Goal: Task Accomplishment & Management: Manage account settings

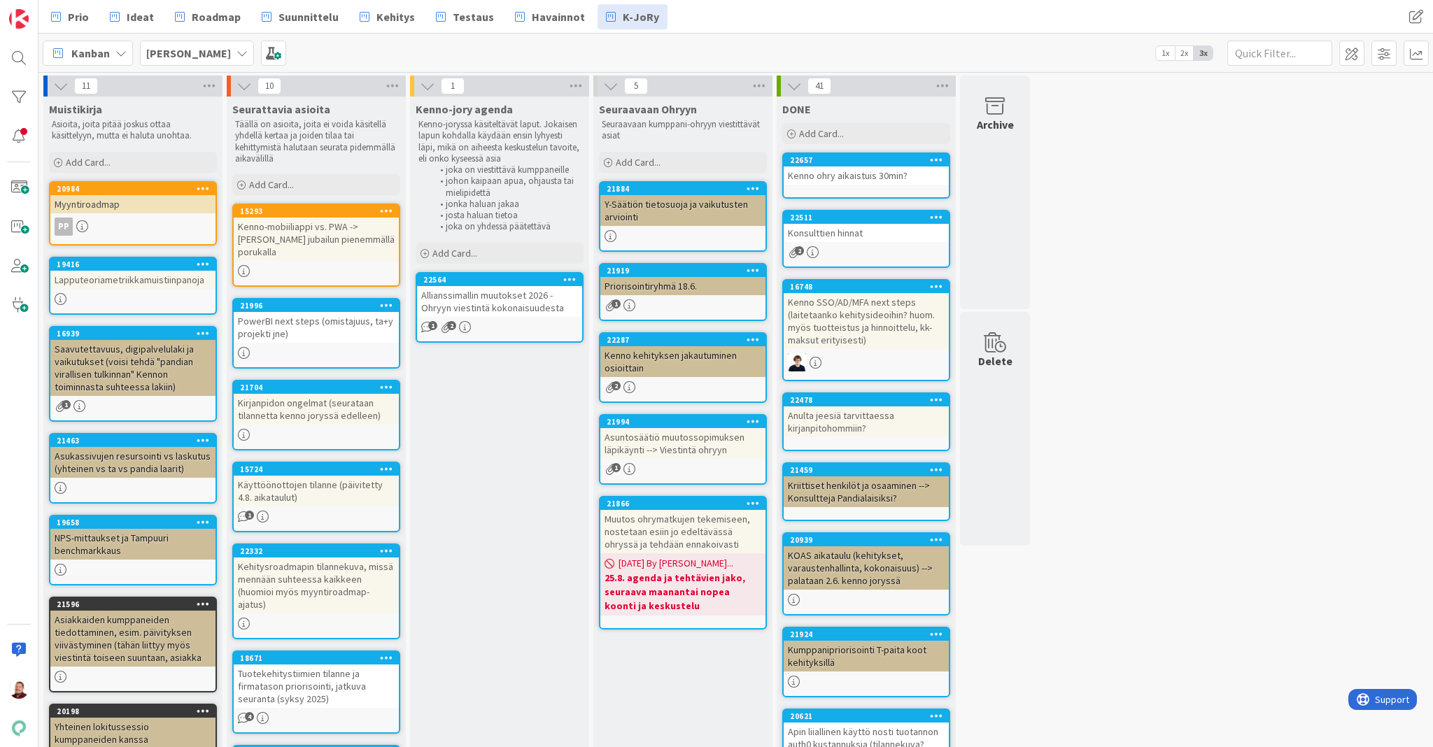
scroll to position [31, 0]
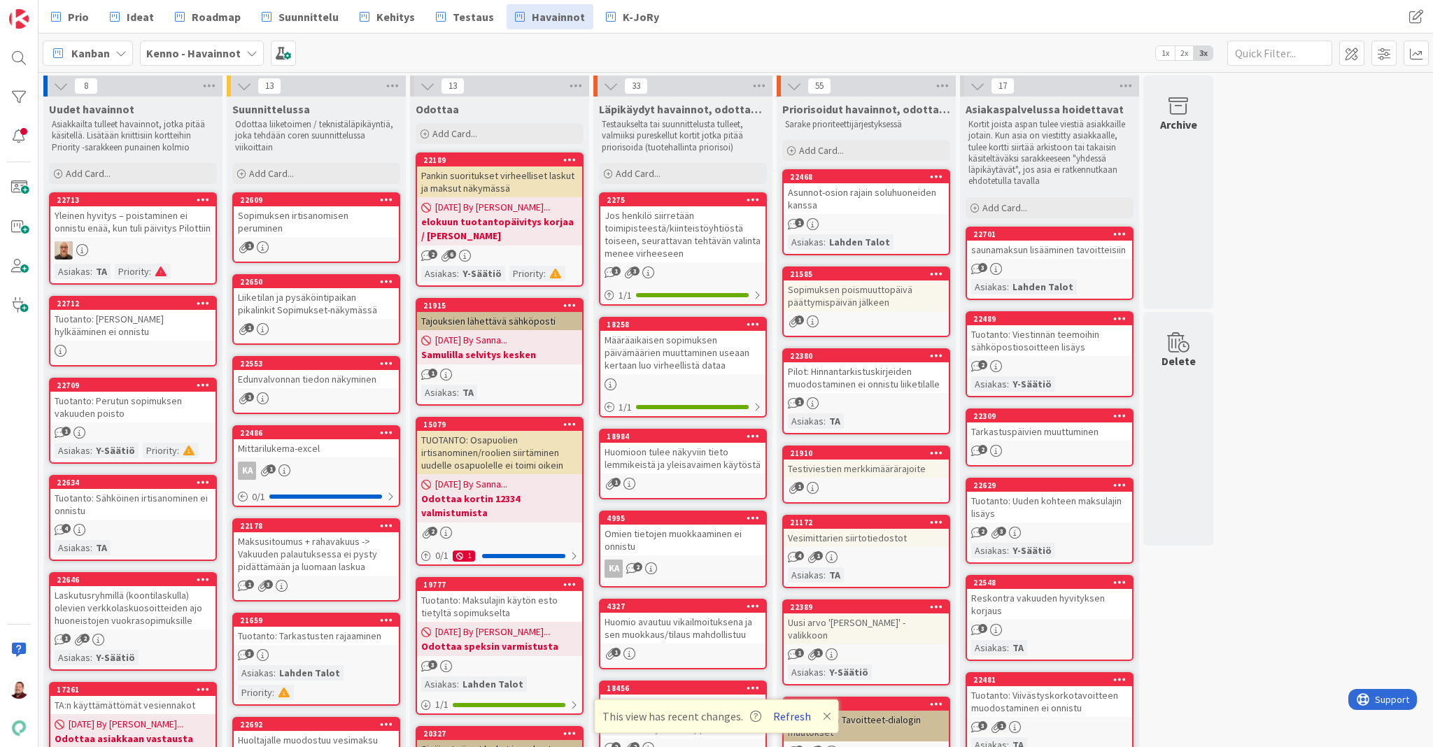
click at [778, 723] on button "Refresh" at bounding box center [792, 717] width 48 height 18
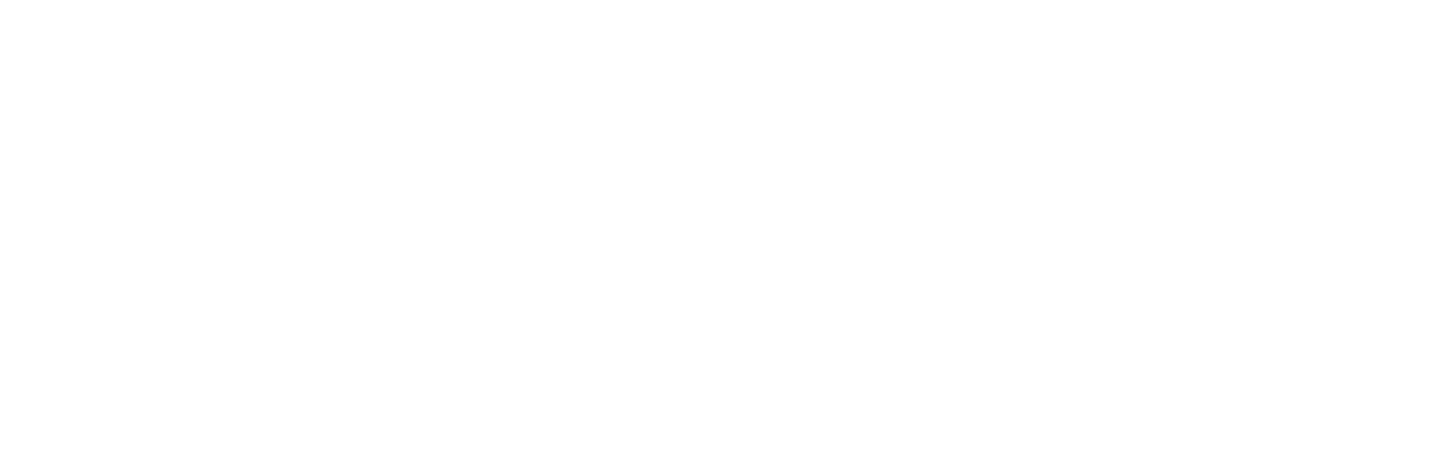
click at [447, 375] on div at bounding box center [716, 236] width 1433 height 473
click at [418, 339] on div at bounding box center [716, 236] width 1433 height 473
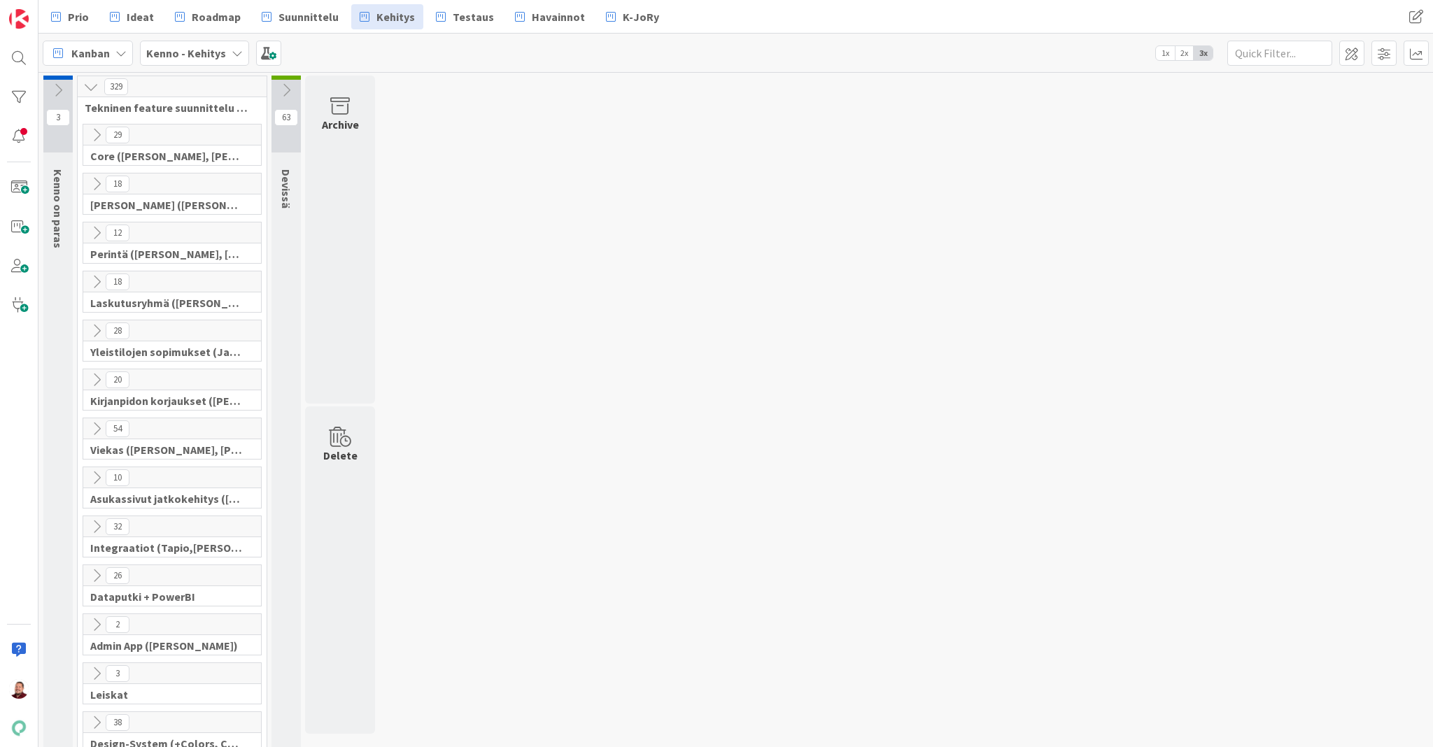
click at [92, 568] on icon at bounding box center [96, 575] width 15 height 15
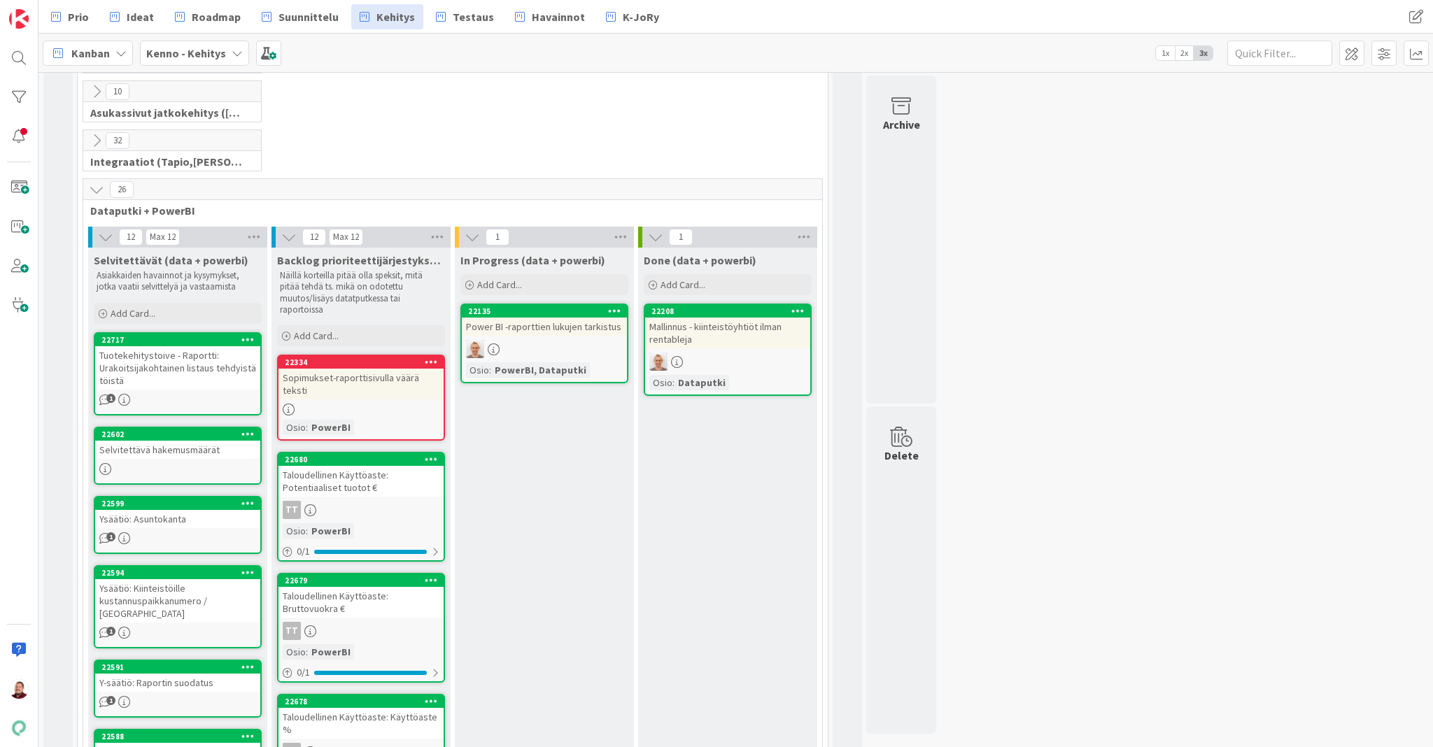
scroll to position [388, 0]
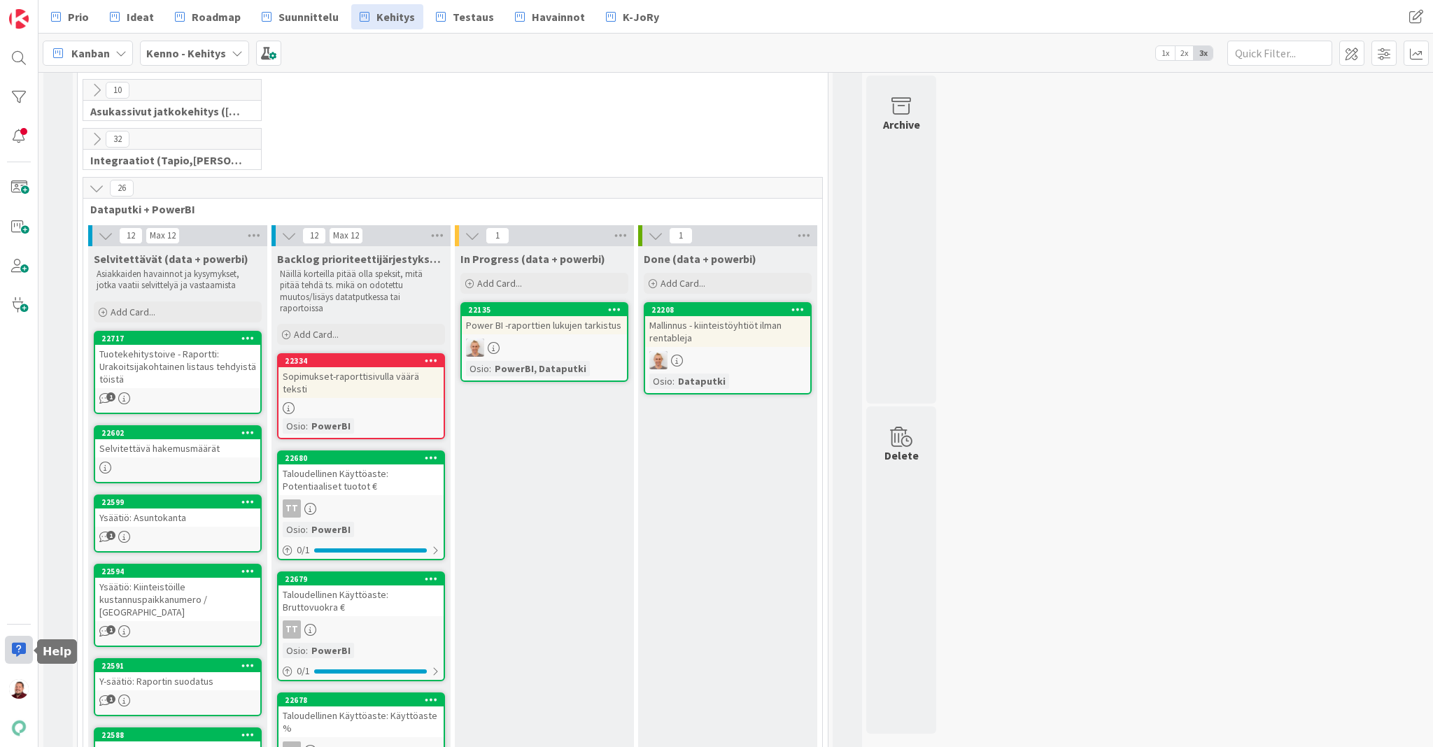
click at [17, 644] on div at bounding box center [19, 650] width 28 height 28
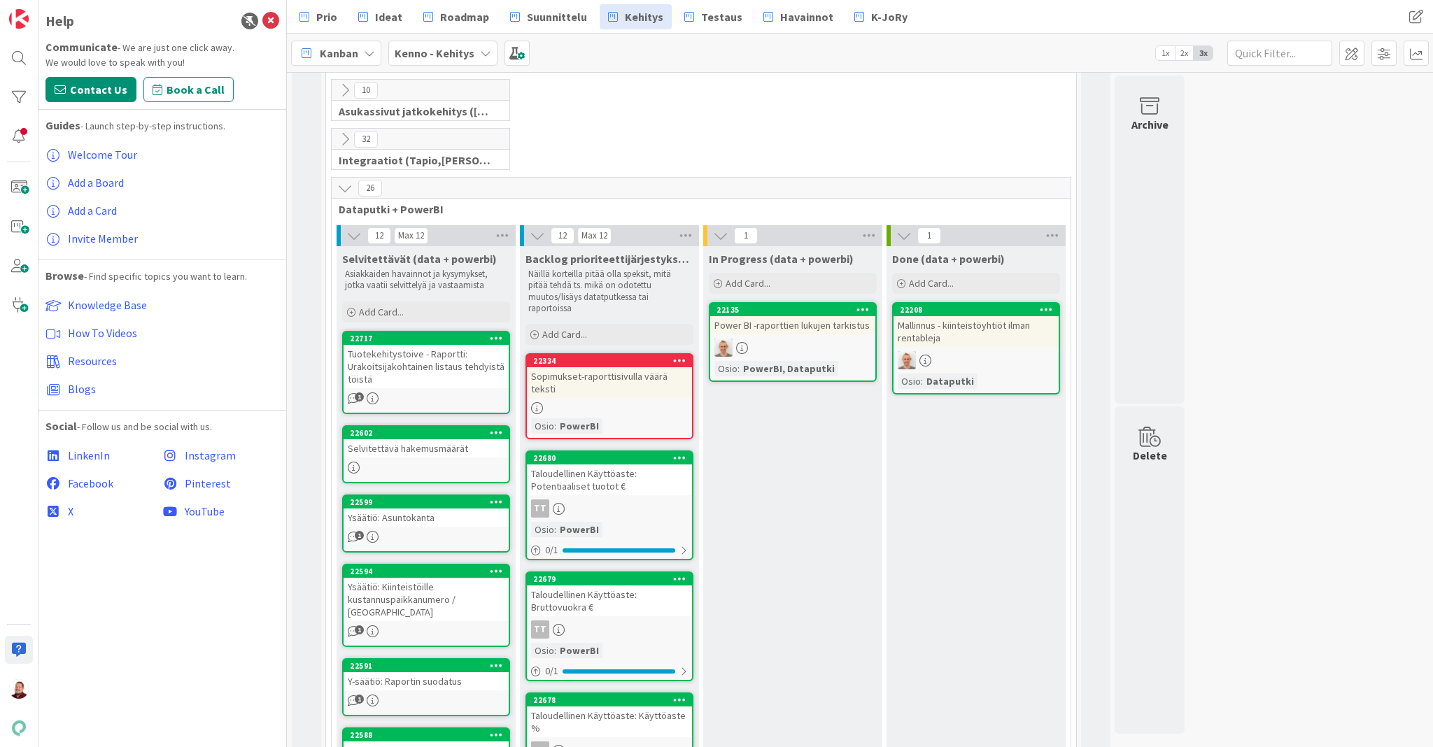
click at [778, 316] on div "Power BI -raporttien lukujen tarkistus" at bounding box center [792, 325] width 165 height 18
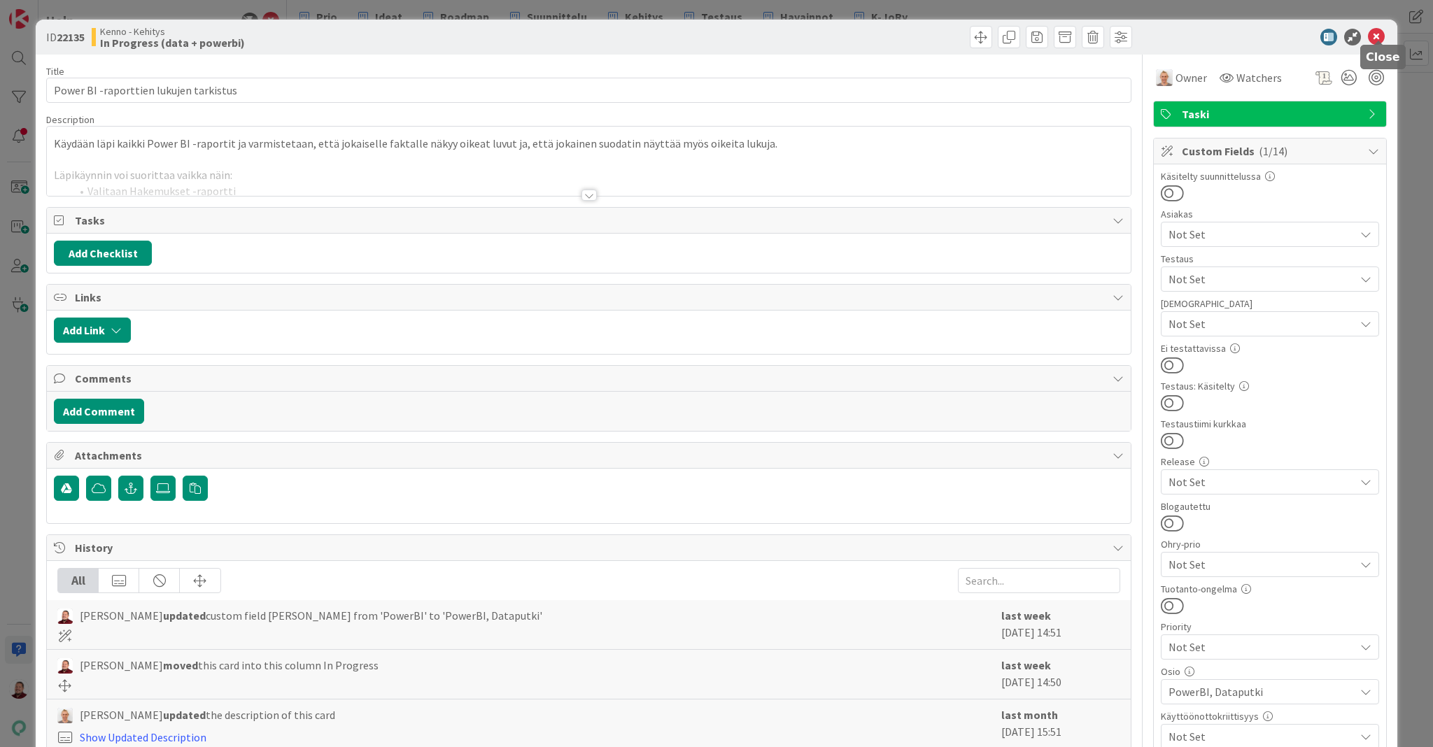
click at [1378, 34] on icon at bounding box center [1376, 37] width 17 height 17
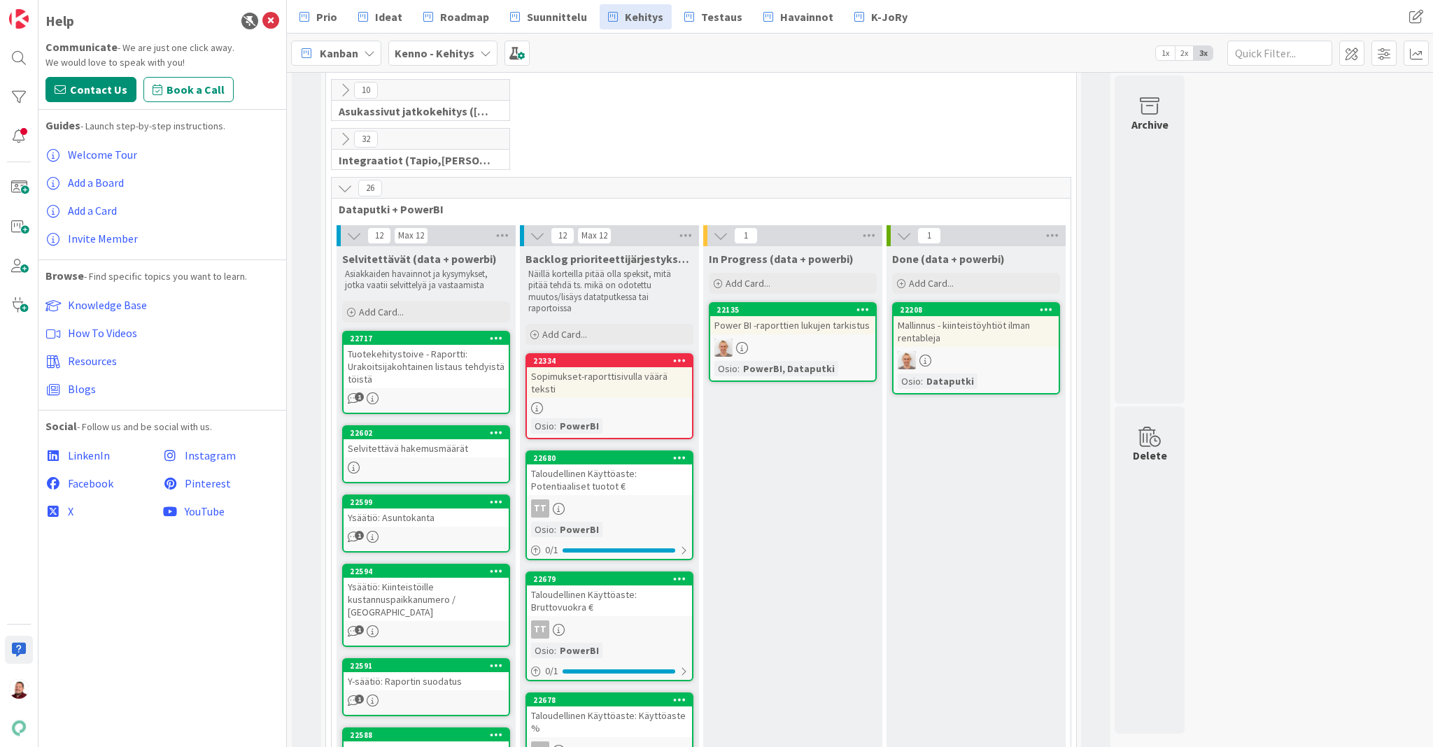
click at [775, 316] on div "Power BI -raporttien lukujen tarkistus" at bounding box center [792, 325] width 165 height 18
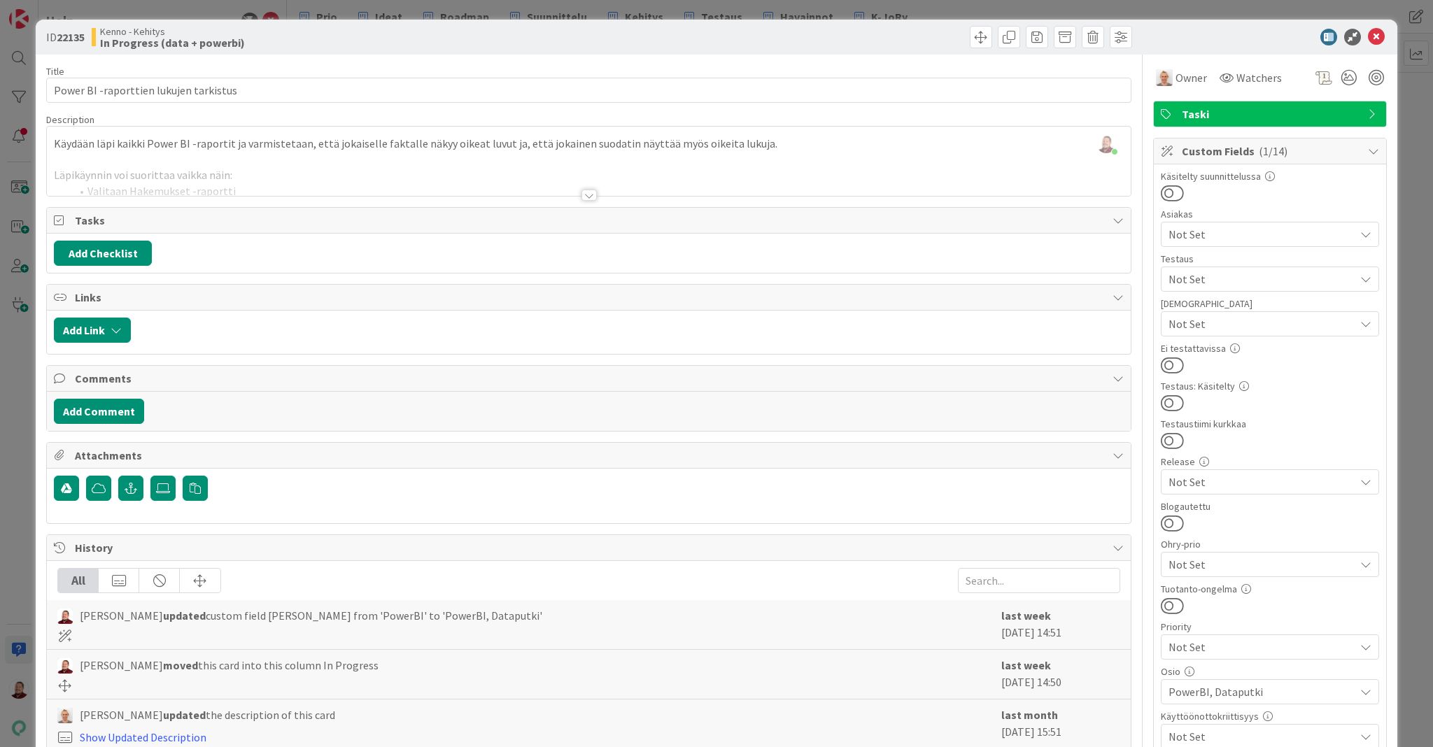
click at [587, 190] on div at bounding box center [589, 195] width 15 height 11
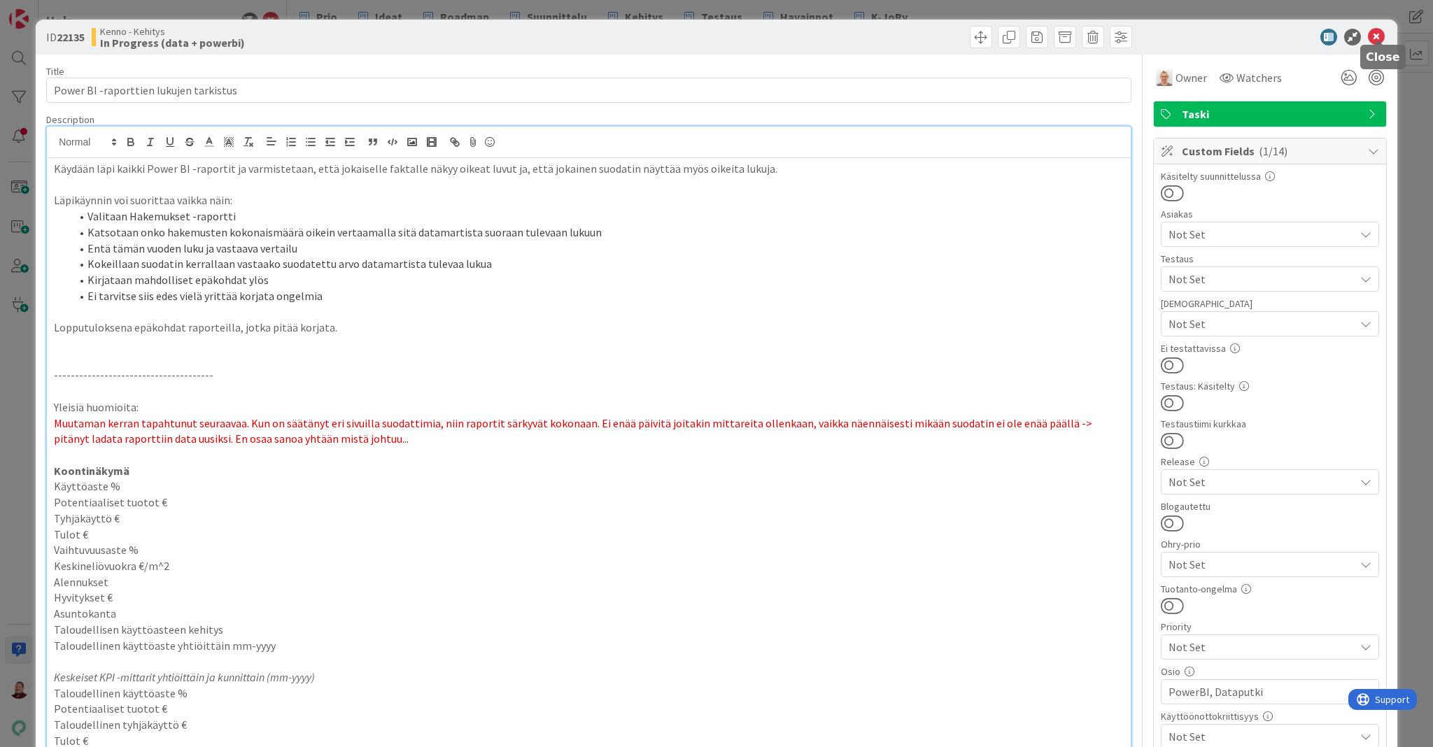
click at [1379, 31] on icon at bounding box center [1376, 37] width 17 height 17
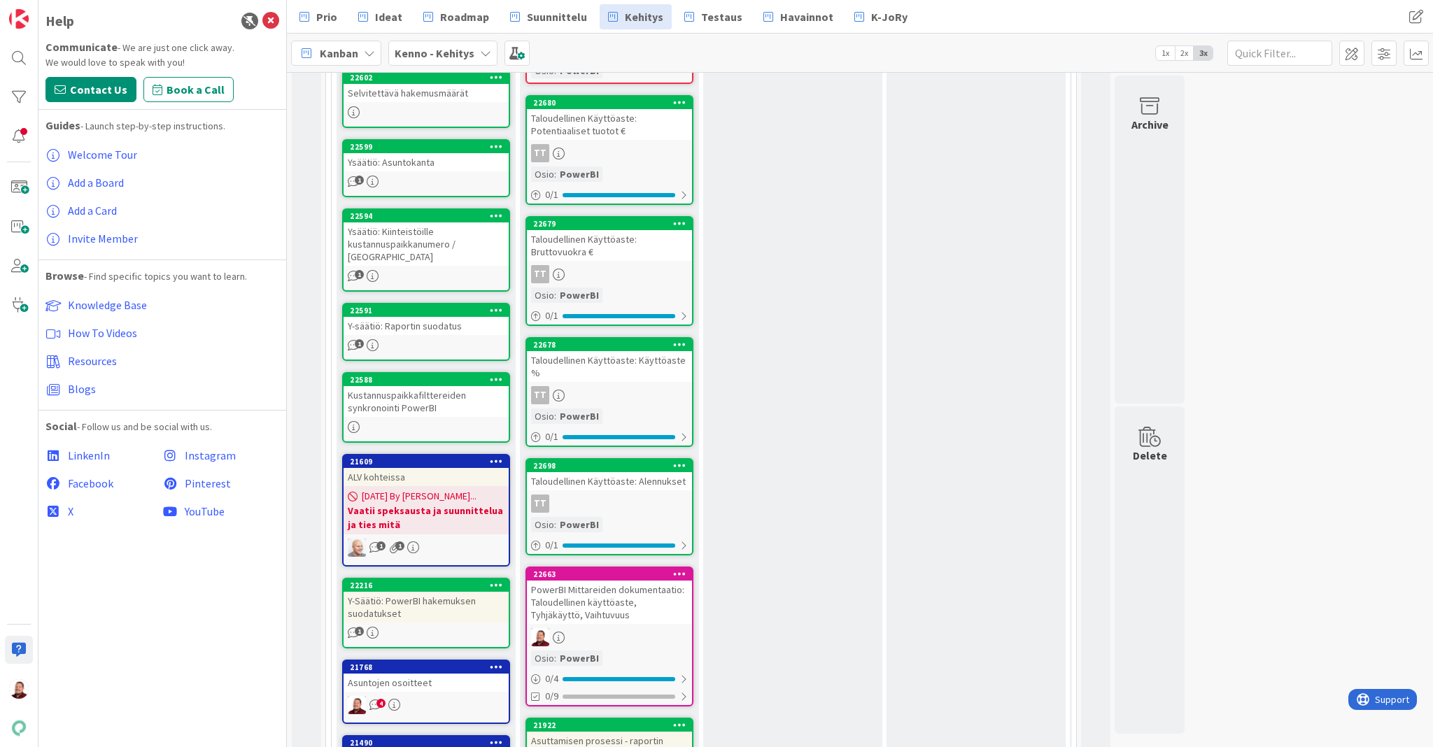
scroll to position [743, 0]
click at [274, 20] on icon at bounding box center [270, 21] width 17 height 17
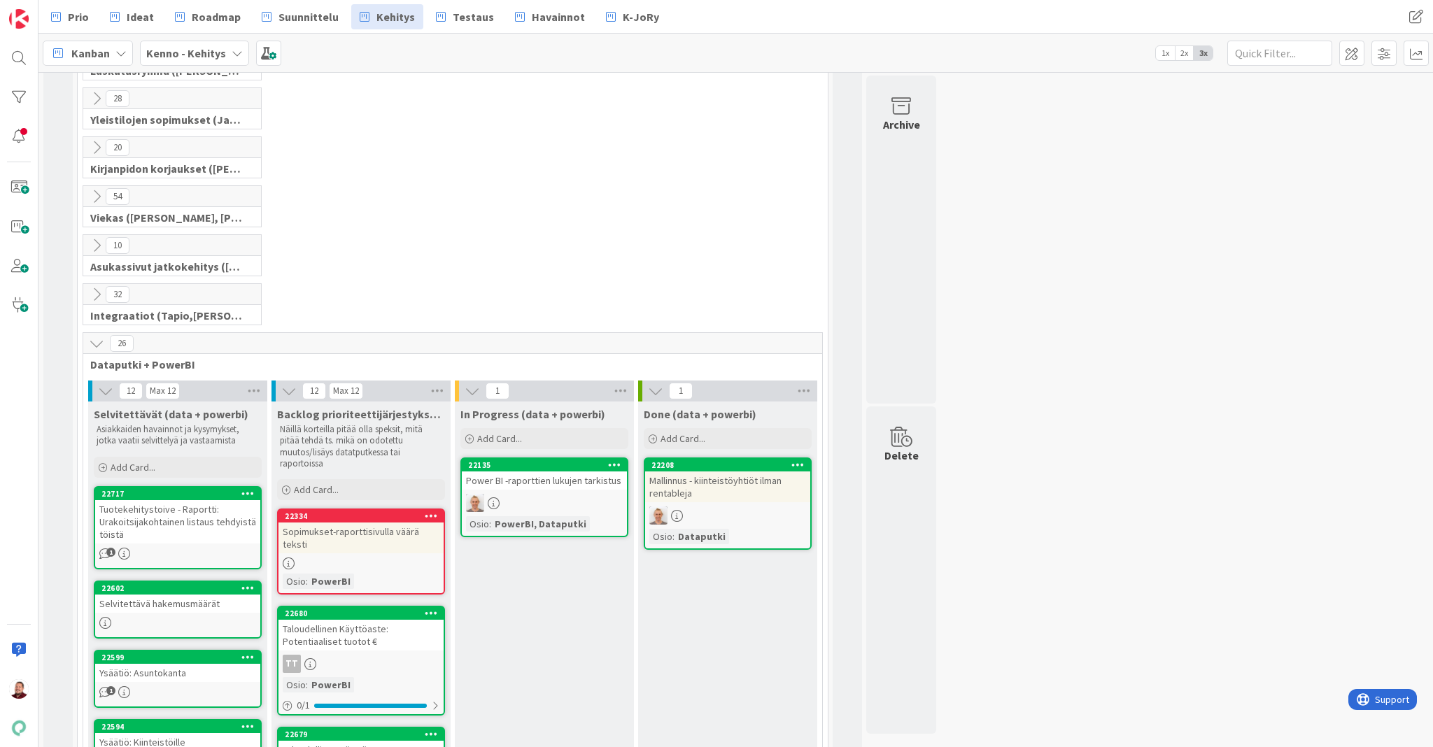
scroll to position [221, 0]
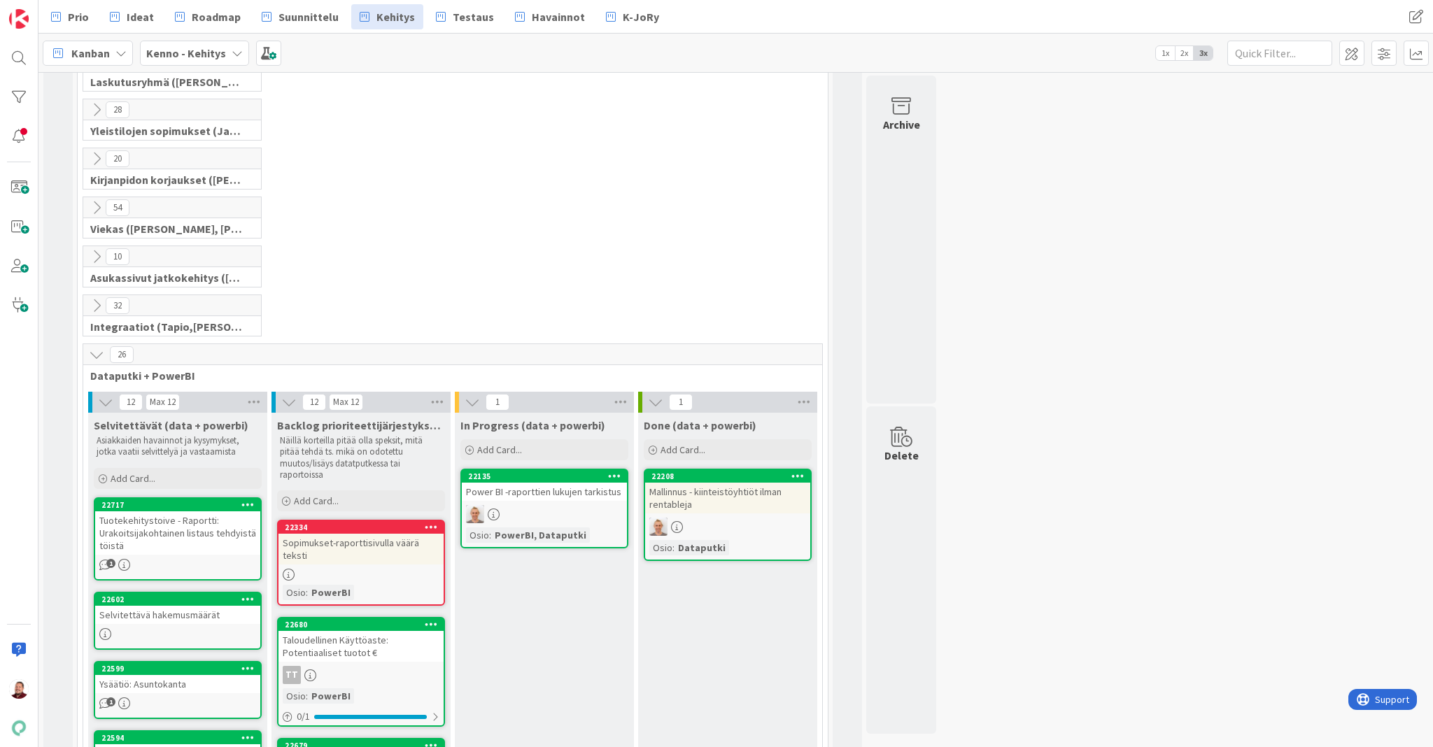
click at [97, 298] on icon at bounding box center [96, 305] width 15 height 15
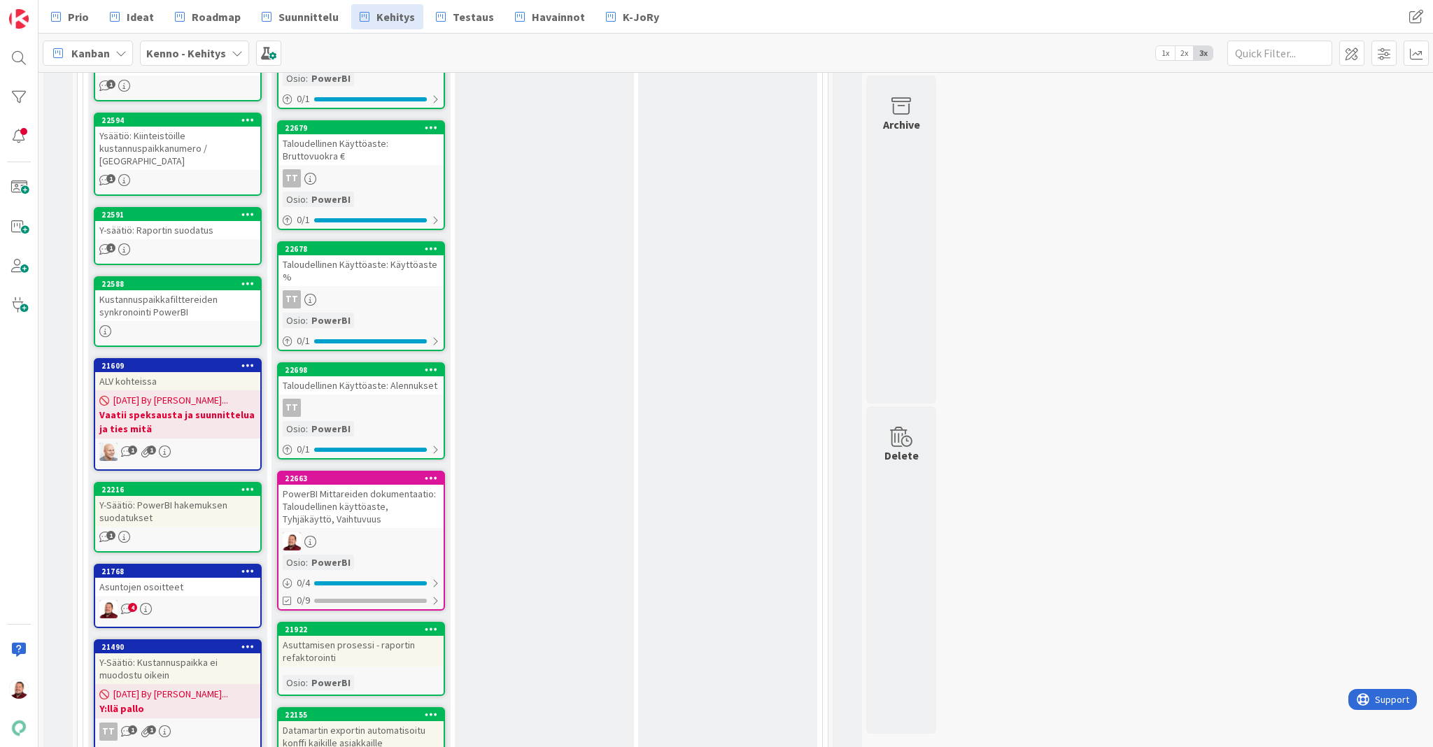
scroll to position [2139, 0]
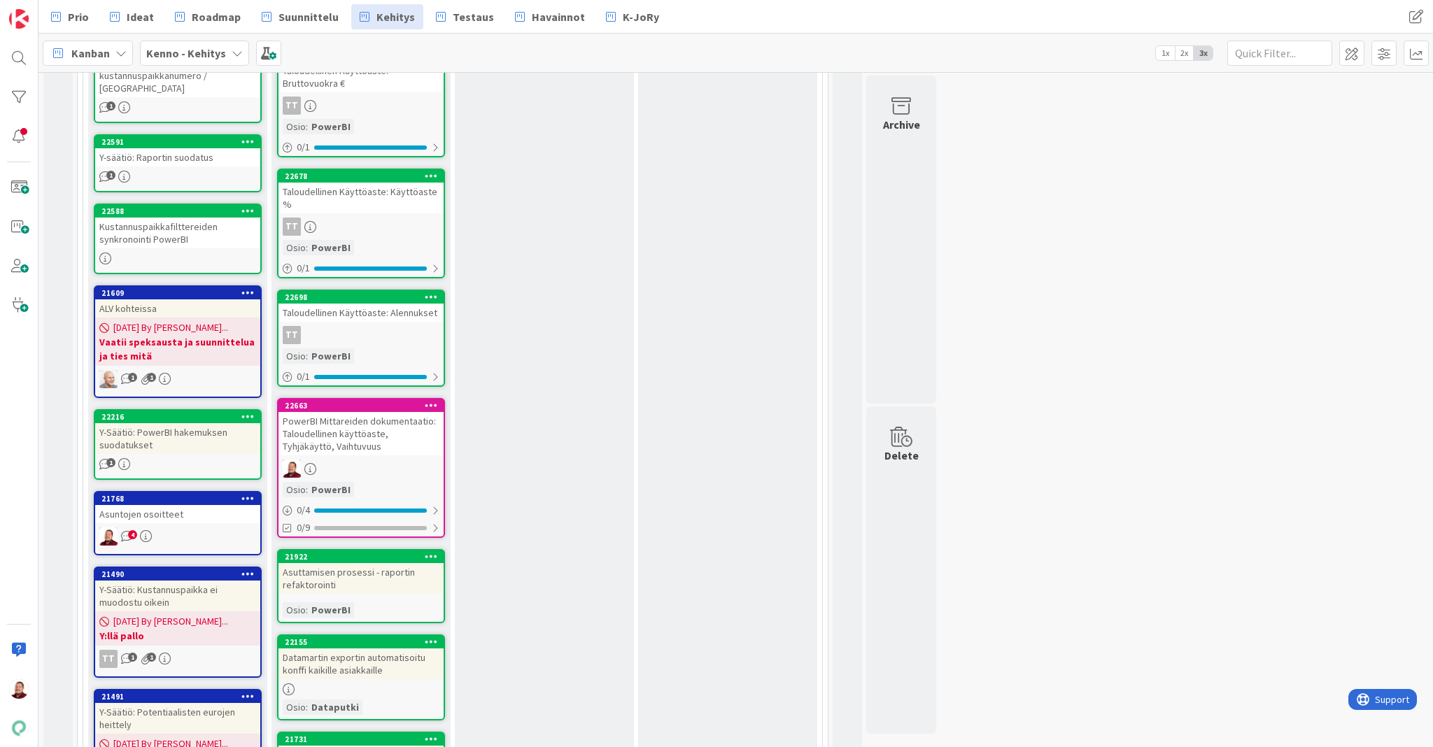
click at [362, 649] on div "Datamartin exportin automatisoitu konffi kaikille asiakkaille" at bounding box center [361, 664] width 165 height 31
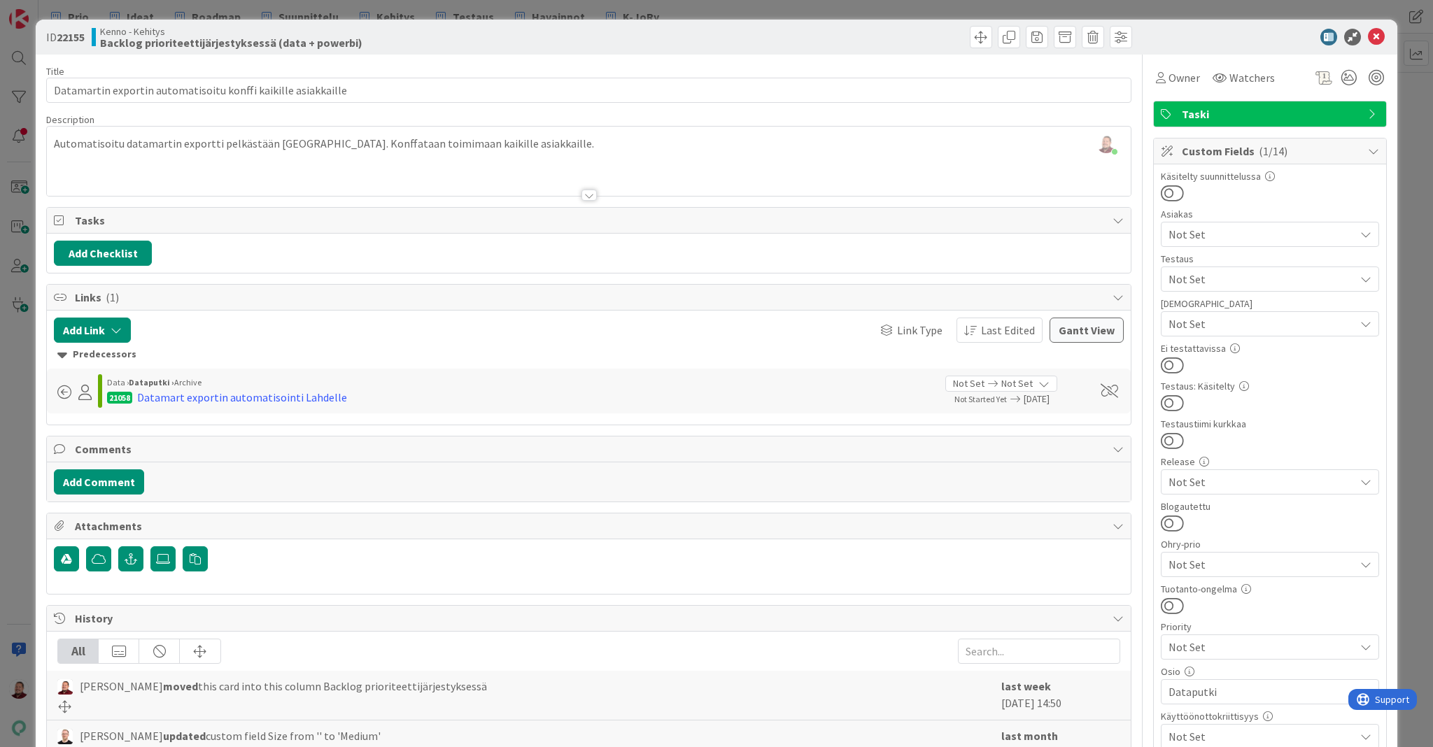
scroll to position [4, 0]
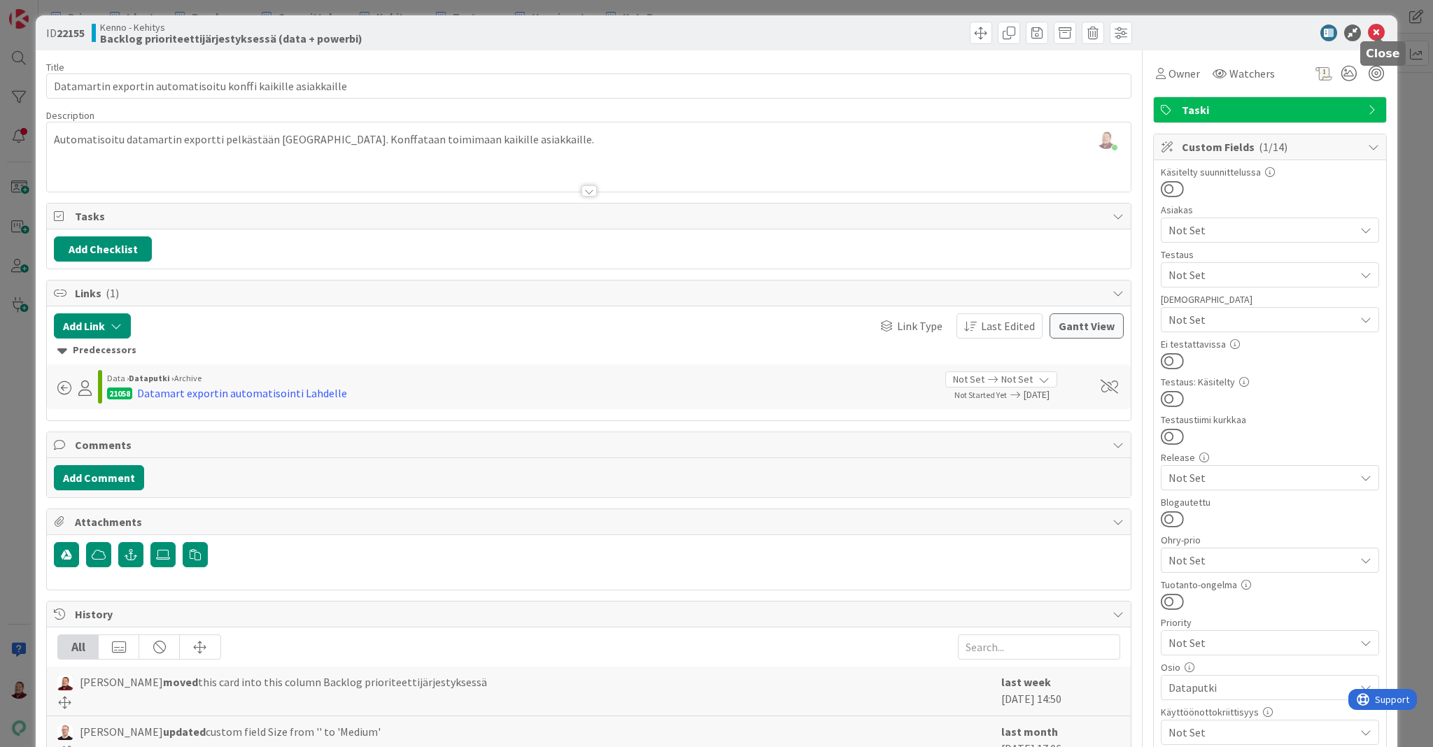
click at [1379, 27] on icon at bounding box center [1376, 32] width 17 height 17
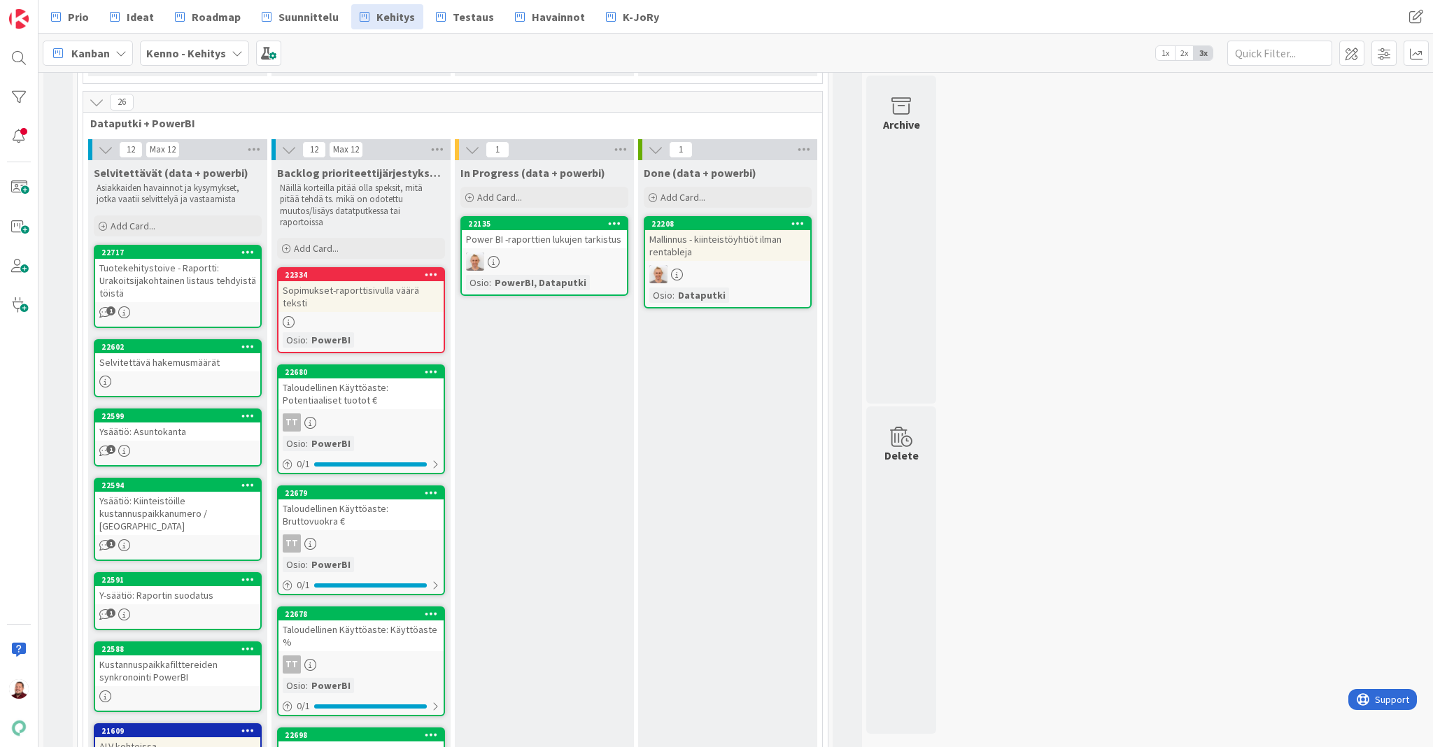
scroll to position [1580, 0]
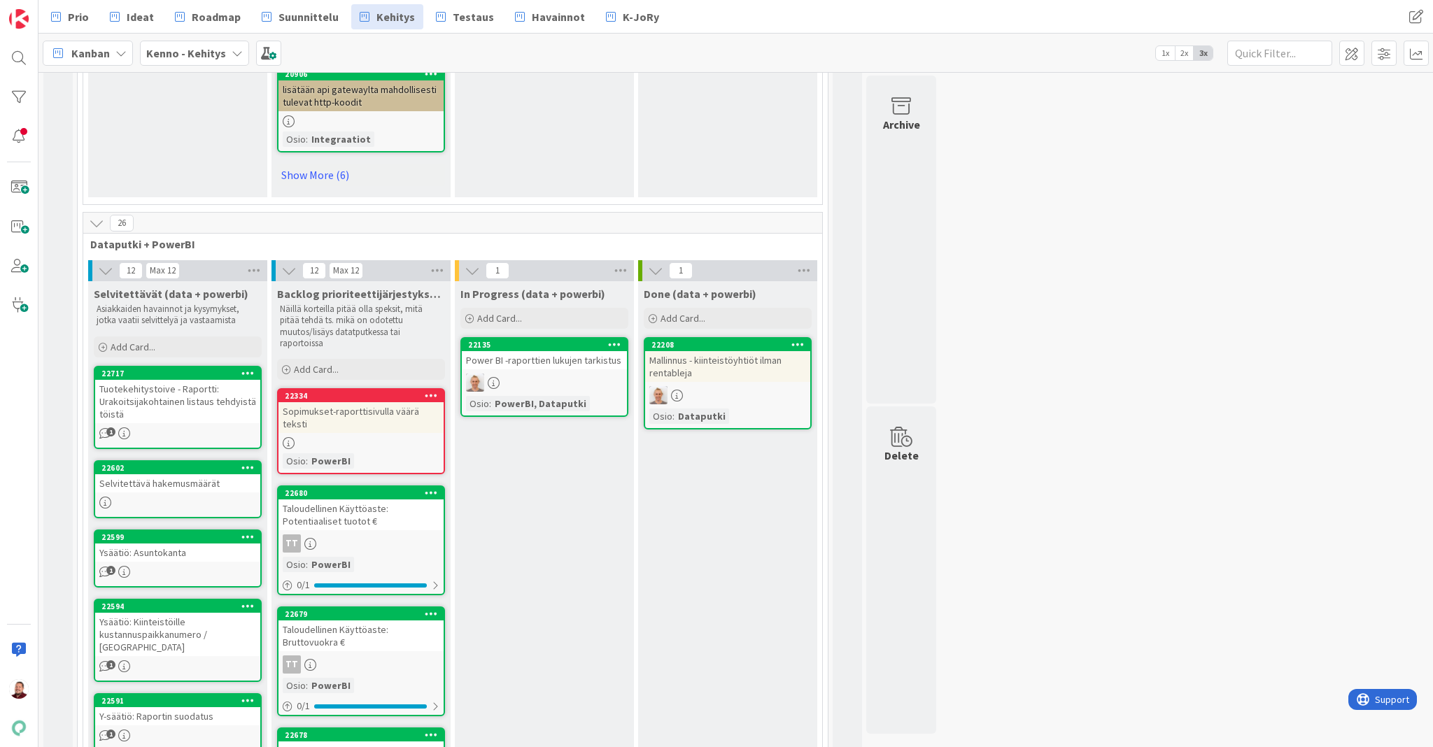
click at [708, 351] on div "Mallinnus - kiinteistöyhtiöt ilman rentableja" at bounding box center [727, 366] width 165 height 31
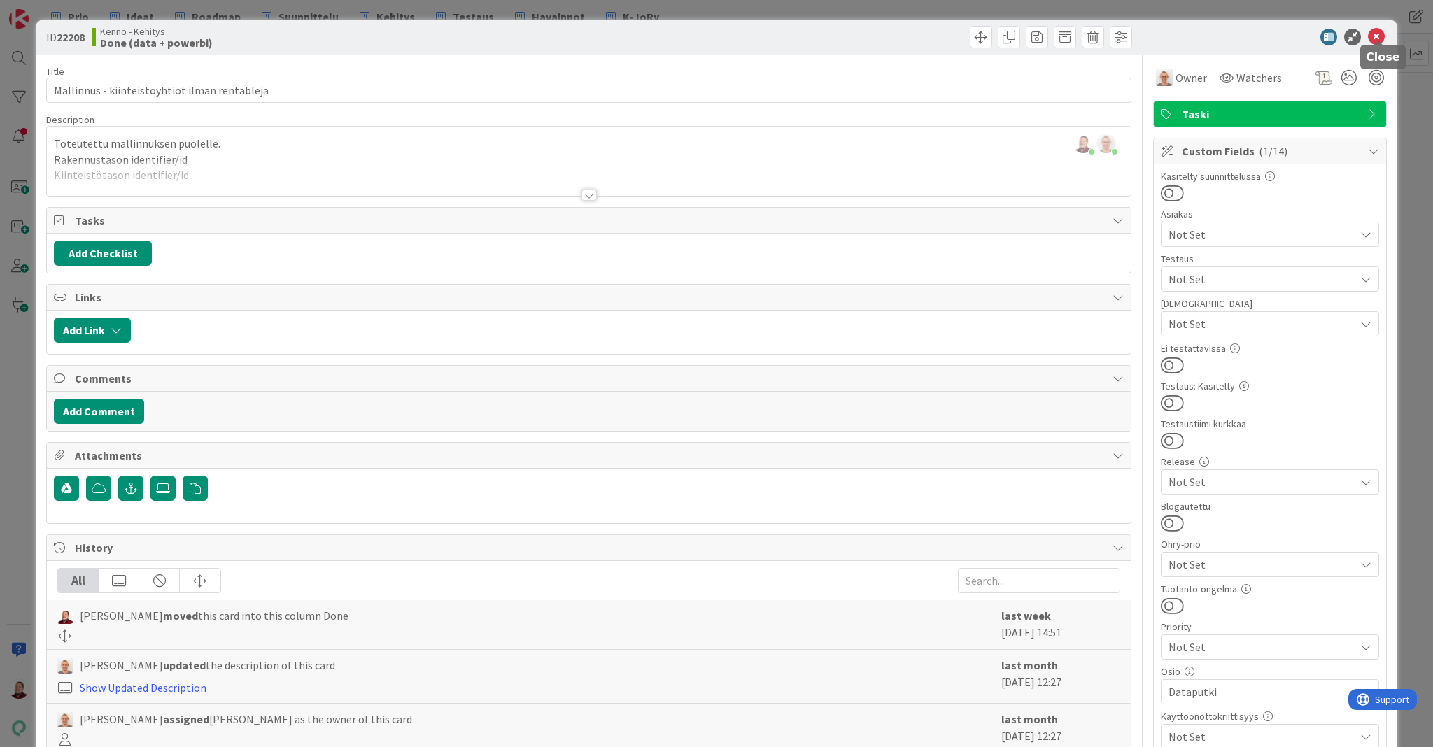
click at [1377, 35] on icon at bounding box center [1376, 37] width 17 height 17
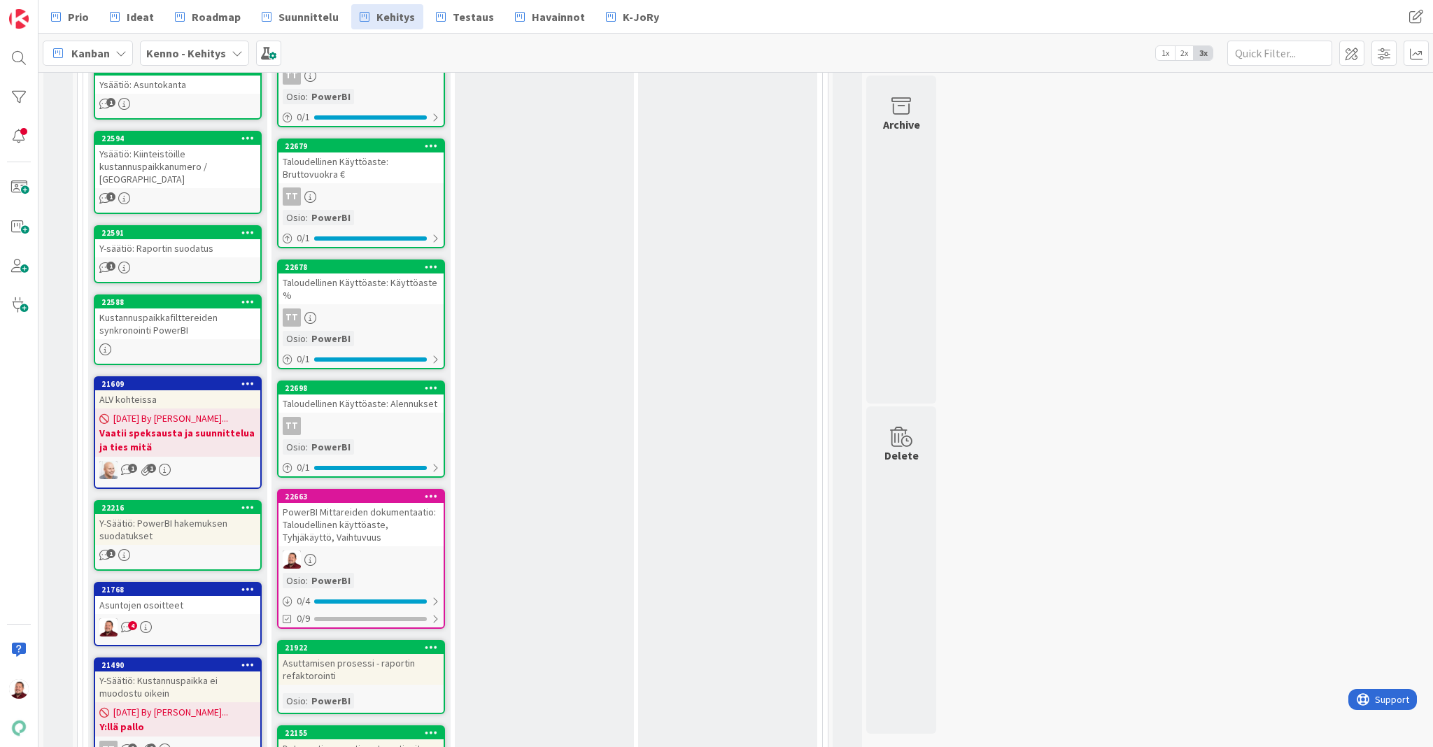
scroll to position [2049, 0]
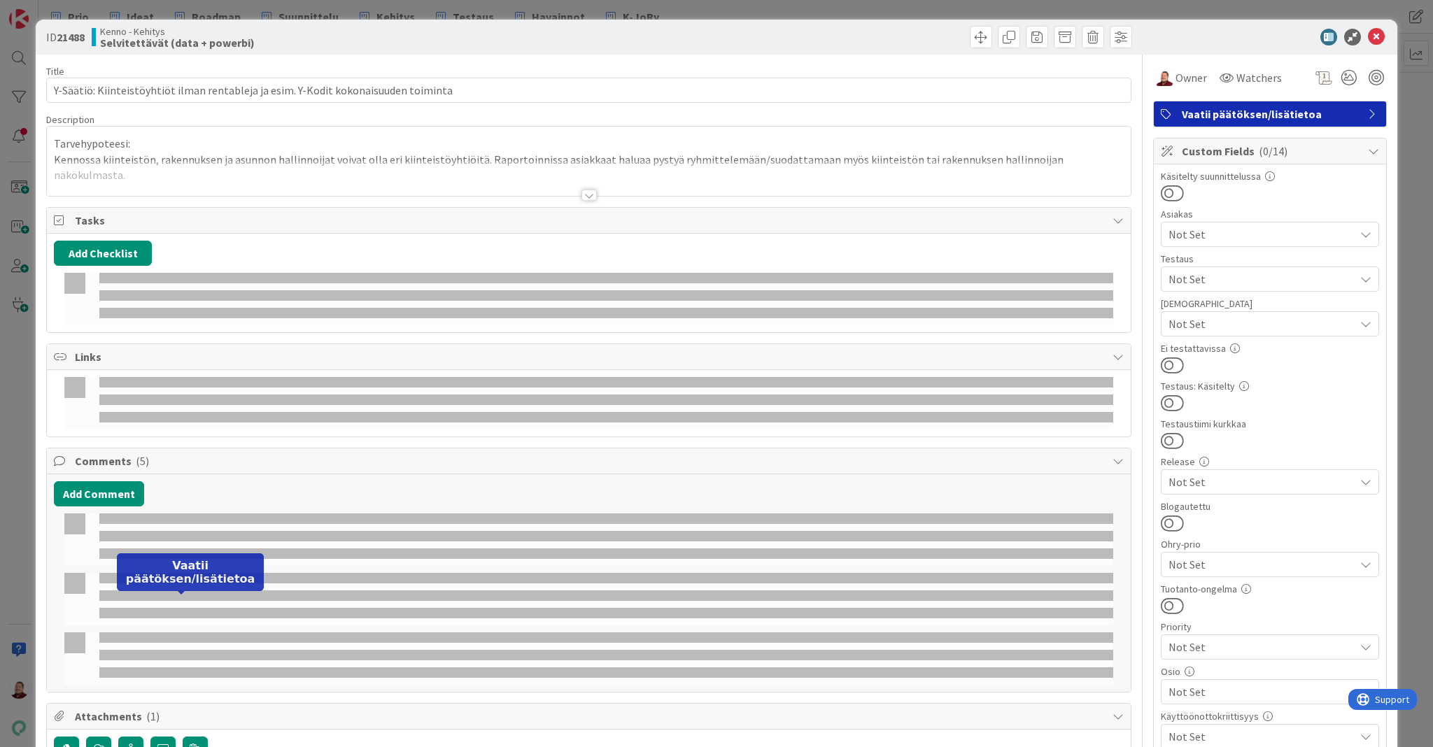
type textarea "x"
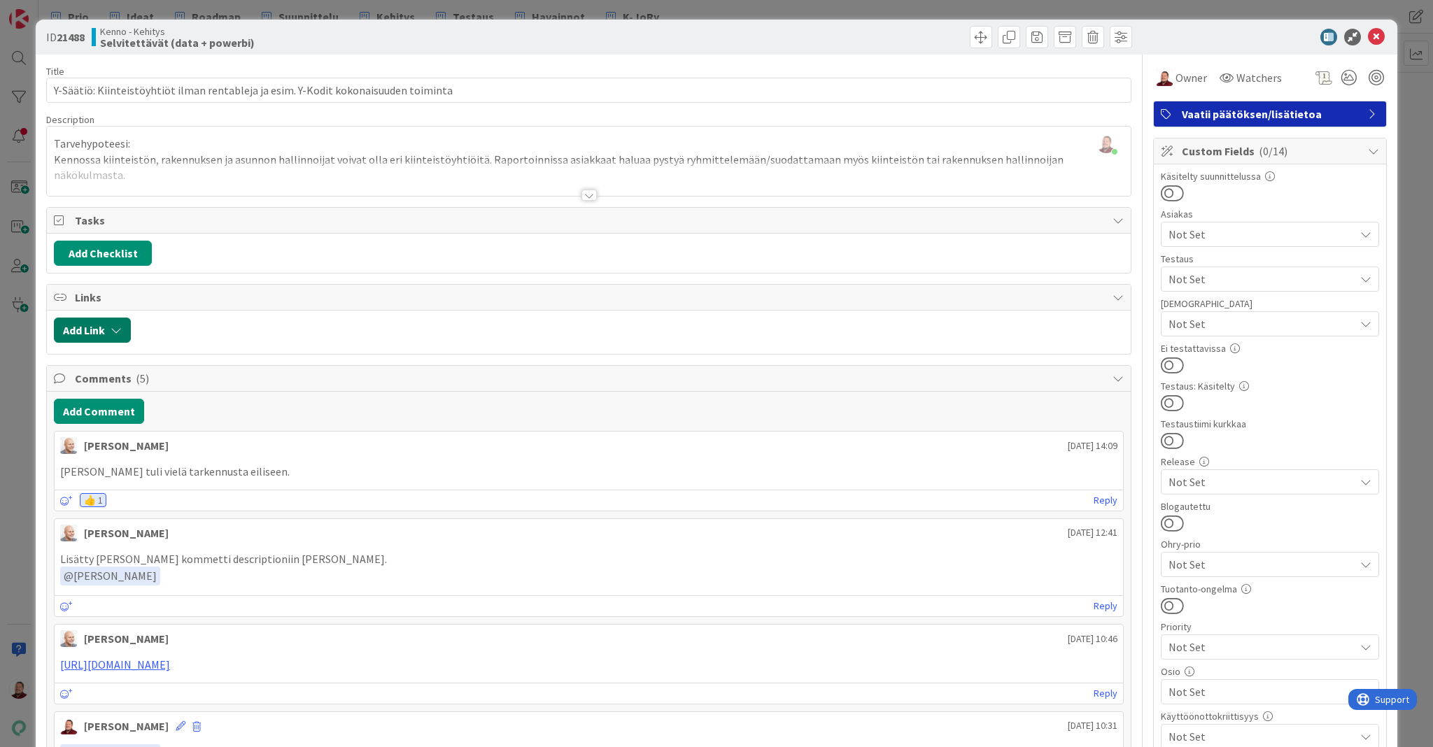
click at [112, 325] on icon "button" at bounding box center [116, 330] width 11 height 11
click at [151, 404] on span "Current Board" at bounding box center [147, 414] width 157 height 20
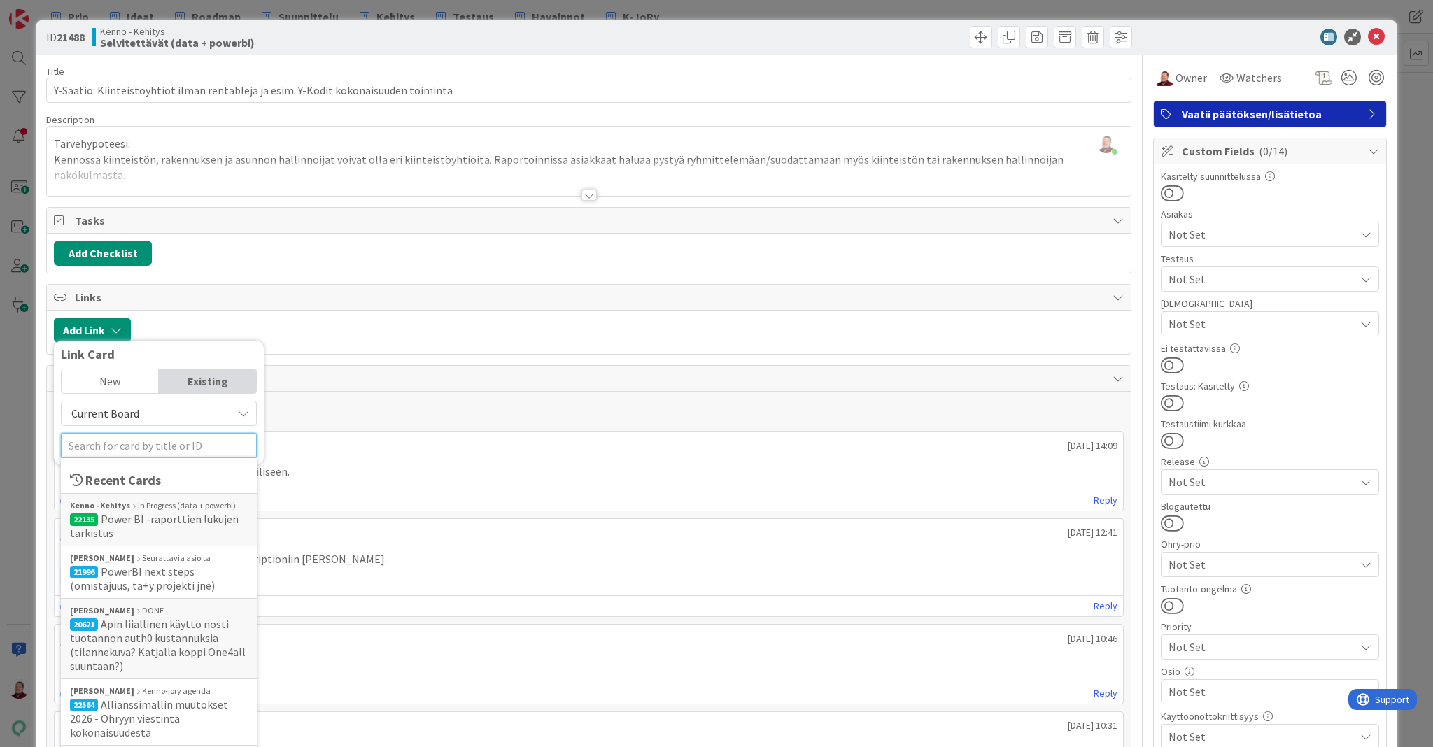
click at [119, 433] on input "text" at bounding box center [159, 445] width 196 height 25
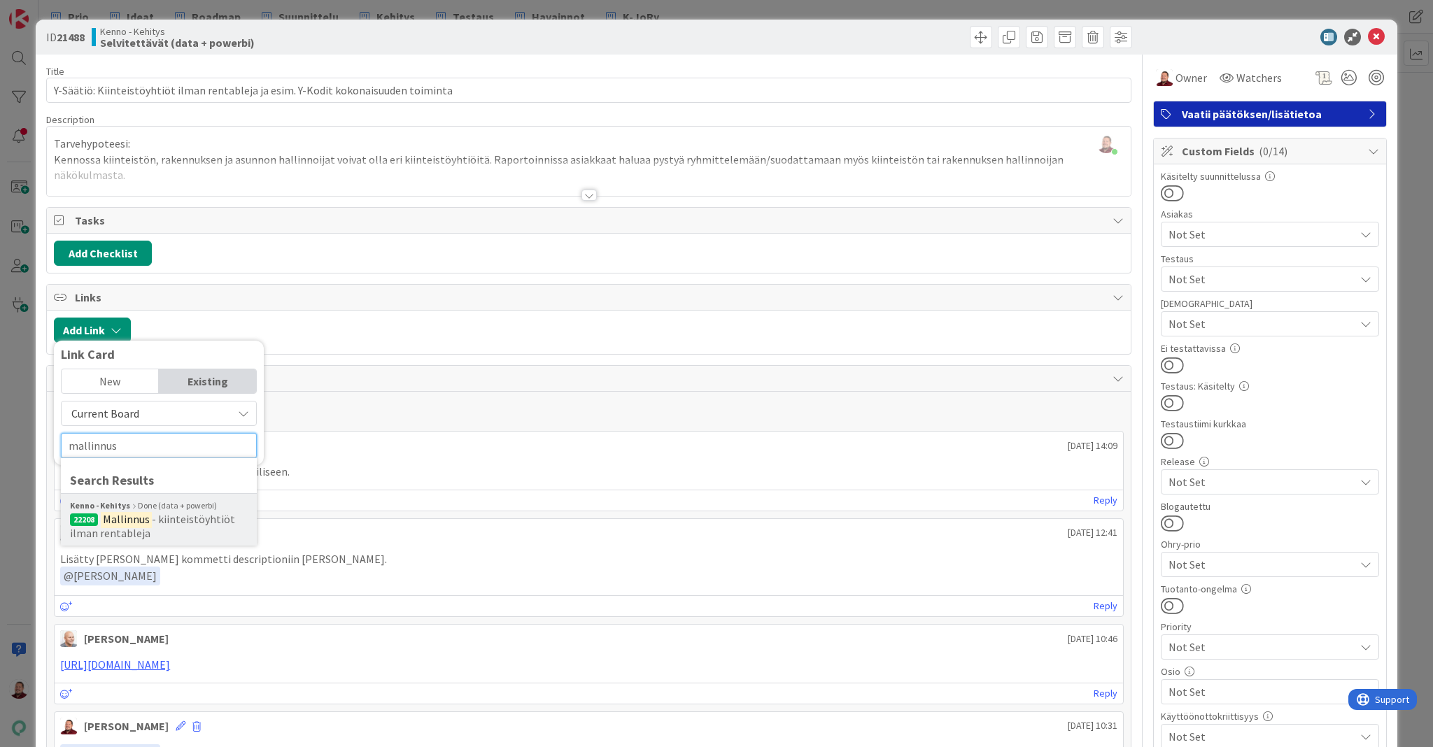
type input "mallinnus"
click at [160, 512] on span "- kiinteistöyhtiöt ilman rentableja" at bounding box center [152, 526] width 165 height 28
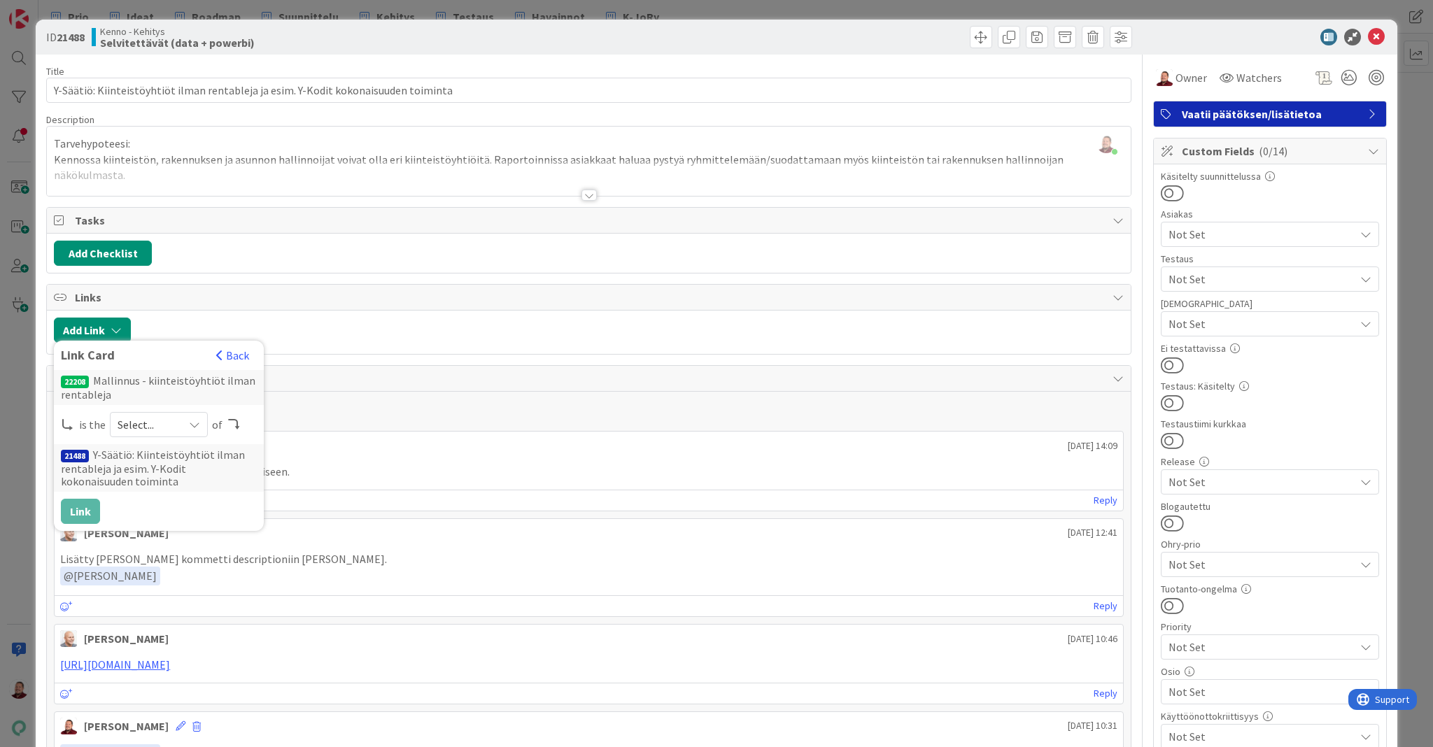
click at [129, 415] on span "Select..." at bounding box center [147, 425] width 59 height 20
click at [162, 498] on span "predecessor" at bounding box center [233, 508] width 158 height 21
click at [616, 464] on p "Jonilta tuli vielä tarkennusta eiliseen." at bounding box center [589, 472] width 1058 height 16
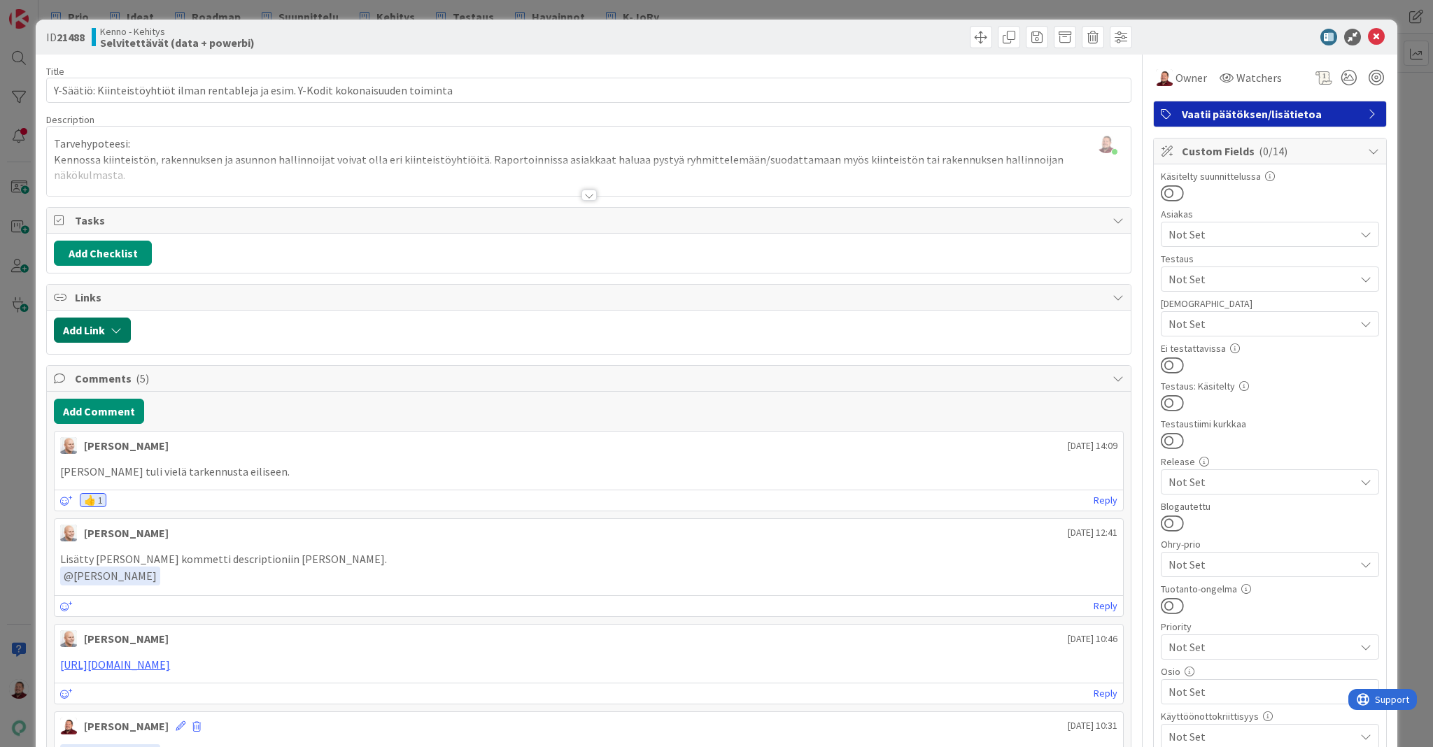
click at [90, 318] on button "Add Link" at bounding box center [92, 330] width 77 height 25
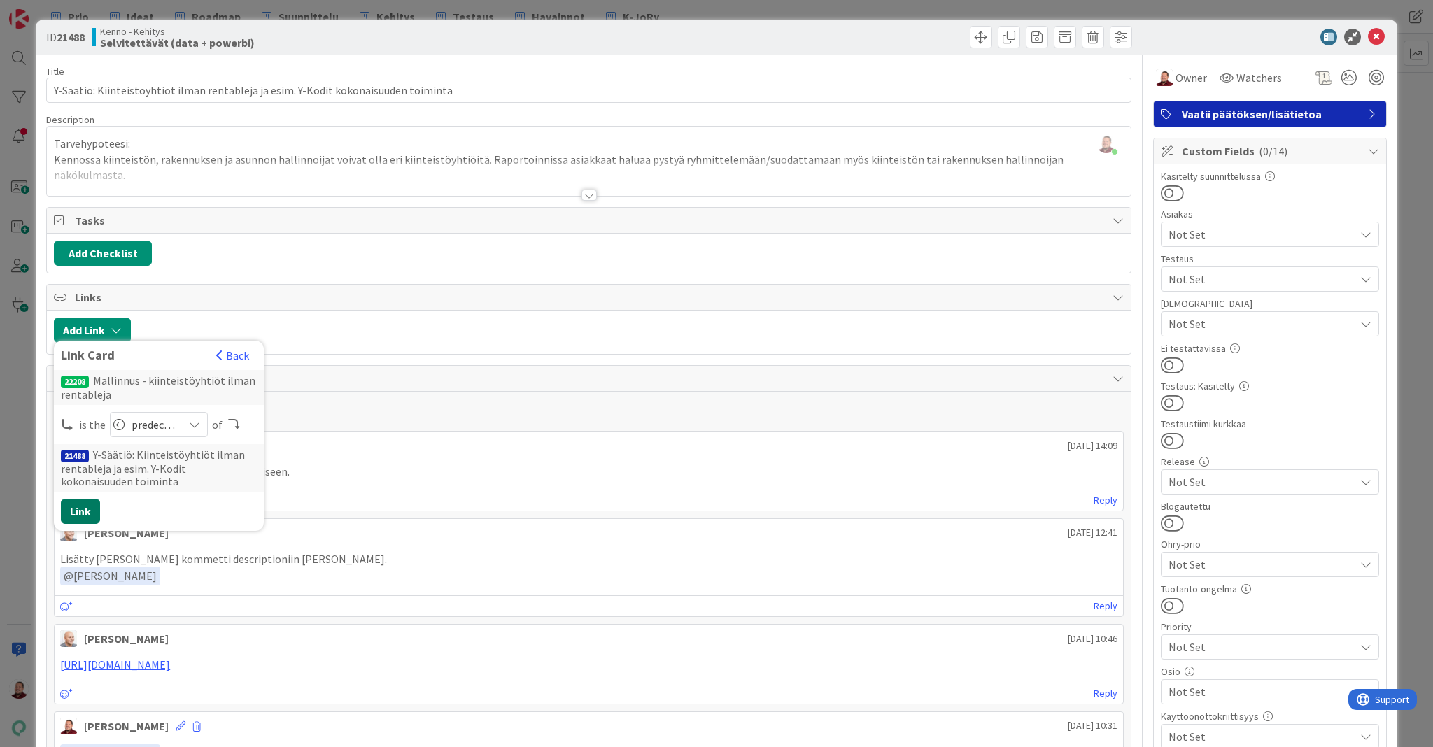
click at [76, 499] on button "Link" at bounding box center [80, 511] width 39 height 25
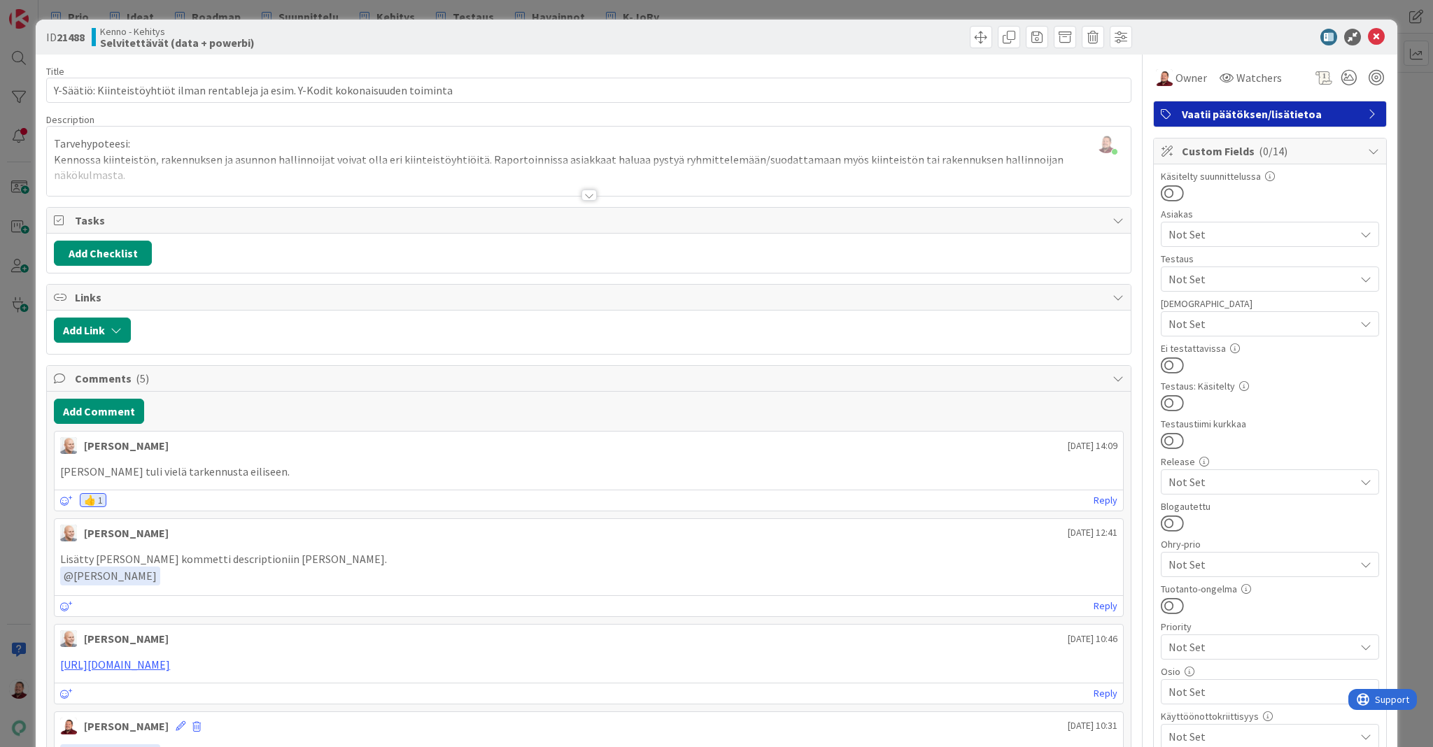
click at [589, 190] on div at bounding box center [589, 195] width 15 height 11
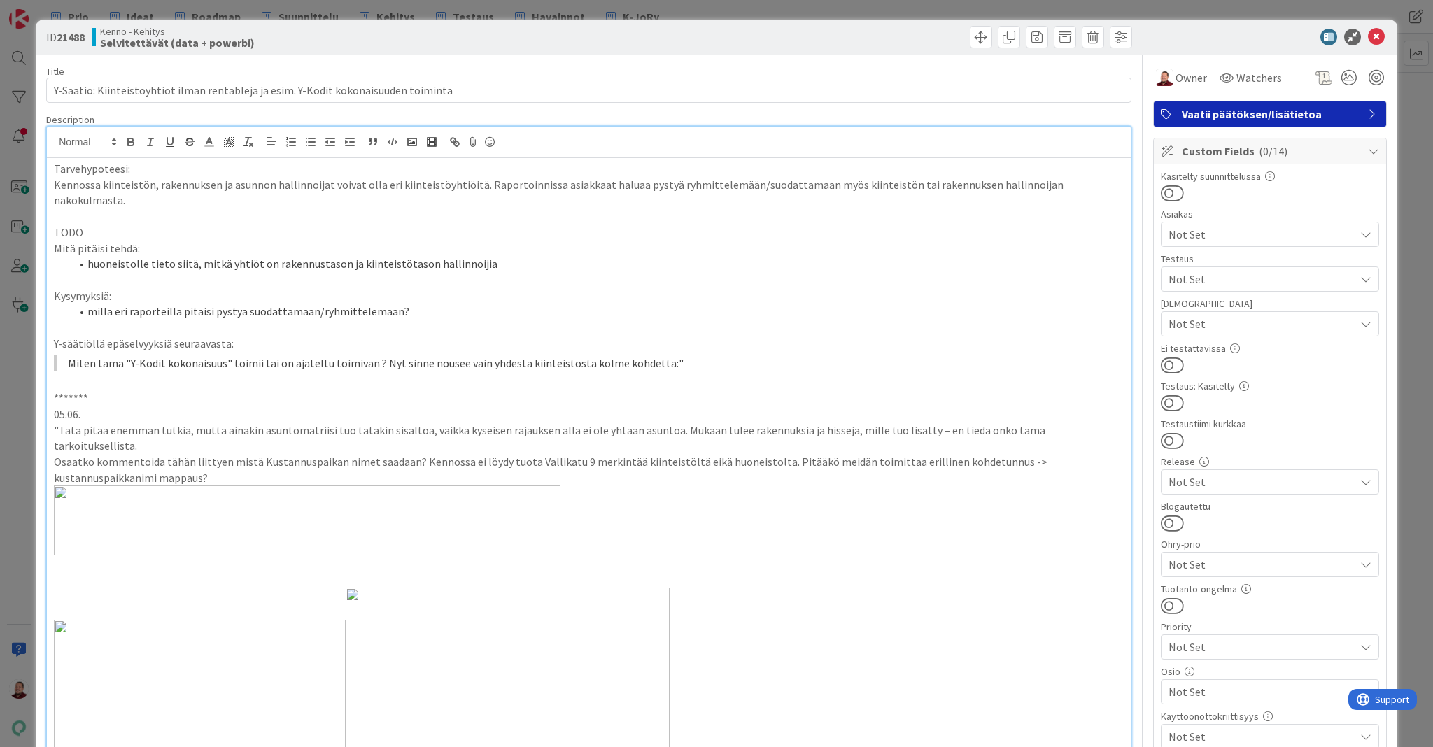
click at [428, 256] on li "huoneistolle tieto siitä, mitkä yhtiöt on rakennustason ja kiinteistötason hall…" at bounding box center [597, 264] width 1053 height 16
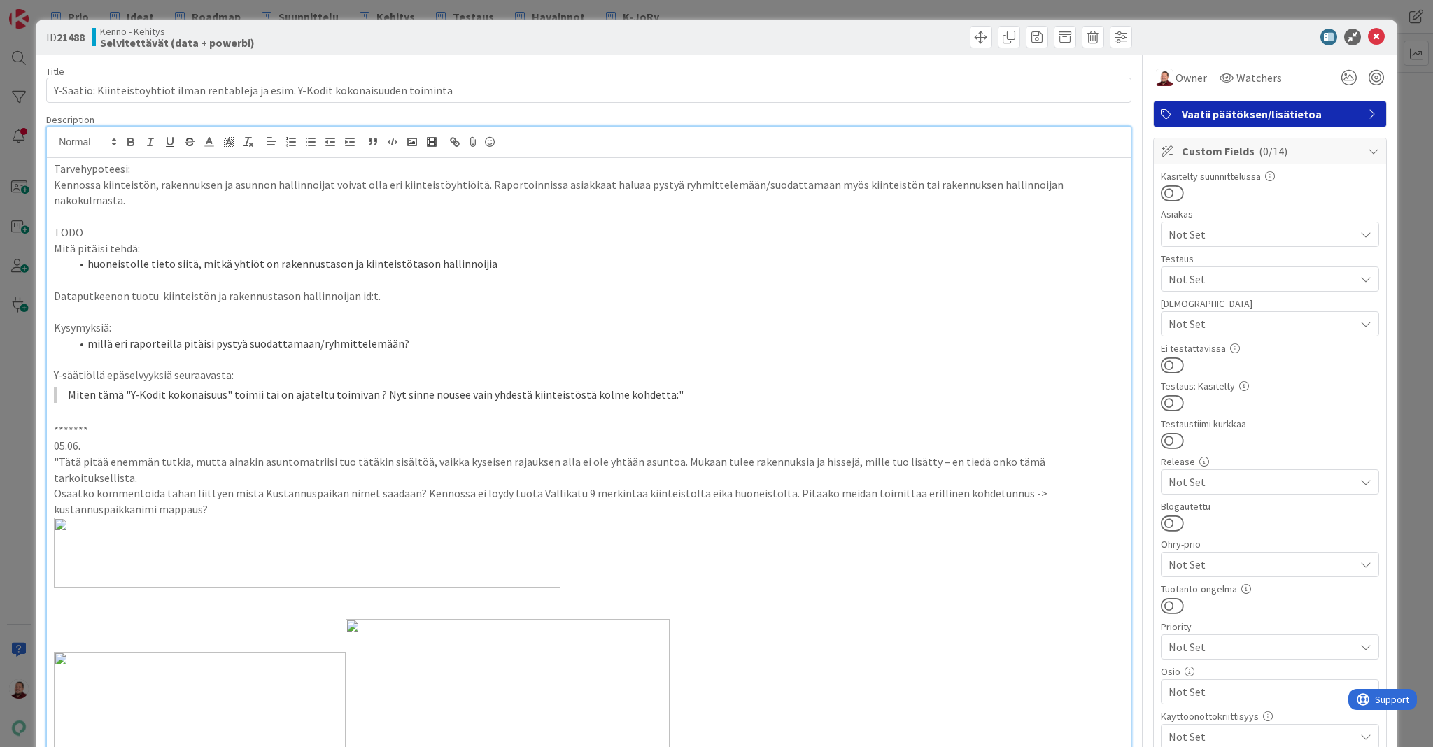
click at [1199, 106] on span "Vaatii päätöksen/lisätietoa" at bounding box center [1271, 114] width 179 height 17
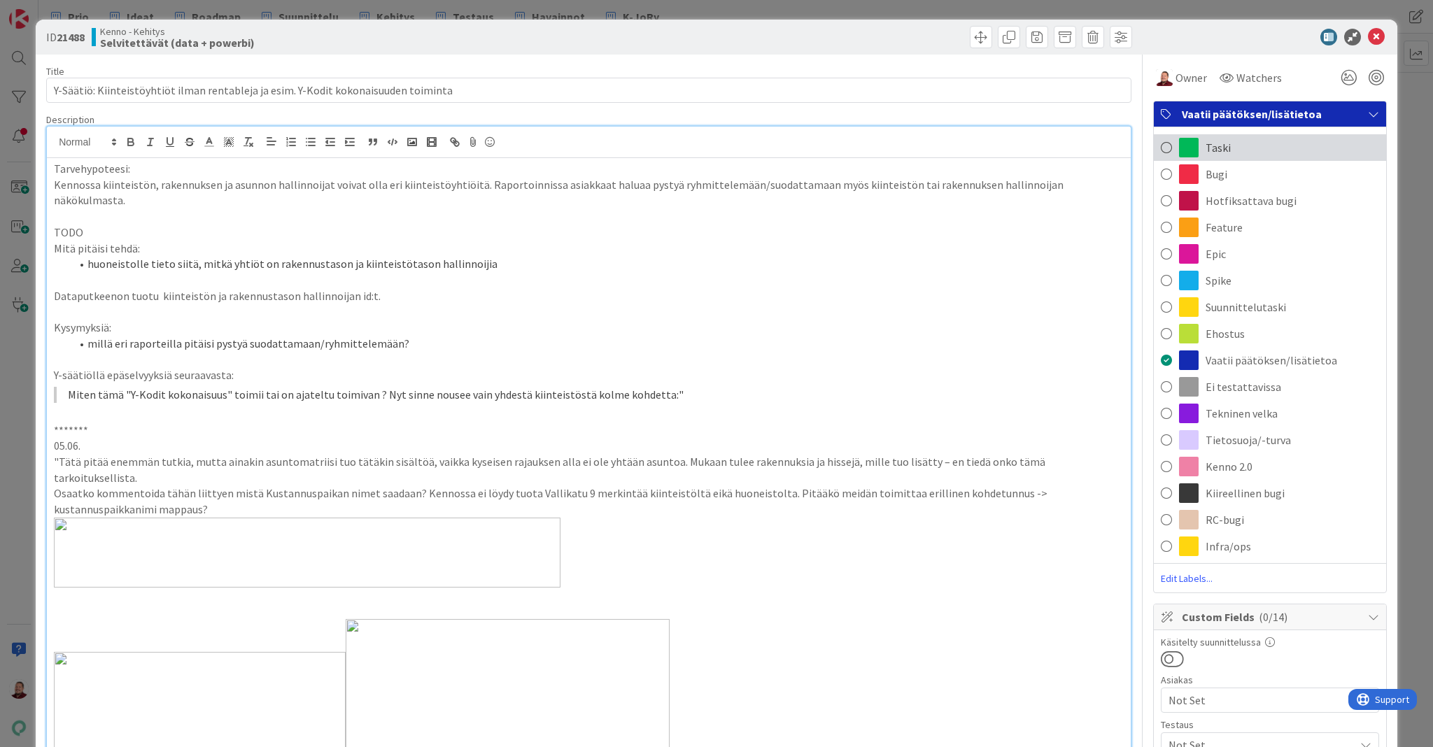
click at [1211, 139] on span "Taski" at bounding box center [1218, 147] width 25 height 17
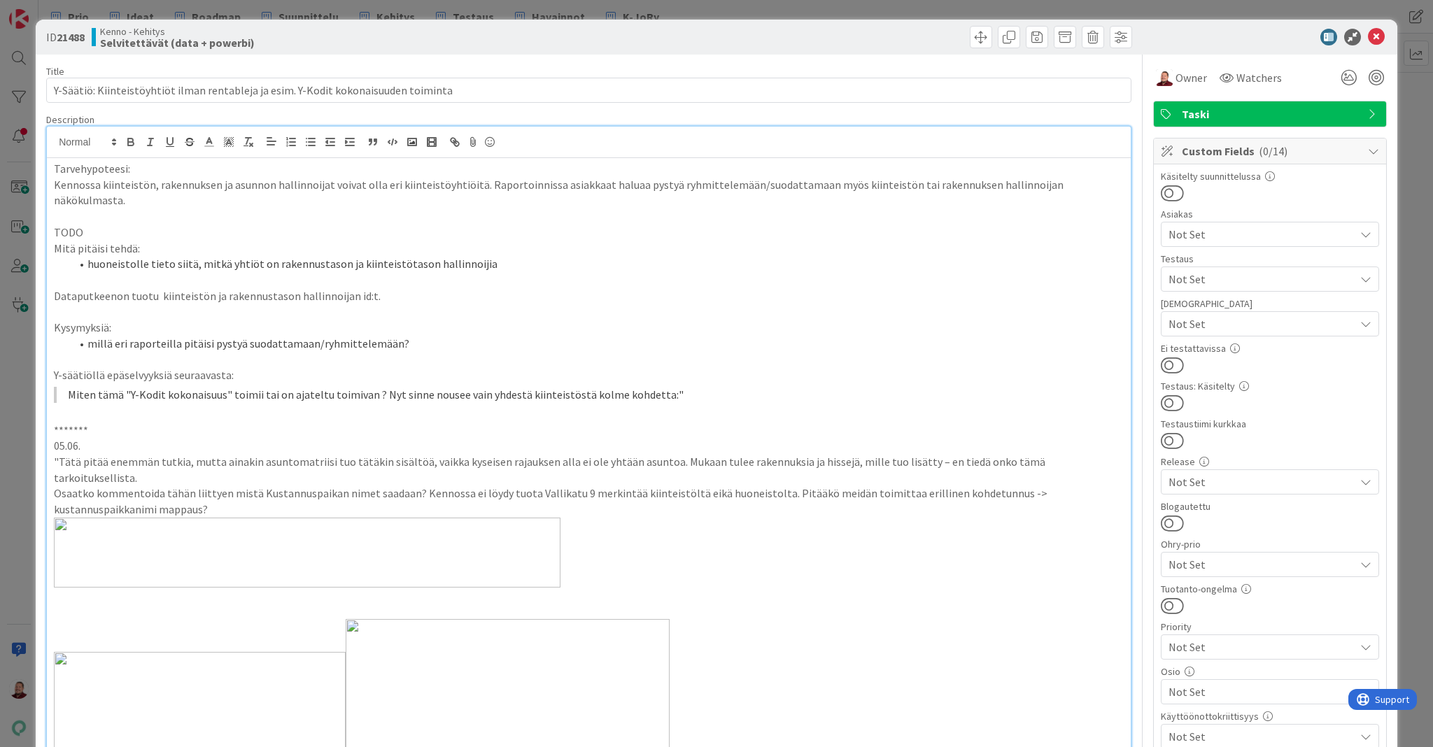
scroll to position [126, 0]
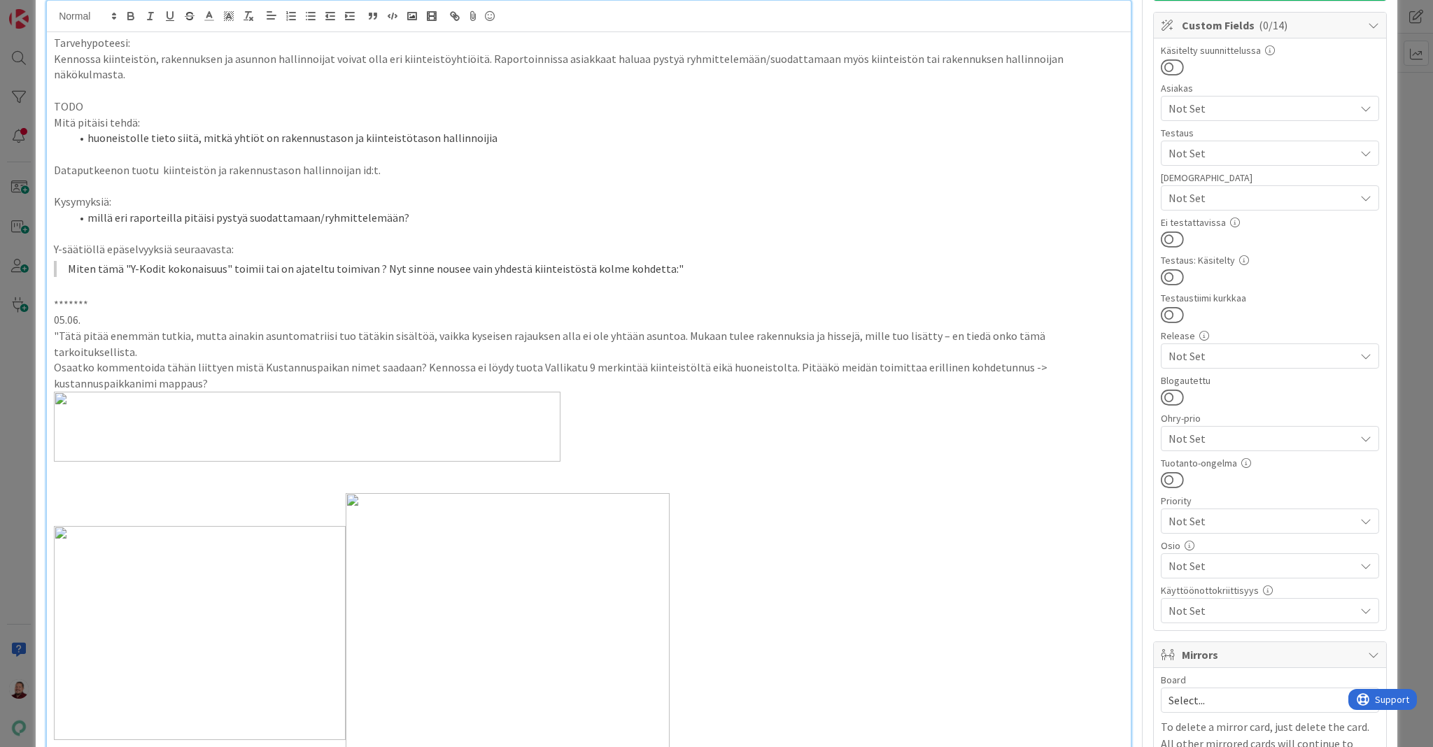
click at [1216, 554] on div "Not Set" at bounding box center [1270, 566] width 218 height 25
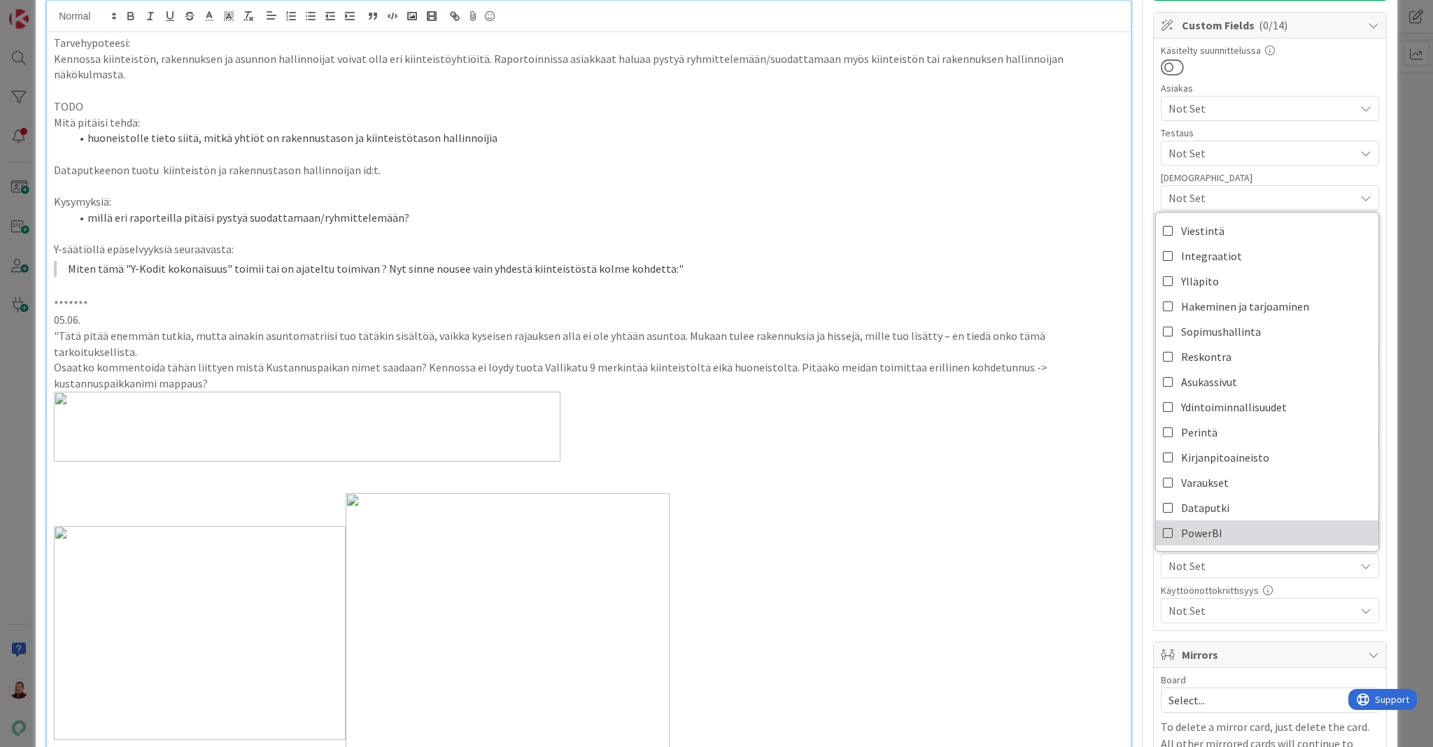
click at [1216, 521] on link "PowerBI" at bounding box center [1267, 533] width 223 height 25
click at [1080, 493] on p at bounding box center [589, 632] width 1070 height 279
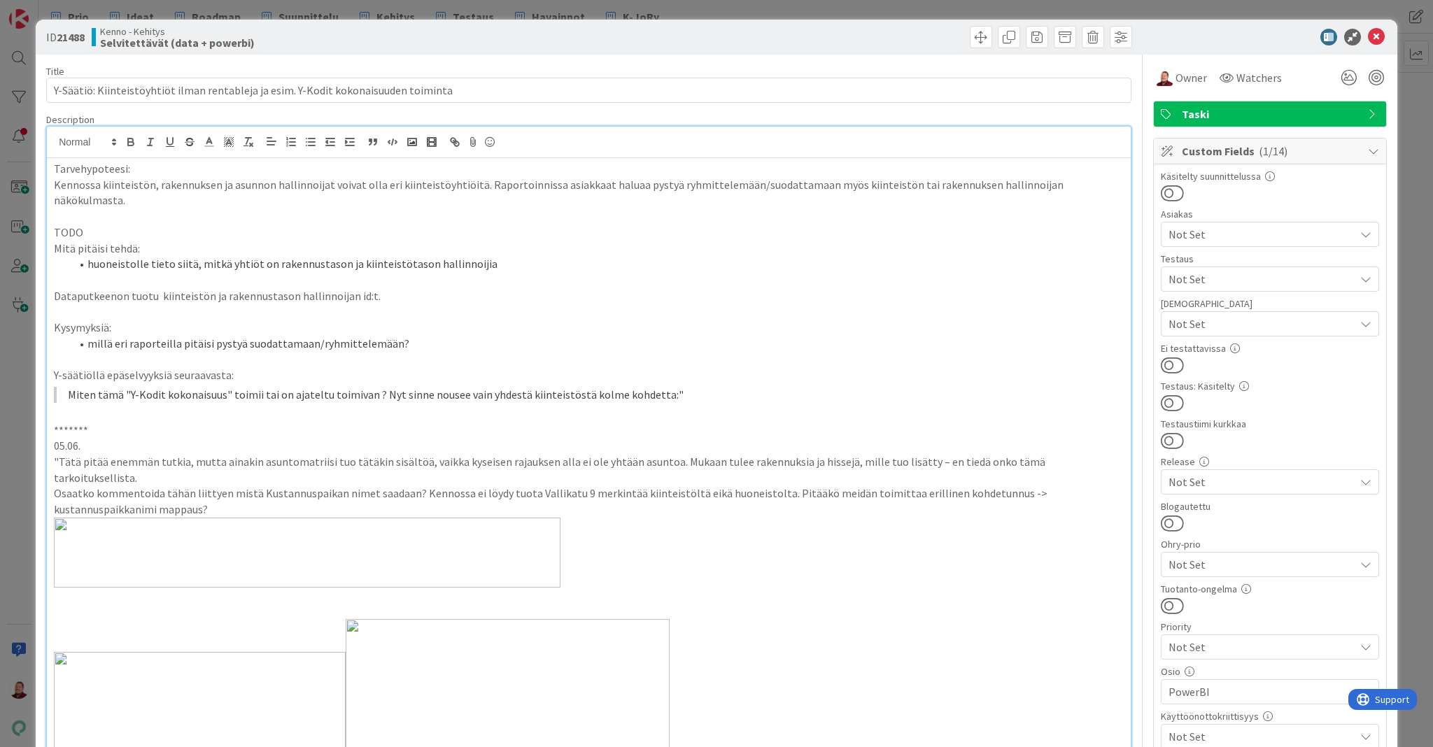
scroll to position [0, 0]
click at [430, 256] on li "huoneistolle tieto siitä, mitkä yhtiöt on rakennustason ja kiinteistötason hall…" at bounding box center [597, 264] width 1053 height 16
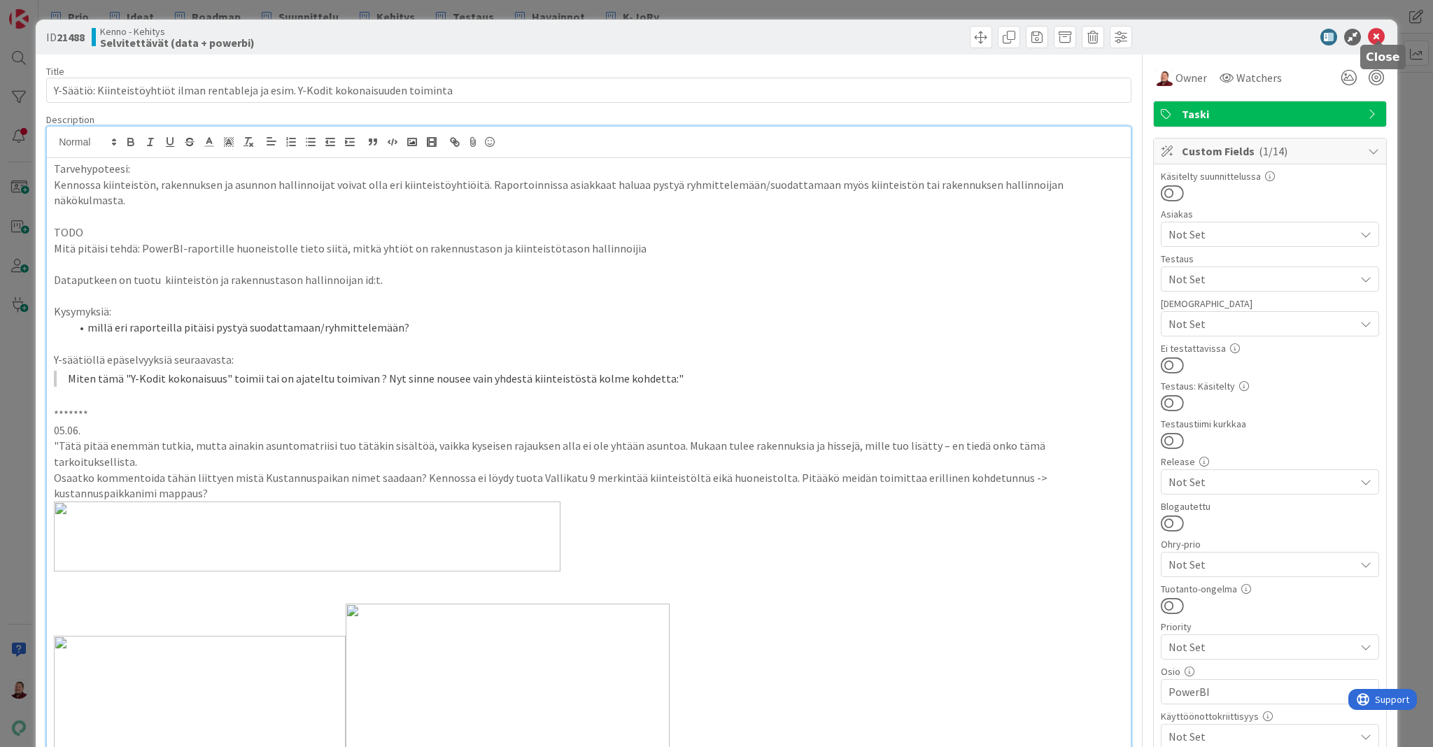
click at [1381, 36] on icon at bounding box center [1376, 37] width 17 height 17
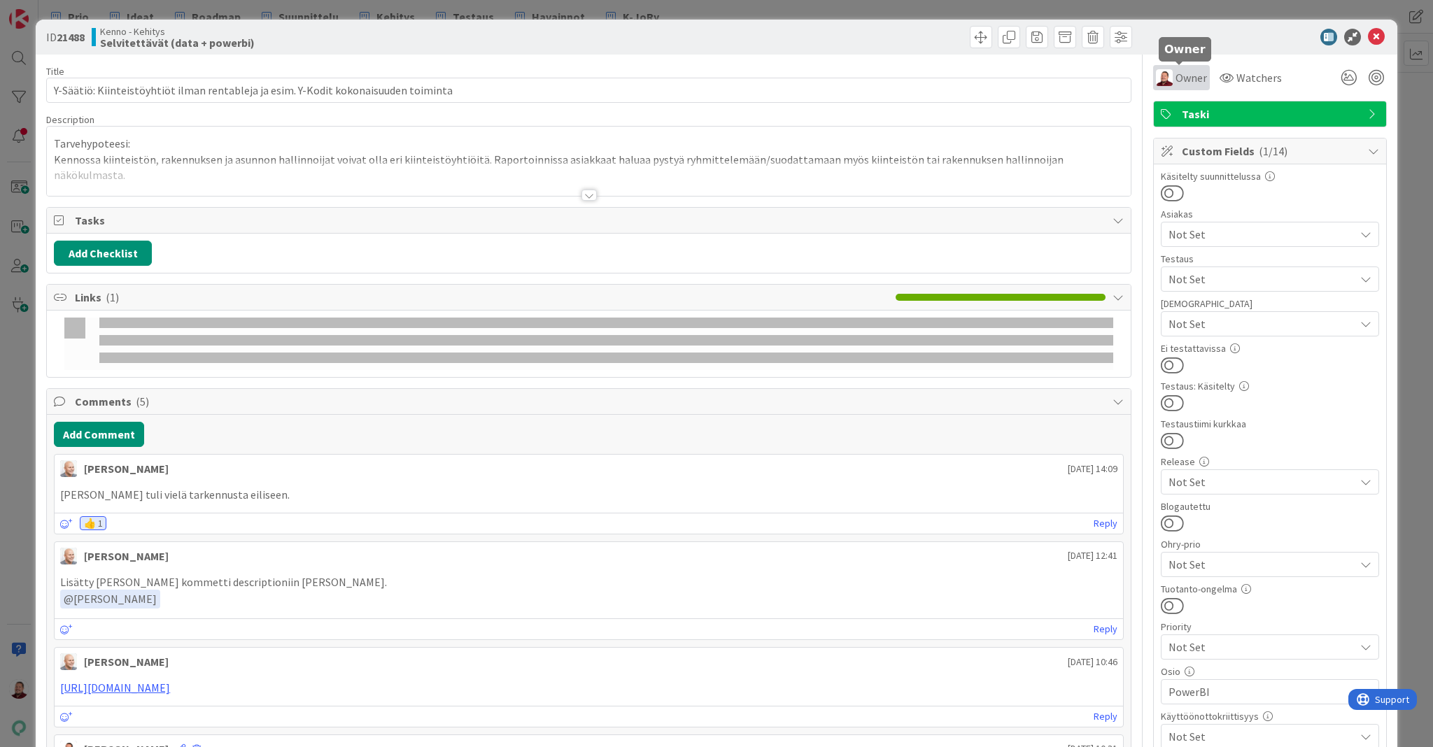
click at [1176, 69] on span "Owner" at bounding box center [1191, 77] width 31 height 17
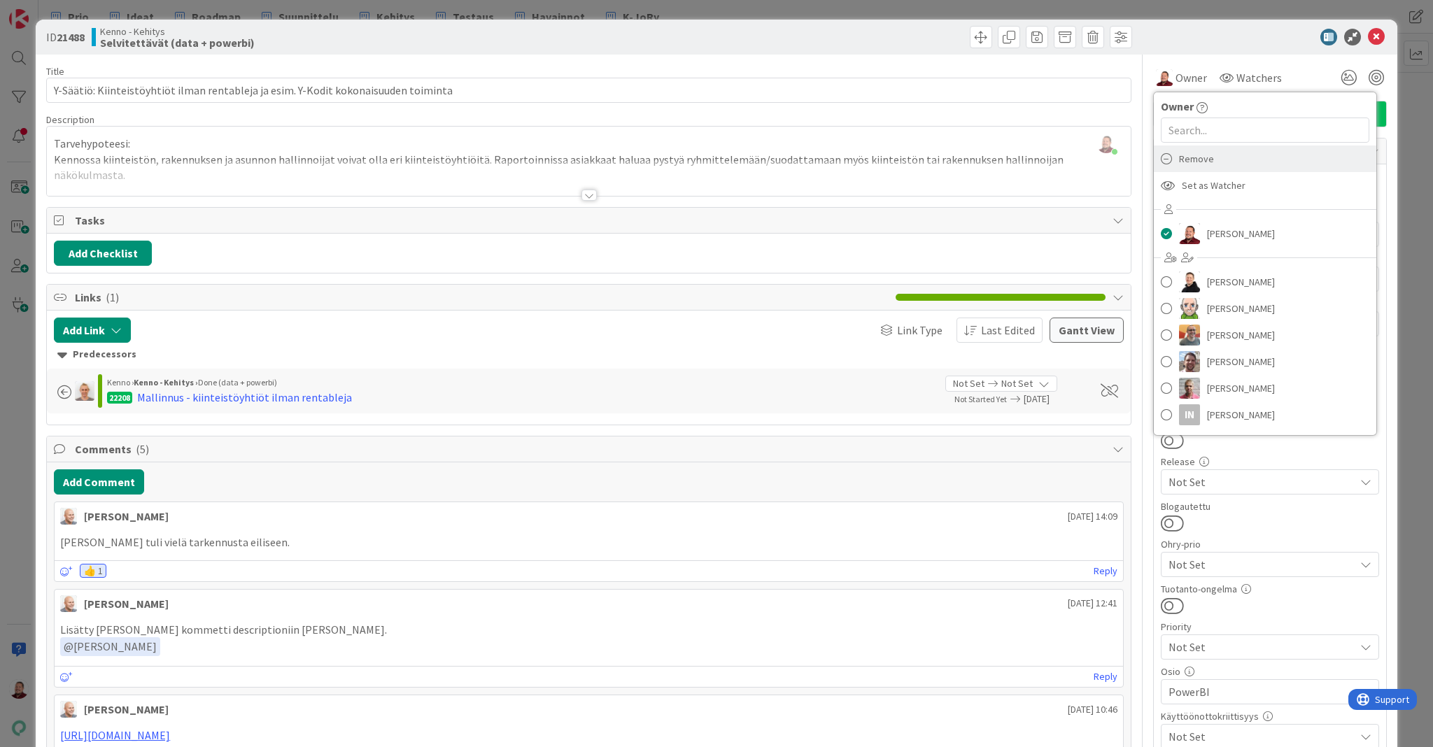
click at [1184, 148] on span "Remove" at bounding box center [1196, 158] width 35 height 21
type textarea "x"
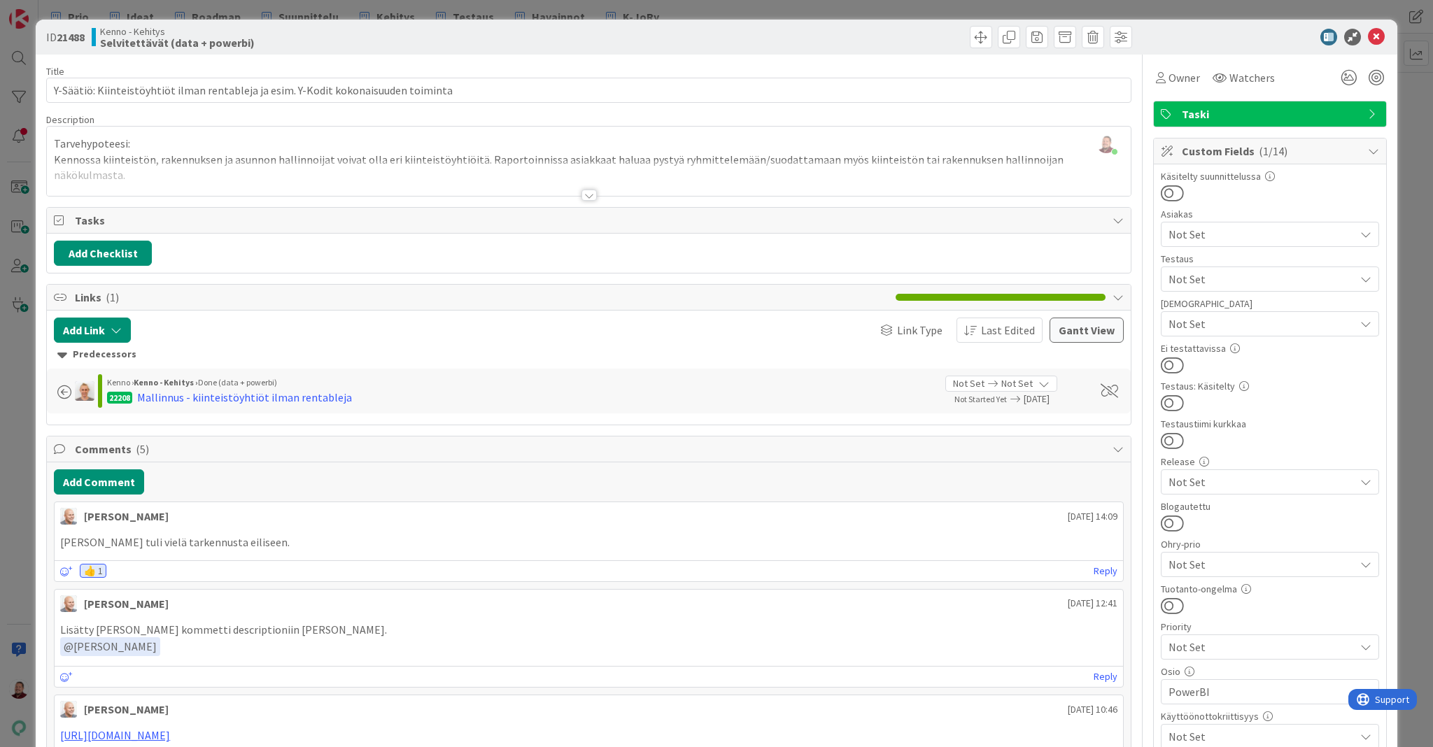
click at [1379, 35] on icon at bounding box center [1376, 37] width 17 height 17
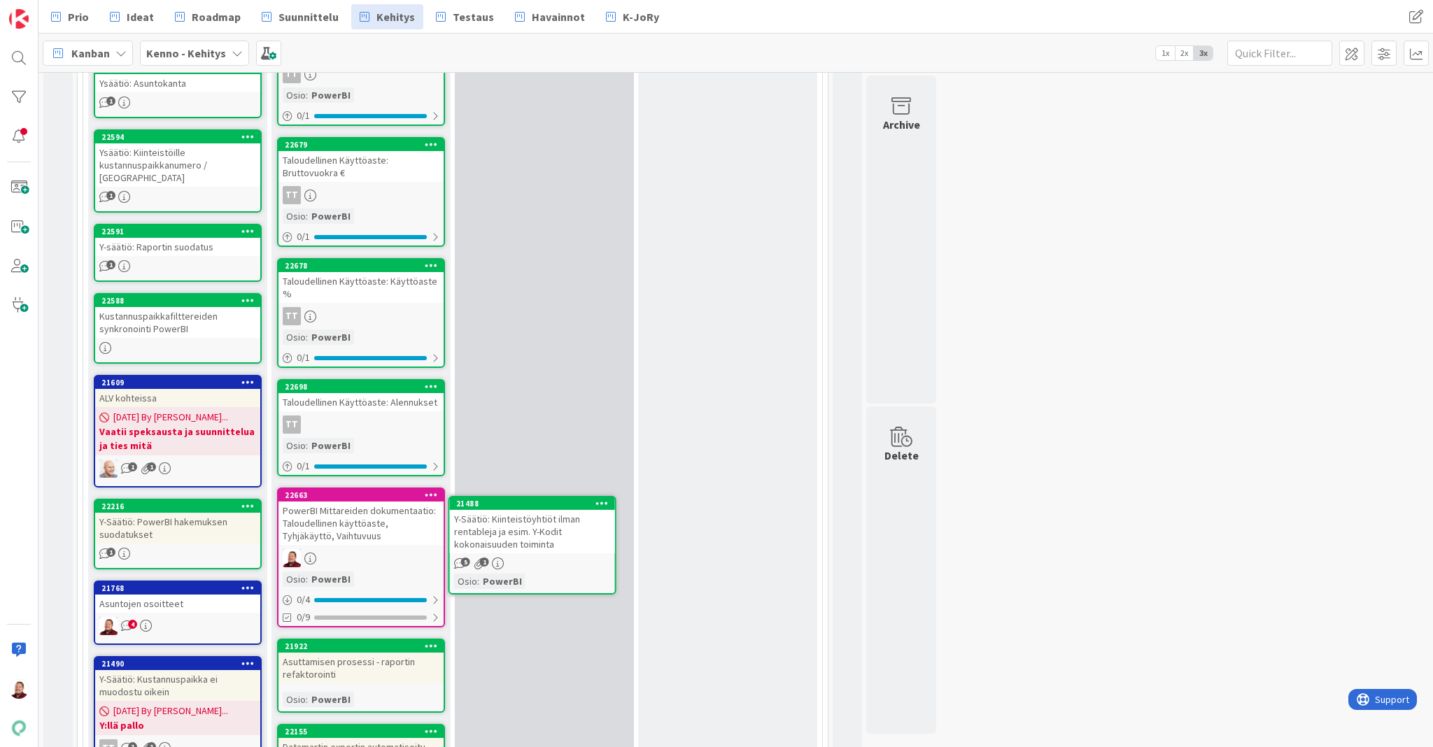
scroll to position [2072, 0]
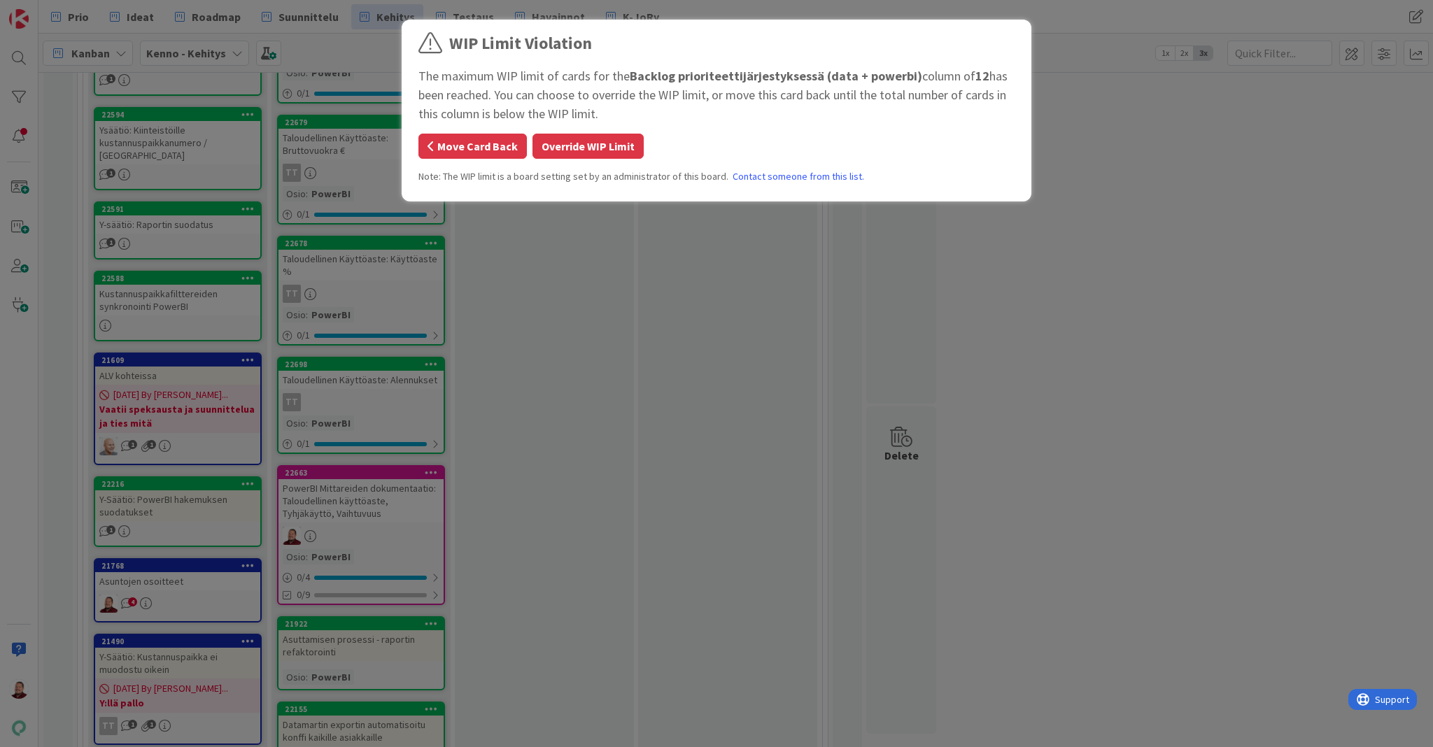
click at [486, 134] on button "Move Card Back" at bounding box center [473, 146] width 108 height 25
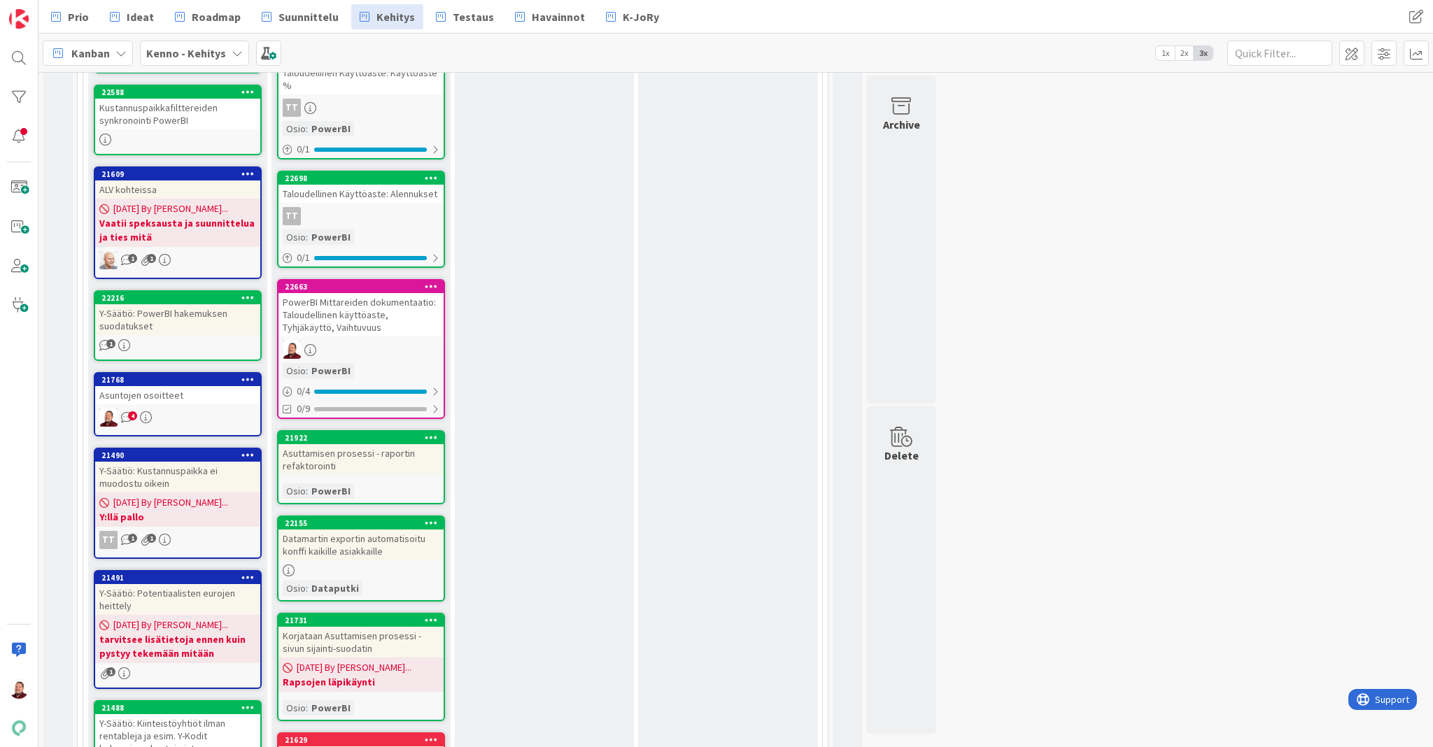
scroll to position [2245, 0]
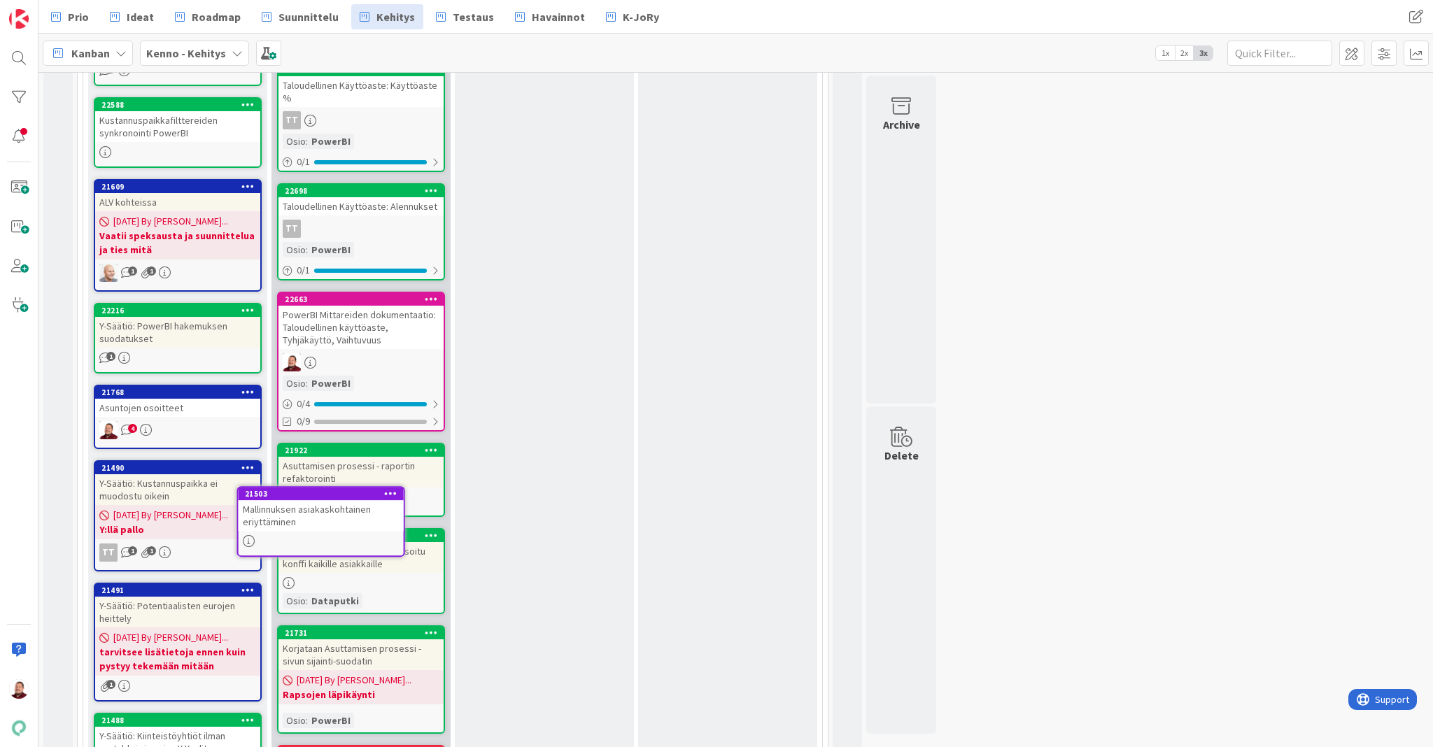
drag, startPoint x: 354, startPoint y: 493, endPoint x: 326, endPoint y: 510, distance: 32.6
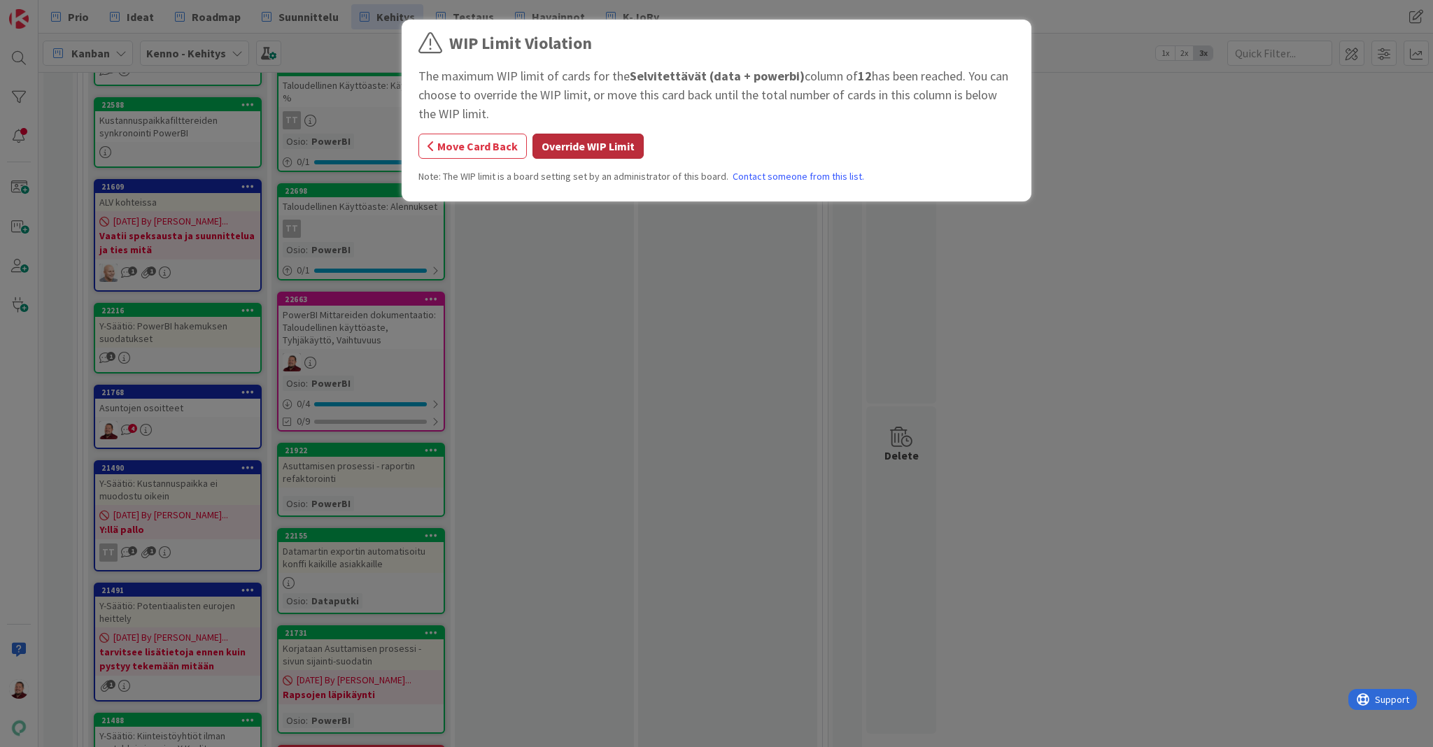
click at [561, 134] on button "Override WIP Limit" at bounding box center [588, 146] width 111 height 25
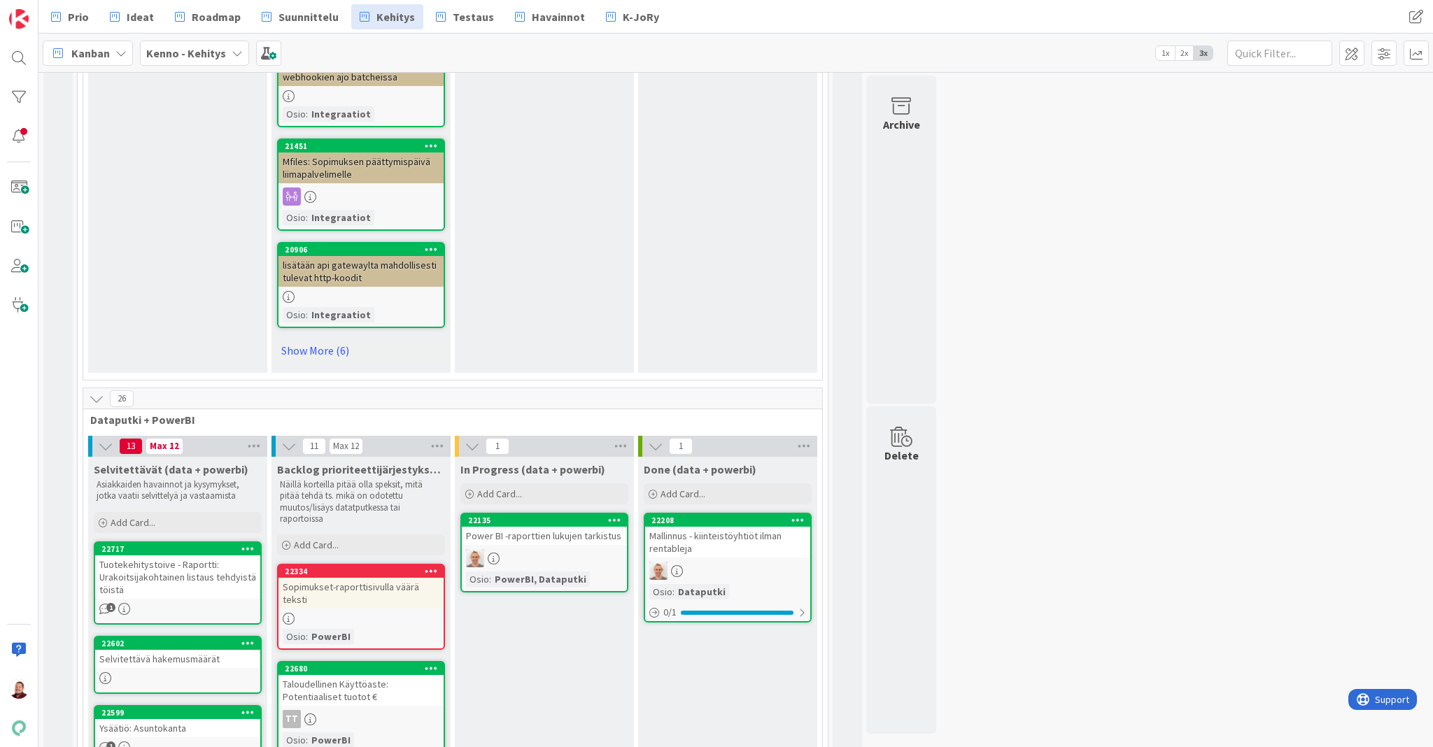
scroll to position [1467, 0]
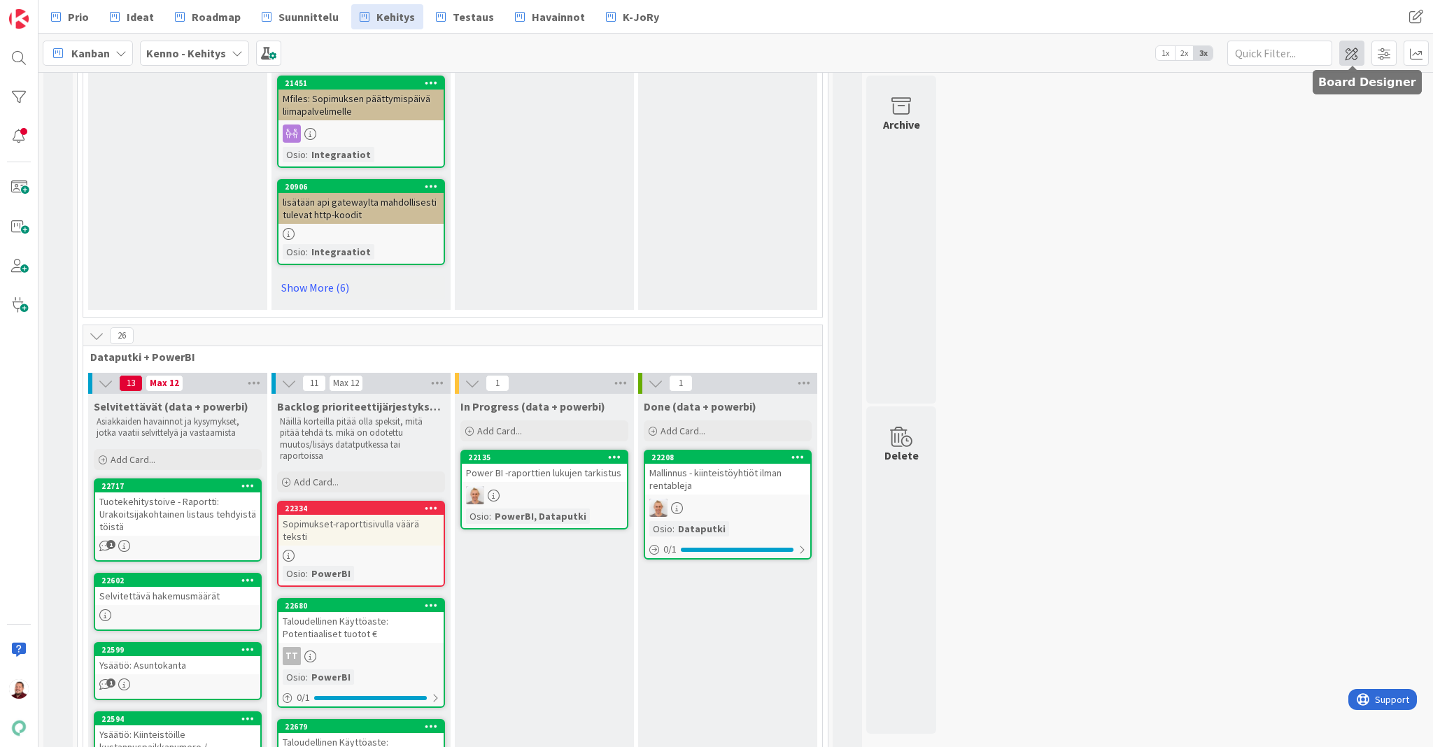
click at [1356, 48] on span at bounding box center [1352, 53] width 25 height 25
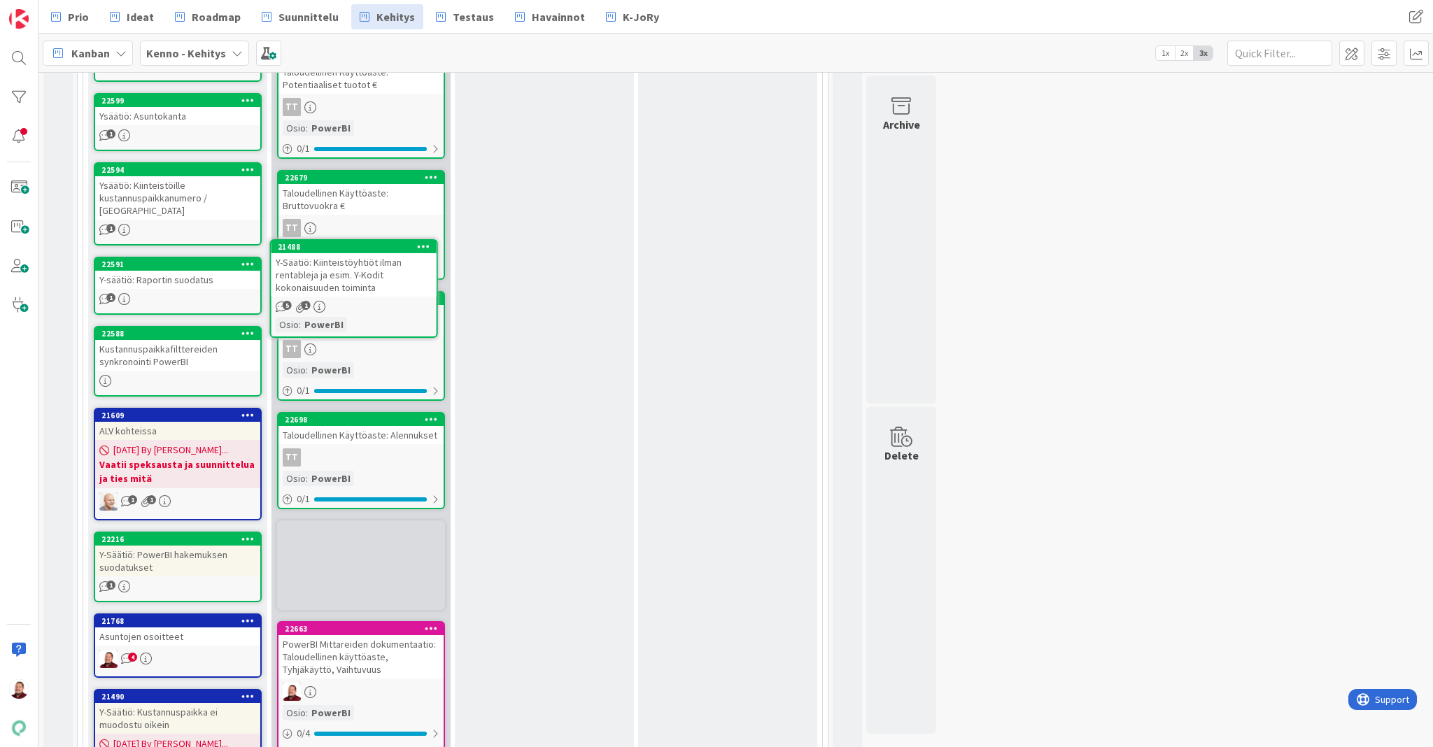
scroll to position [2016, 0]
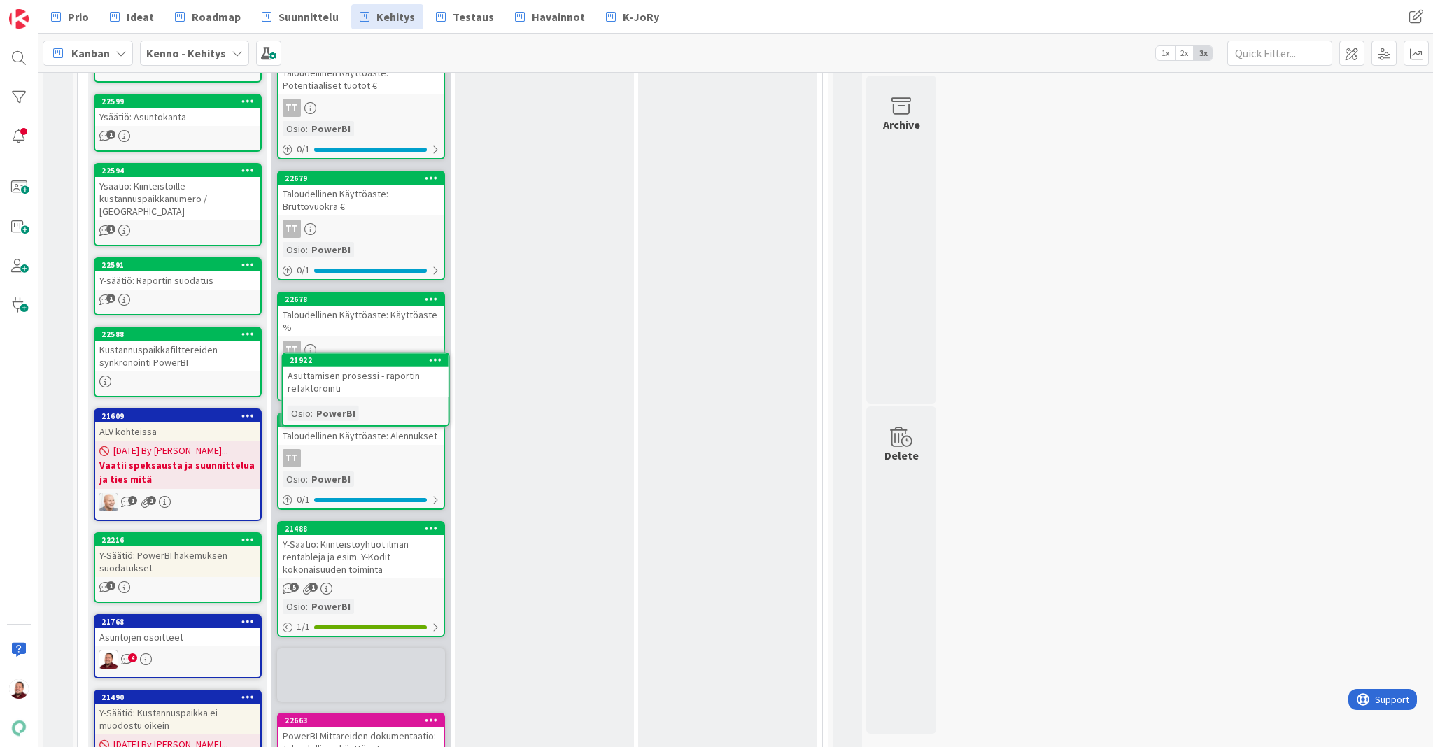
drag, startPoint x: 373, startPoint y: 496, endPoint x: 373, endPoint y: 470, distance: 25.2
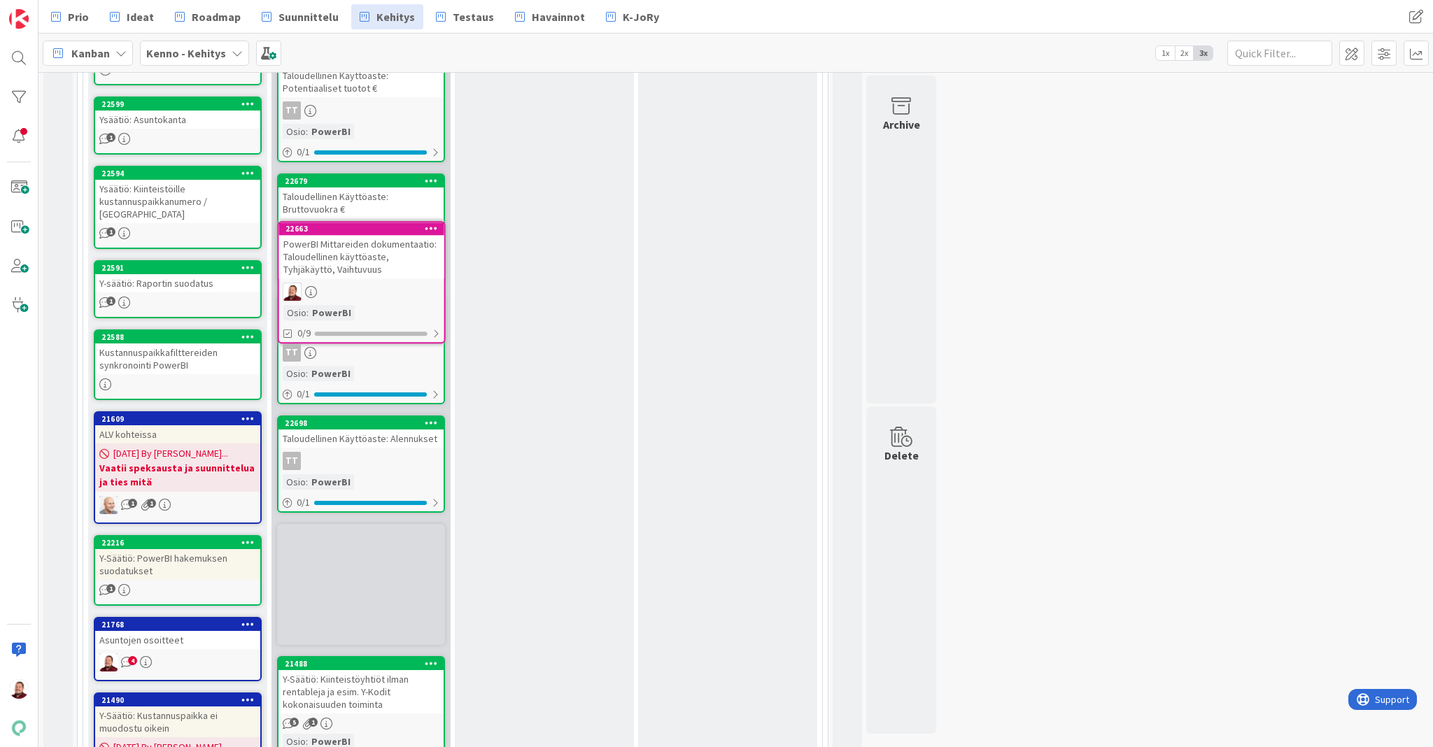
drag, startPoint x: 357, startPoint y: 426, endPoint x: 357, endPoint y: 401, distance: 24.5
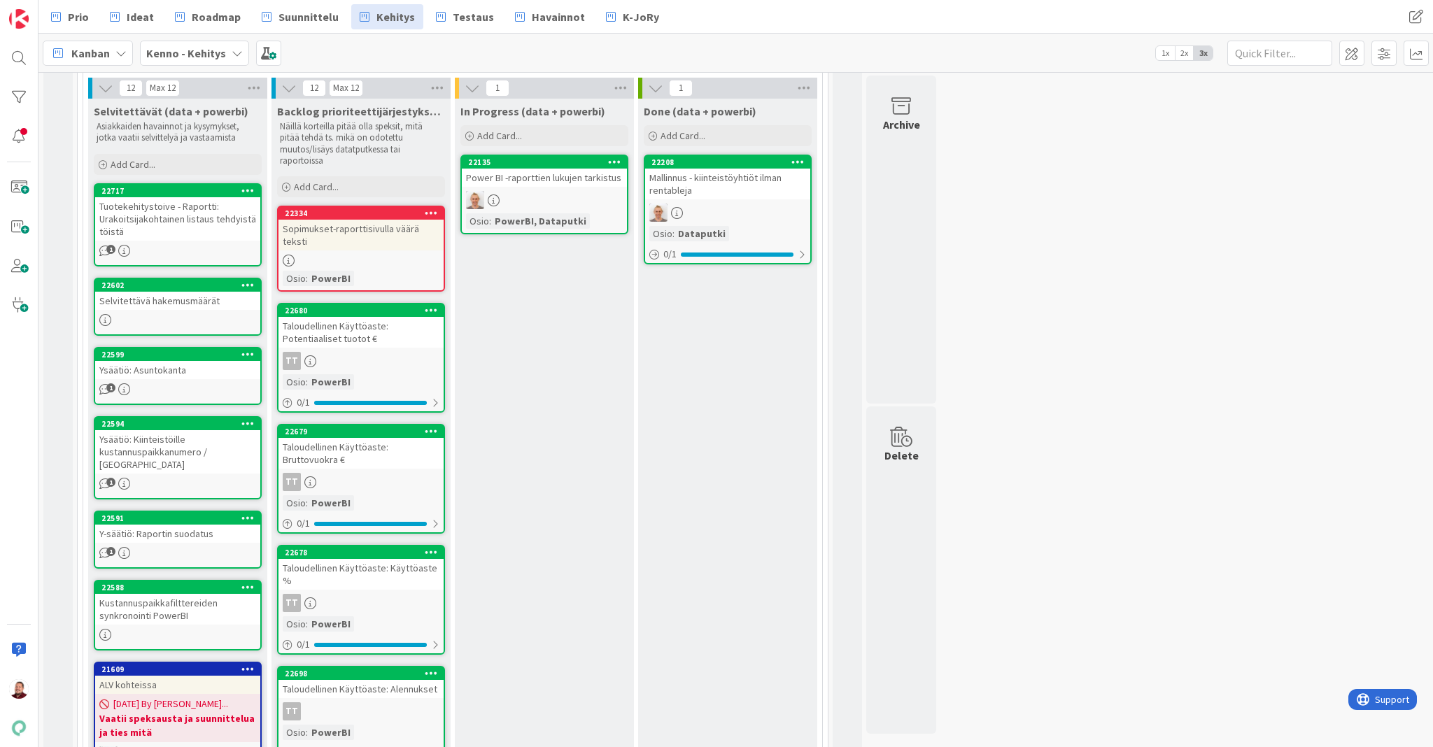
scroll to position [1763, 0]
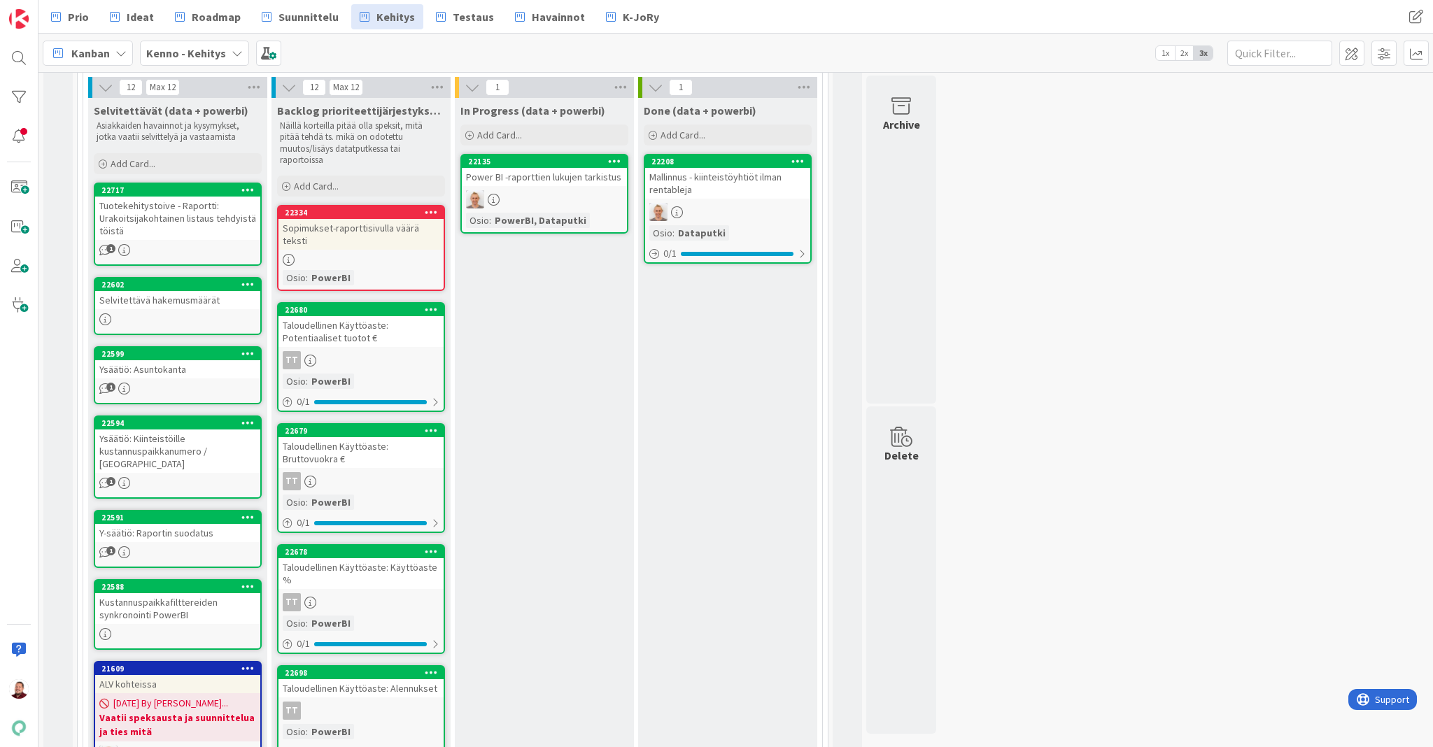
click at [194, 593] on div "Kustannuspaikkafilttereiden synkronointi PowerBI" at bounding box center [177, 608] width 165 height 31
click at [142, 593] on div "Kustannuspaikkafilttereiden synkronointi PowerBI" at bounding box center [177, 608] width 165 height 31
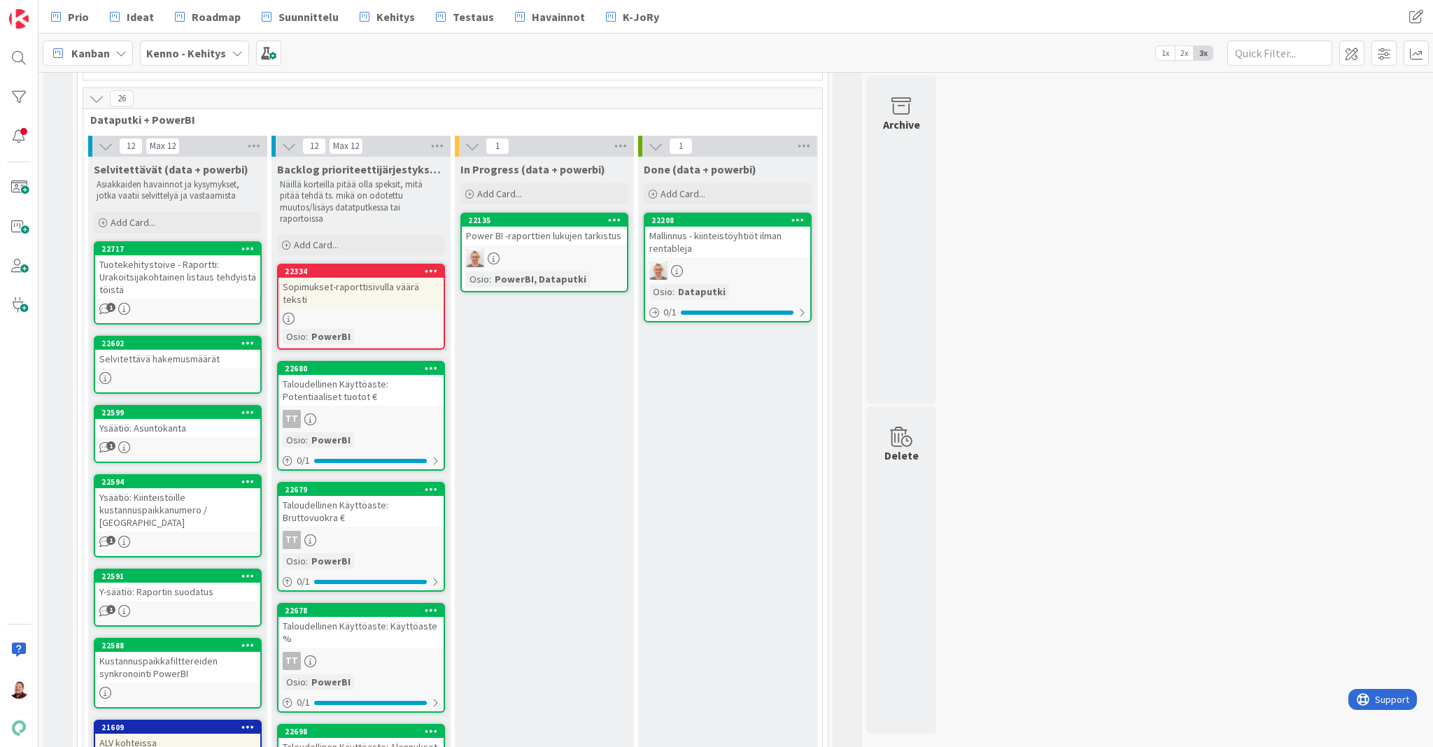
scroll to position [1701, 0]
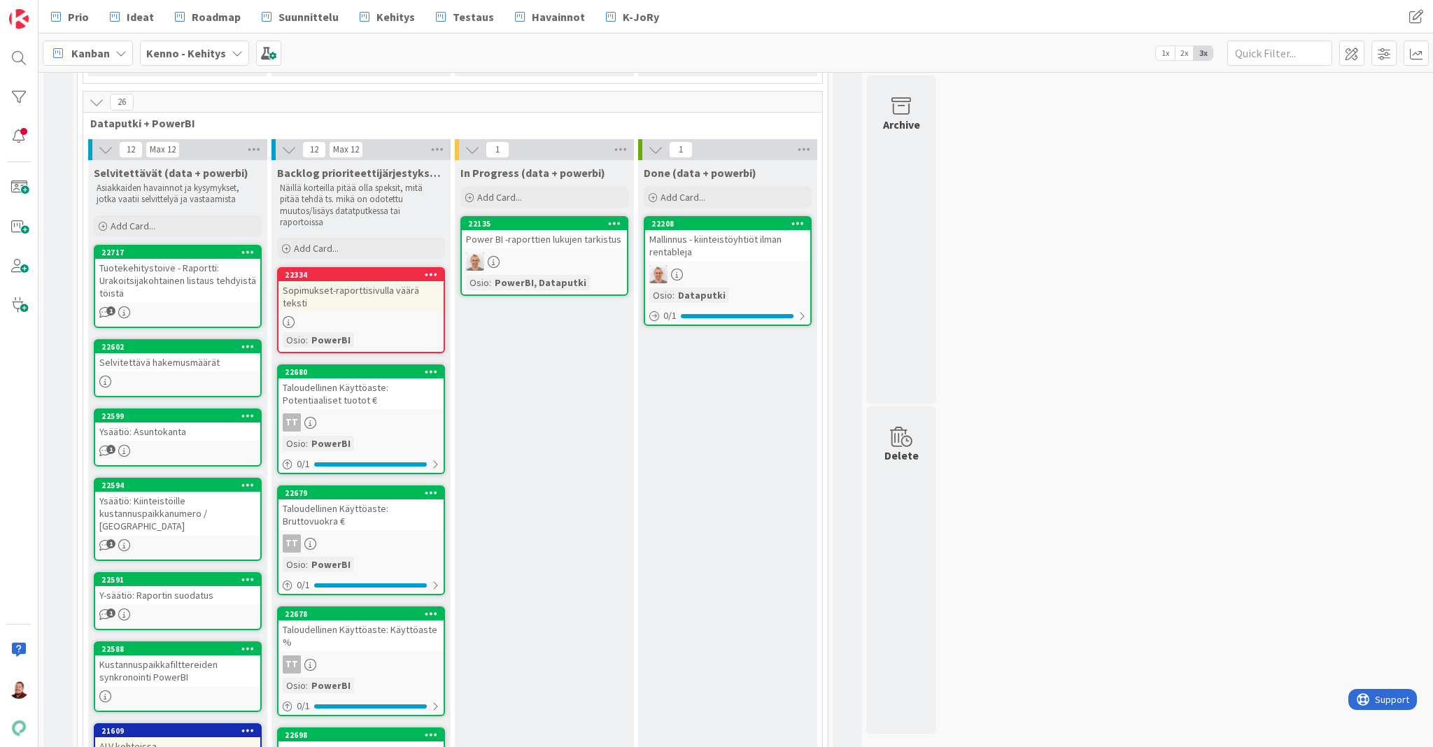
click at [156, 586] on div "Y-säätiö: Raportin suodatus" at bounding box center [177, 595] width 165 height 18
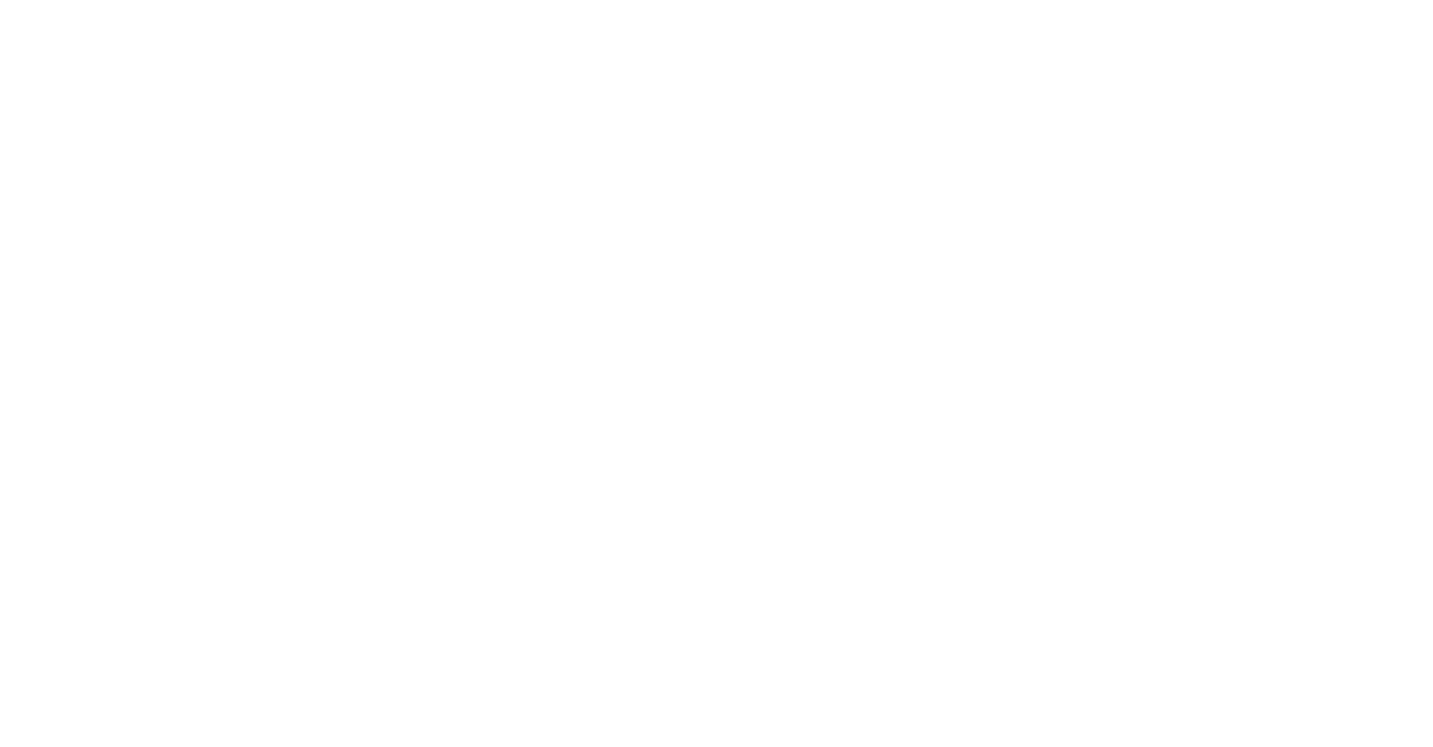
click at [511, 83] on div at bounding box center [716, 373] width 1433 height 747
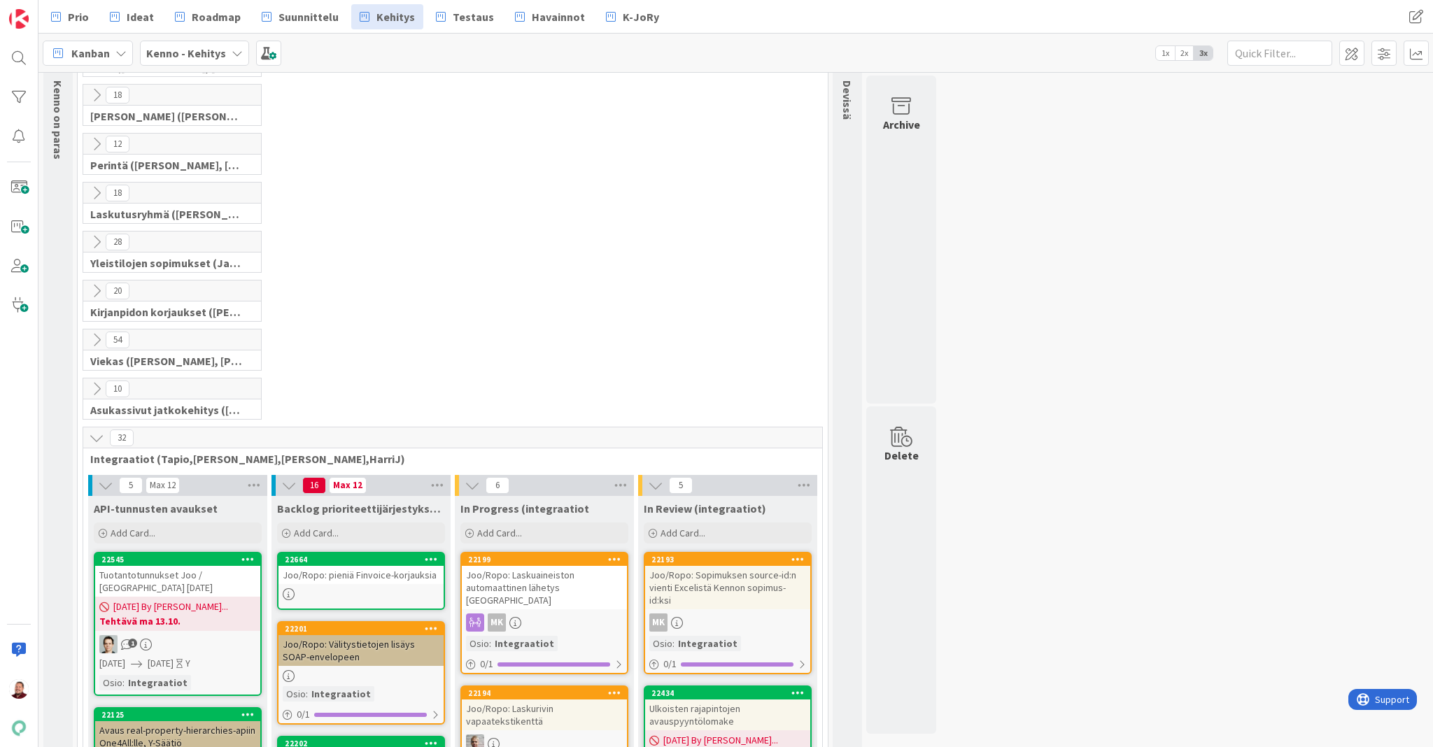
scroll to position [300, 0]
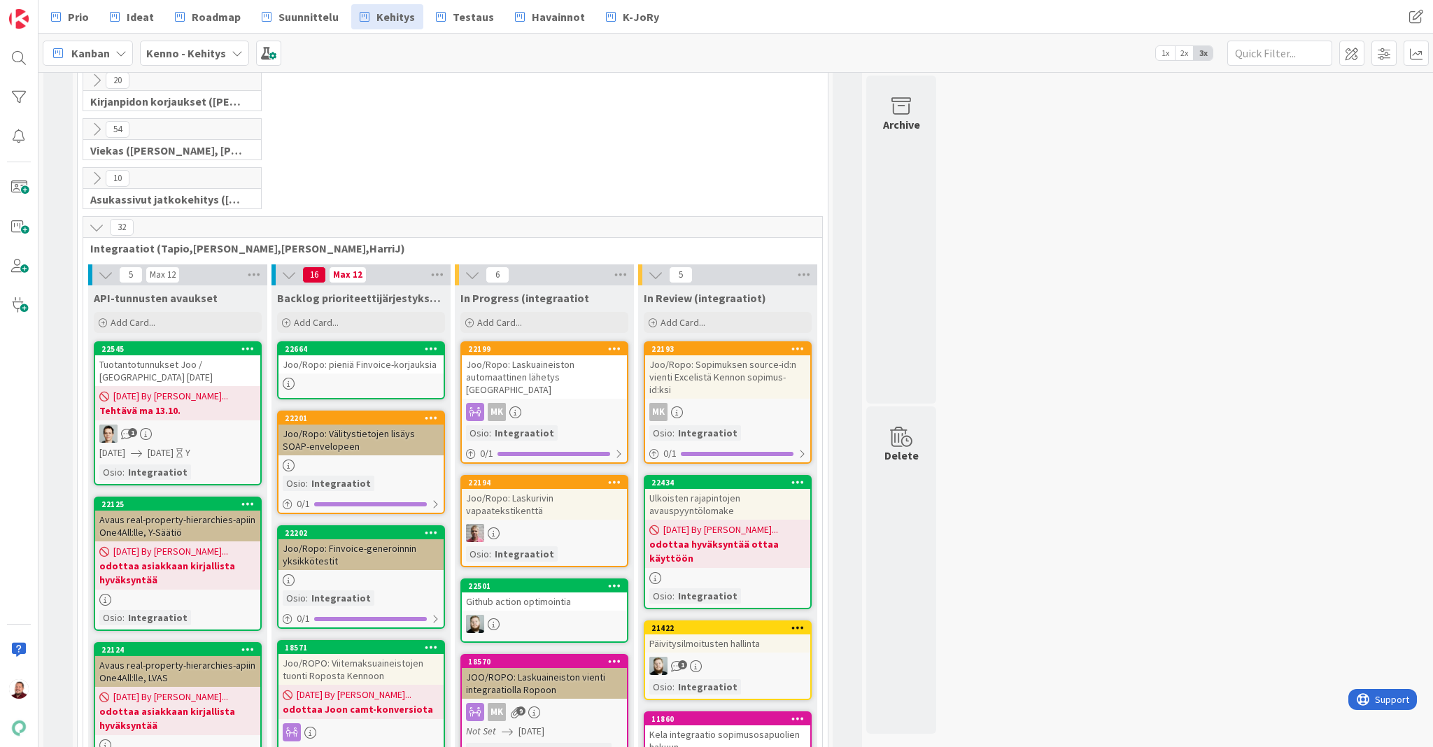
click at [90, 220] on icon at bounding box center [96, 227] width 15 height 15
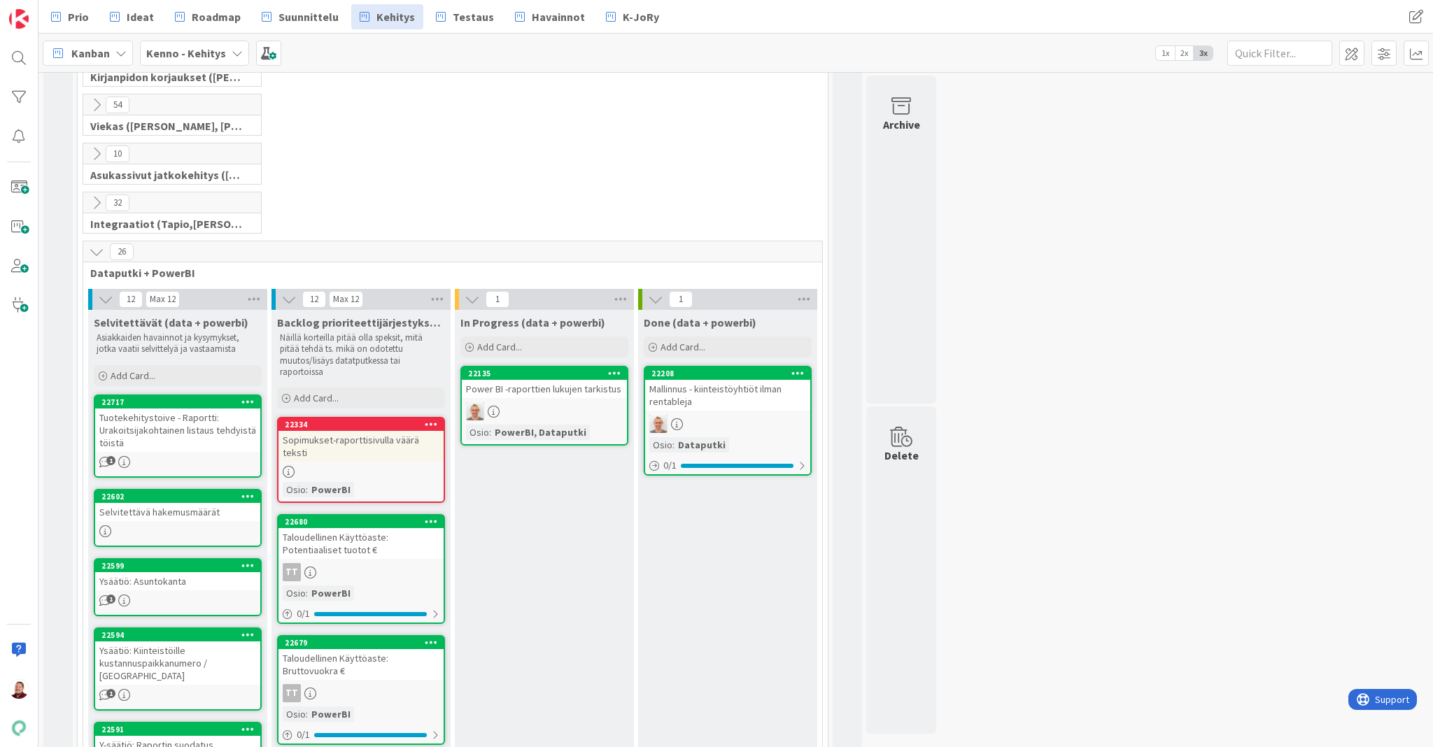
scroll to position [325, 0]
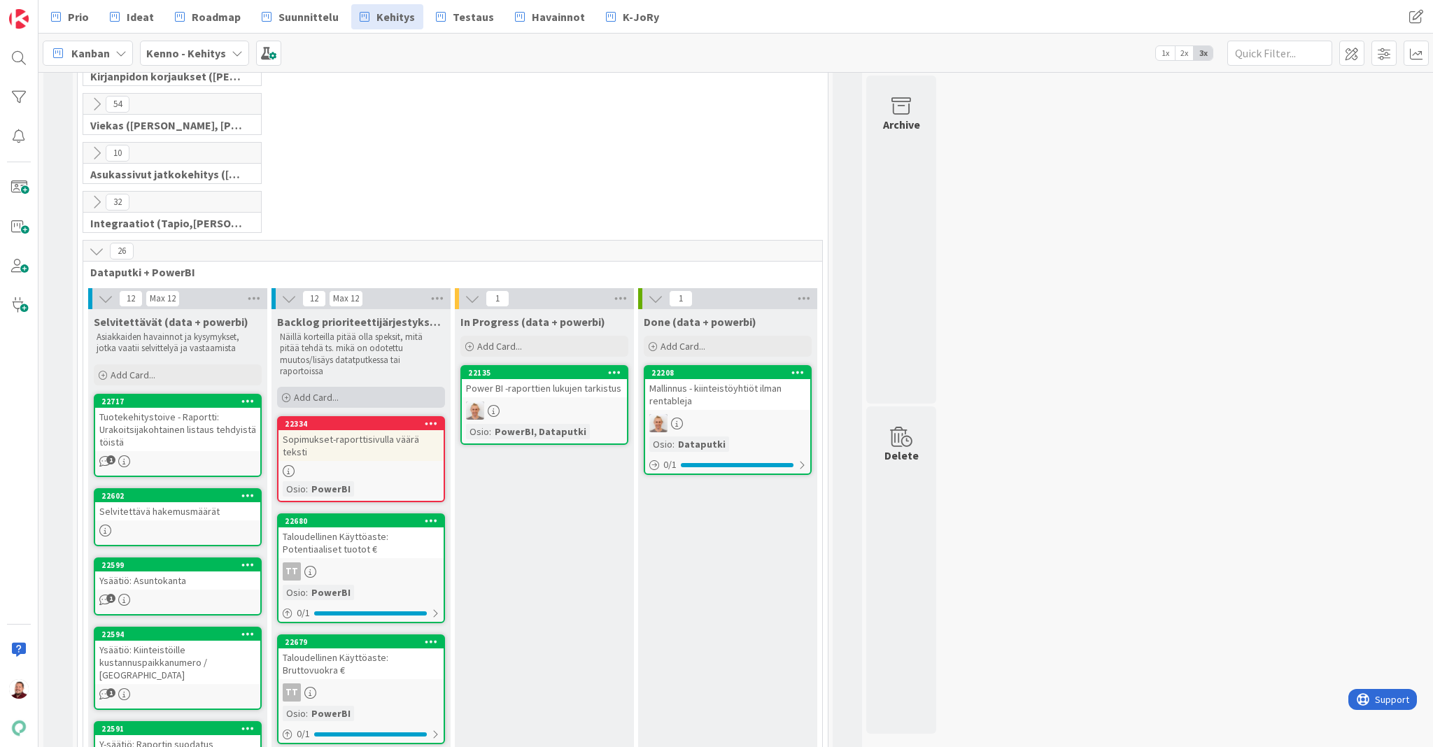
click at [332, 387] on div "Add Card..." at bounding box center [361, 397] width 168 height 21
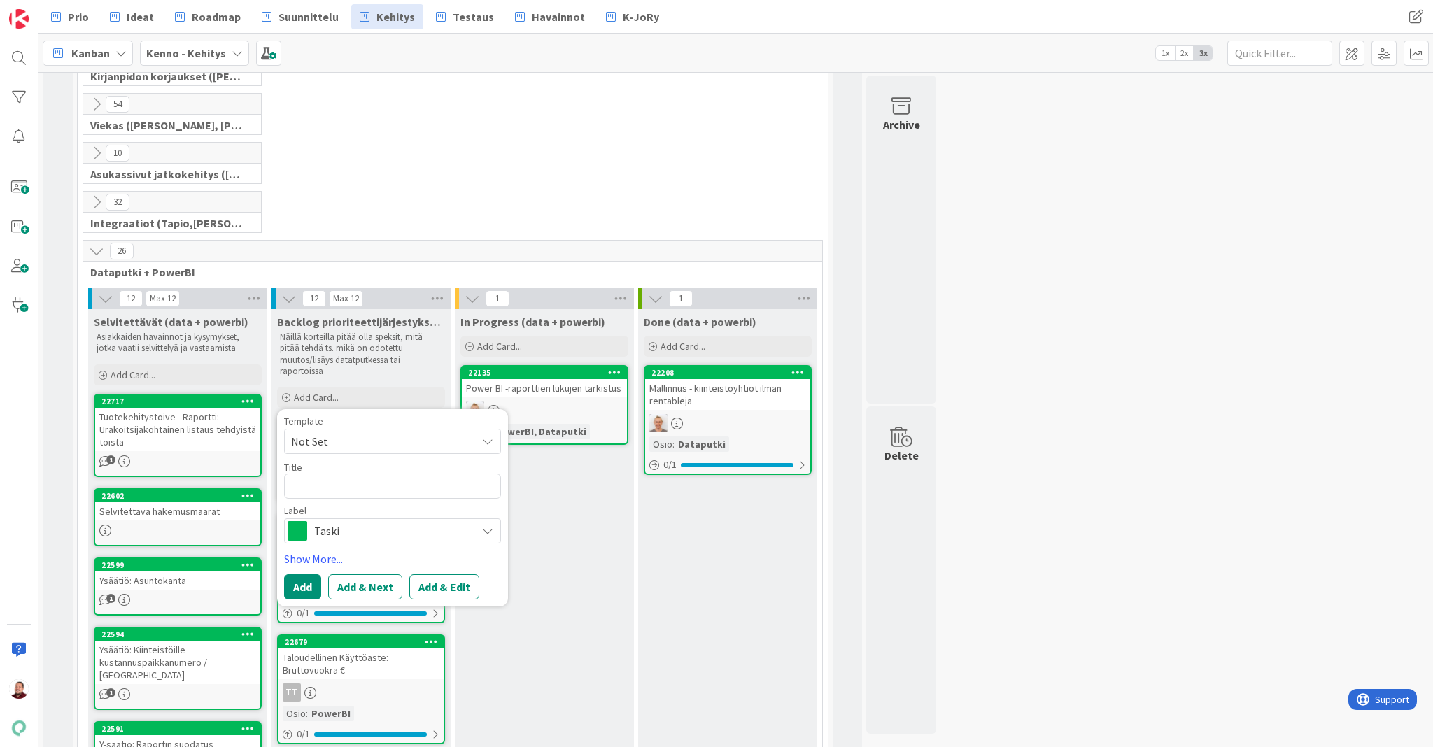
click at [335, 519] on div "Taski" at bounding box center [392, 531] width 217 height 25
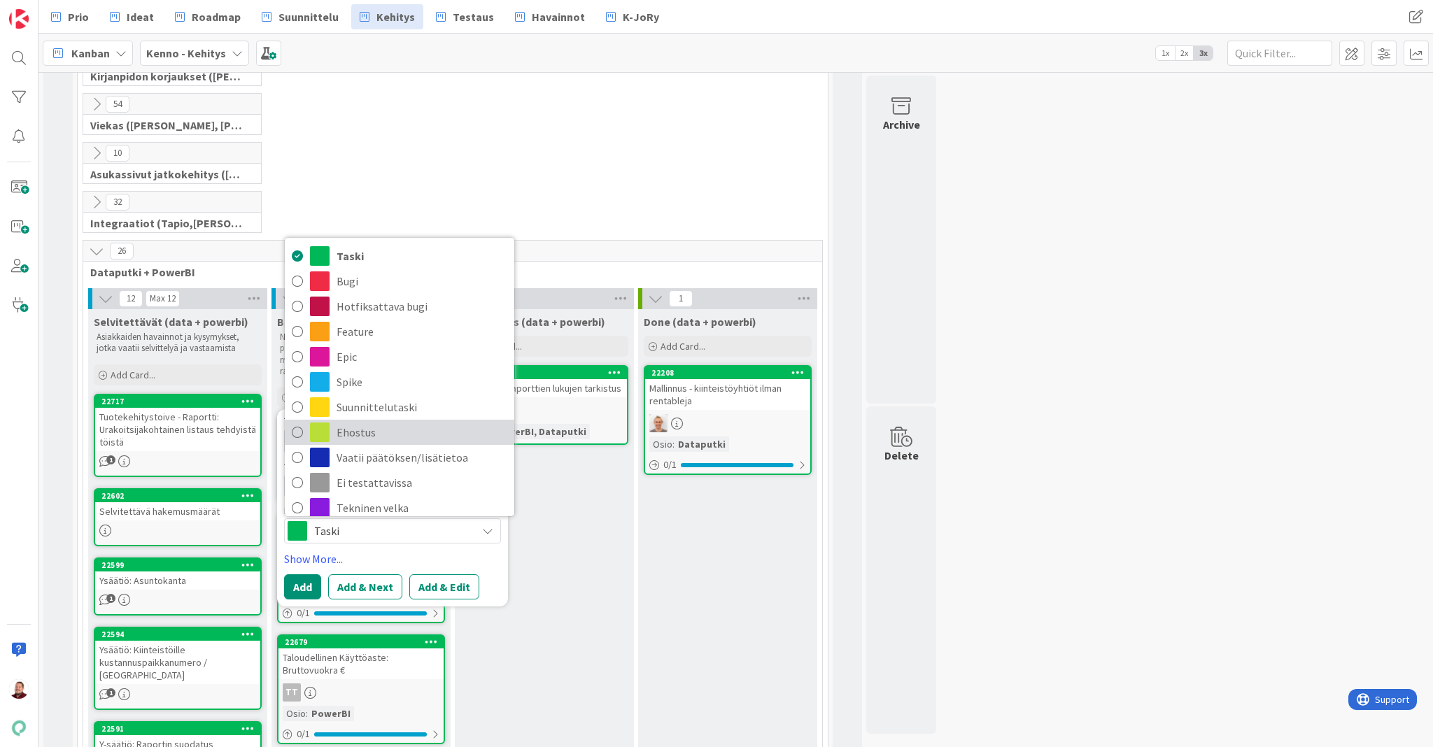
scroll to position [0, 0]
click at [462, 551] on link "Show More..." at bounding box center [392, 559] width 217 height 17
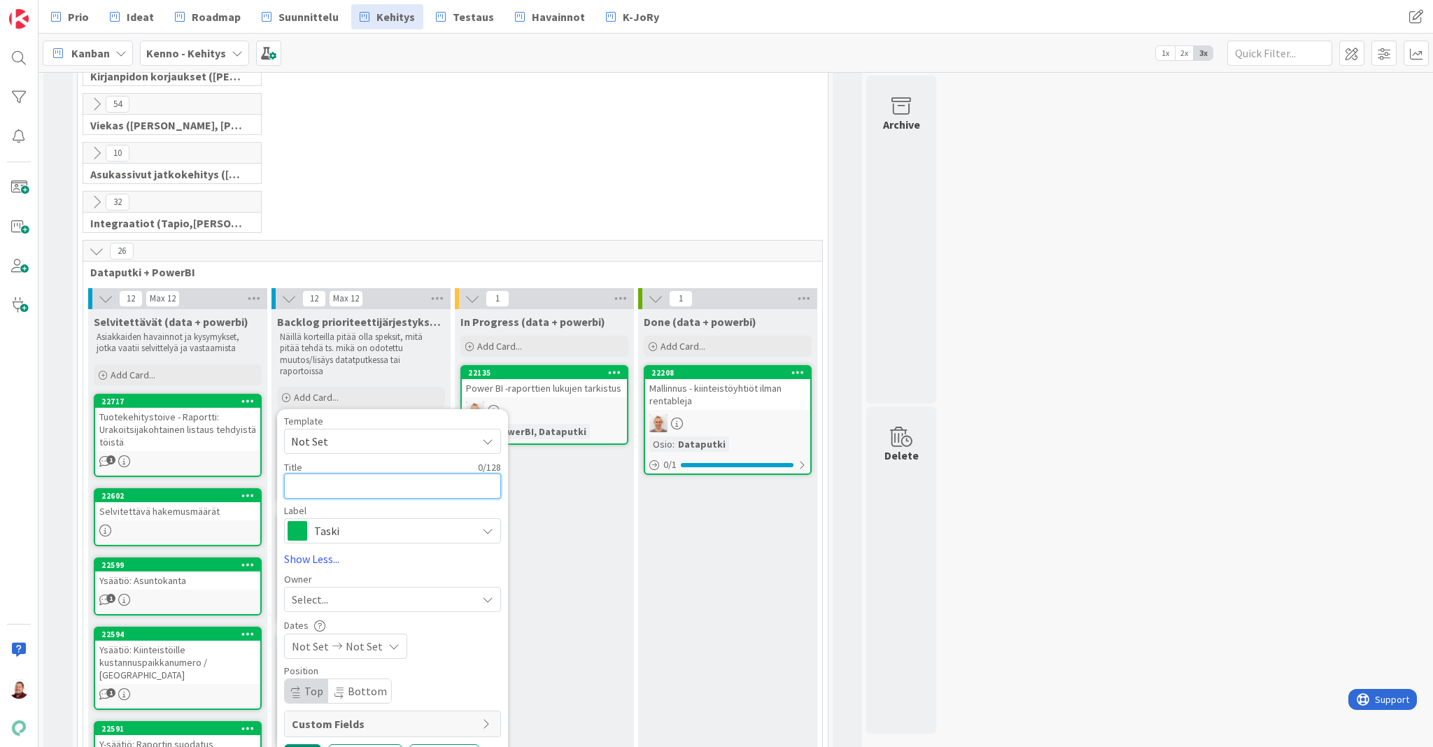
click at [372, 474] on textarea at bounding box center [392, 486] width 217 height 25
type textarea "x"
type textarea "S"
type textarea "x"
type textarea "St"
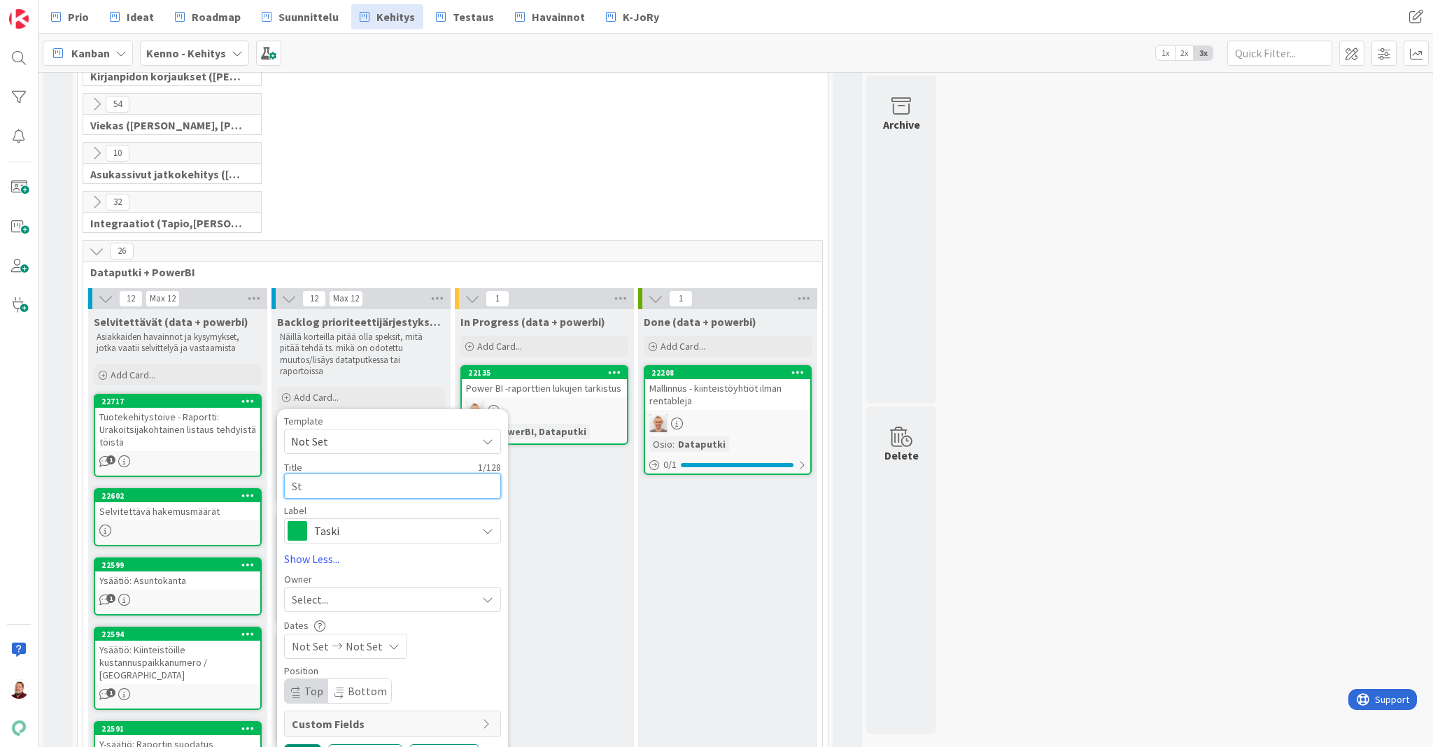
type textarea "x"
type textarea "Sta"
type textarea "x"
type textarea "Stag"
type textarea "x"
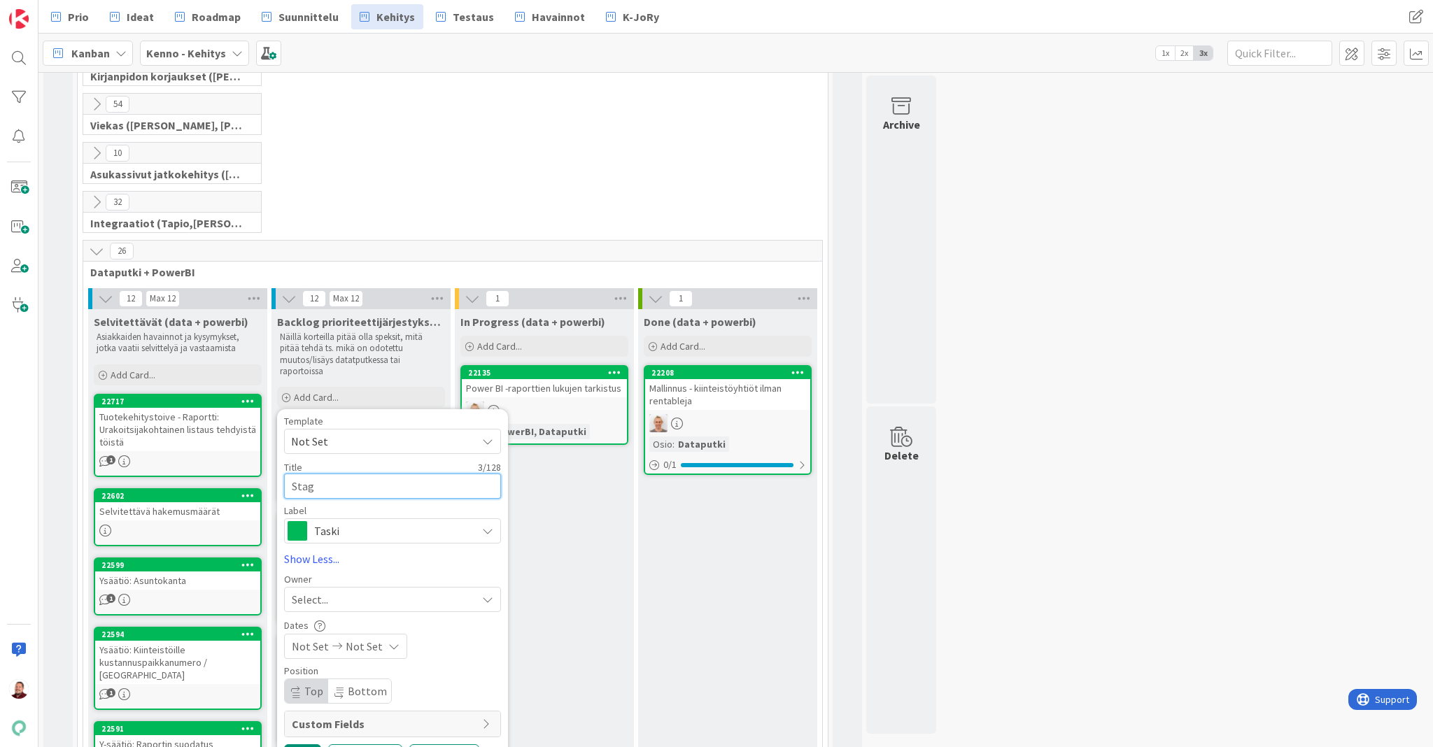
type textarea "Stagi"
type textarea "x"
type textarea "Stagin"
type textarea "x"
type textarea "Staging"
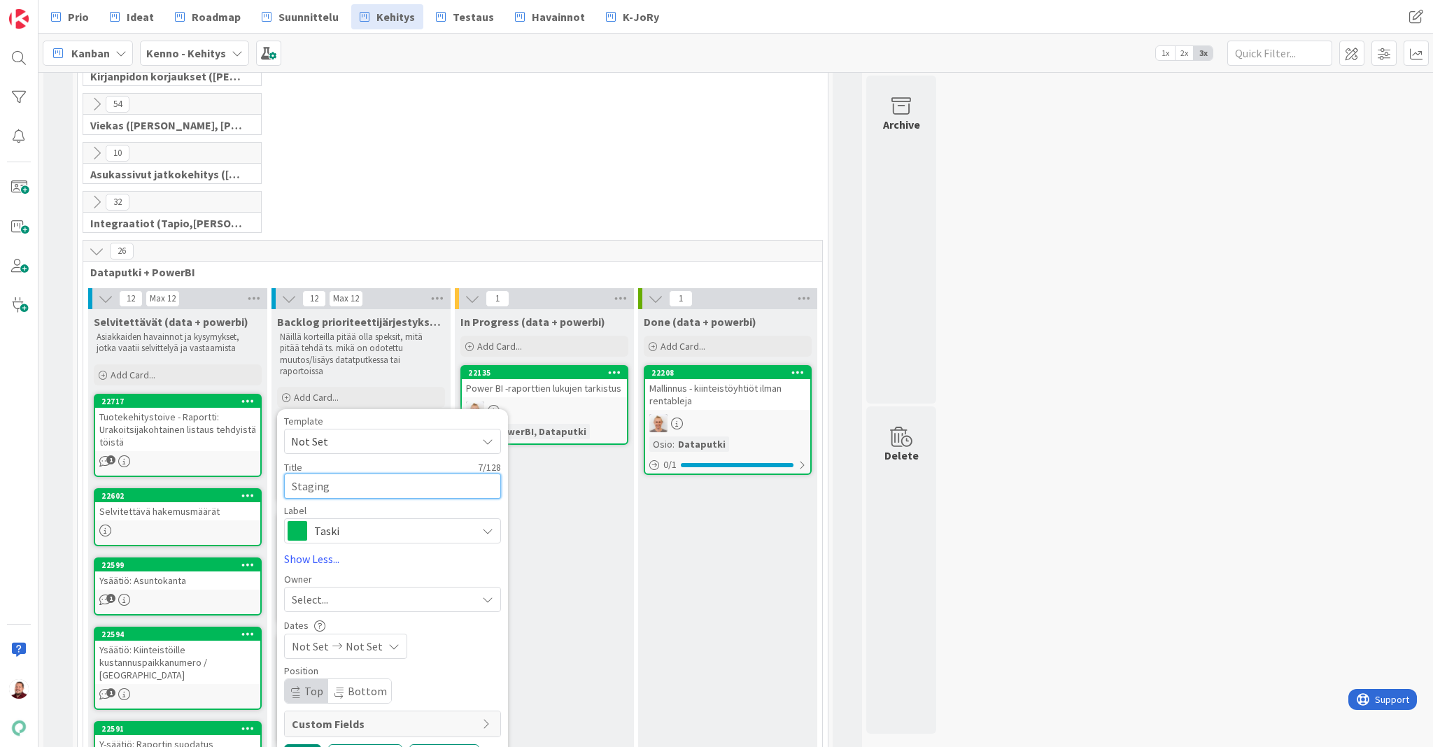
type textarea "x"
type textarea "Staging-"
type textarea "x"
type textarea "Staging-y"
type textarea "x"
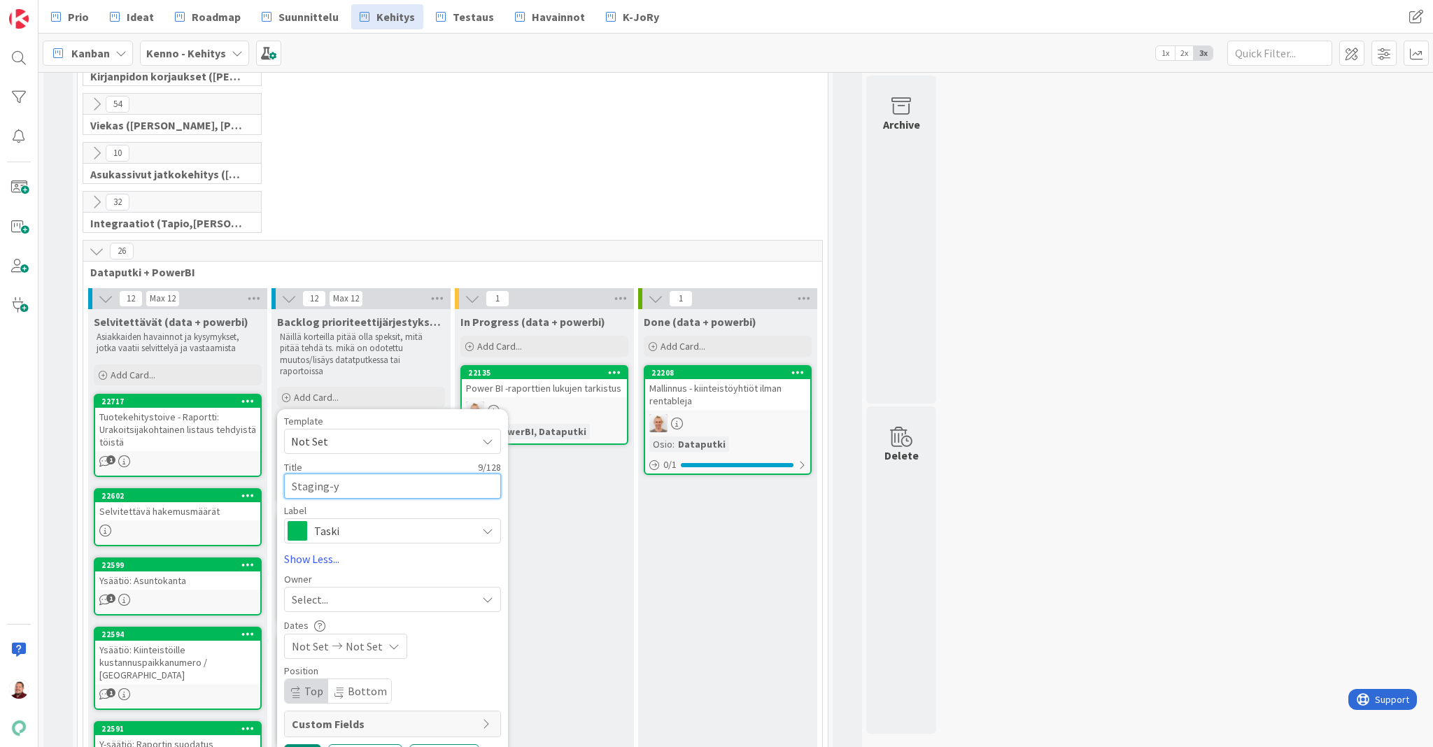
type textarea "Staging-ym"
type textarea "x"
type textarea "Staging-ymp"
type textarea "x"
type textarea "Staging-ympä"
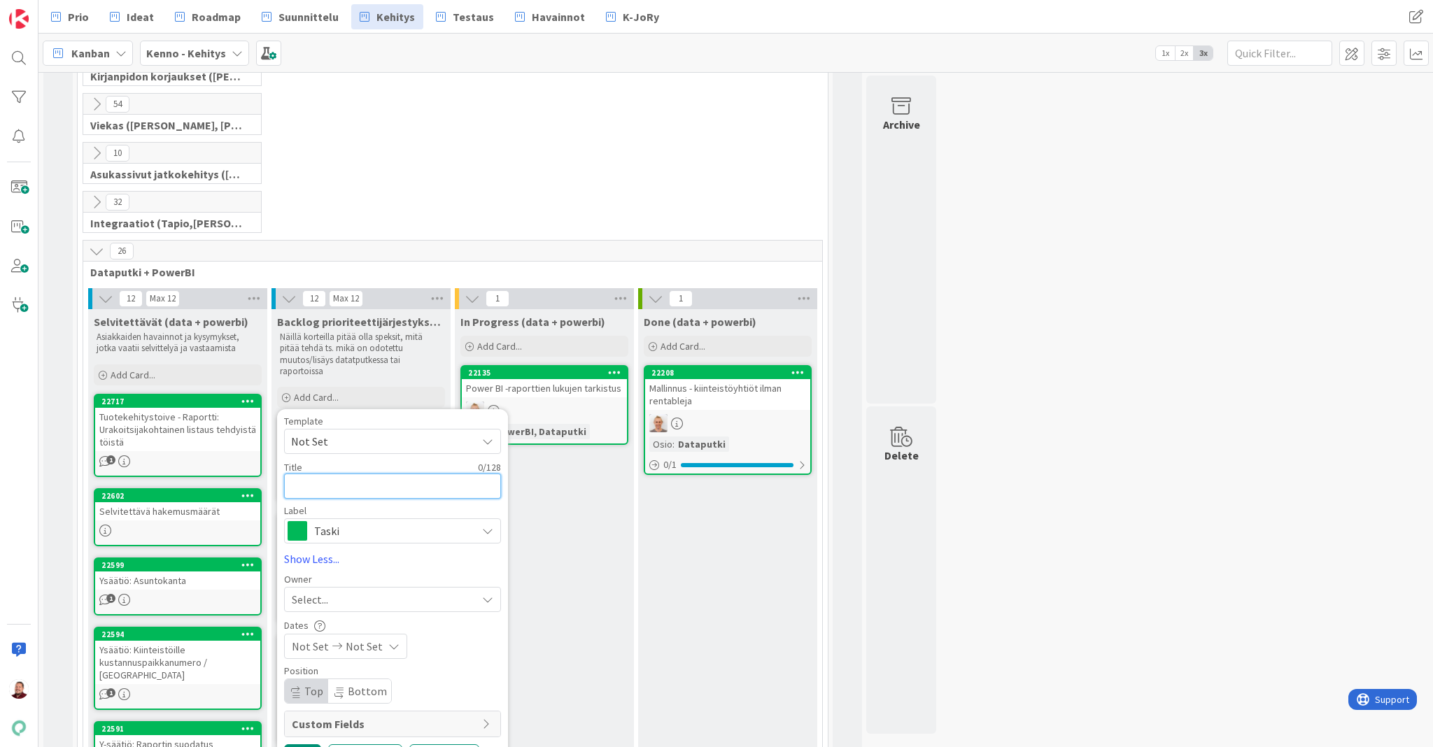
type textarea "x"
type textarea "S"
type textarea "x"
type textarea "St"
type textarea "x"
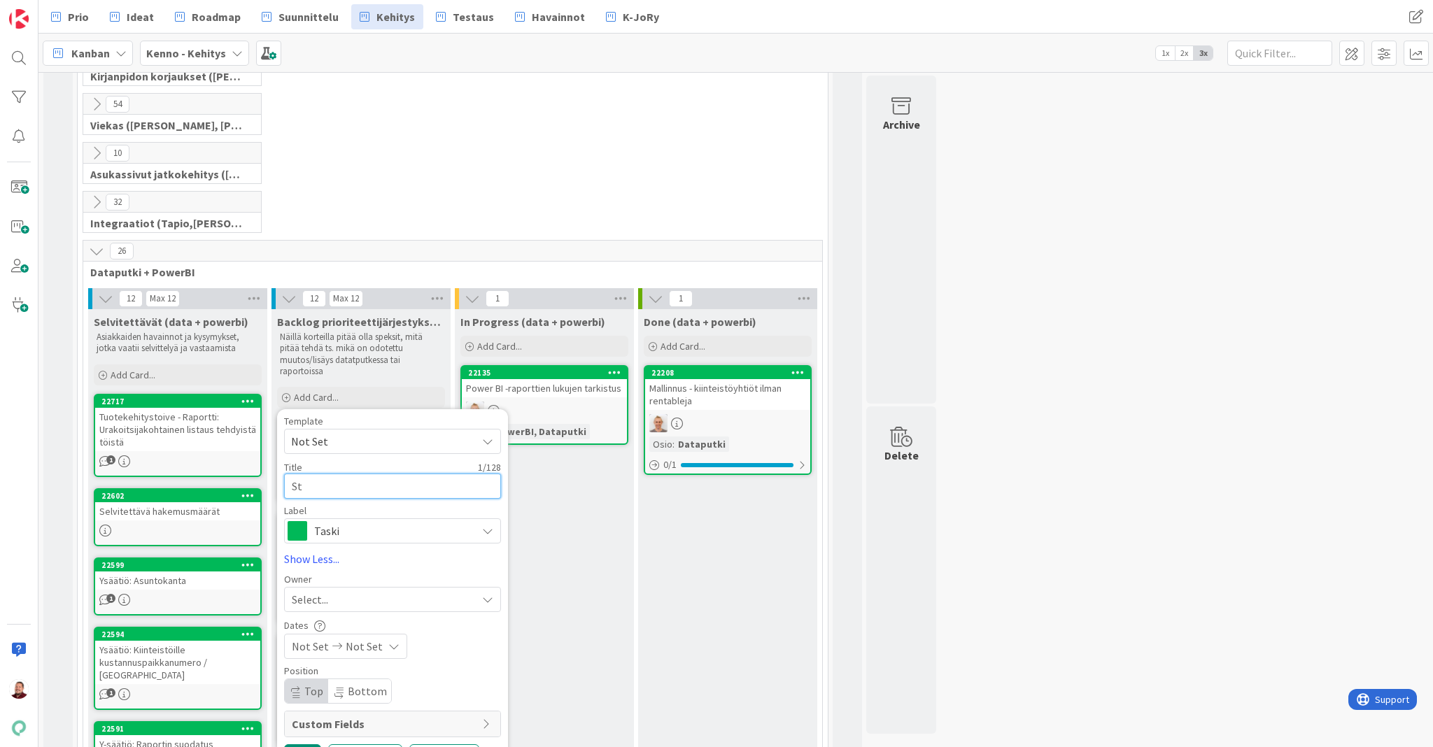
type textarea "Sta"
type textarea "x"
type textarea "Stag"
type textarea "x"
type textarea "Stagi"
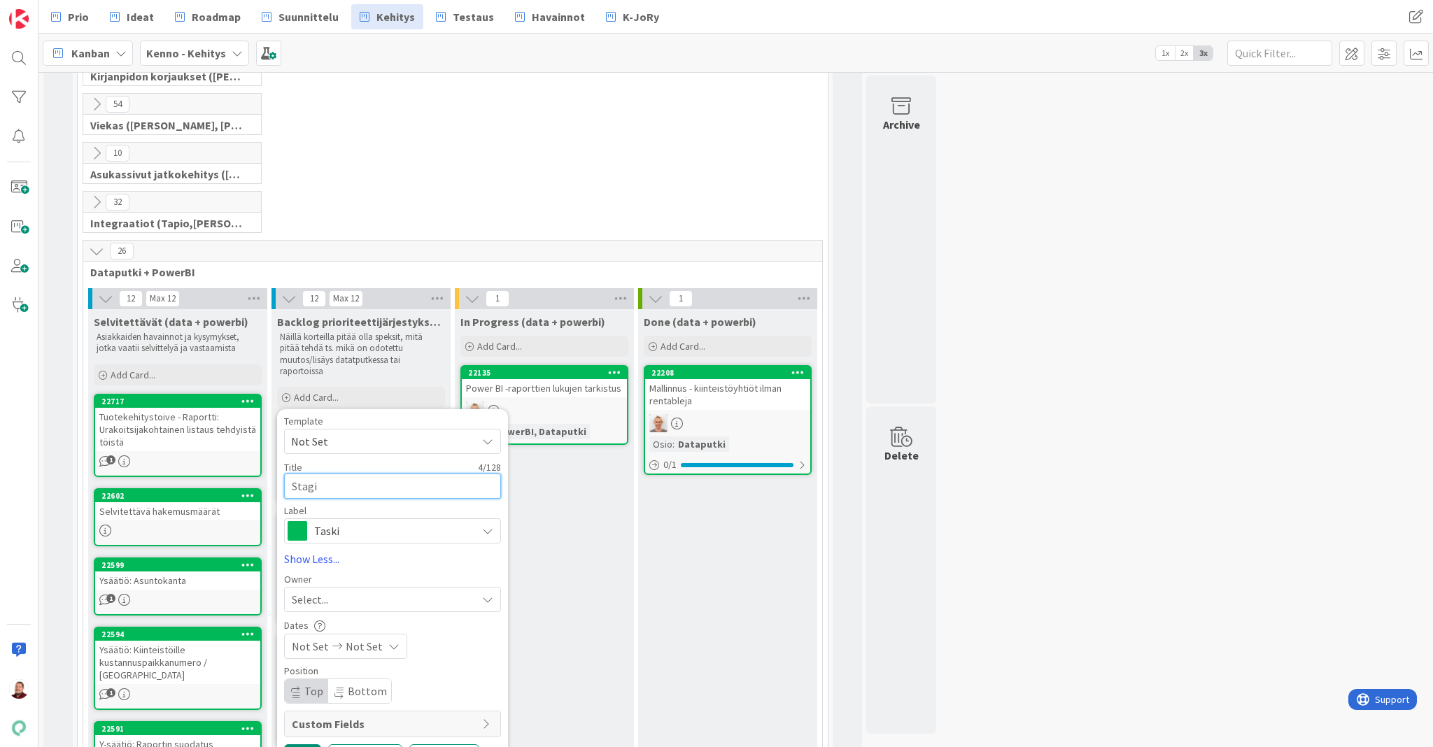
type textarea "x"
type textarea "Stagin"
type textarea "x"
type textarea "Stagint"
type textarea "x"
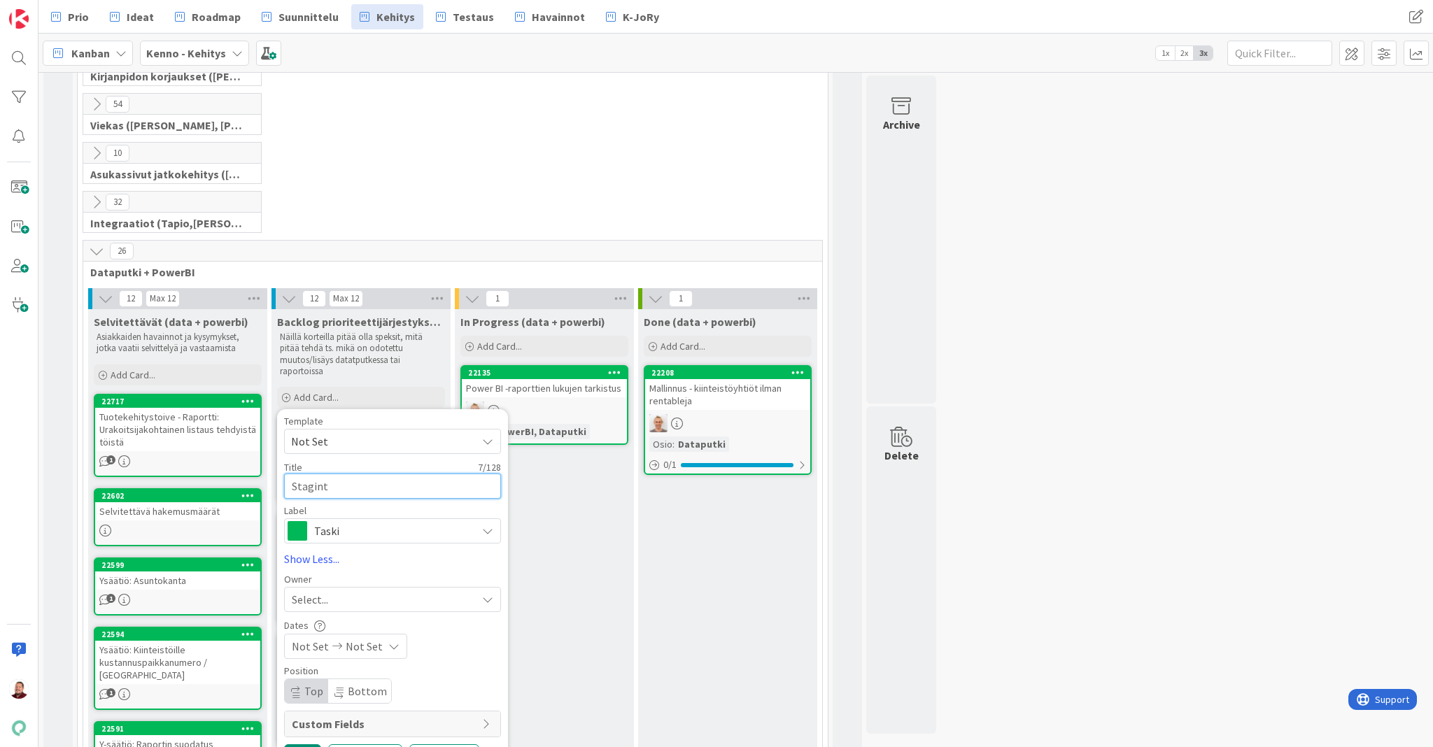
type textarea "Stagin"
type textarea "x"
type textarea "Staging"
type textarea "x"
type textarea "Staging-"
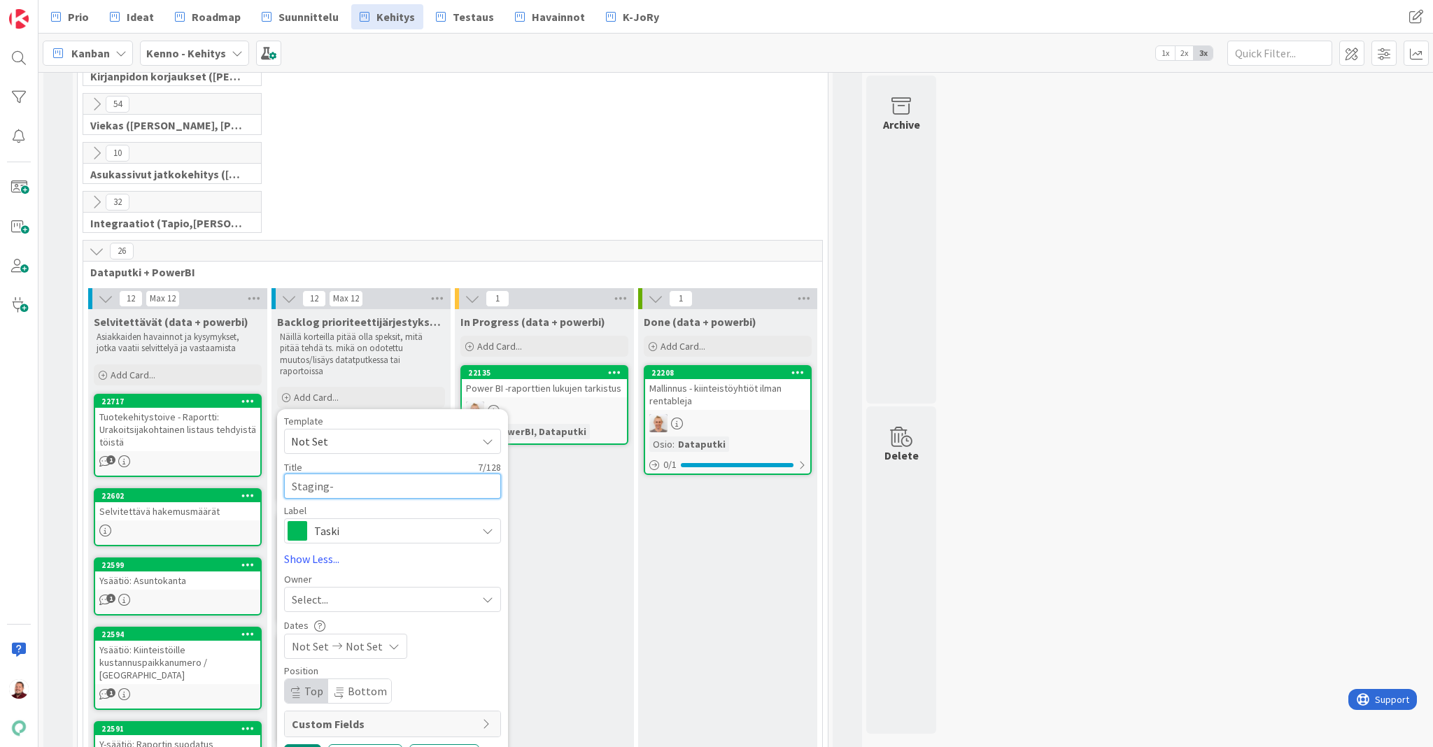
type textarea "x"
type textarea "Staging-"
type textarea "x"
type textarea "Staging- y"
type textarea "x"
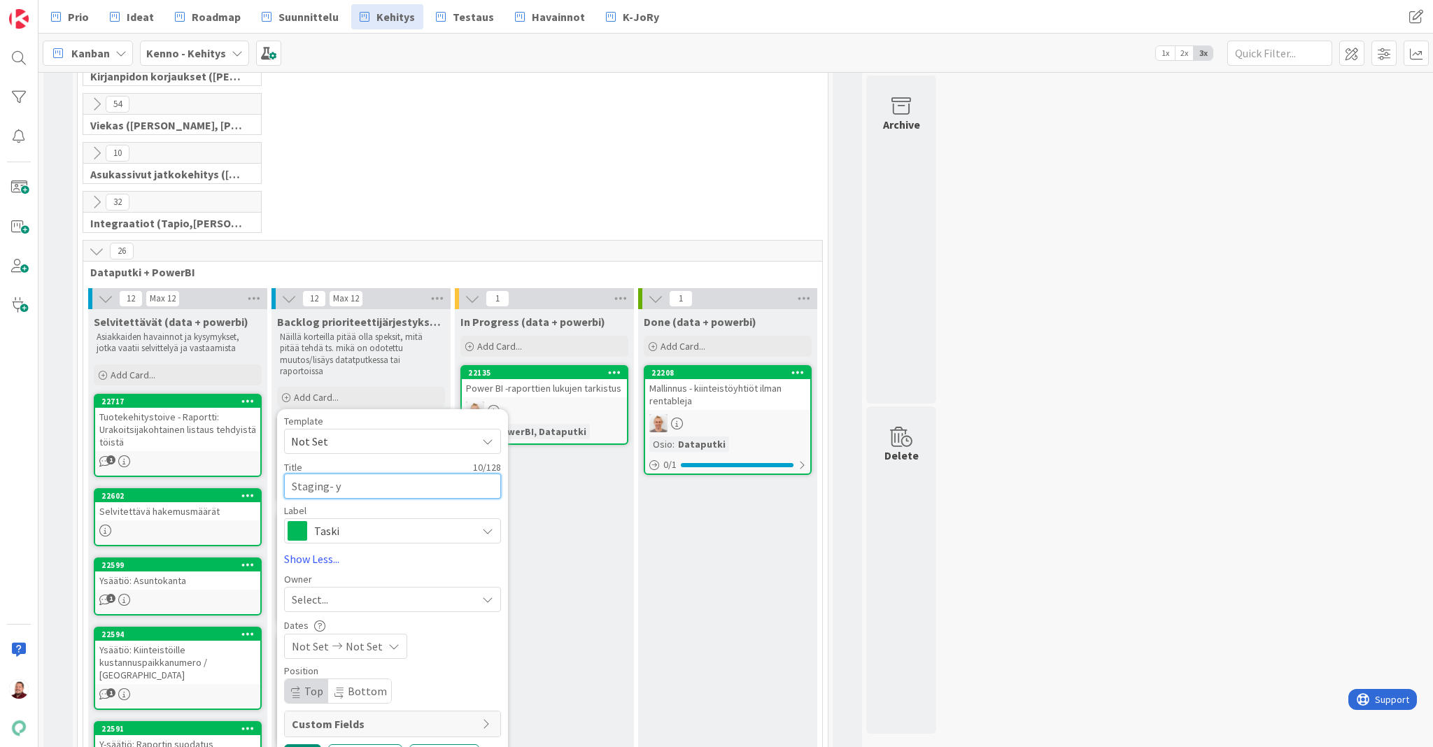
type textarea "Staging- ym"
type textarea "x"
type textarea "Staging- ymp"
type textarea "x"
type textarea "Staging- ympä"
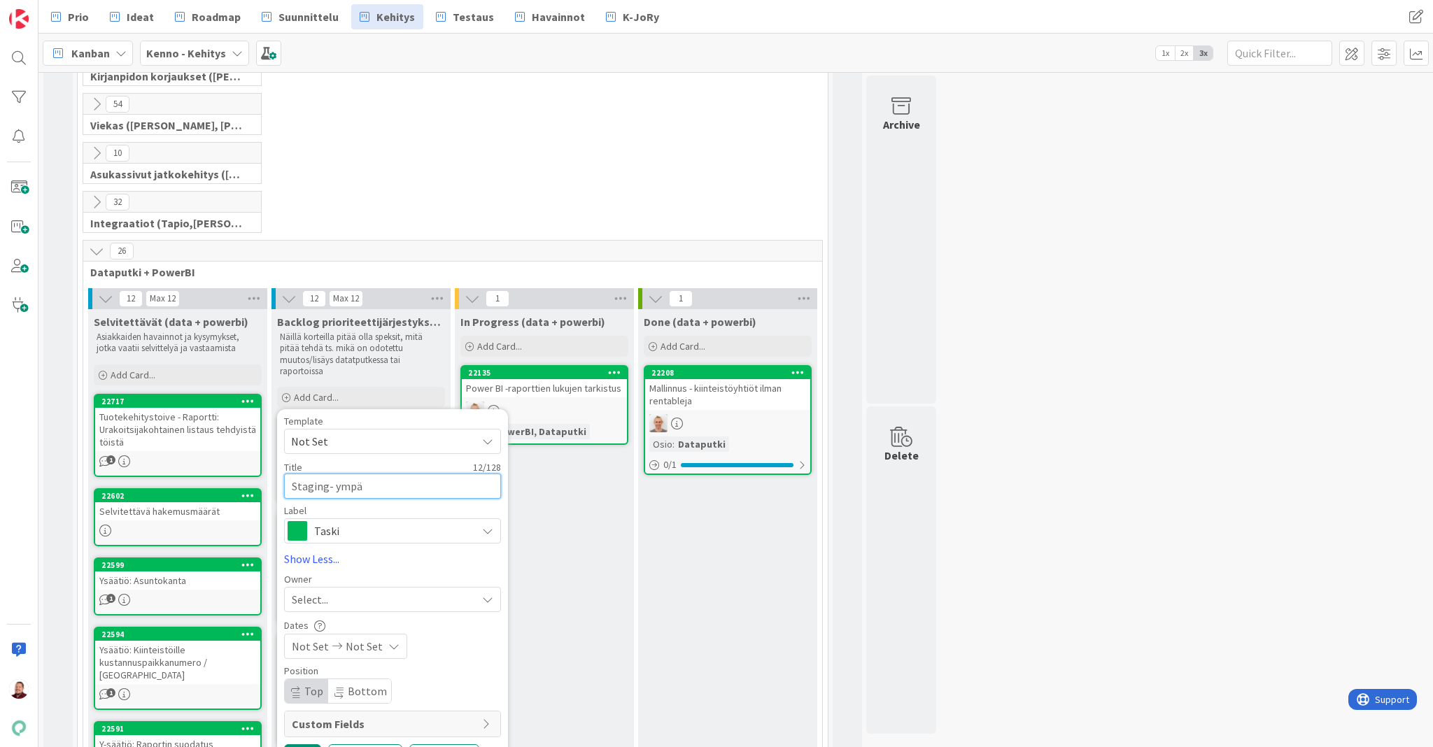
type textarea "x"
type textarea "Staging- ympär"
type textarea "x"
type textarea "Staging- ympäri"
type textarea "x"
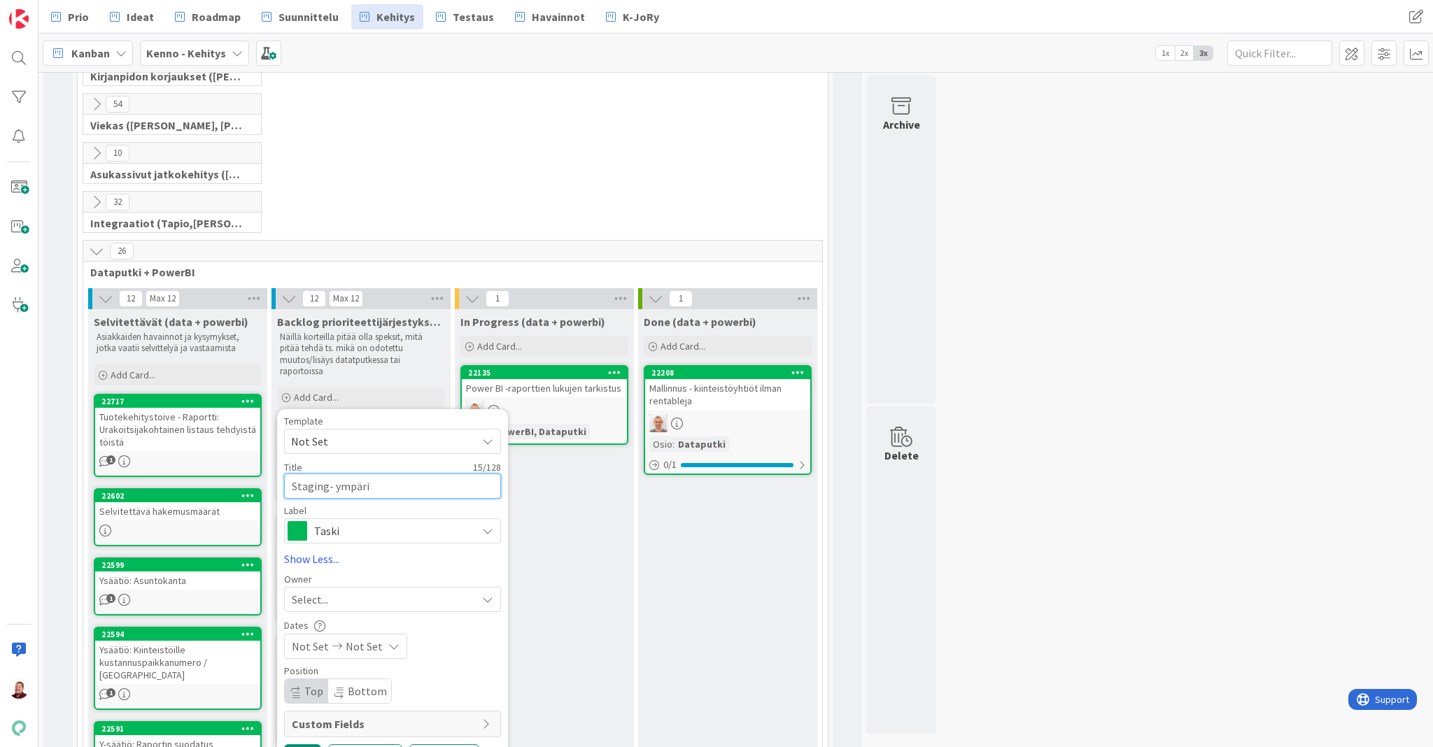
type textarea "Staging- ympäris"
type textarea "x"
type textarea "Staging- ympärist"
type textarea "x"
type textarea "Staging- ympäristö"
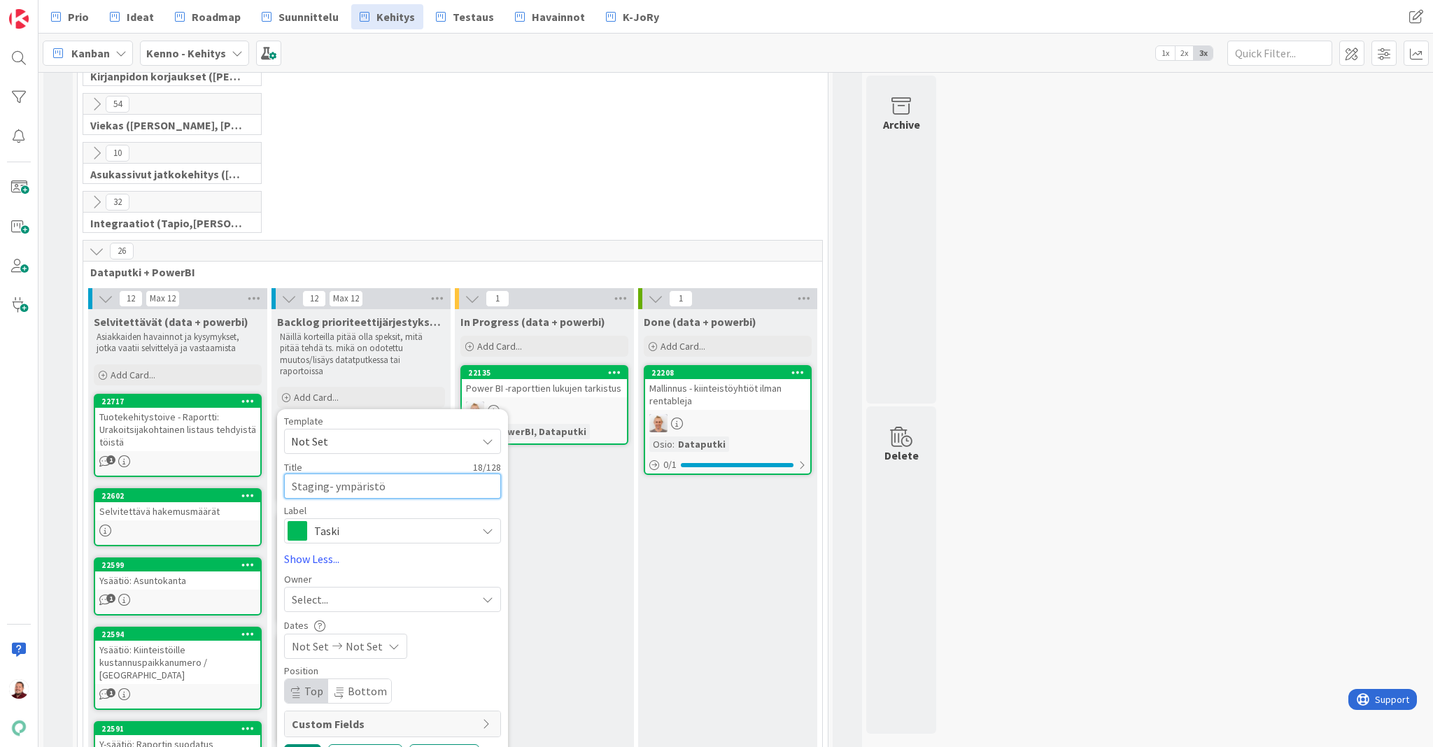
type textarea "x"
type textarea "Staging- ympäristö"
type textarea "x"
type textarea "Staging- ympäristö d"
type textarea "x"
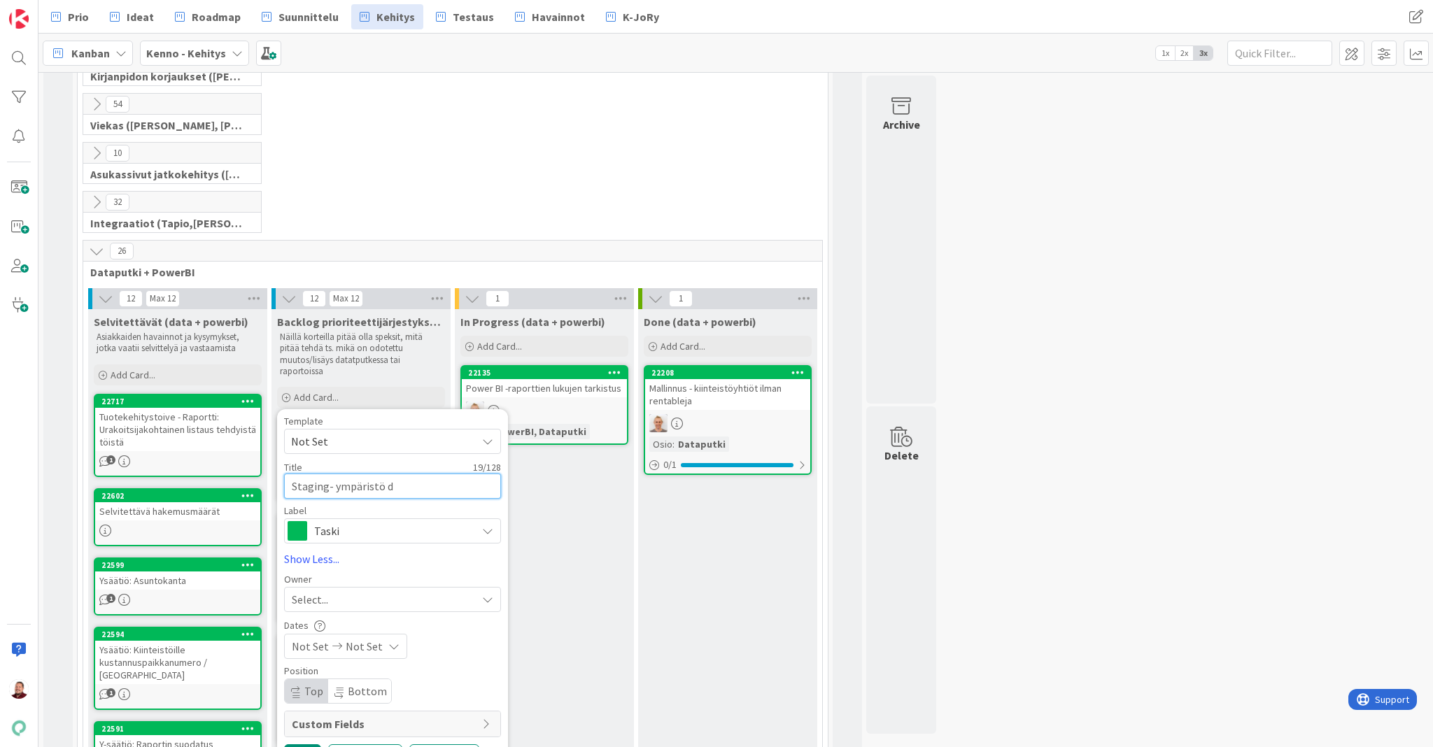
type textarea "Staging- ympäristö de"
type textarea "x"
type textarea "Staging- ympäristö dev"
type textarea "x"
type textarea "Staging- ympäristö deva"
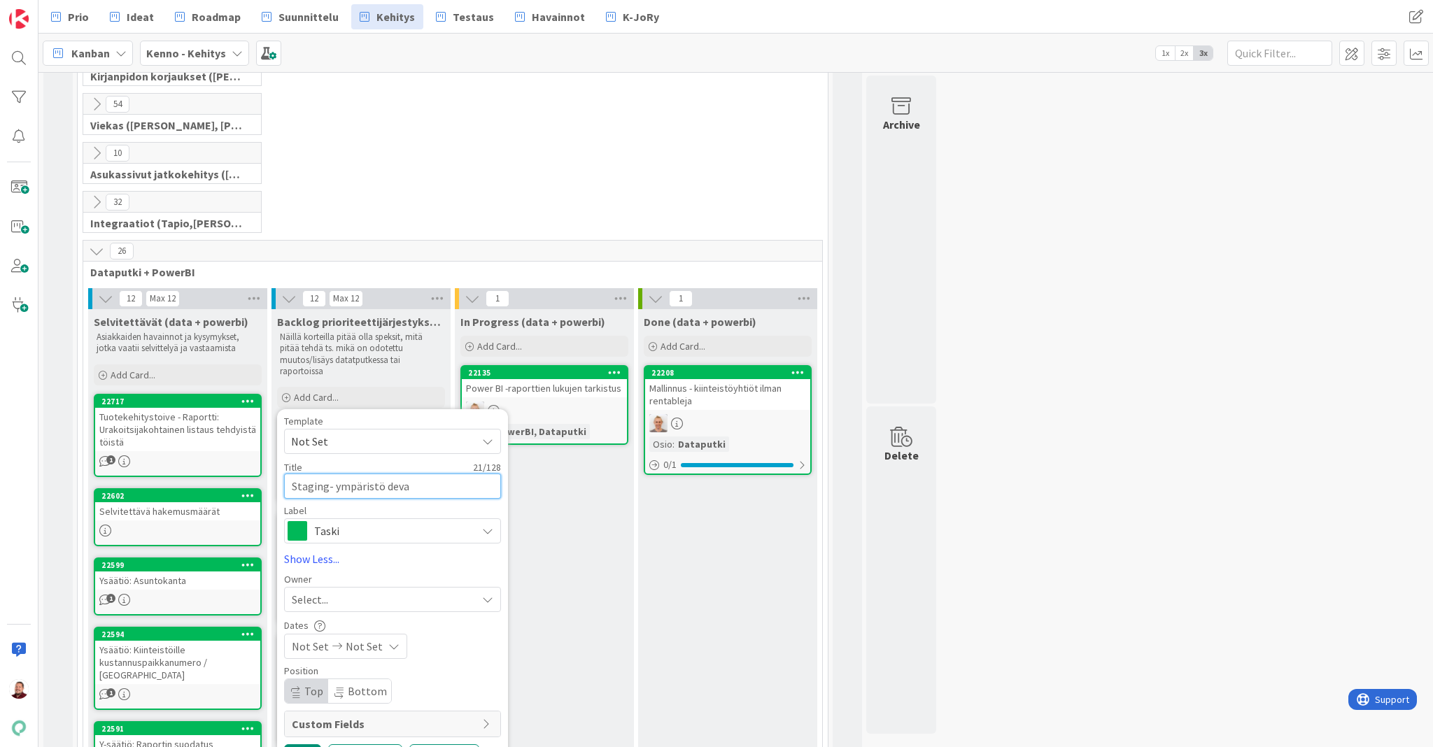
type textarea "x"
type textarea "Staging- ympäristö devau"
type textarea "x"
type textarea "Staging- ympäristö devaus"
type textarea "x"
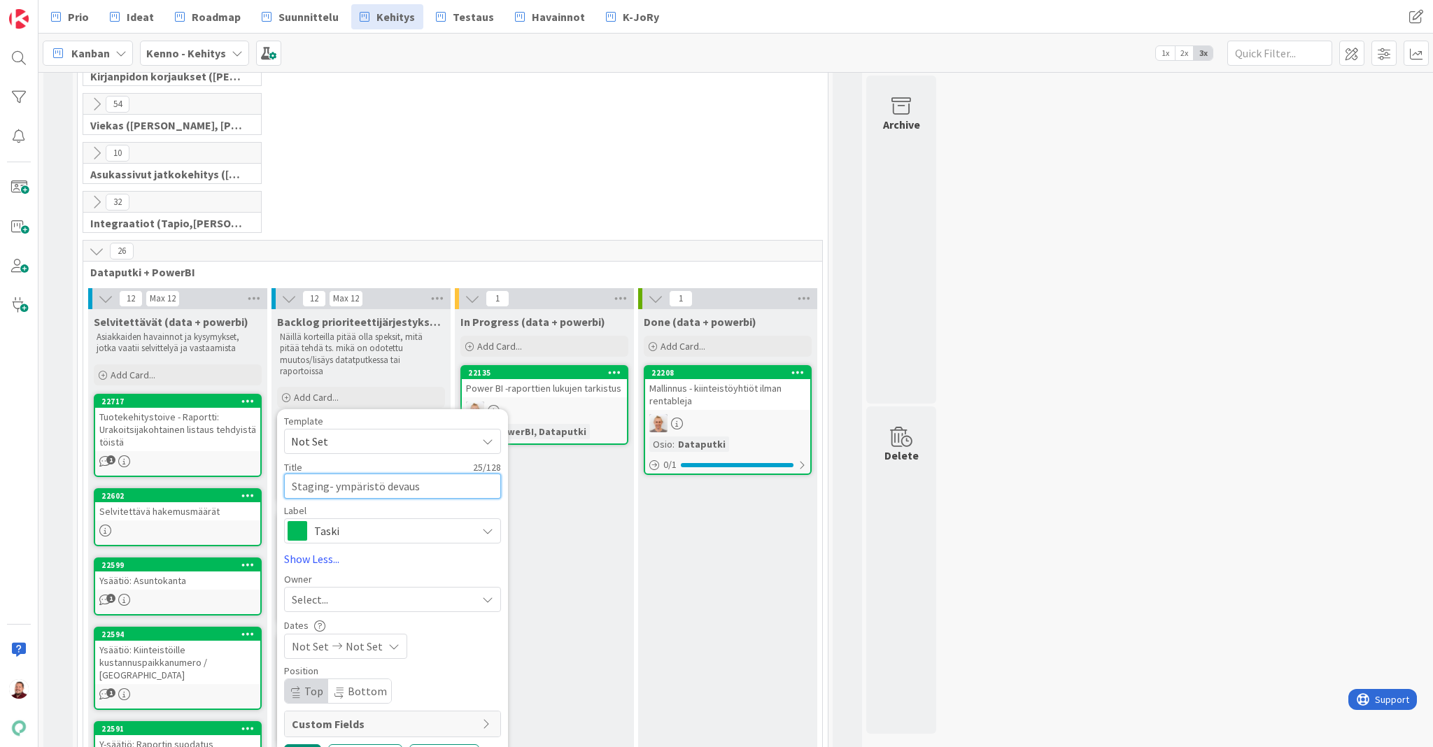
type textarea "Staging- ympäristö devausk"
type textarea "x"
type textarea "Staging- ympäristö devausku"
type textarea "x"
type textarea "Staging- ympäristö devauskun"
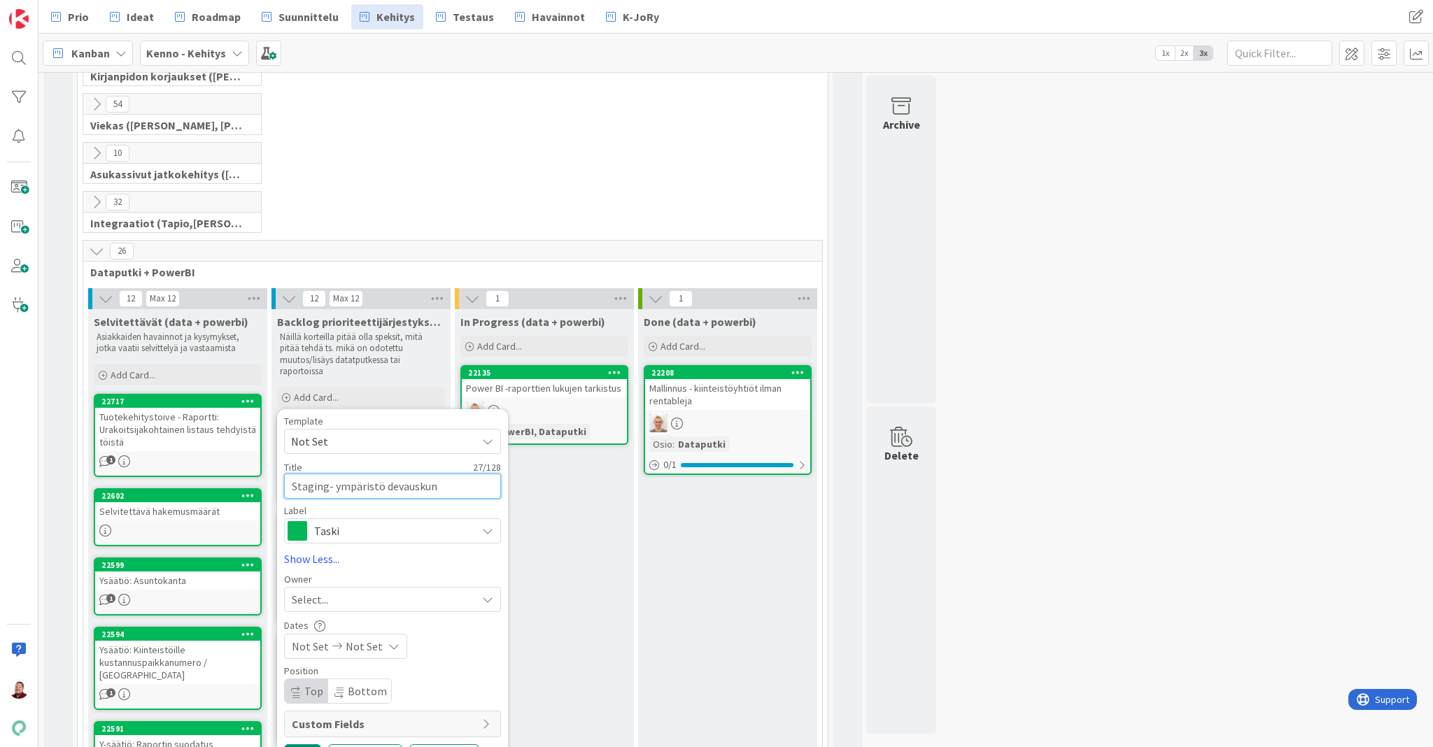
type textarea "x"
type textarea "Staging- ympäristö devauskunt"
type textarea "x"
type textarea "Staging- ympäristö devauskunto"
type textarea "x"
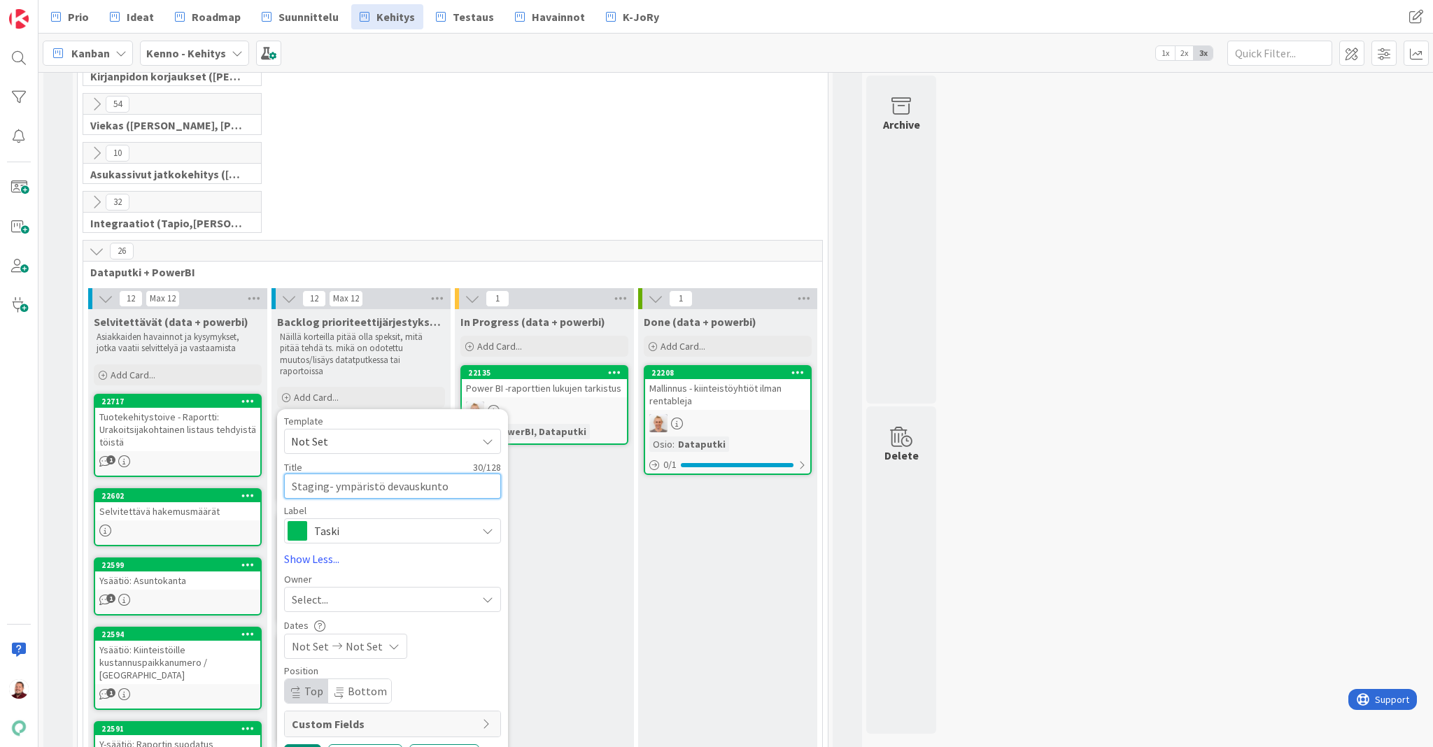
type textarea "Staging- ympäristö devauskuntoo"
type textarea "x"
type textarea "Staging- ympäristö devauskuntoon"
click at [297, 692] on icon at bounding box center [297, 696] width 8 height 8
click at [422, 745] on button "Add & Edit" at bounding box center [444, 757] width 70 height 25
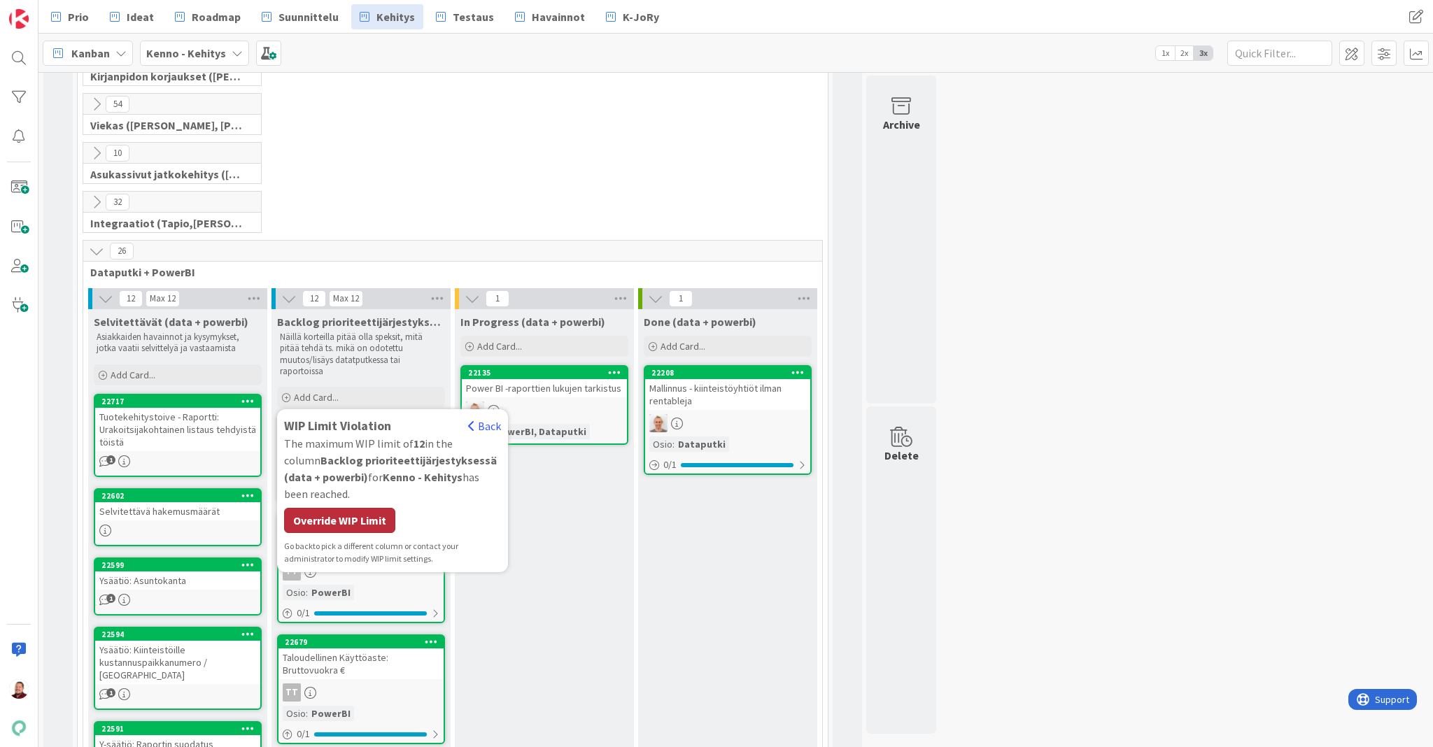
click at [341, 508] on div "Override WIP Limit" at bounding box center [339, 520] width 111 height 25
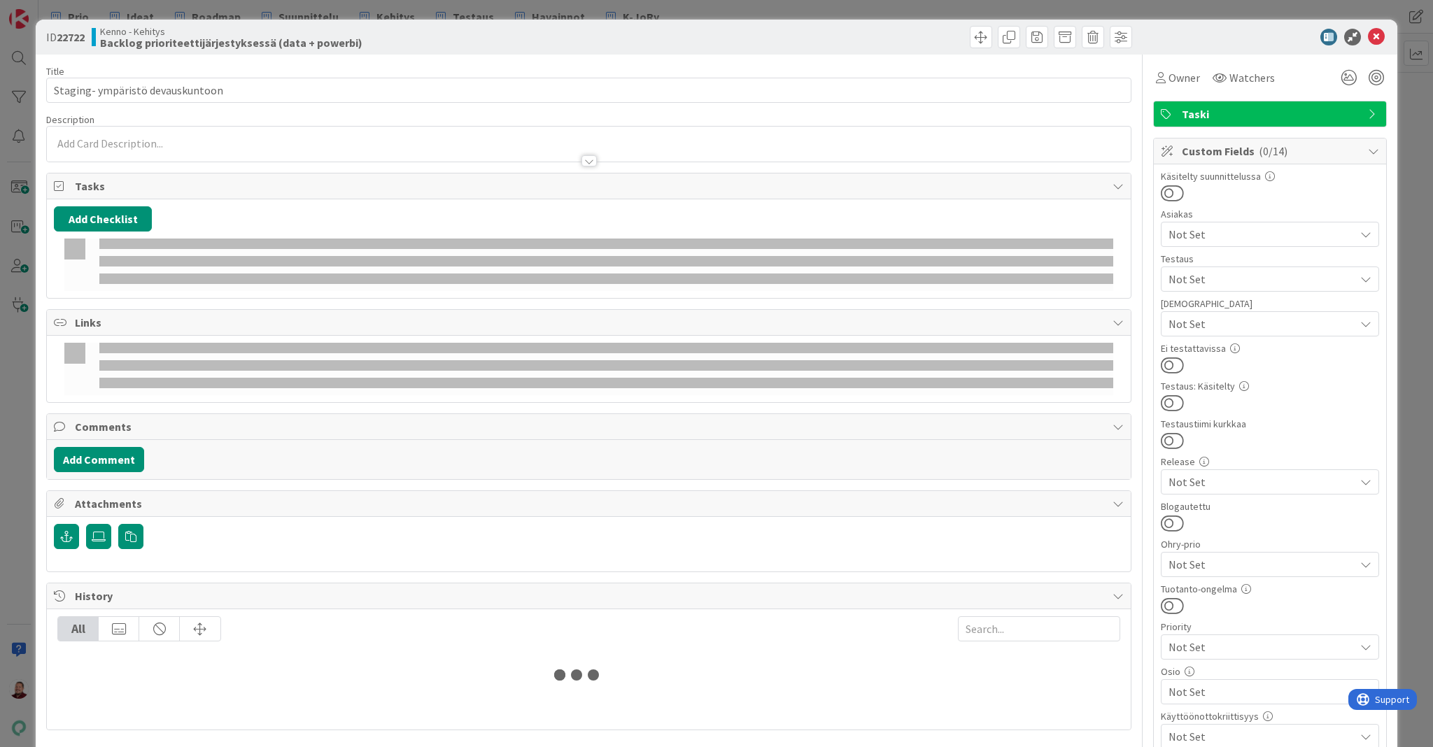
type textarea "x"
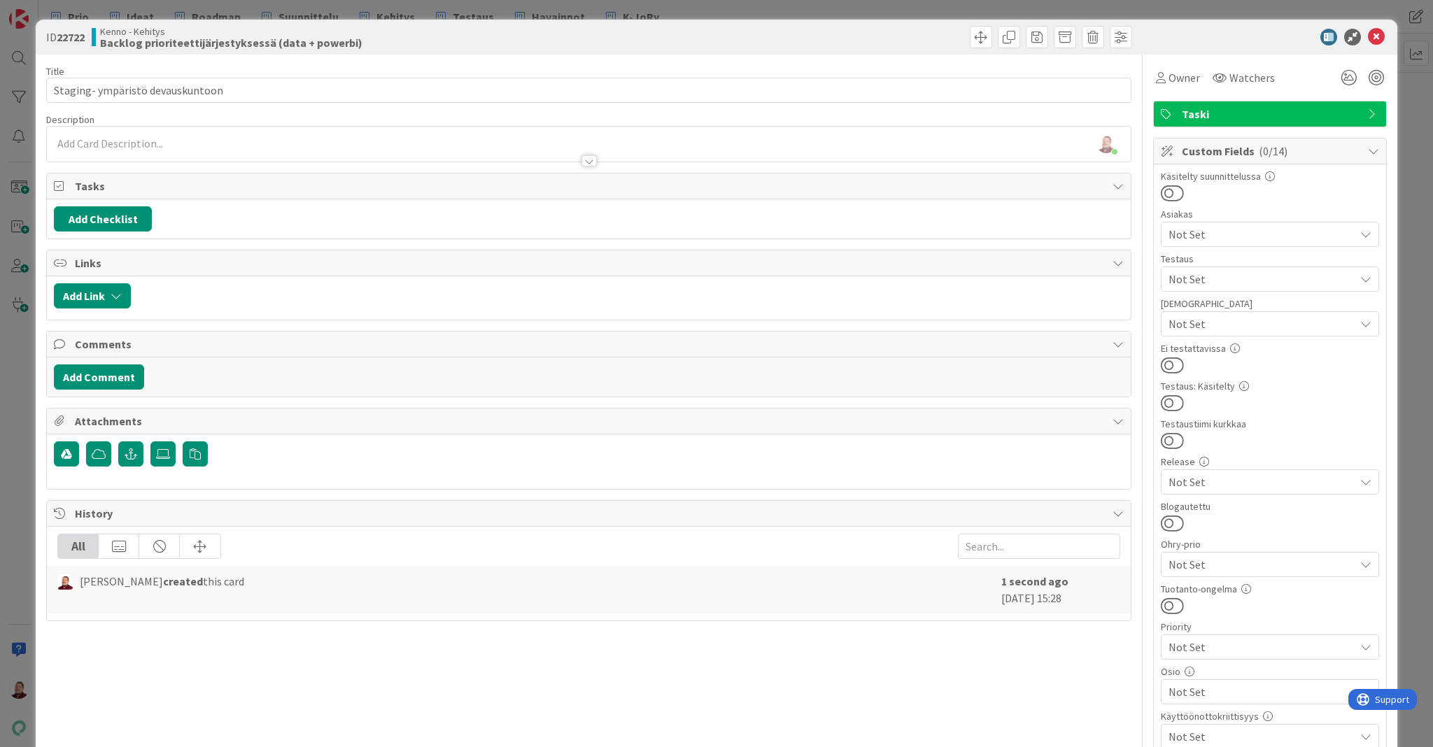
click at [129, 134] on div "Juhani Snellman just joined" at bounding box center [589, 144] width 1084 height 35
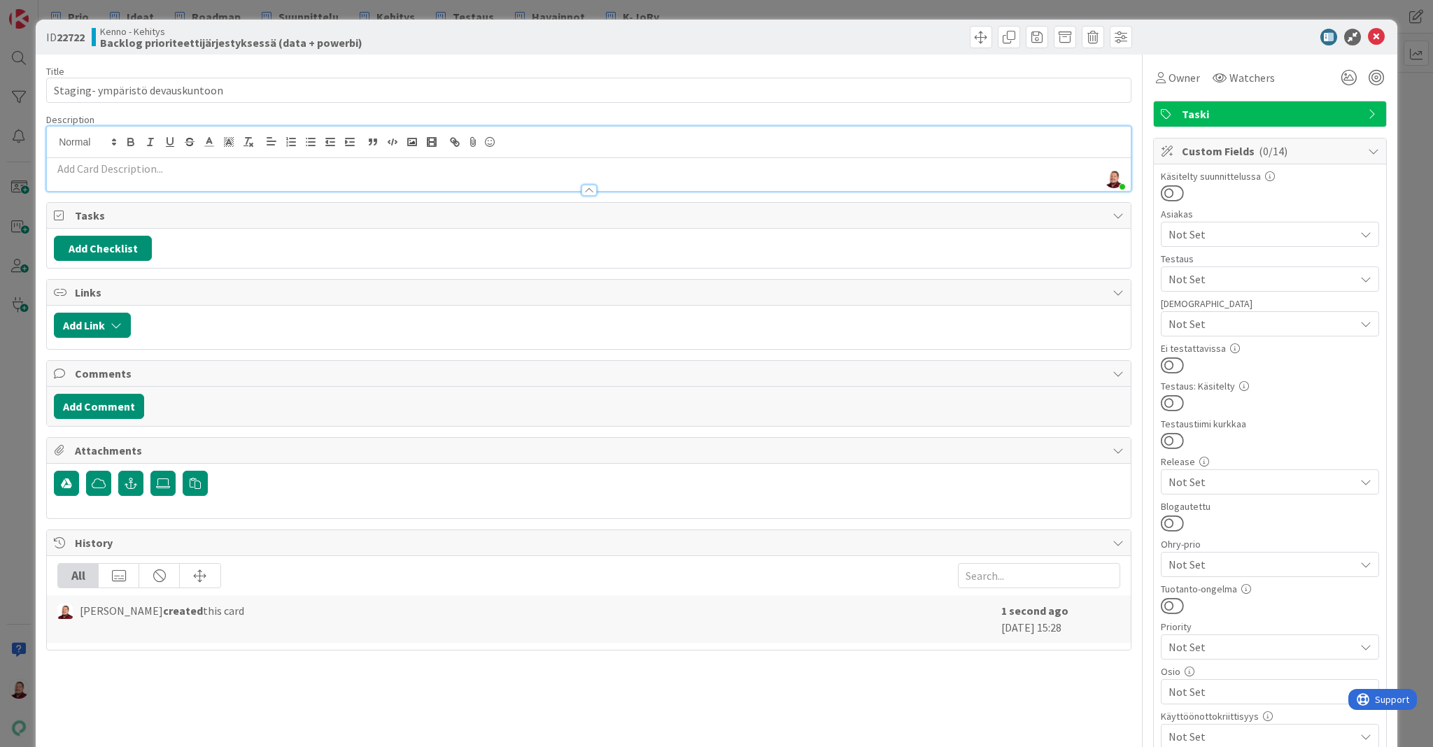
click at [123, 161] on p at bounding box center [589, 169] width 1070 height 16
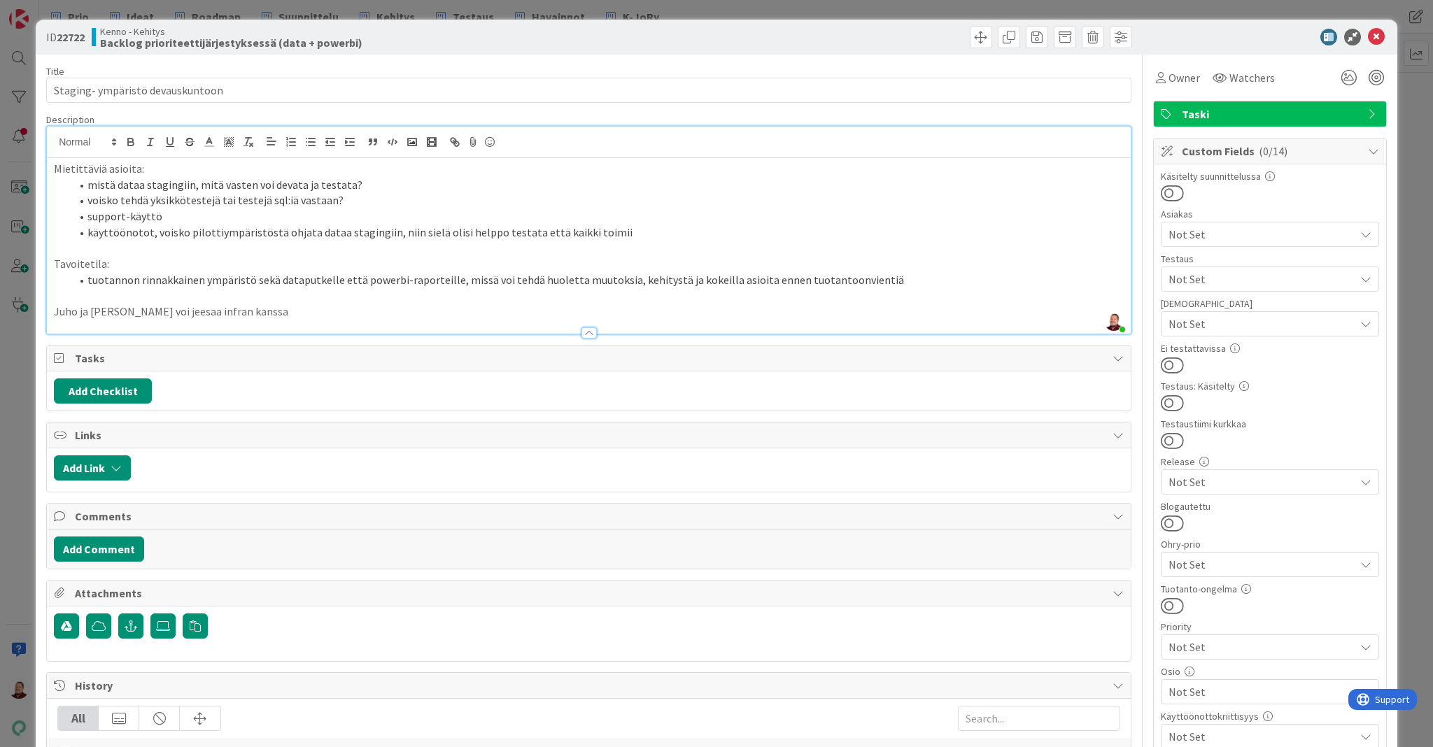
click at [607, 34] on div at bounding box center [863, 37] width 540 height 22
click at [1379, 30] on icon at bounding box center [1376, 37] width 17 height 17
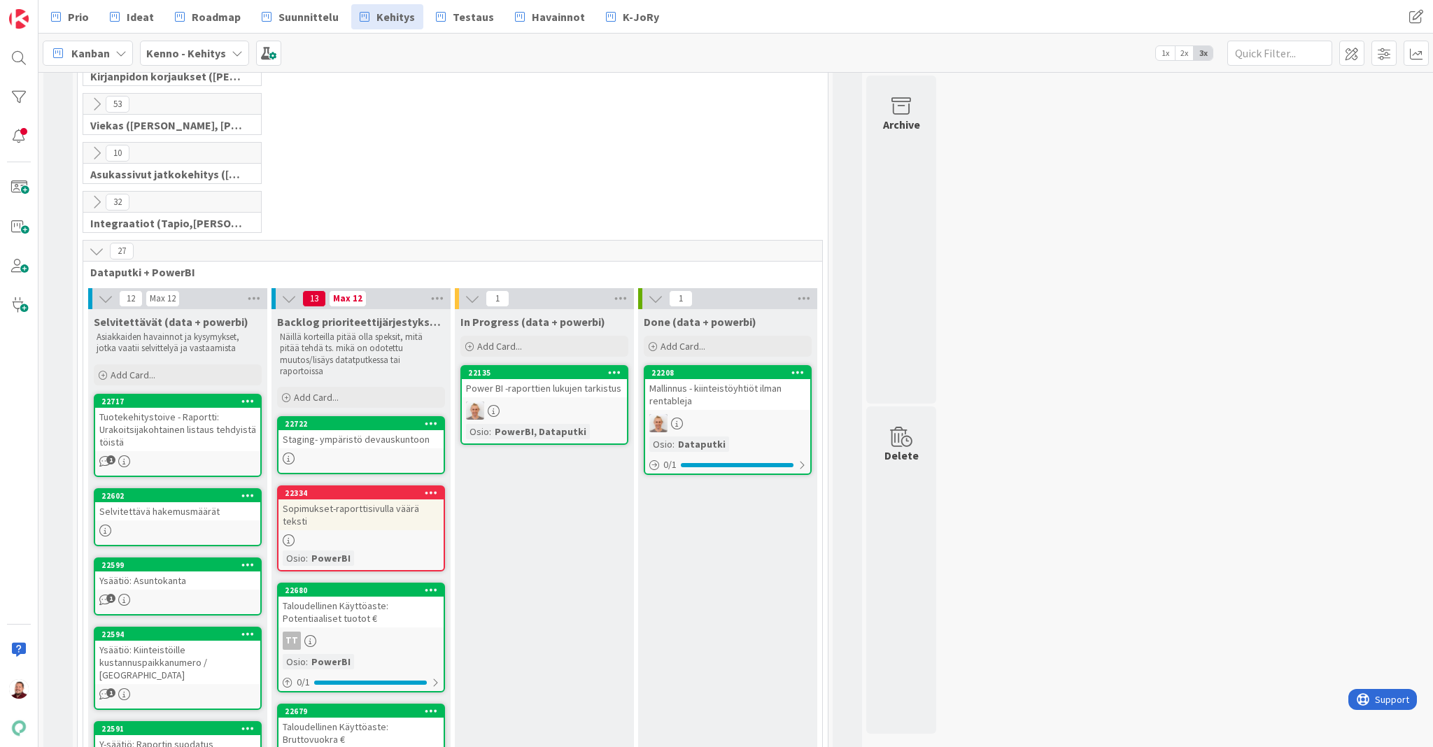
click at [407, 416] on link "22722 Staging- ympäristö devauskuntoon" at bounding box center [361, 445] width 168 height 58
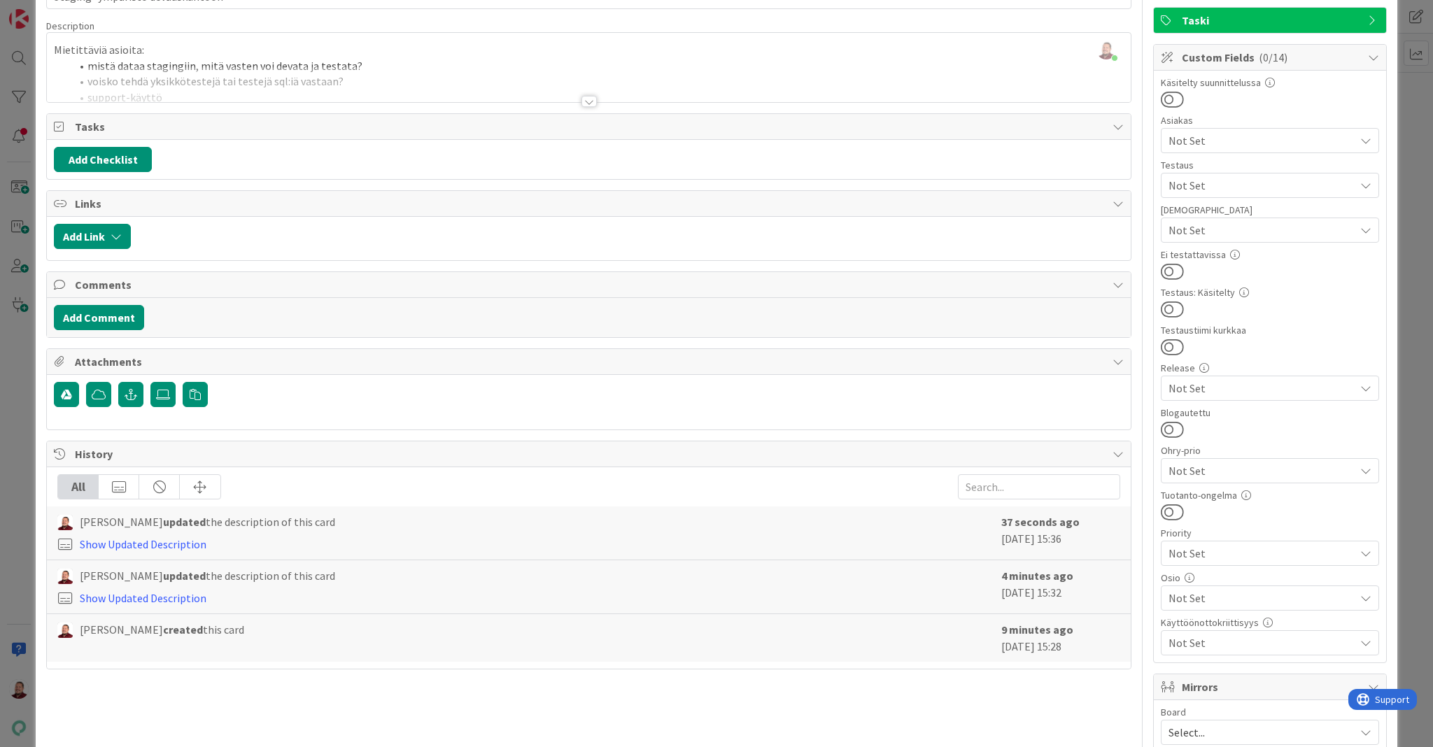
scroll to position [87, 0]
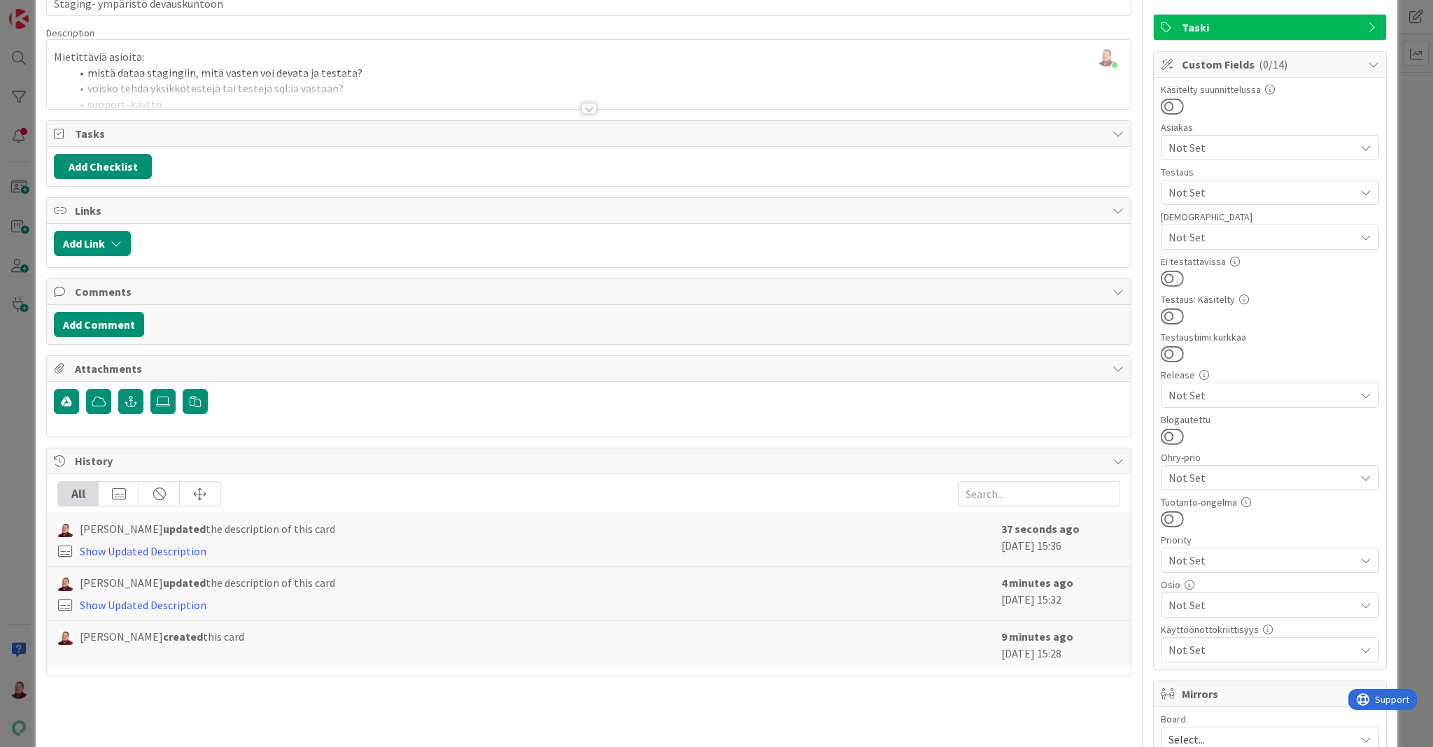
click at [1214, 593] on div "Not Set" at bounding box center [1270, 605] width 218 height 25
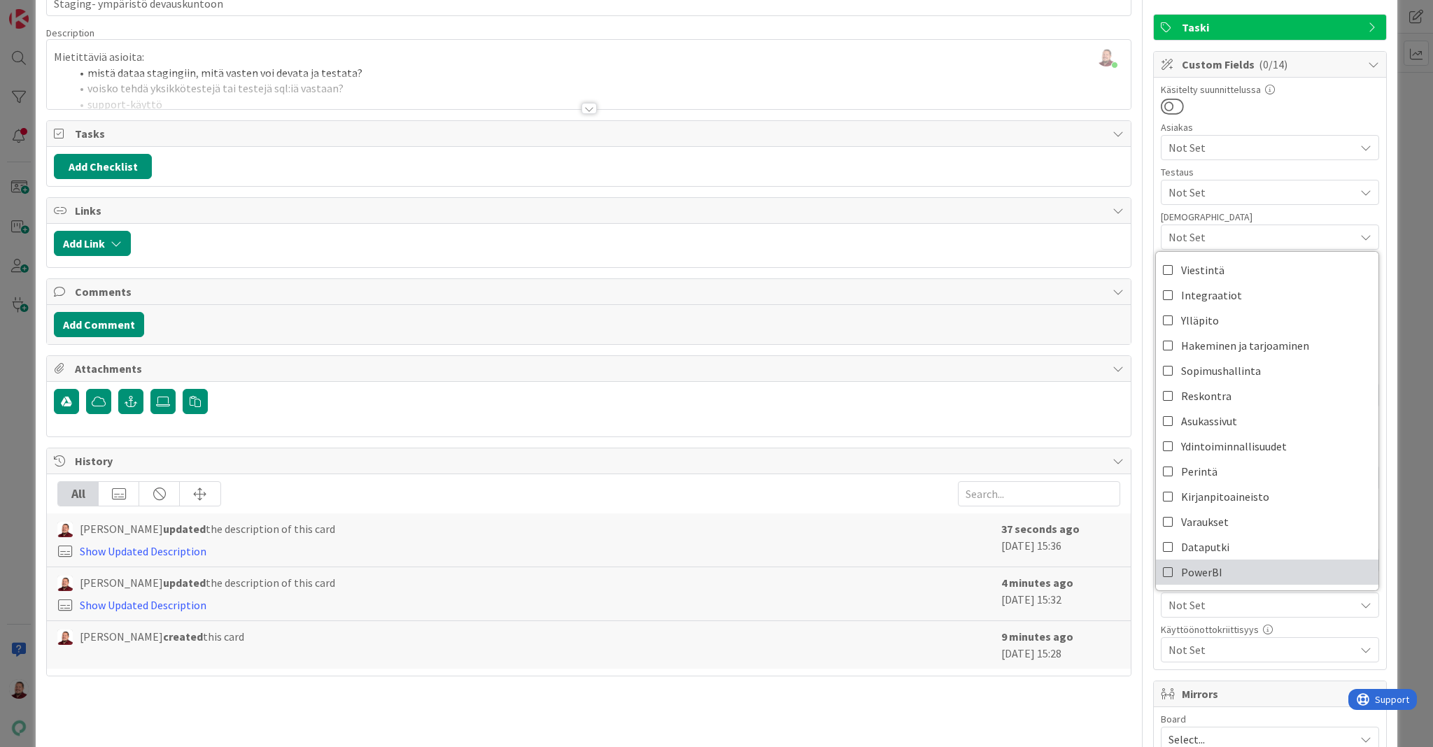
click at [1209, 562] on span "PowerBI" at bounding box center [1201, 572] width 41 height 21
click at [1207, 537] on span "Dataputki" at bounding box center [1205, 547] width 48 height 21
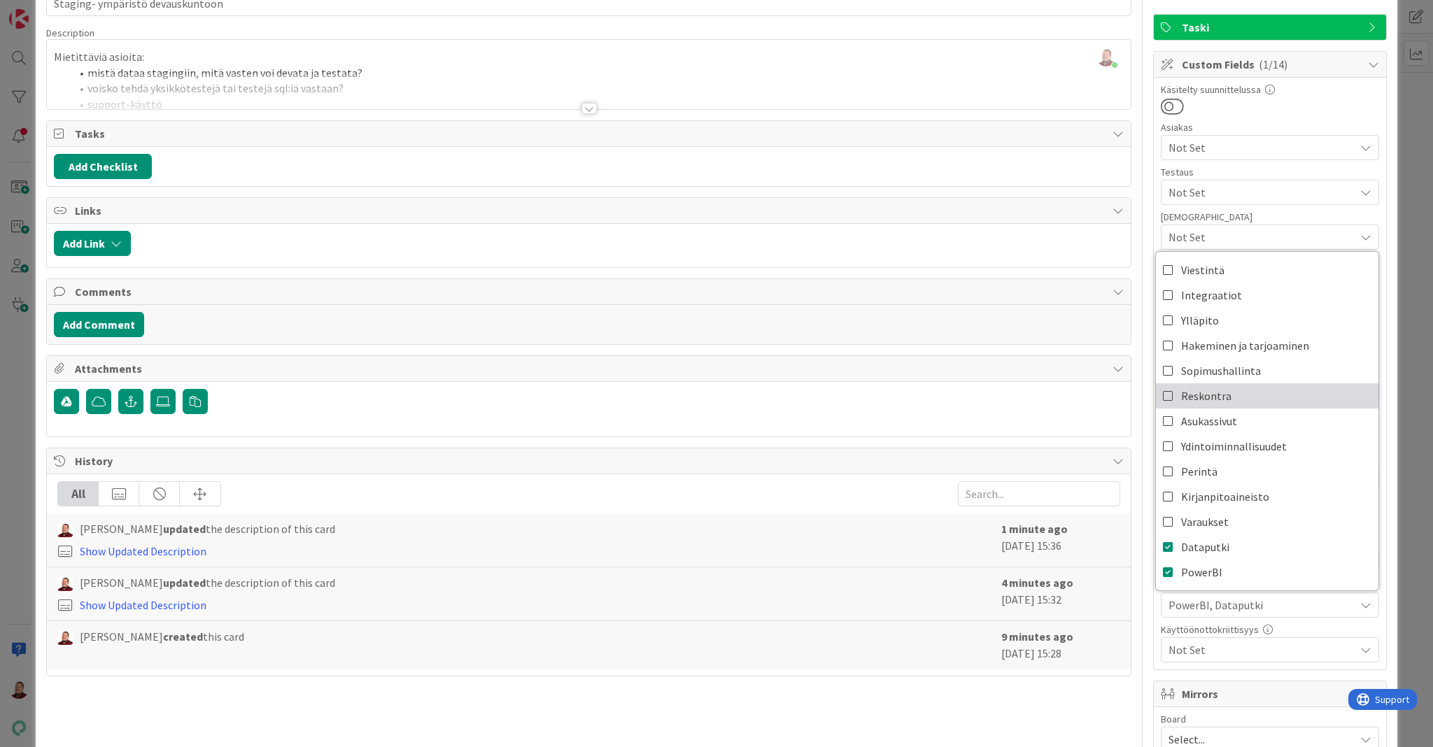
scroll to position [0, 0]
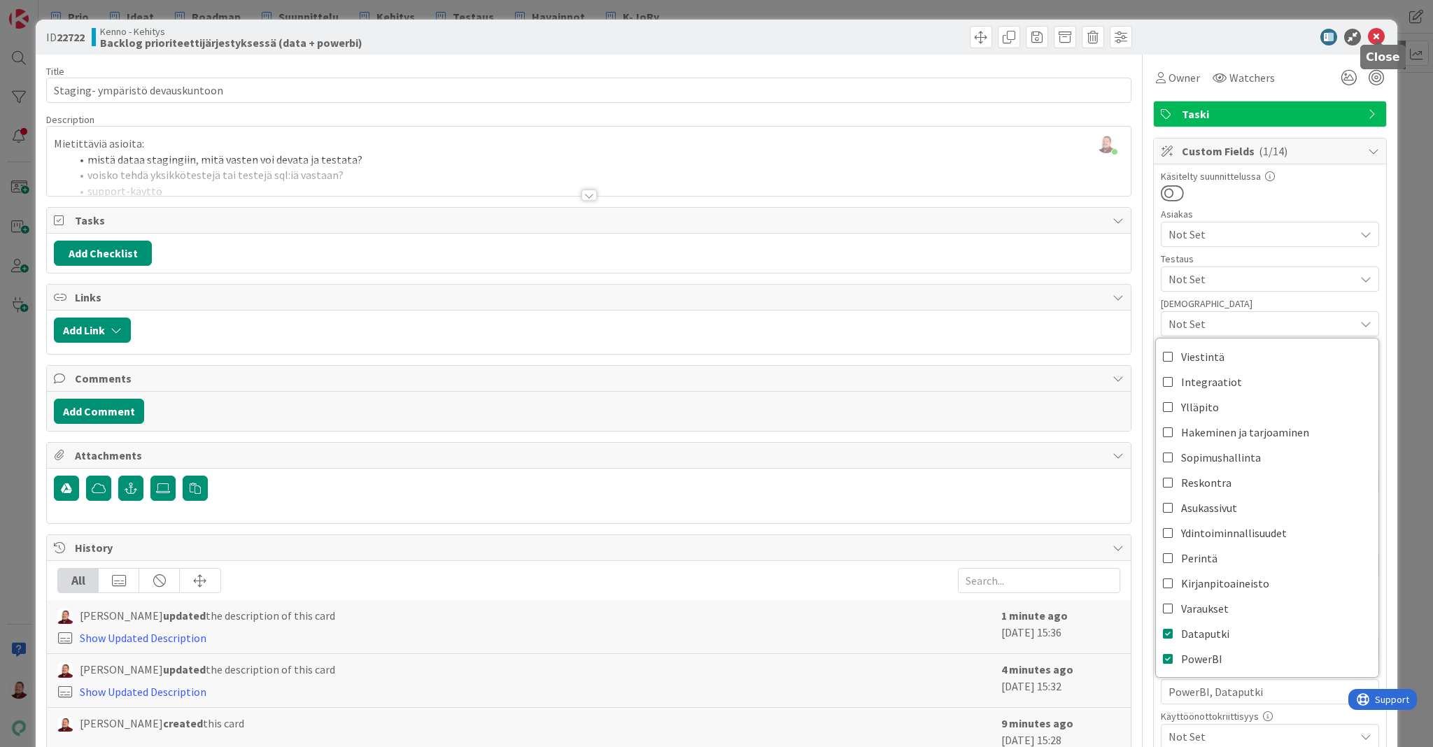
click at [1382, 33] on icon at bounding box center [1376, 37] width 17 height 17
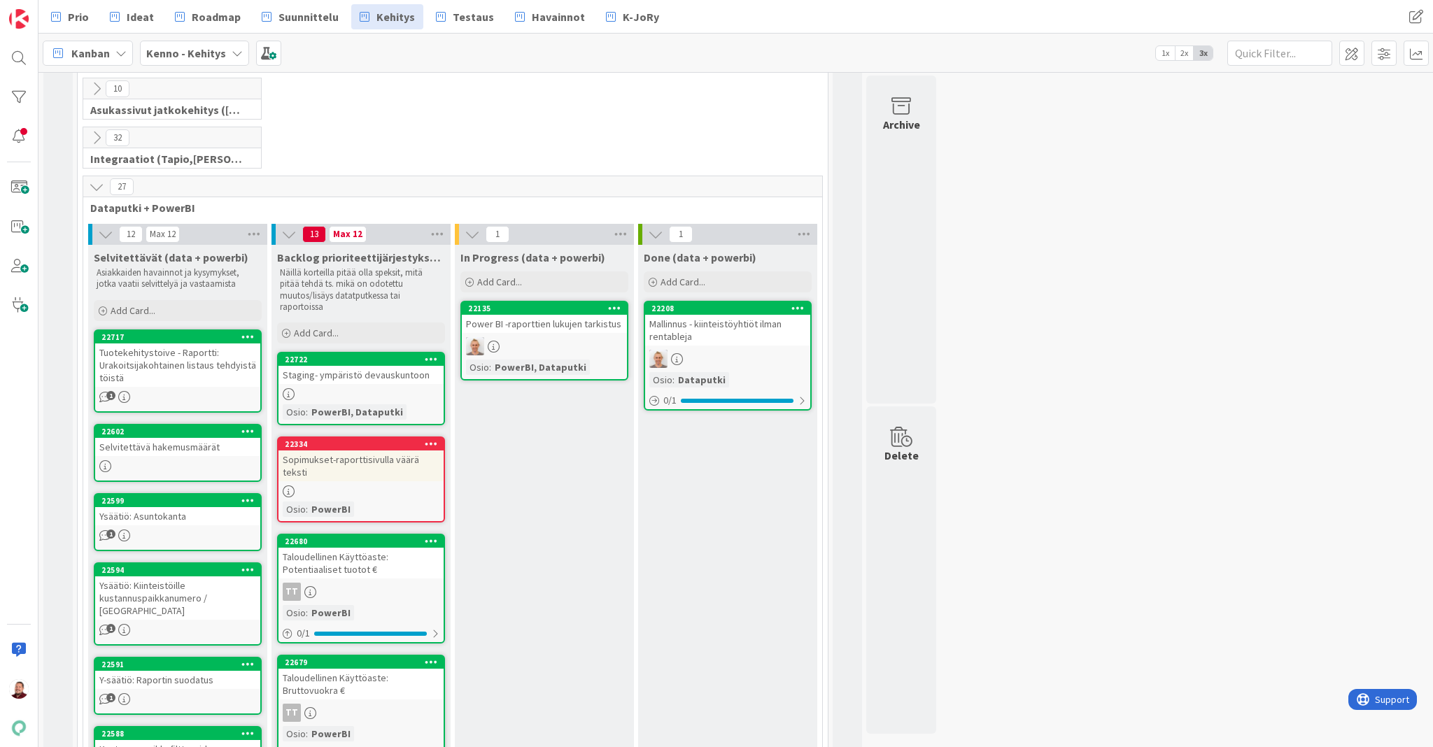
scroll to position [395, 0]
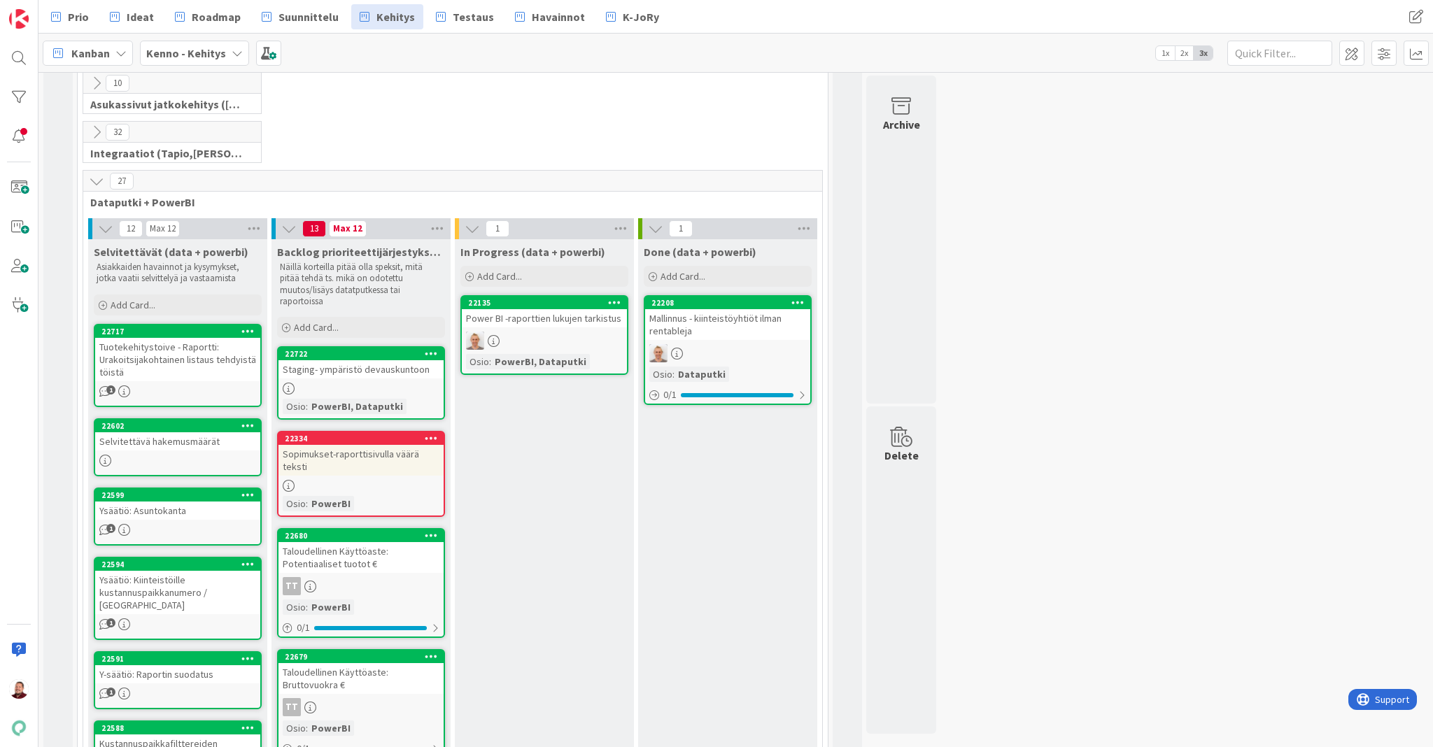
click at [183, 502] on div "Ysäätiö: Asuntokanta" at bounding box center [177, 511] width 165 height 18
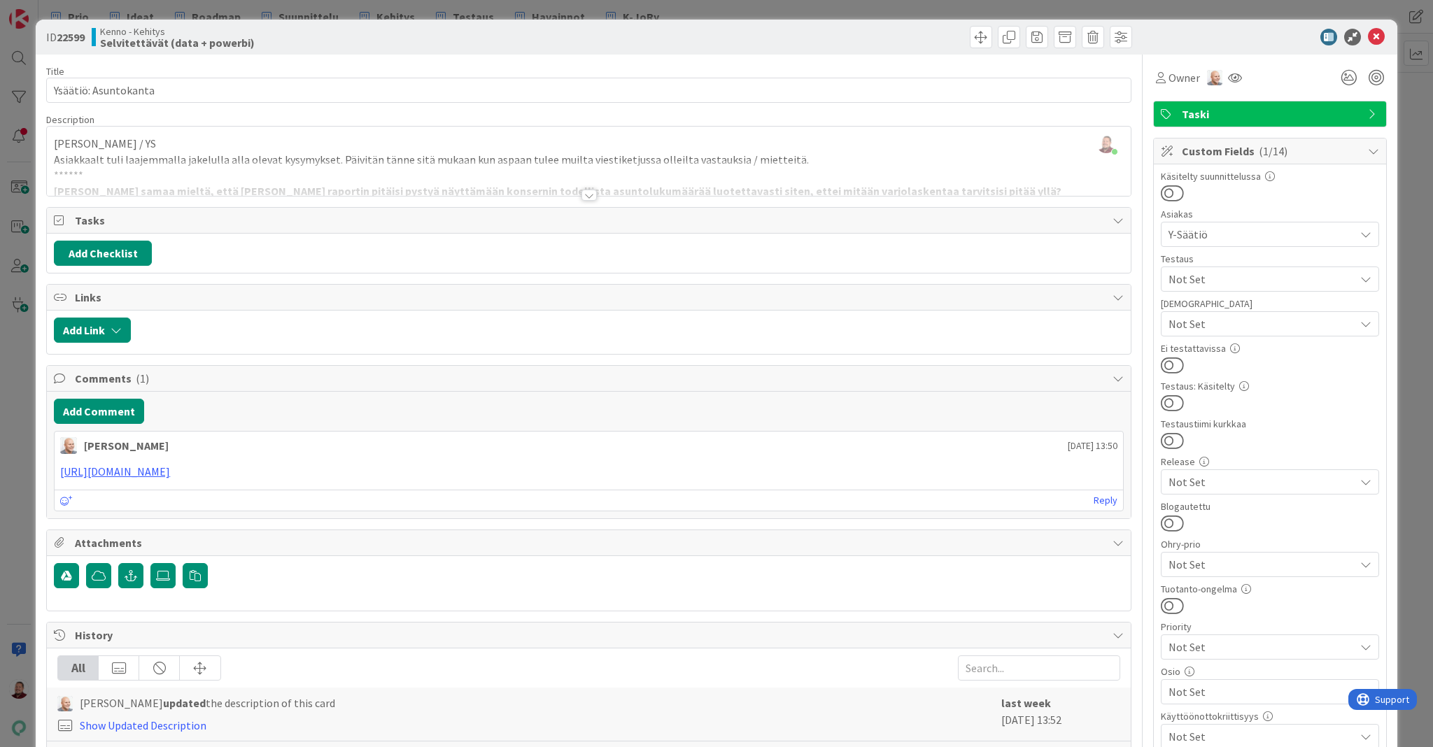
click at [588, 190] on div at bounding box center [589, 195] width 15 height 11
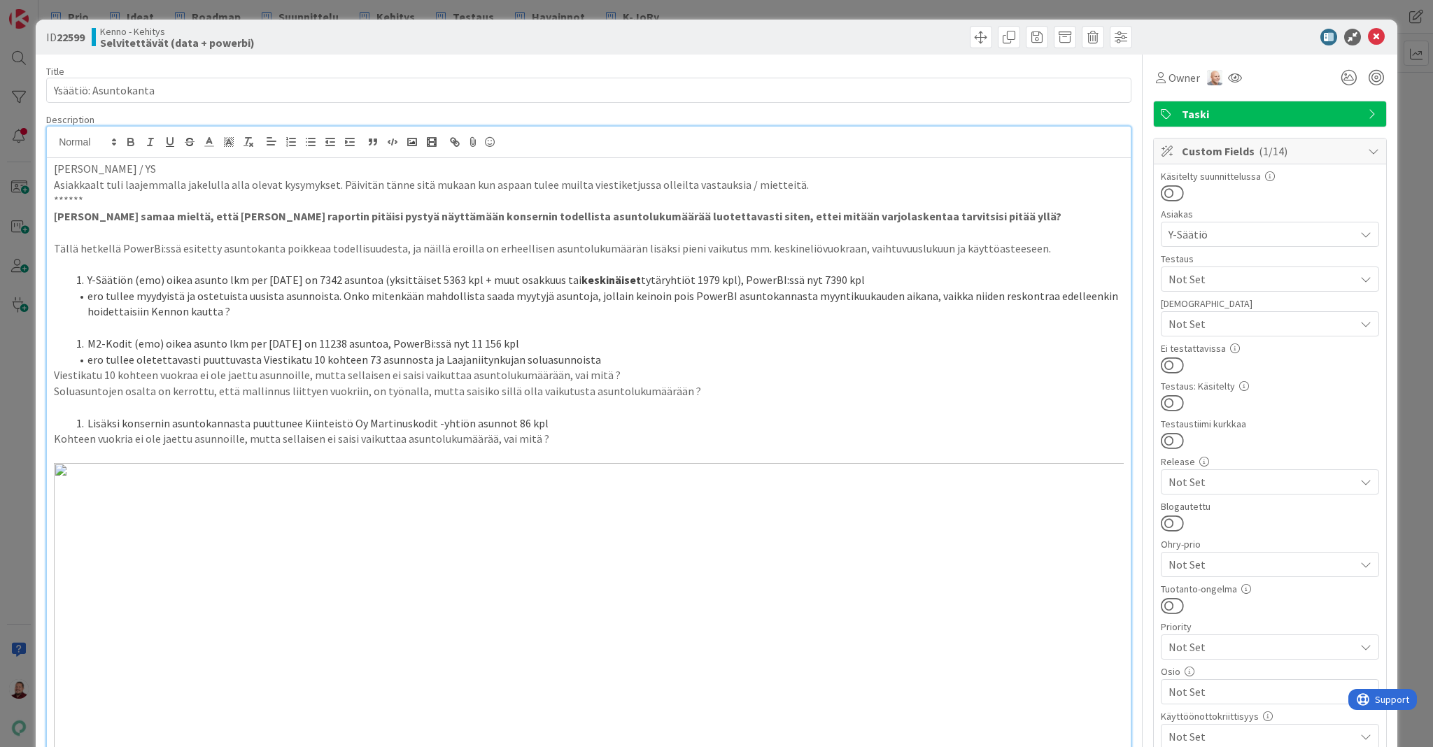
click at [92, 177] on p "Asiakkaalt tuli laajemmalla jakelulla alla olevat kysymykset. Päivitän tänne si…" at bounding box center [589, 185] width 1070 height 16
click at [94, 177] on p "Asiakkaalt tuli laajemmalla jakelulla alla olevat kysymykset. Päivitän tänne si…" at bounding box center [589, 185] width 1070 height 16
type textarea "x"
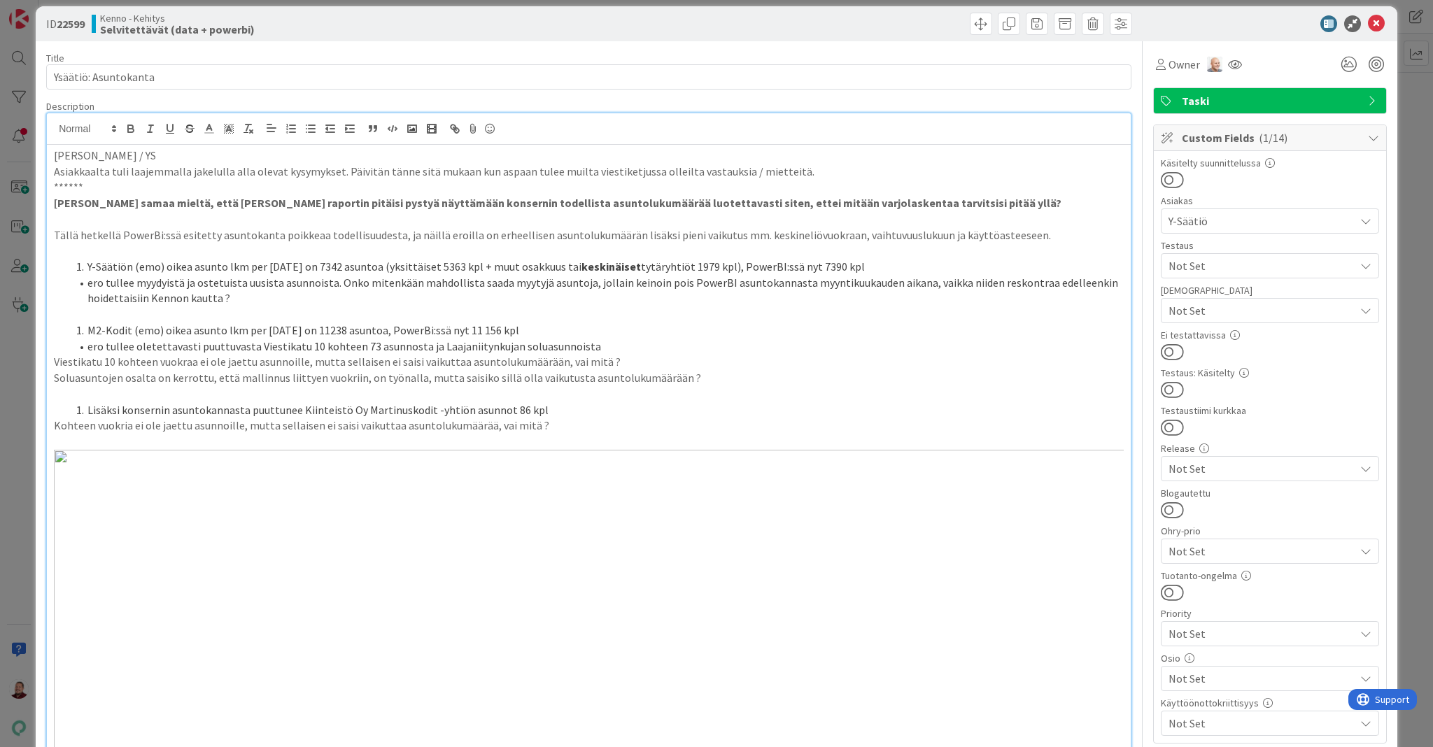
scroll to position [15, 0]
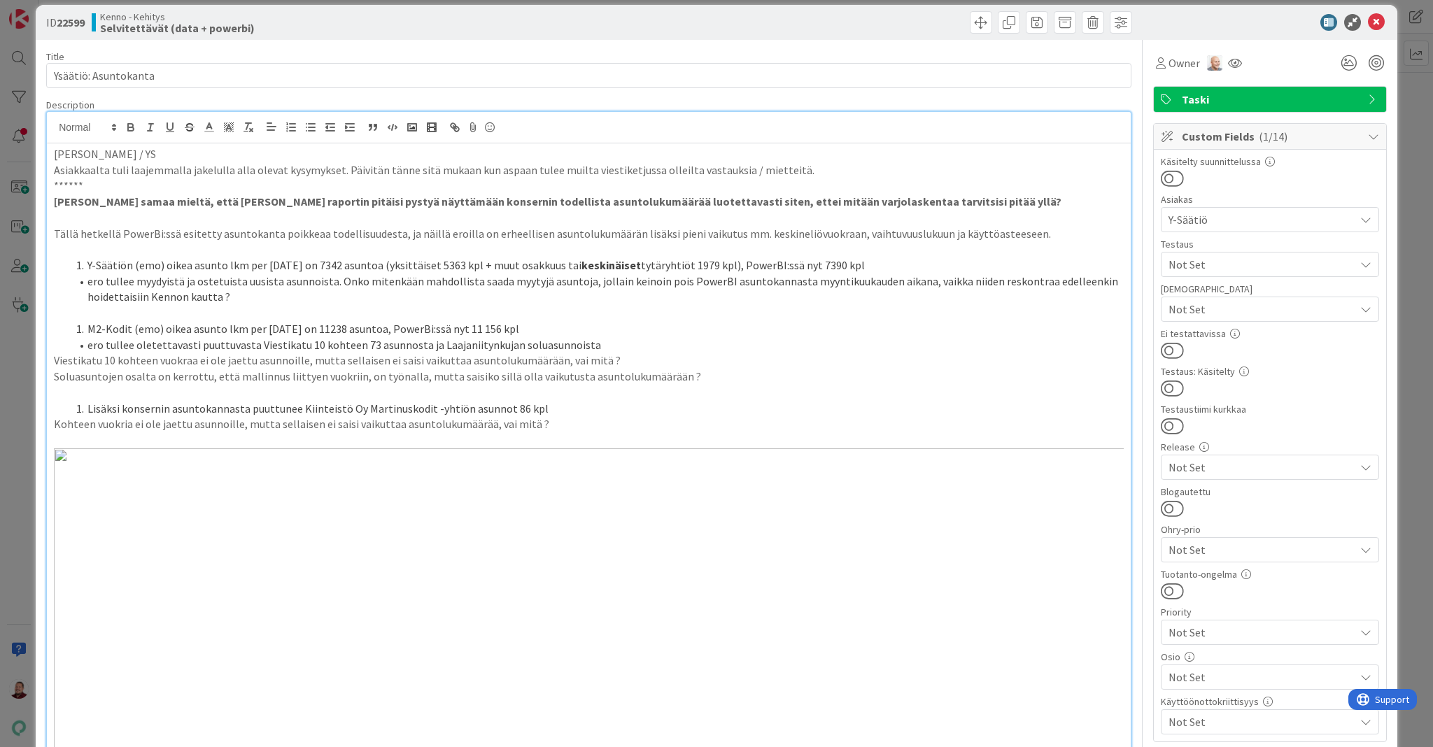
drag, startPoint x: 78, startPoint y: 243, endPoint x: 415, endPoint y: 251, distance: 337.4
click at [415, 251] on div "Mervi Kolehmainen / YS Asiakkaalta tuli laajemmalla jakelulla alla olevat kysym…" at bounding box center [589, 608] width 1084 height 931
drag, startPoint x: 81, startPoint y: 239, endPoint x: 498, endPoint y: 246, distance: 416.5
click at [498, 274] on li "ero tullee myydyistä ja ostetuista uusista asunnoista. Onko mitenkään mahdollis…" at bounding box center [597, 289] width 1053 height 31
drag, startPoint x: 669, startPoint y: 245, endPoint x: 864, endPoint y: 251, distance: 195.4
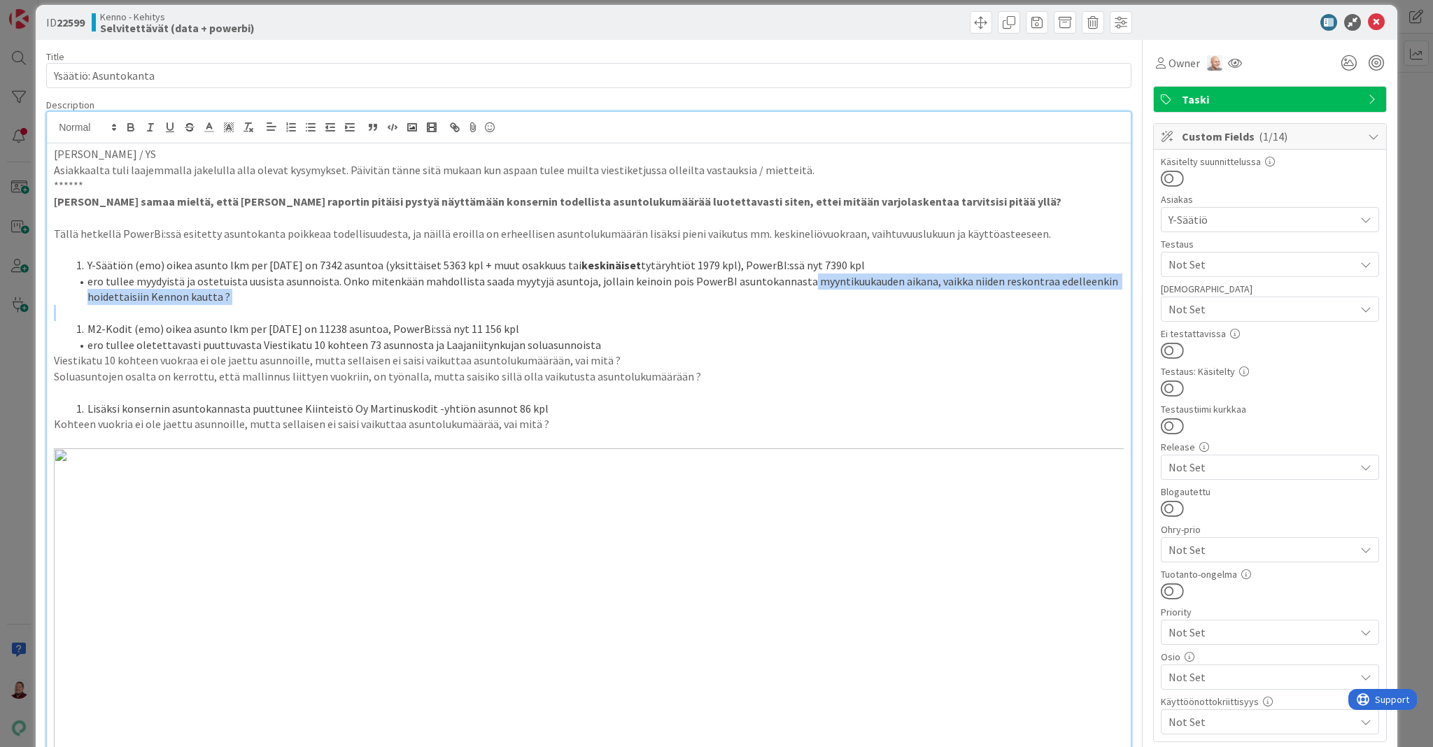
click at [864, 251] on div "Mervi Kolehmainen / YS Asiakkaalta tuli laajemmalla jakelulla alla olevat kysym…" at bounding box center [589, 608] width 1084 height 931
click at [546, 274] on li "ero tullee myydyistä ja ostetuista uusista asunnoista. Onko mitenkään mahdollis…" at bounding box center [597, 289] width 1053 height 31
click at [1044, 274] on li "ero tullee myydyistä ja ostetuista uusista asunnoista. Onko mitenkään mahdollis…" at bounding box center [597, 289] width 1053 height 31
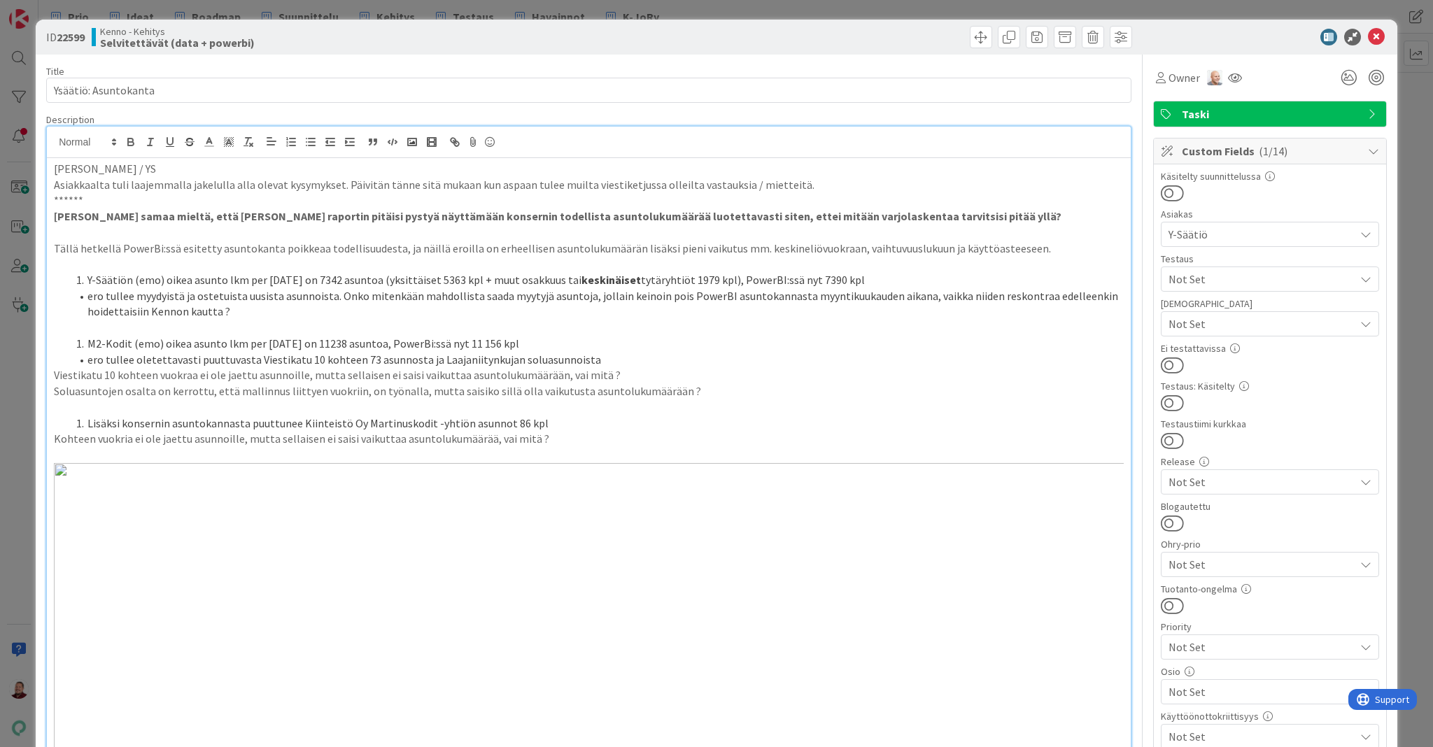
scroll to position [0, 0]
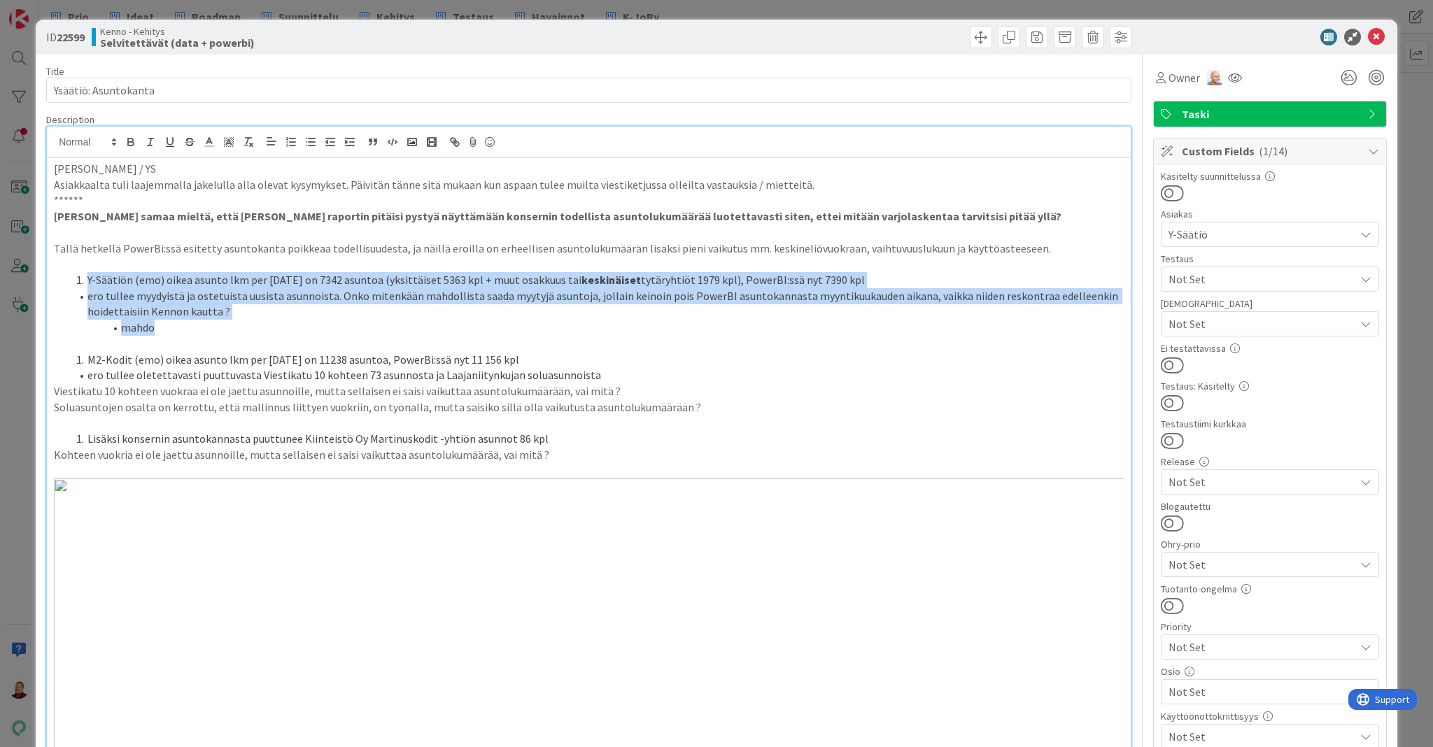
drag, startPoint x: 80, startPoint y: 243, endPoint x: 756, endPoint y: 265, distance: 675.7
click at [756, 272] on ol "Y-Säätiön (emo) oikea asunto lkm per 31.7.2025 on 7342 asuntoa (yksittäiset 536…" at bounding box center [589, 304] width 1070 height 64
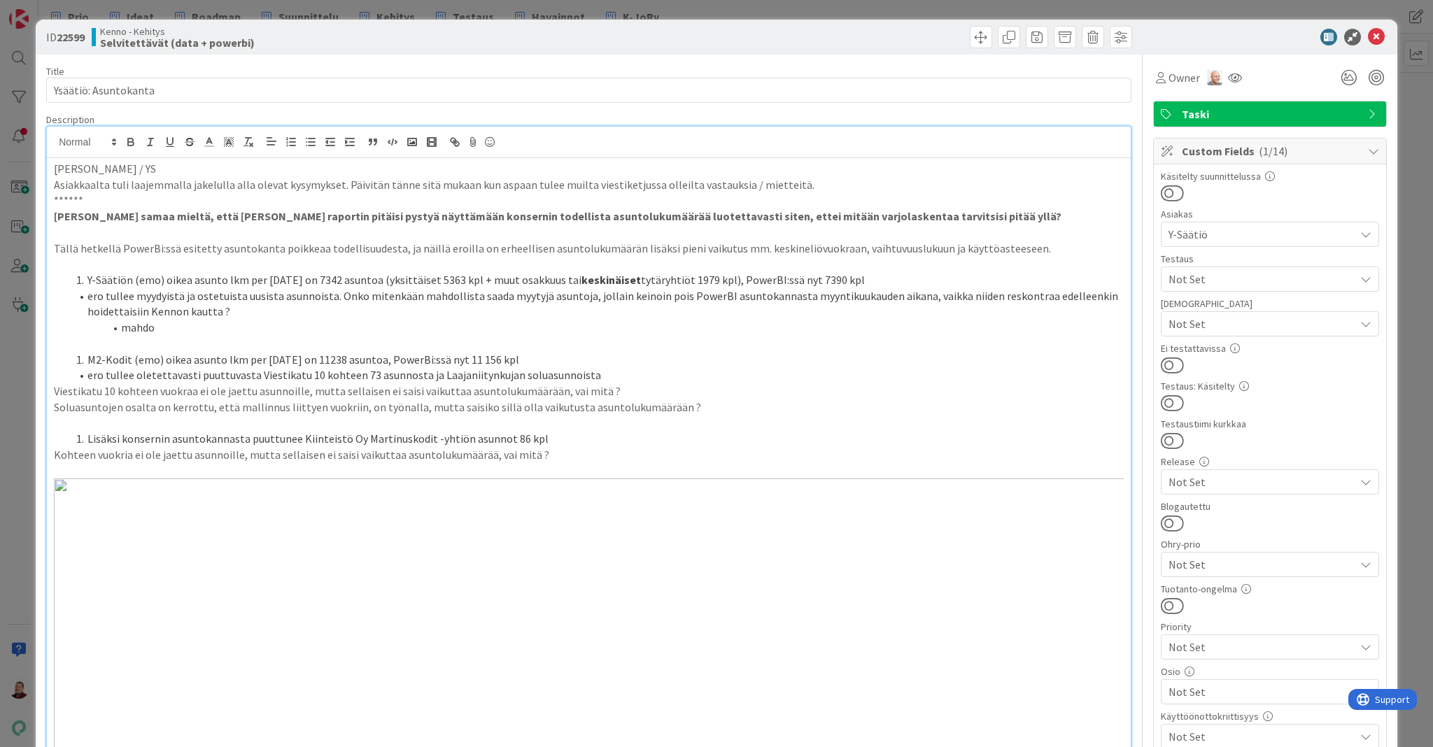
click at [209, 320] on li "mahdo" at bounding box center [597, 328] width 1053 height 16
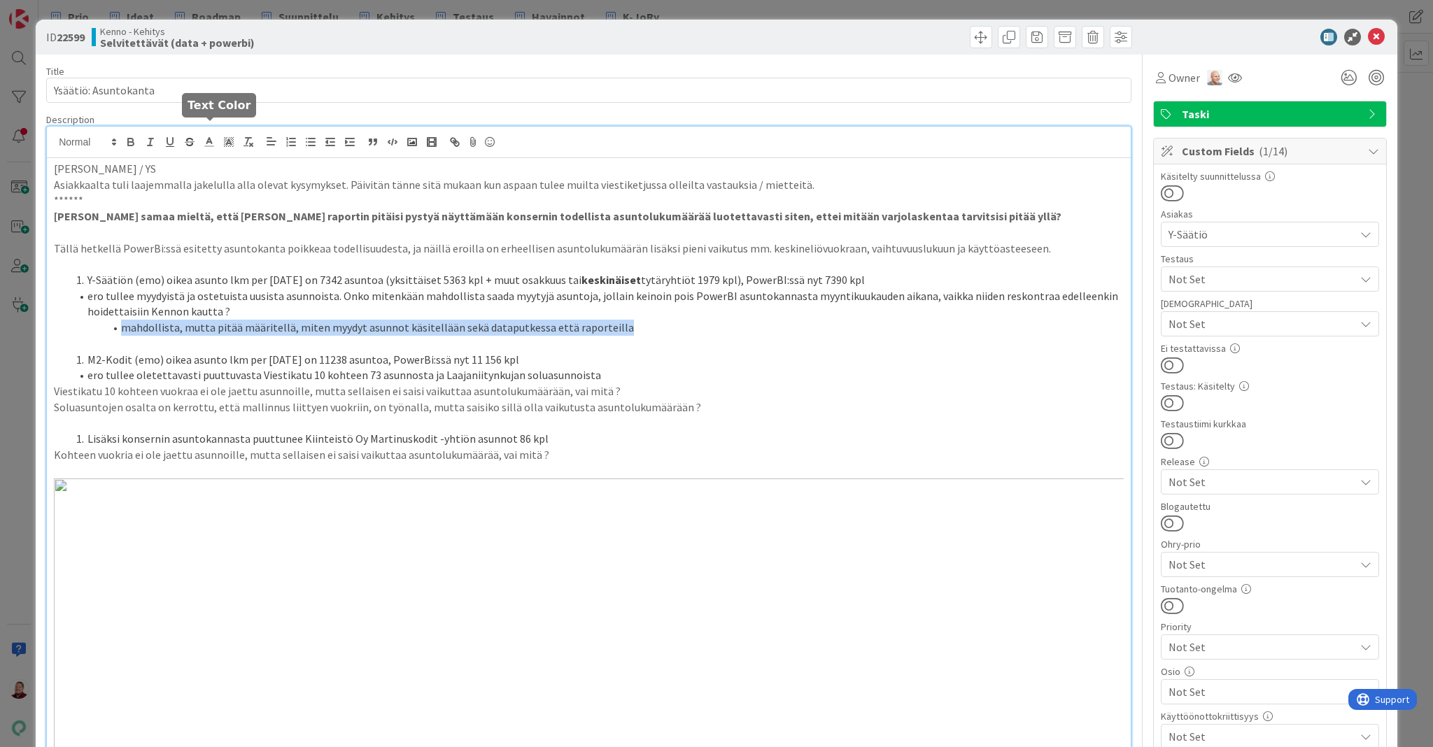
click at [210, 138] on polyline at bounding box center [209, 141] width 5 height 6
click at [224, 155] on span at bounding box center [224, 160] width 11 height 11
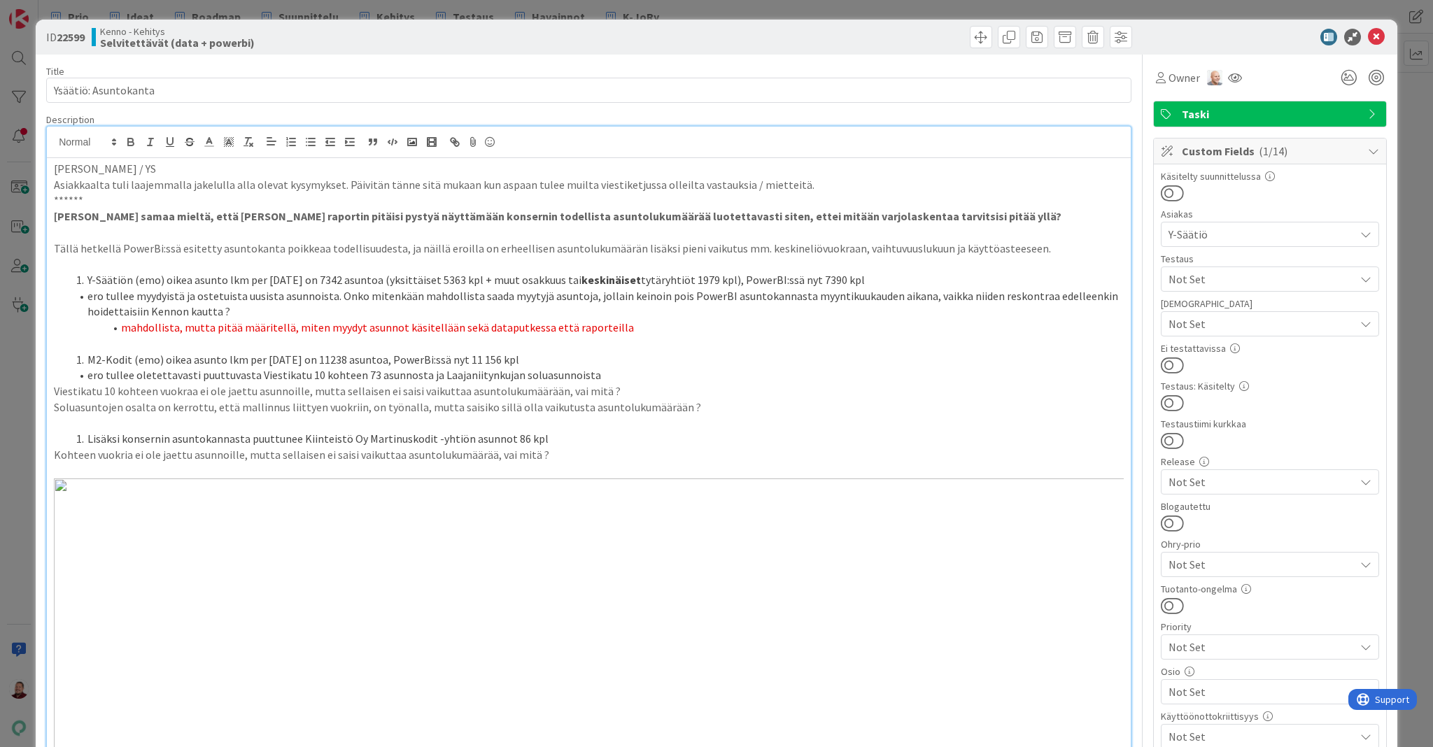
click at [241, 400] on p "Soluasuntojen osalta on kerrottu, että mallinnus liittyen vuokriin, on työnalla…" at bounding box center [589, 408] width 1070 height 16
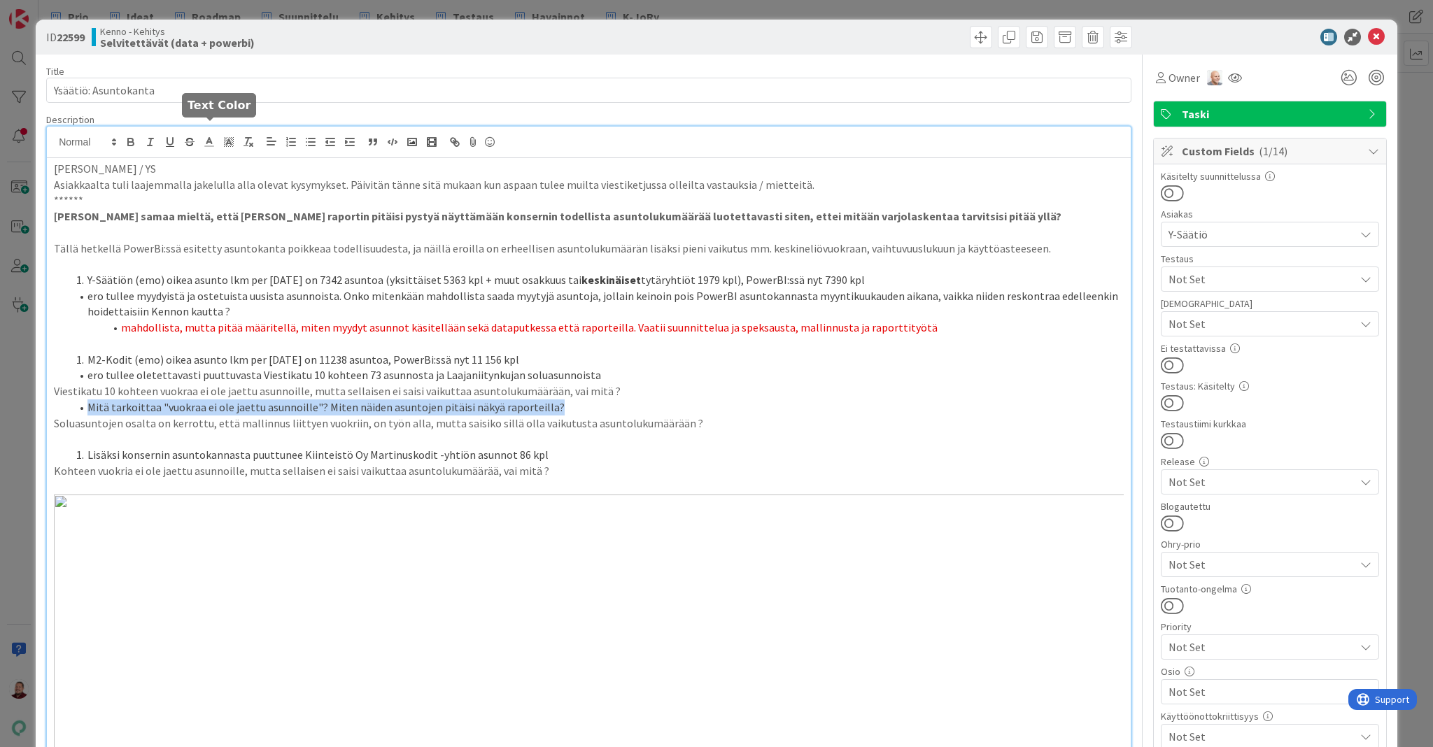
click at [209, 136] on icon at bounding box center [209, 142] width 13 height 13
click at [225, 155] on span at bounding box center [224, 160] width 11 height 11
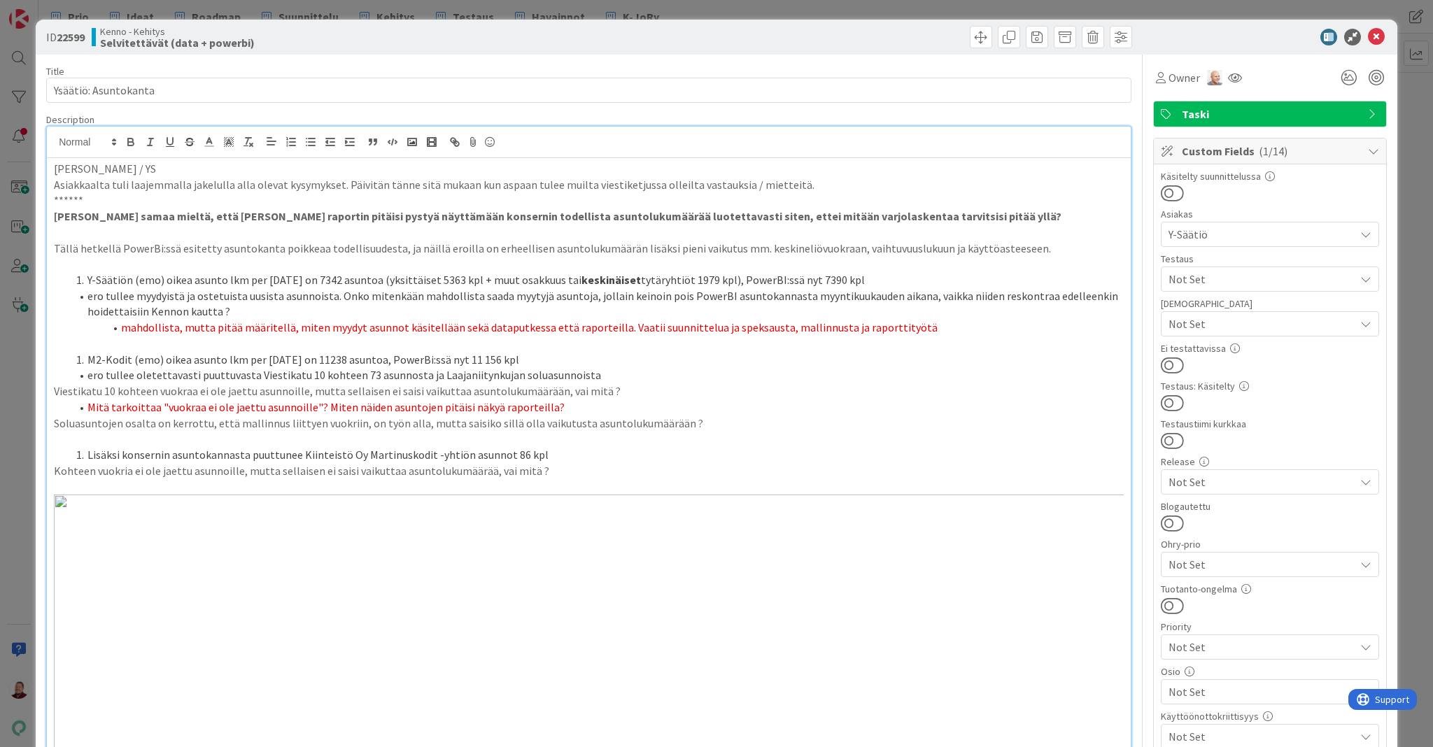
click at [473, 400] on li "Mitä tarkoittaa "vuokraa ei ole jaettu asunnoille"? Miten näiden asuntojen pitä…" at bounding box center [597, 408] width 1053 height 16
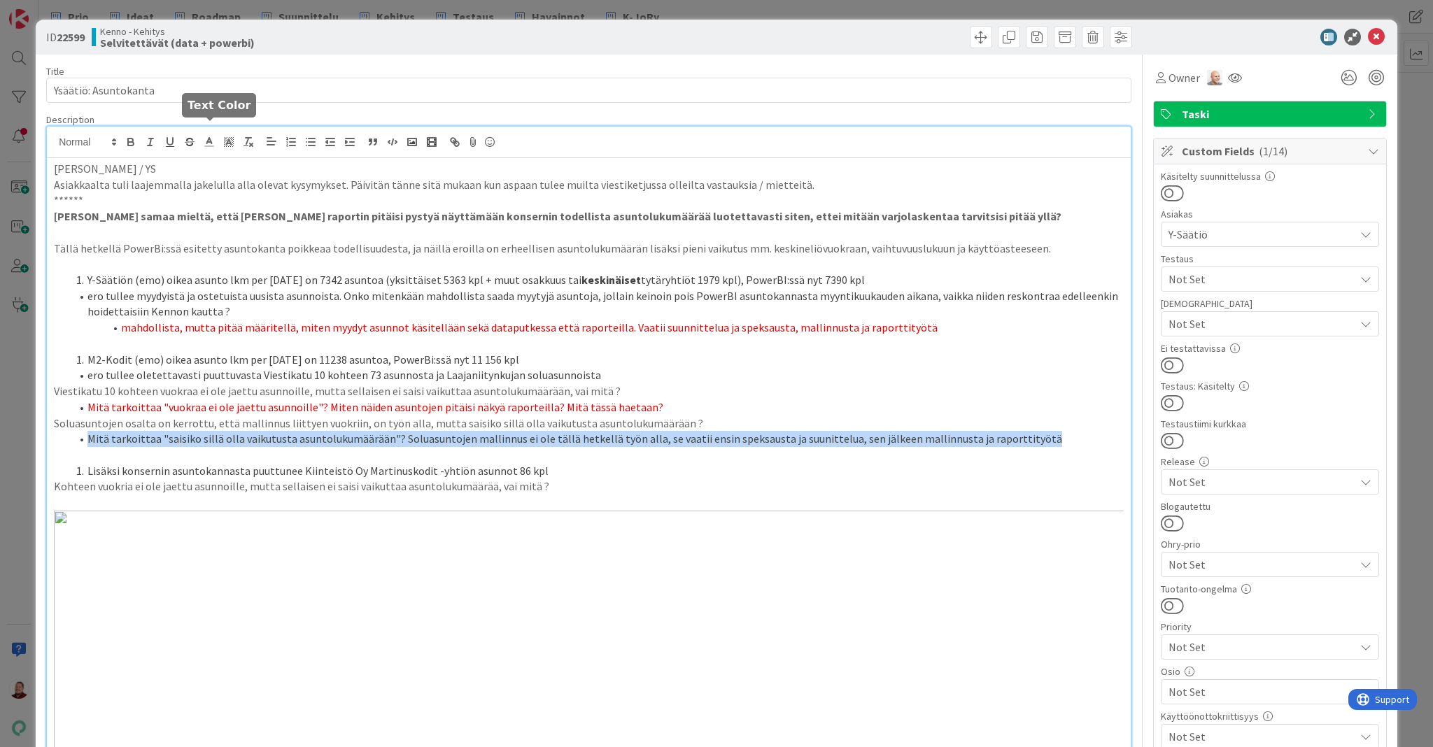
click at [208, 136] on icon at bounding box center [209, 142] width 13 height 13
click at [222, 155] on span at bounding box center [224, 160] width 11 height 11
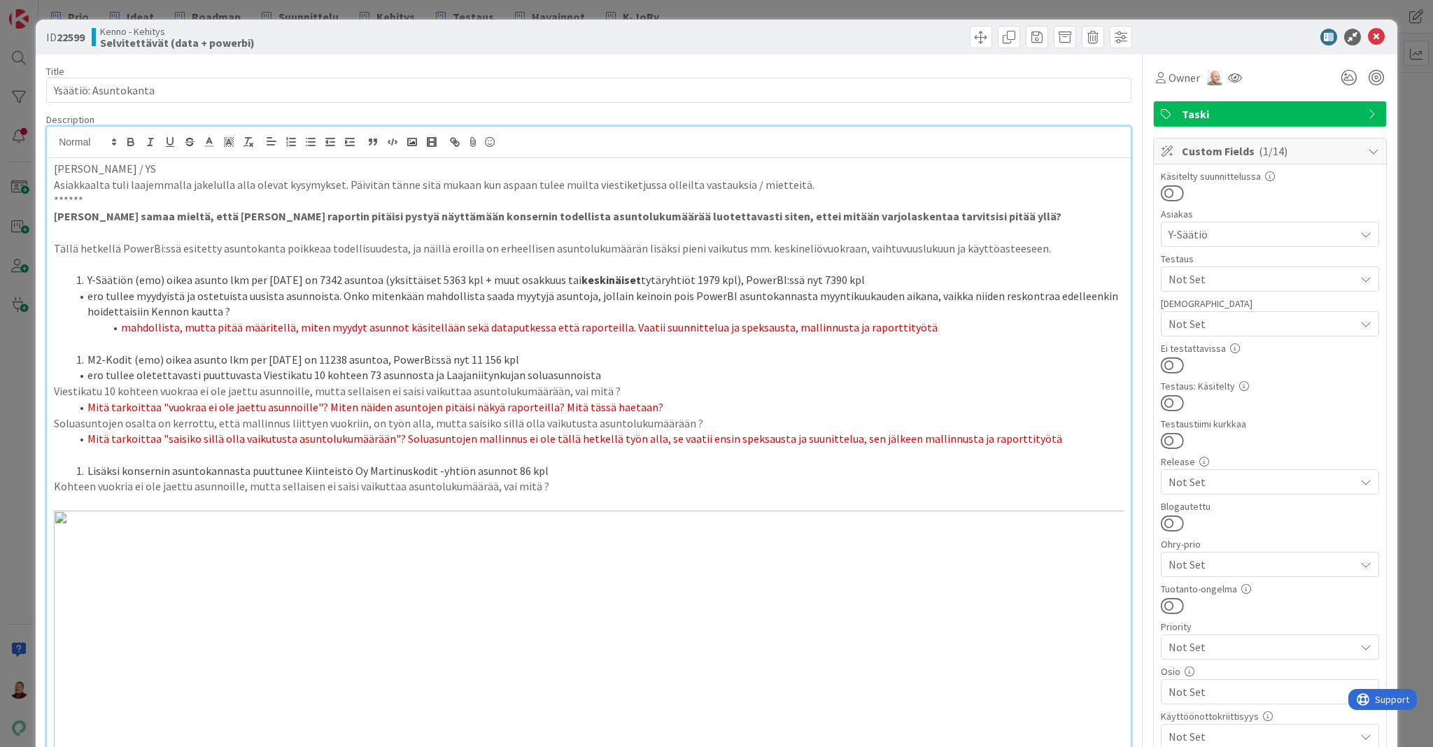
click at [479, 463] on li "Lisäksi konsernin asuntokannasta puuttunee Kiinteistö Oy Martinuskodit -yhtiön …" at bounding box center [597, 471] width 1053 height 16
click at [468, 479] on p "Kohteen vuokria ei ole jaettu asunnoille, mutta sellaisen ei saisi vaikuttaa as…" at bounding box center [589, 487] width 1070 height 16
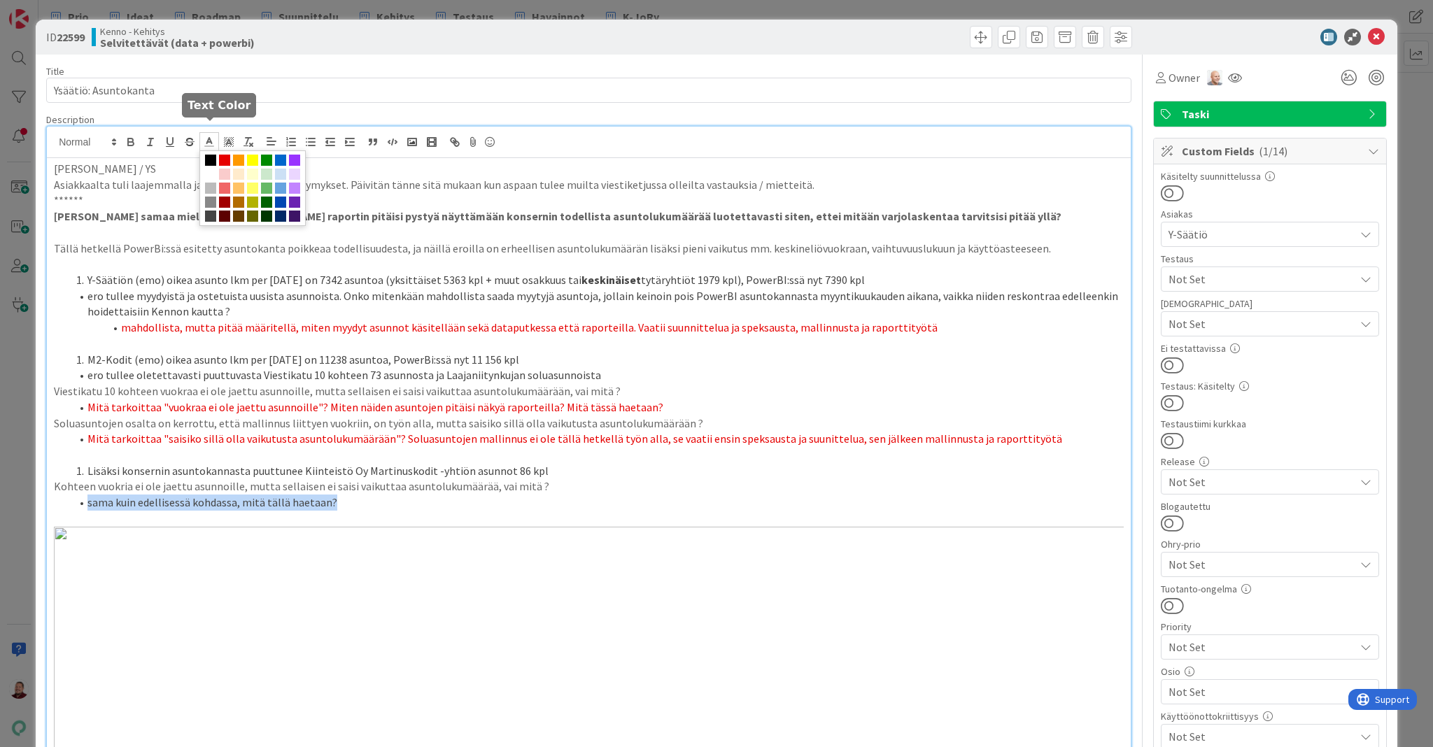
click at [210, 142] on line at bounding box center [209, 142] width 3 height 0
click at [226, 155] on span at bounding box center [224, 160] width 11 height 11
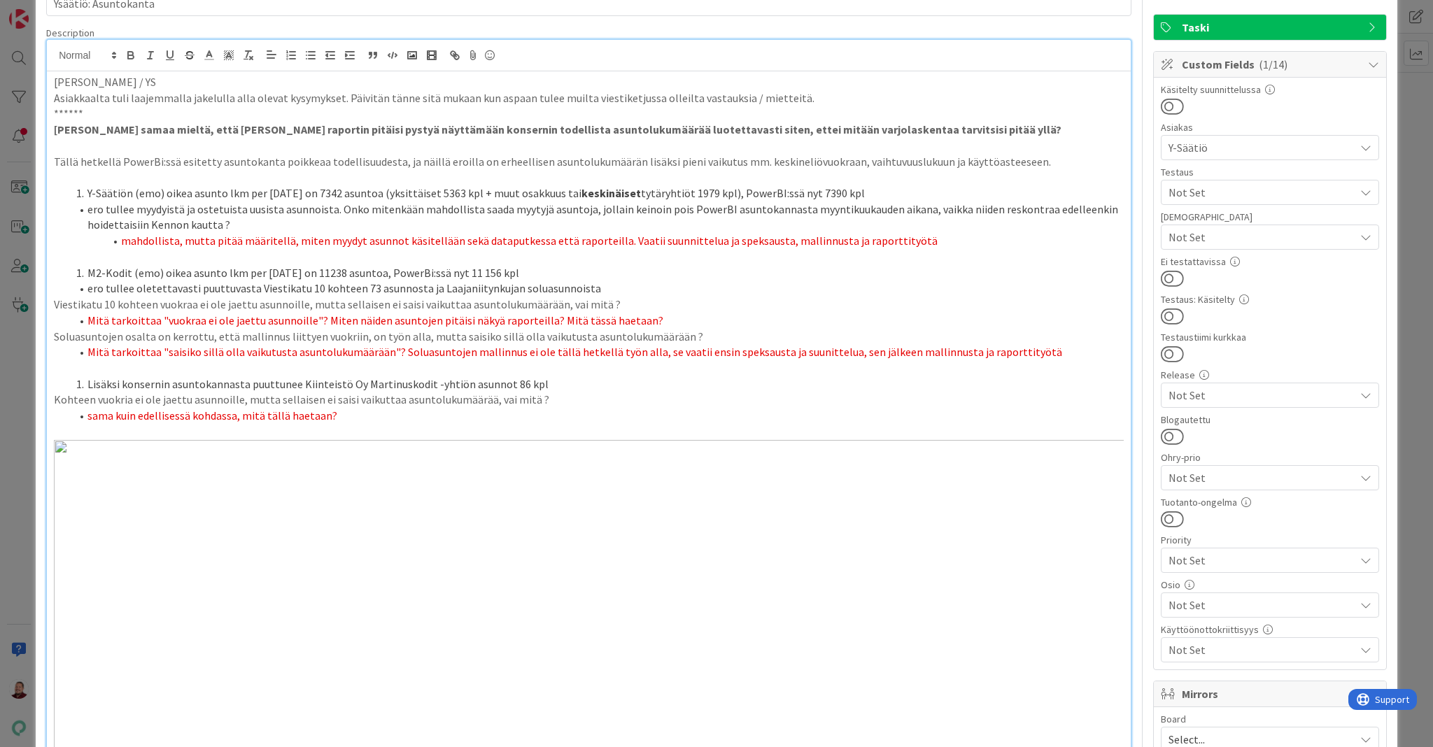
scroll to position [142, 0]
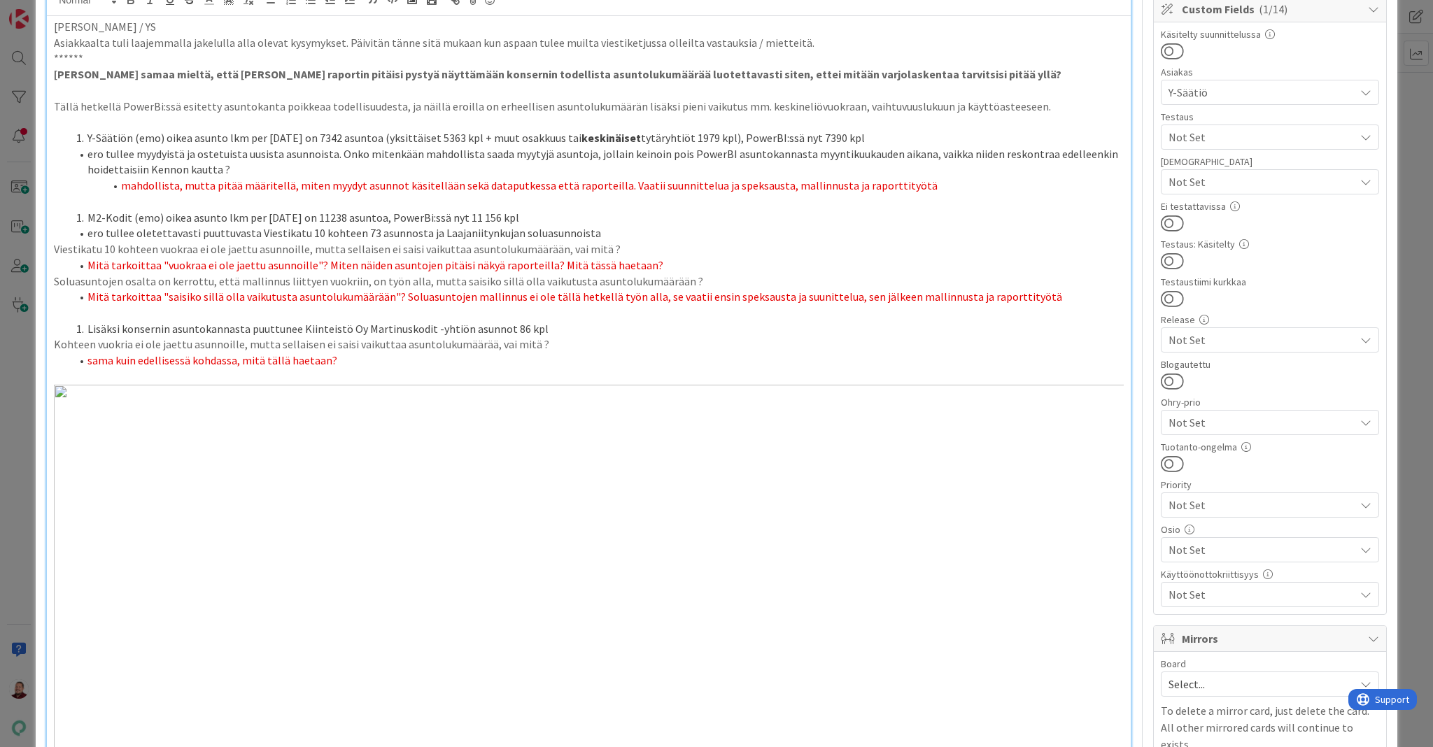
click at [1211, 675] on span "Select..." at bounding box center [1258, 685] width 179 height 20
click at [1210, 659] on span "Kenno - Roadmap" at bounding box center [1279, 669] width 185 height 21
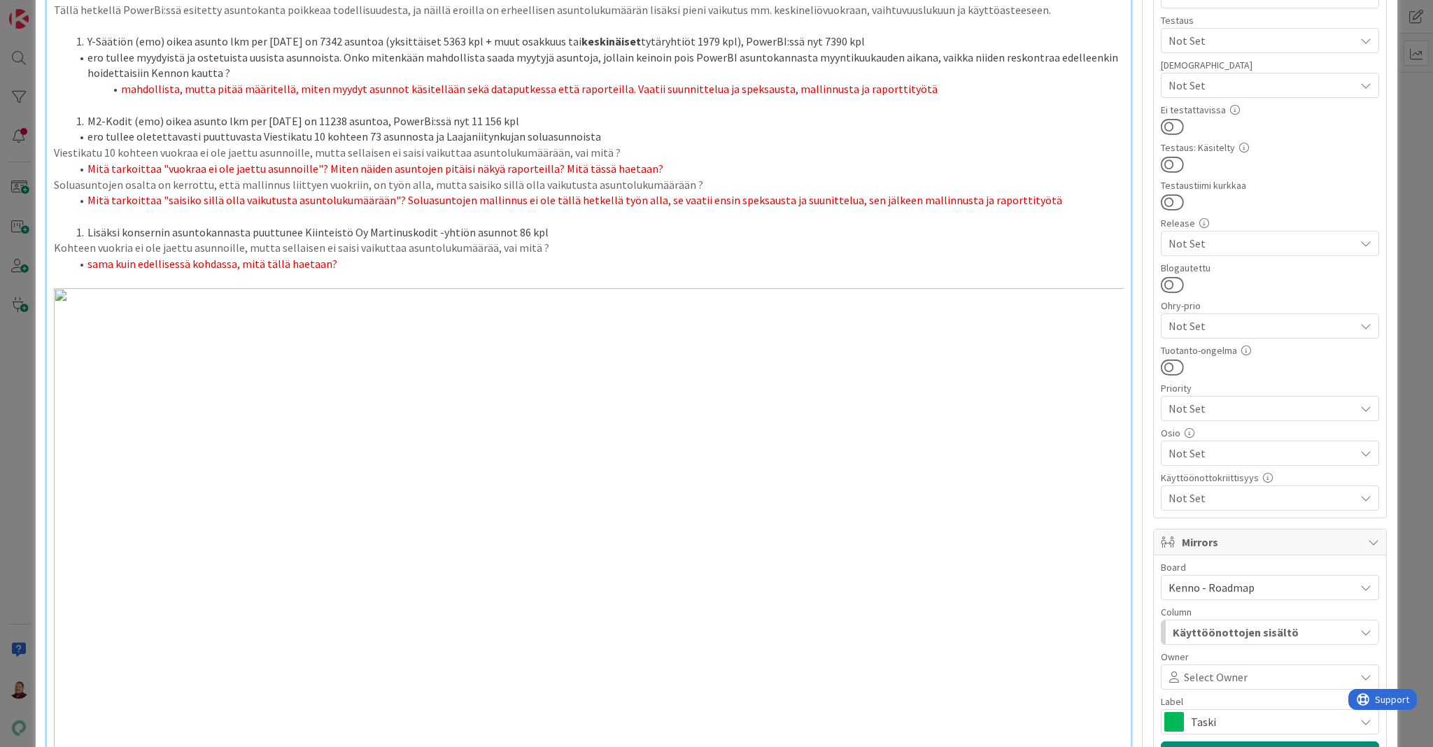
scroll to position [244, 0]
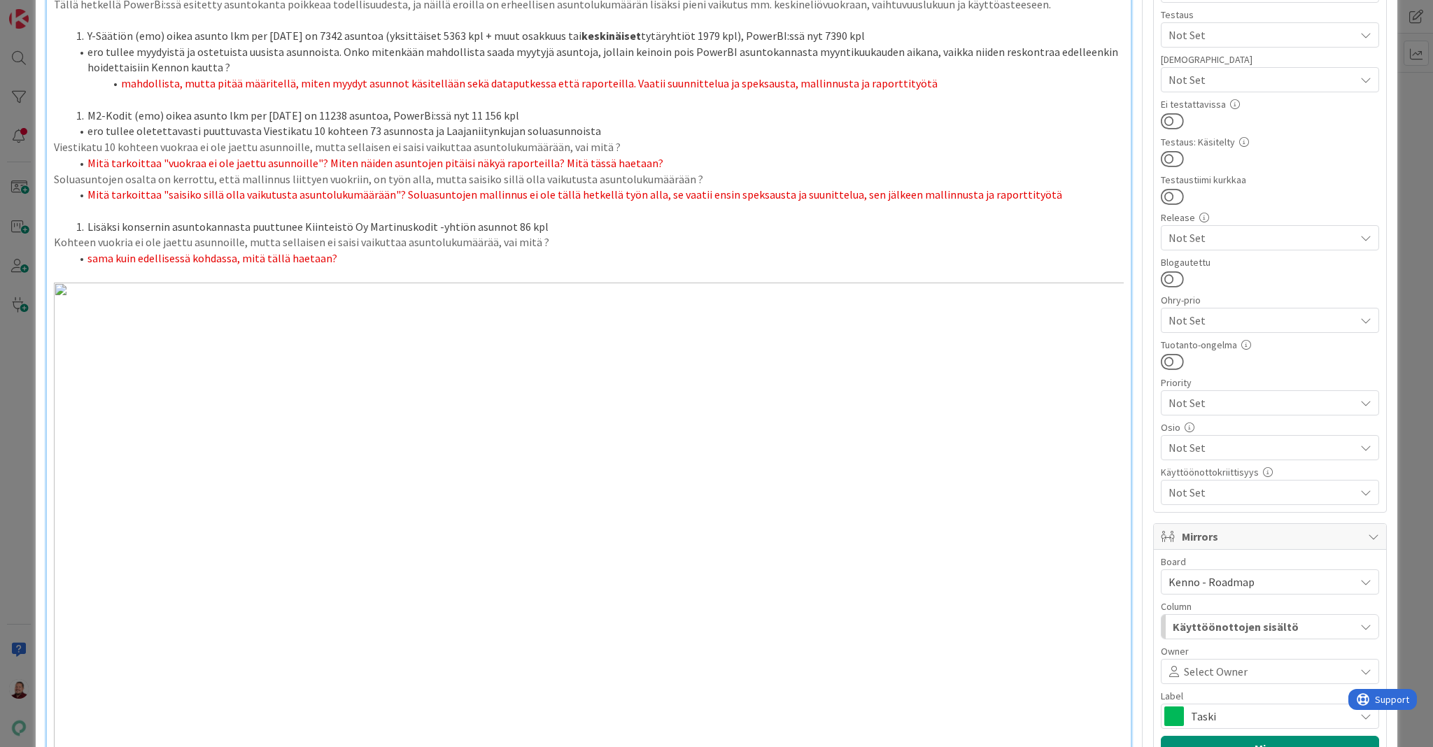
click at [1213, 618] on span "Käyttöönottojen sisältö" at bounding box center [1236, 627] width 126 height 18
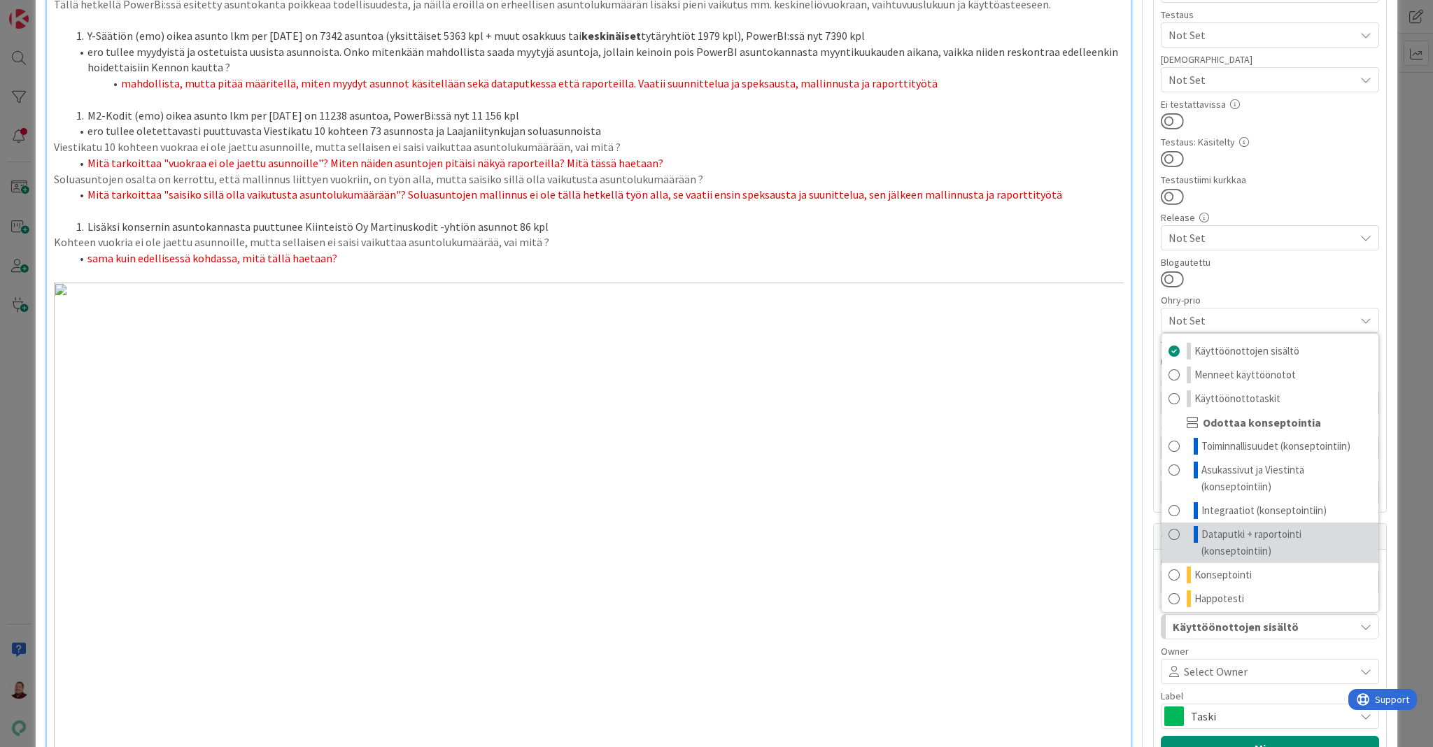
click at [1216, 526] on span "Dataputki + raportointi (konseptointiin)" at bounding box center [1287, 543] width 170 height 34
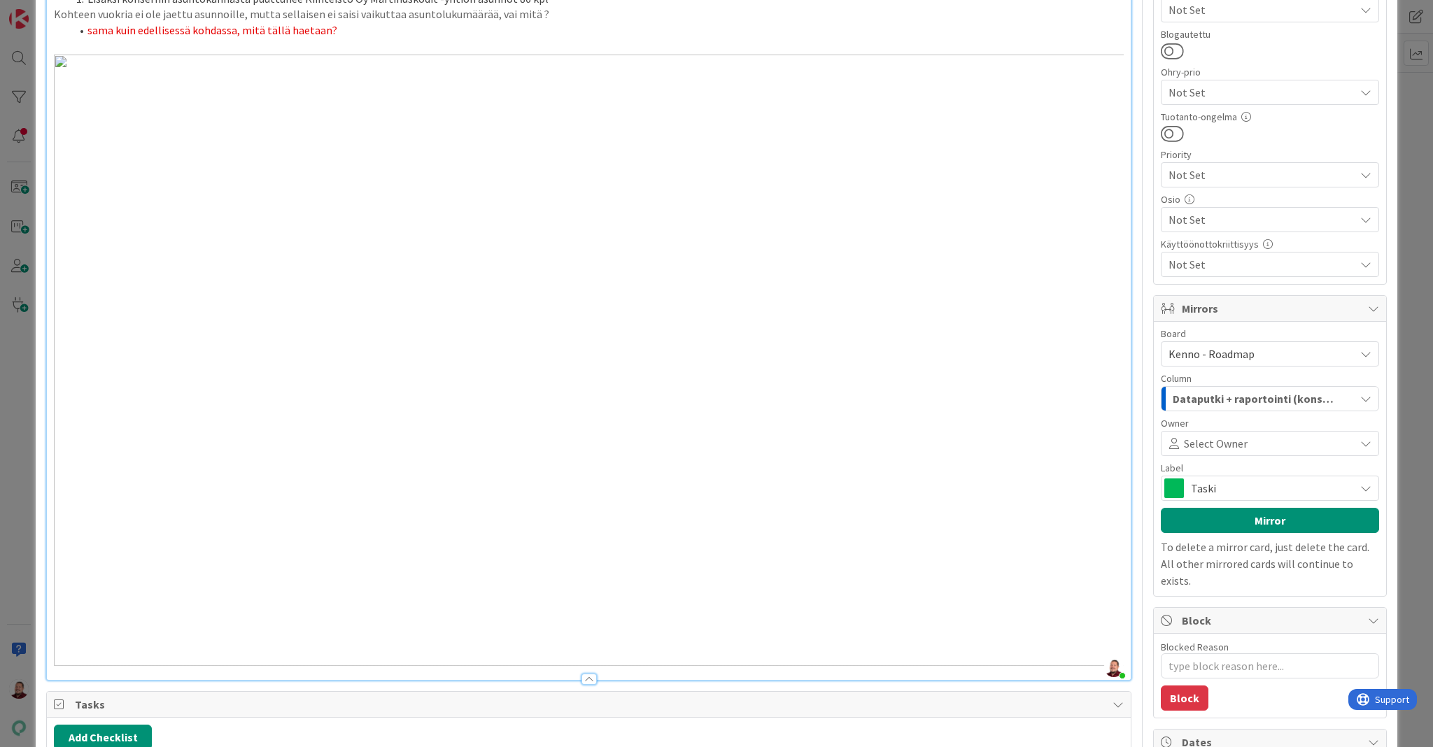
scroll to position [545, 0]
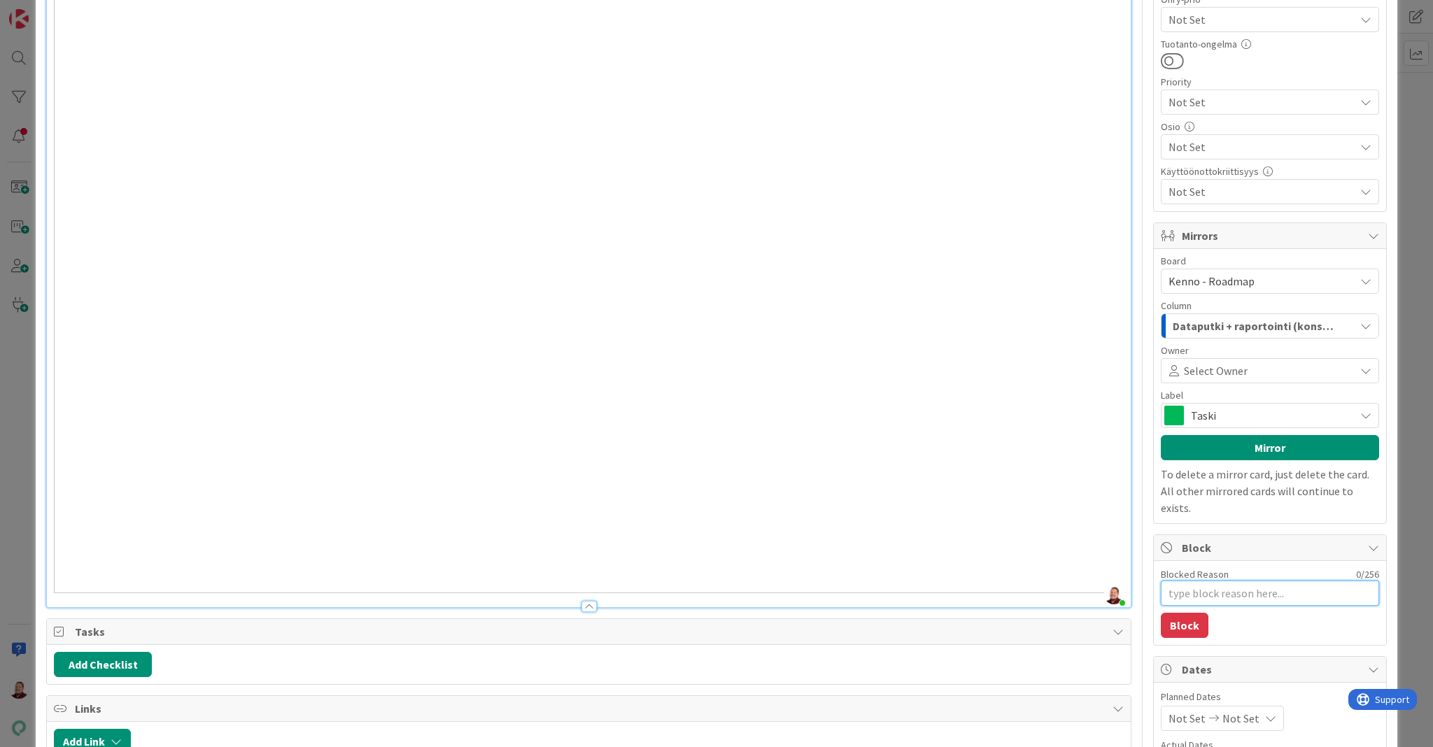
click at [1185, 581] on textarea "Blocked Reason" at bounding box center [1270, 593] width 218 height 25
type textarea "x"
type textarea "T"
type textarea "x"
type textarea "Tr"
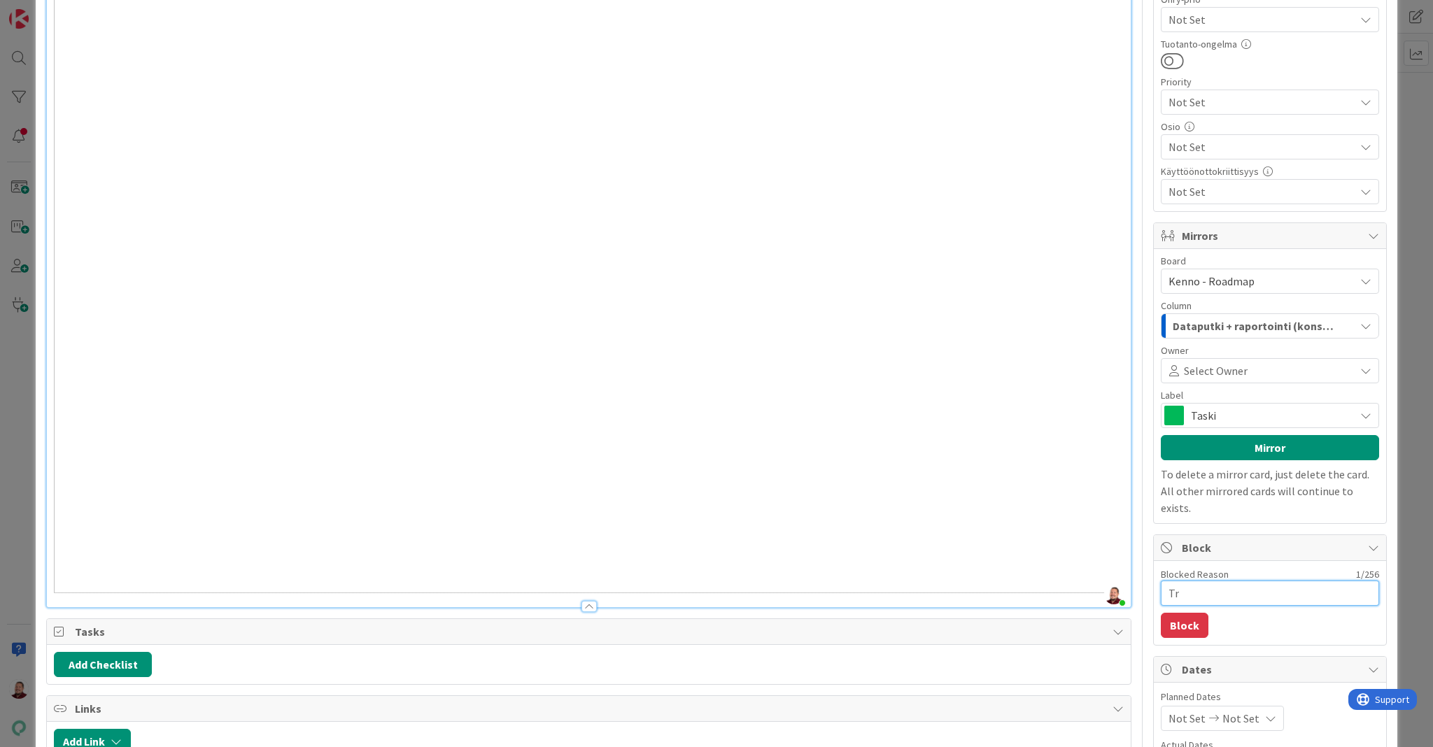
type textarea "x"
type textarea "Tra"
type textarea "x"
type textarea "Tr"
type textarea "x"
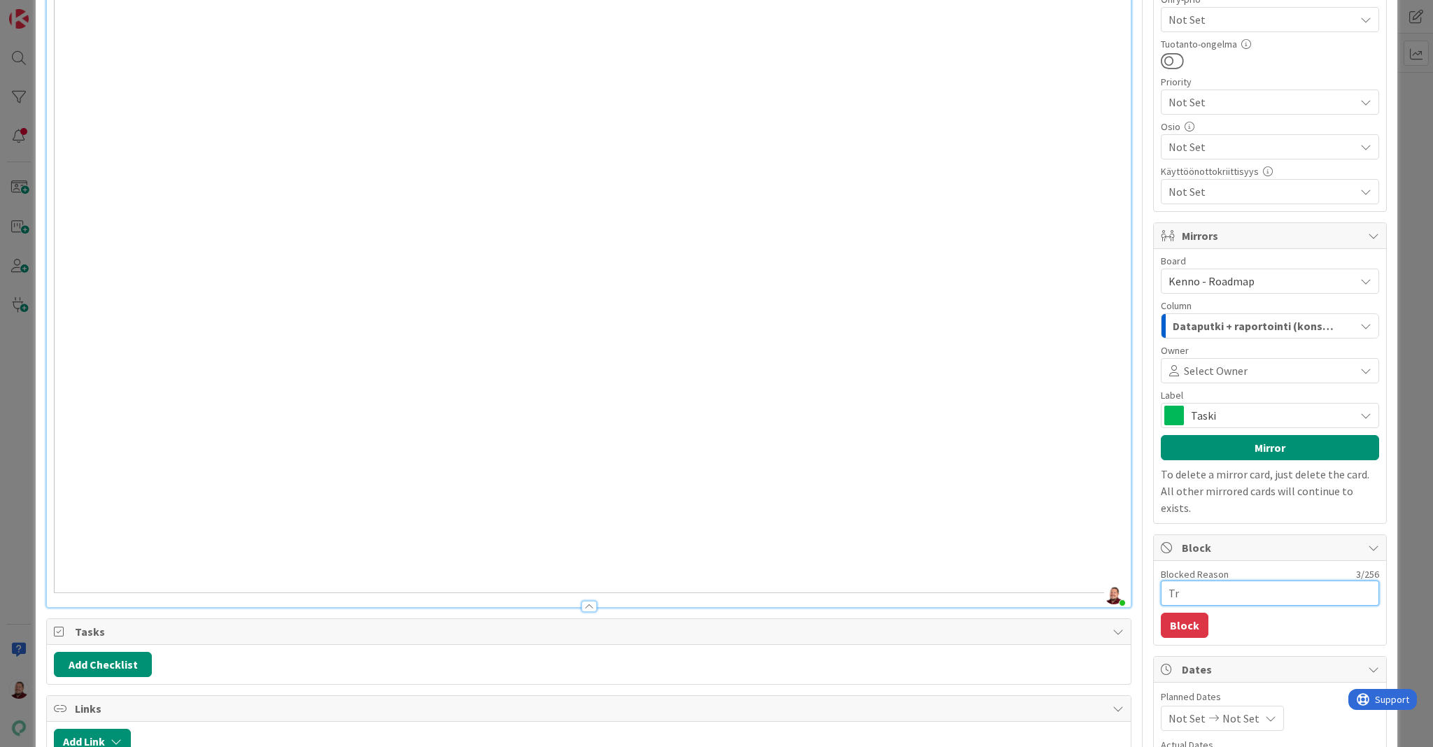
type textarea "T"
type textarea "x"
type textarea "Ta"
type textarea "x"
type textarea "Tar"
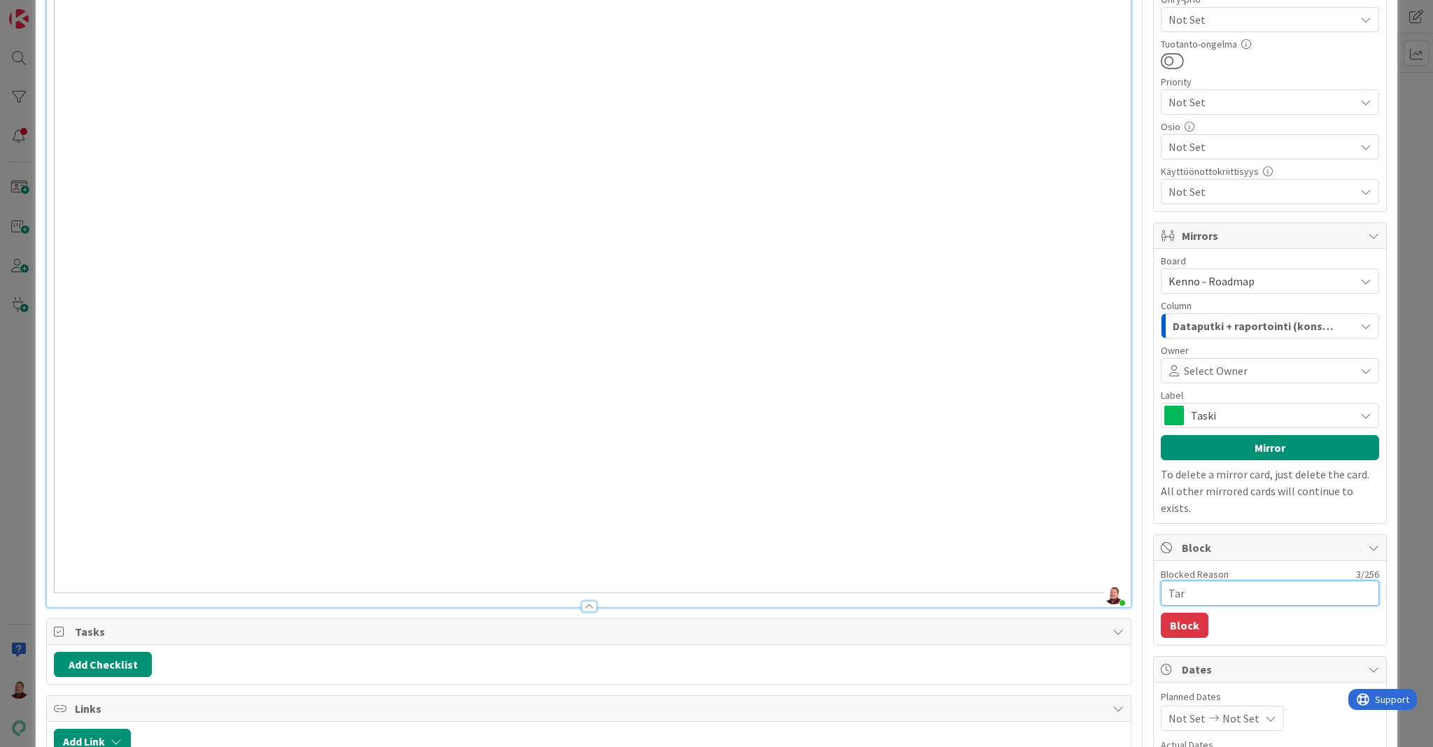
type textarea "x"
type textarea "Tarv"
type textarea "x"
type textarea "Tarvi"
type textarea "x"
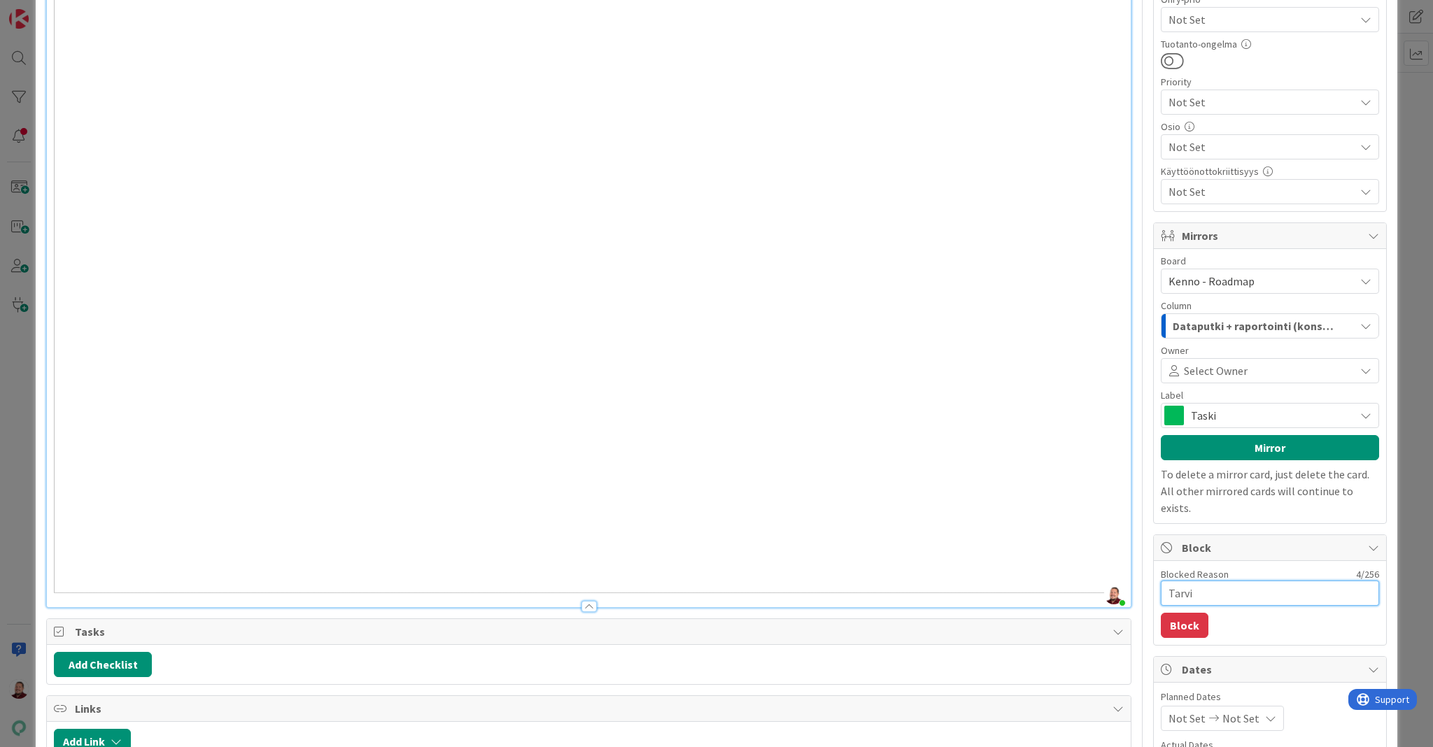
type textarea "Tarvii"
type textarea "x"
type textarea "Tarvii"
type textarea "x"
type textarea "Tarvii l"
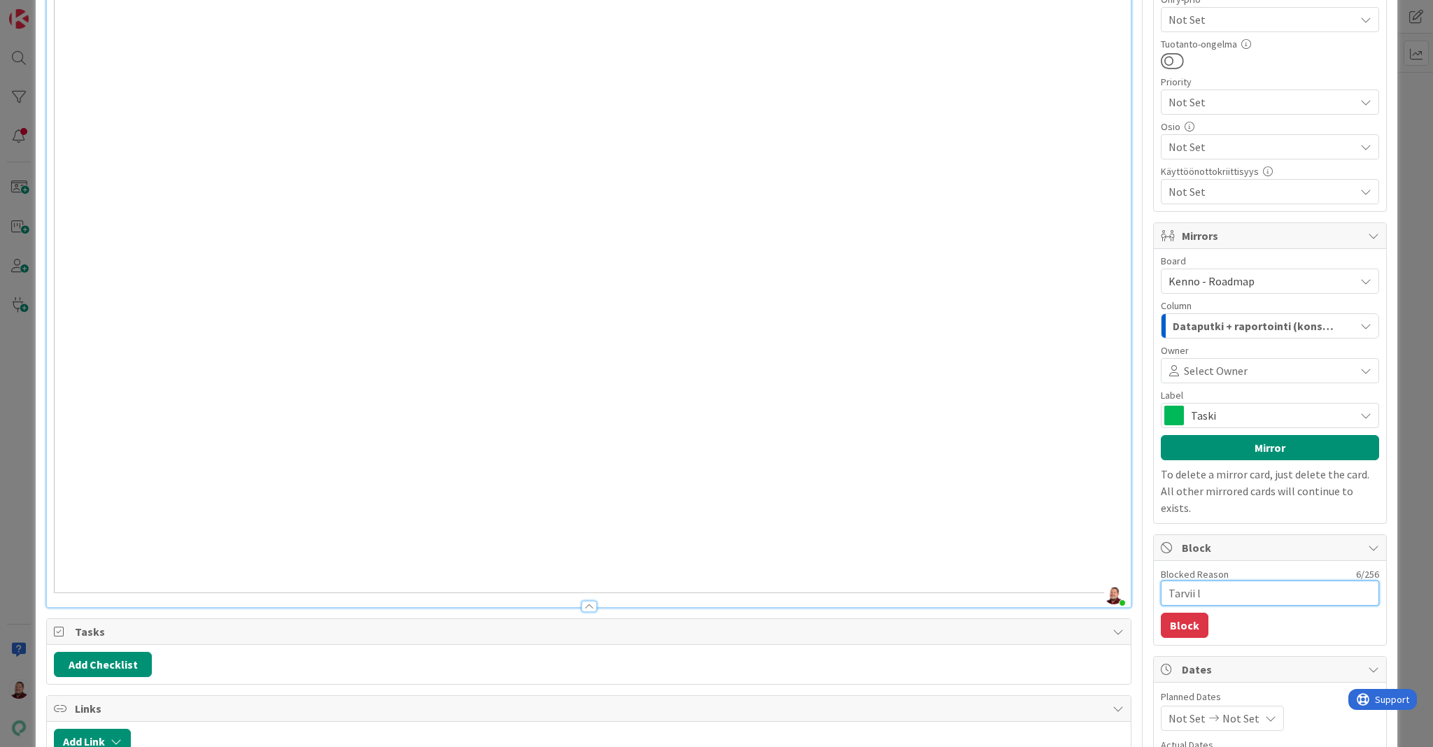
type textarea "x"
type textarea "Tarvii li"
type textarea "x"
type textarea "Tarvii lii"
type textarea "x"
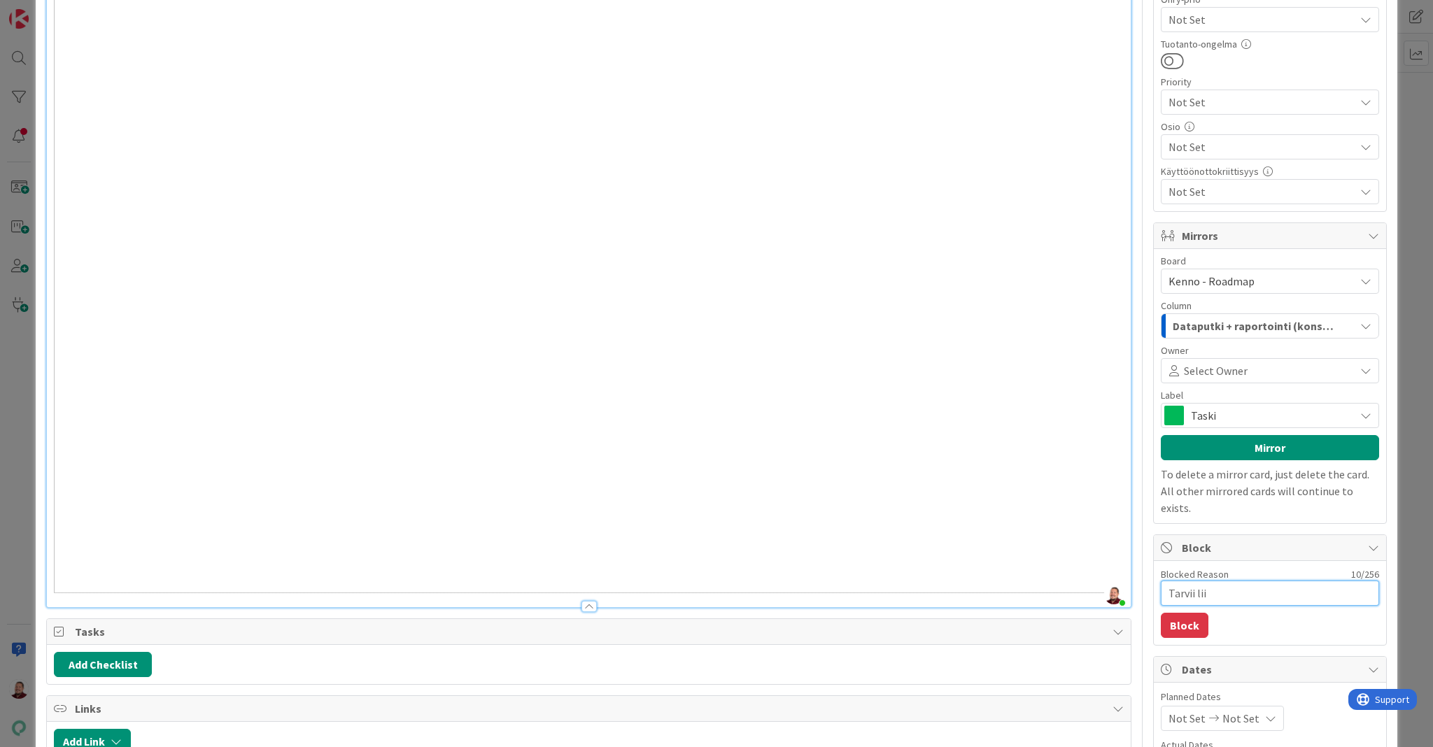
type textarea "Tarvii liik"
type textarea "x"
type textarea "Tarvii liike"
type textarea "x"
type textarea "Tarvii liiket"
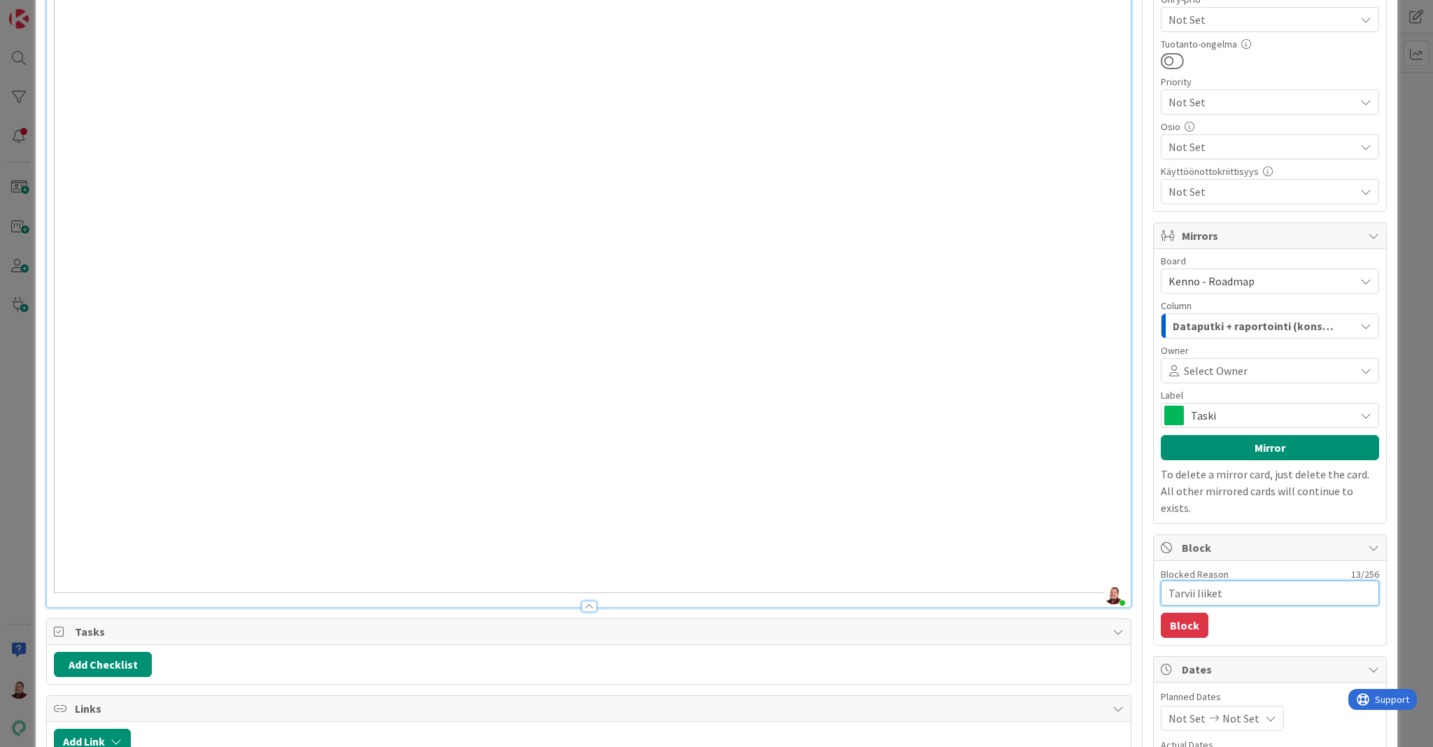
type textarea "x"
type textarea "Tarvii liiketo"
type textarea "x"
type textarea "Tarvii liiketoi"
type textarea "x"
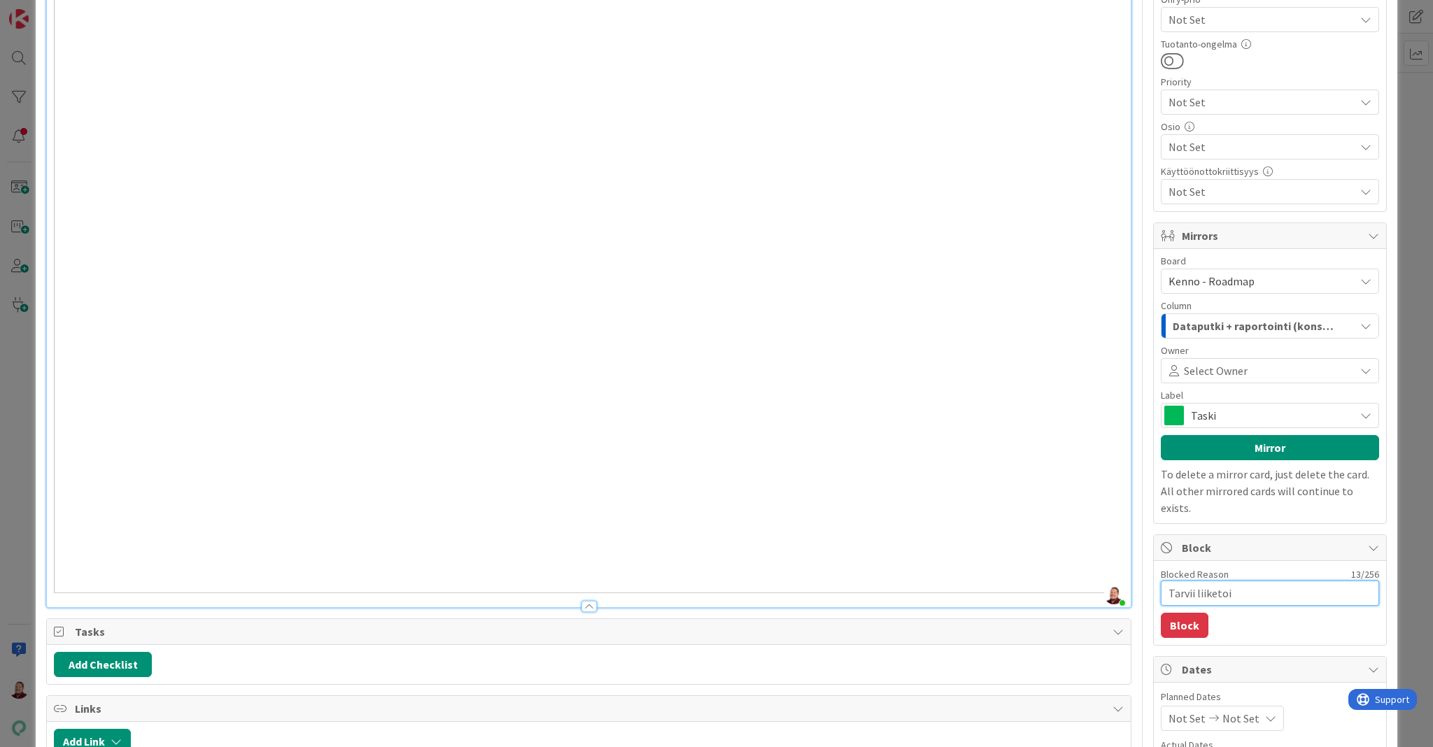
type textarea "Tarvii liiketoim"
type textarea "x"
type textarea "Tarvii liiketoimn"
type textarea "x"
type textarea "Tarvii liiketoimnn"
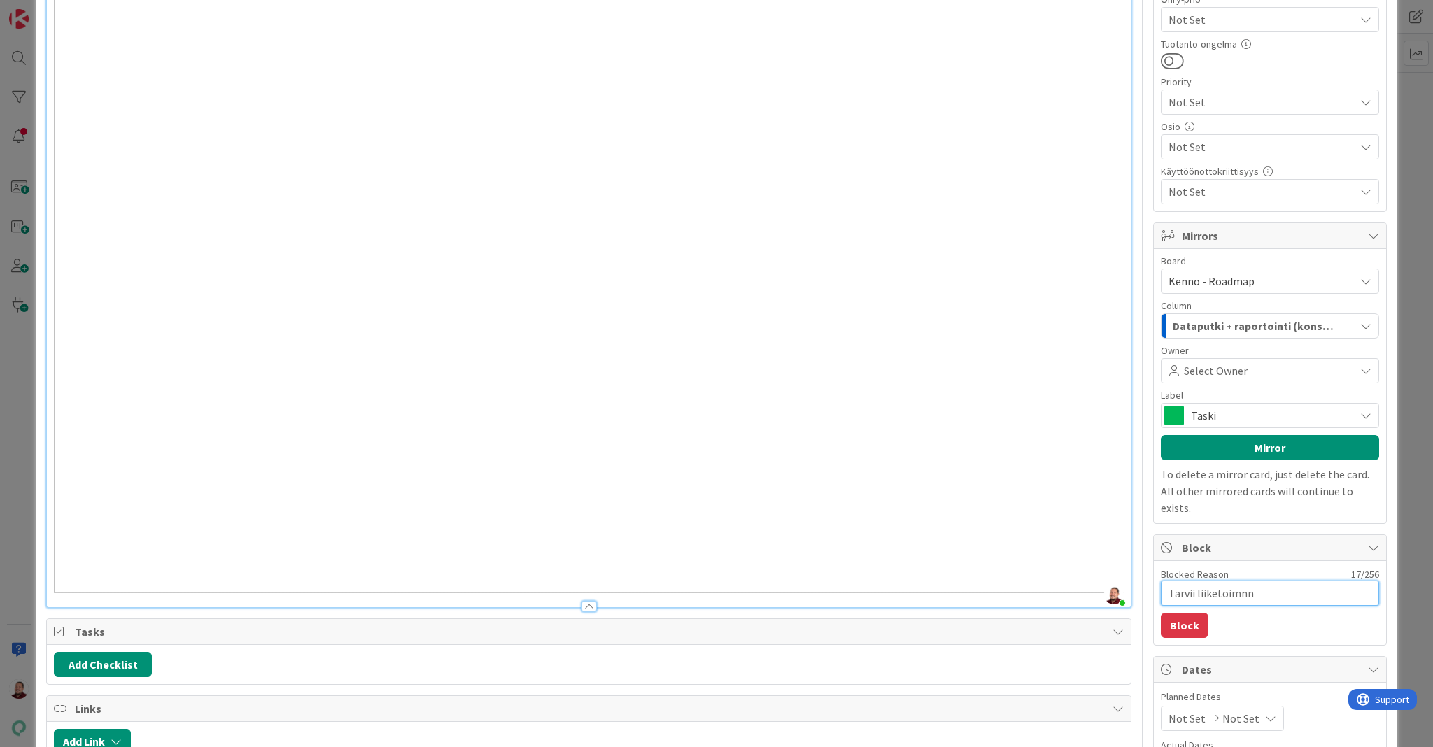
type textarea "x"
type textarea "Tarvii liiketoimnna"
type textarea "x"
type textarea "Tarvii liiketoimnnan"
type textarea "x"
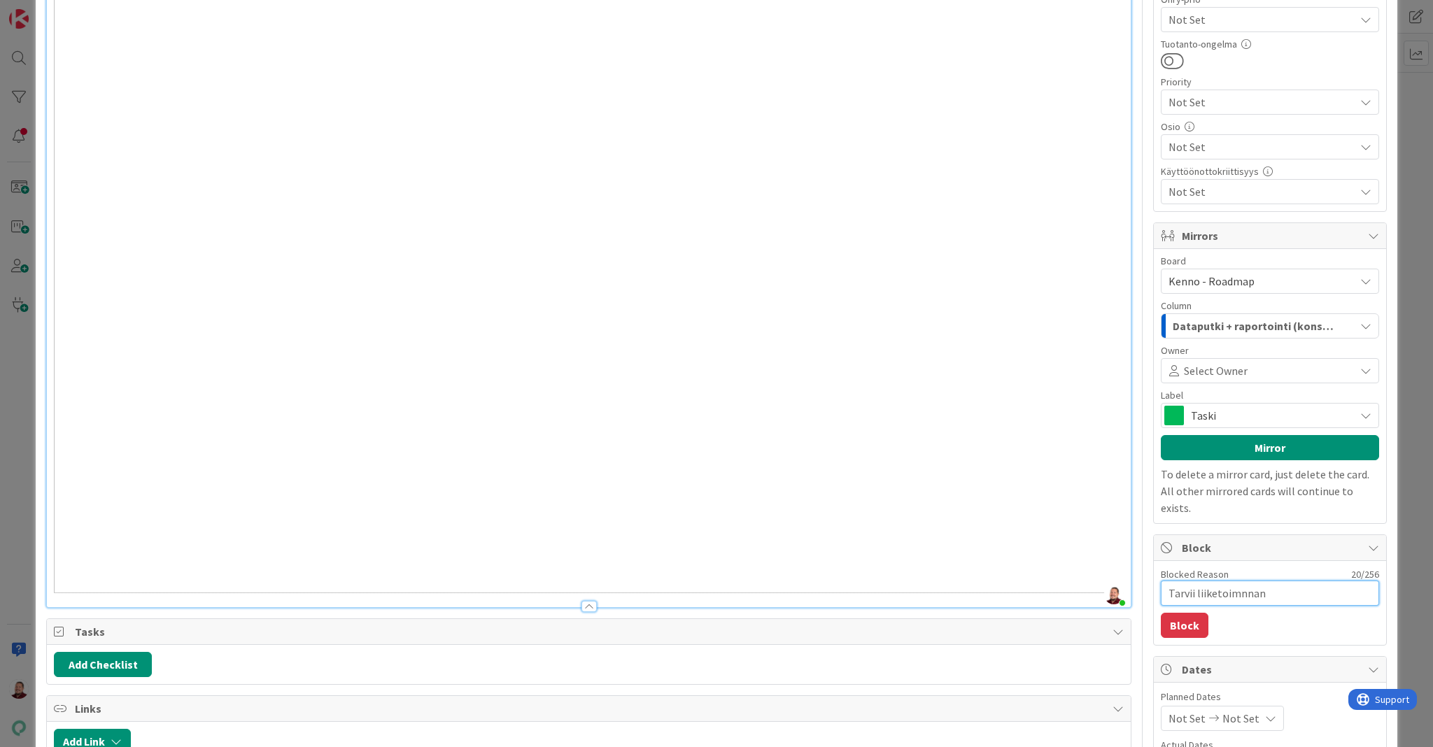
type textarea "Tarvii liiketoimnnan"
type textarea "x"
type textarea "Tarvii liiketoimnnan"
type textarea "x"
type textarea "Tarvii liiketoimnna"
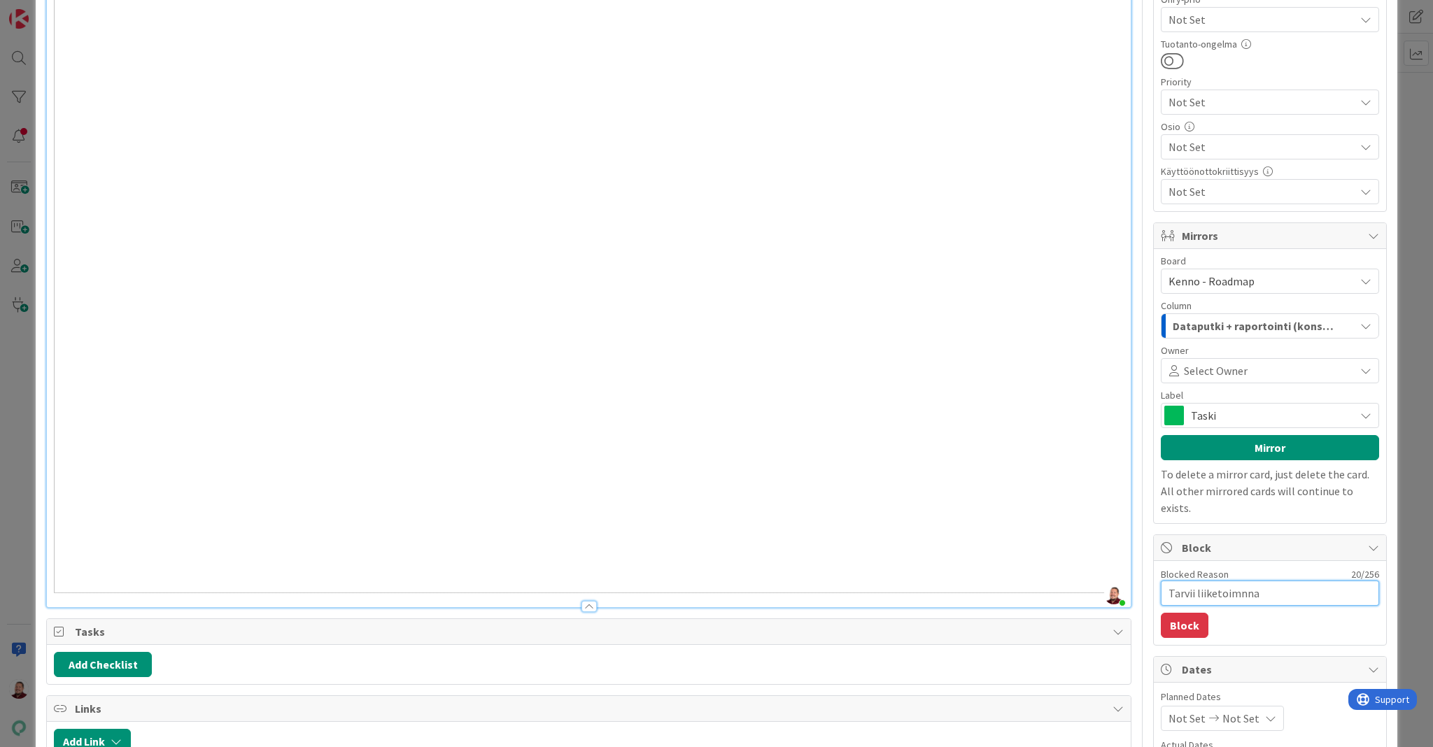
type textarea "x"
type textarea "Tarvii liiketoimnn"
type textarea "x"
type textarea "Tarvii liiketoimn"
type textarea "x"
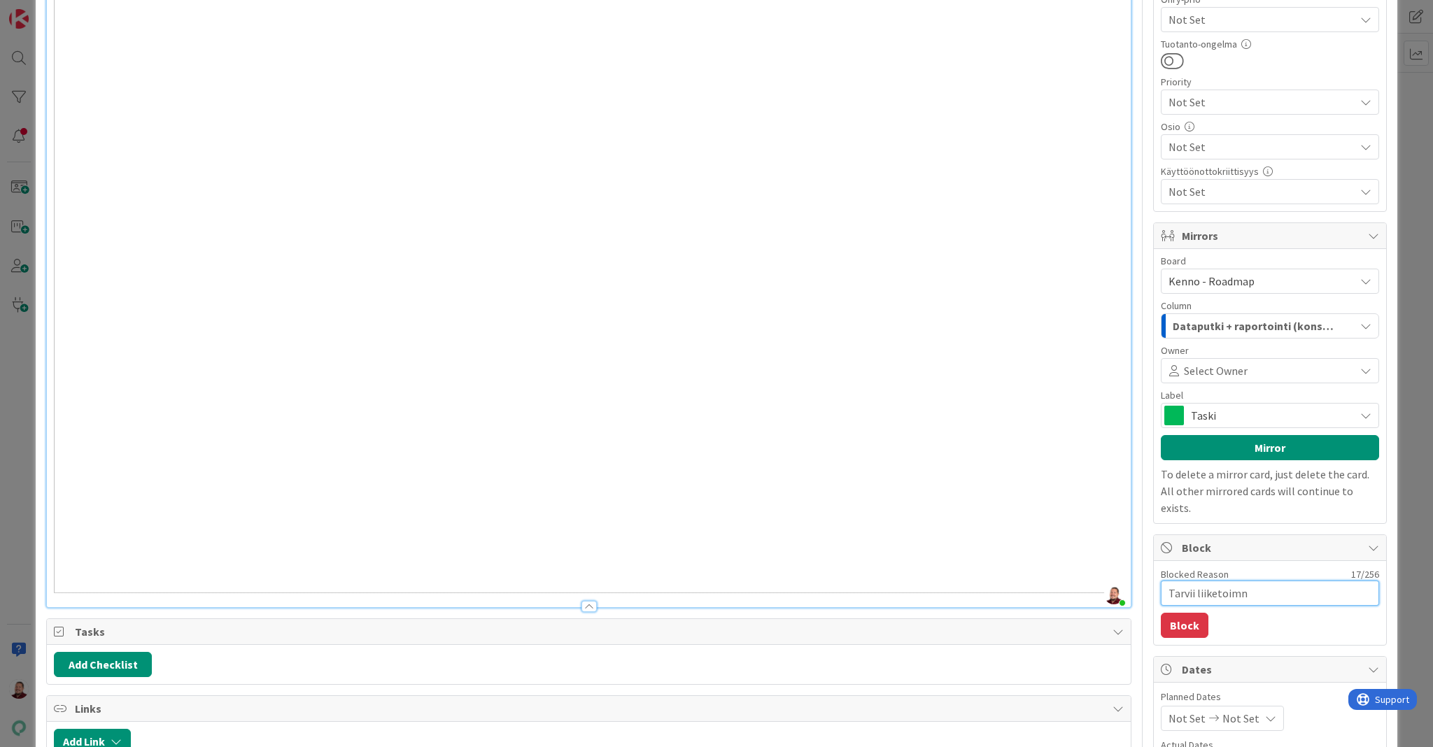
type textarea "Tarvii liiketoim"
type textarea "x"
type textarea "Tarvii liiketoi"
type textarea "x"
type textarea "Tarvii liiketo"
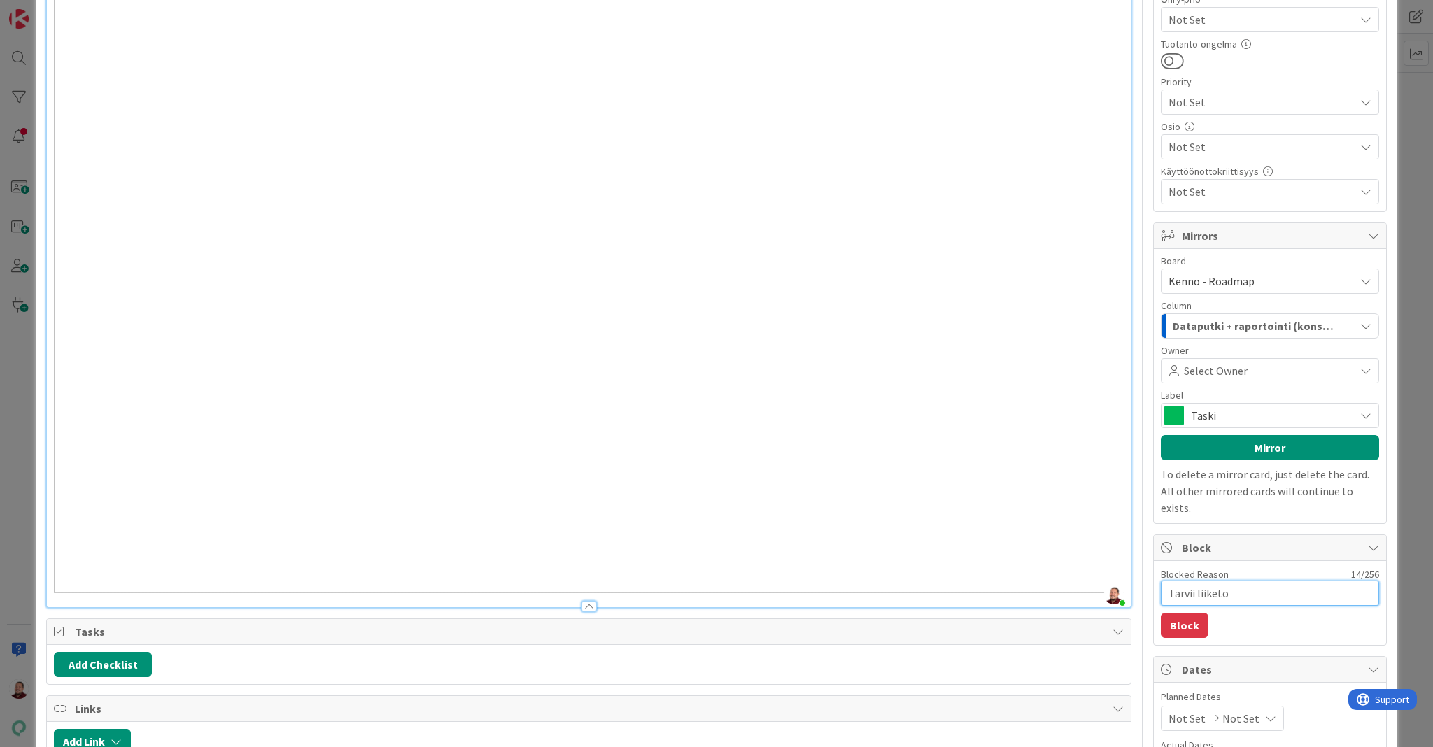
type textarea "x"
type textarea "Tarvii"
type textarea "x"
type textarea "Tarvii t"
type textarea "x"
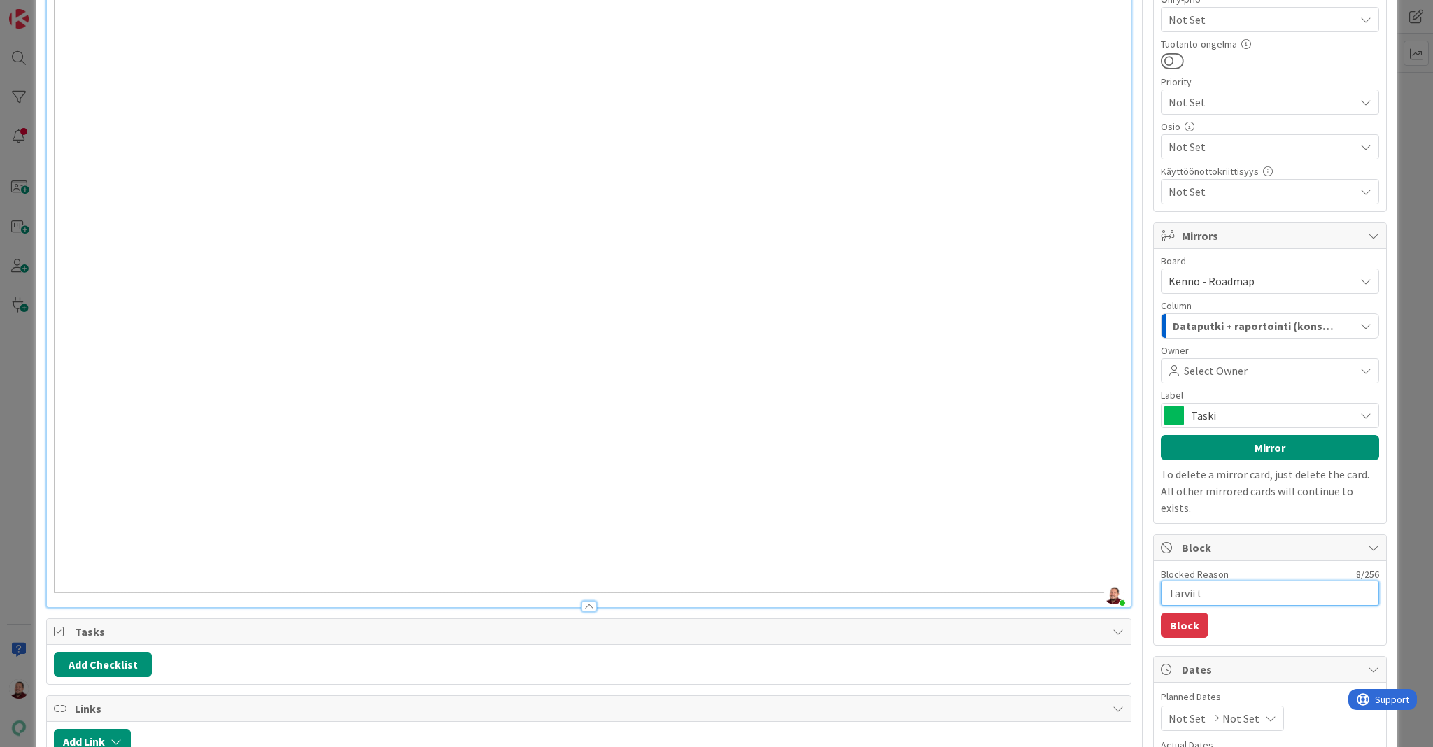
type textarea "Tarvii tu"
type textarea "x"
type textarea "Tarvii tuo"
type textarea "x"
type textarea "Tarvii tuot"
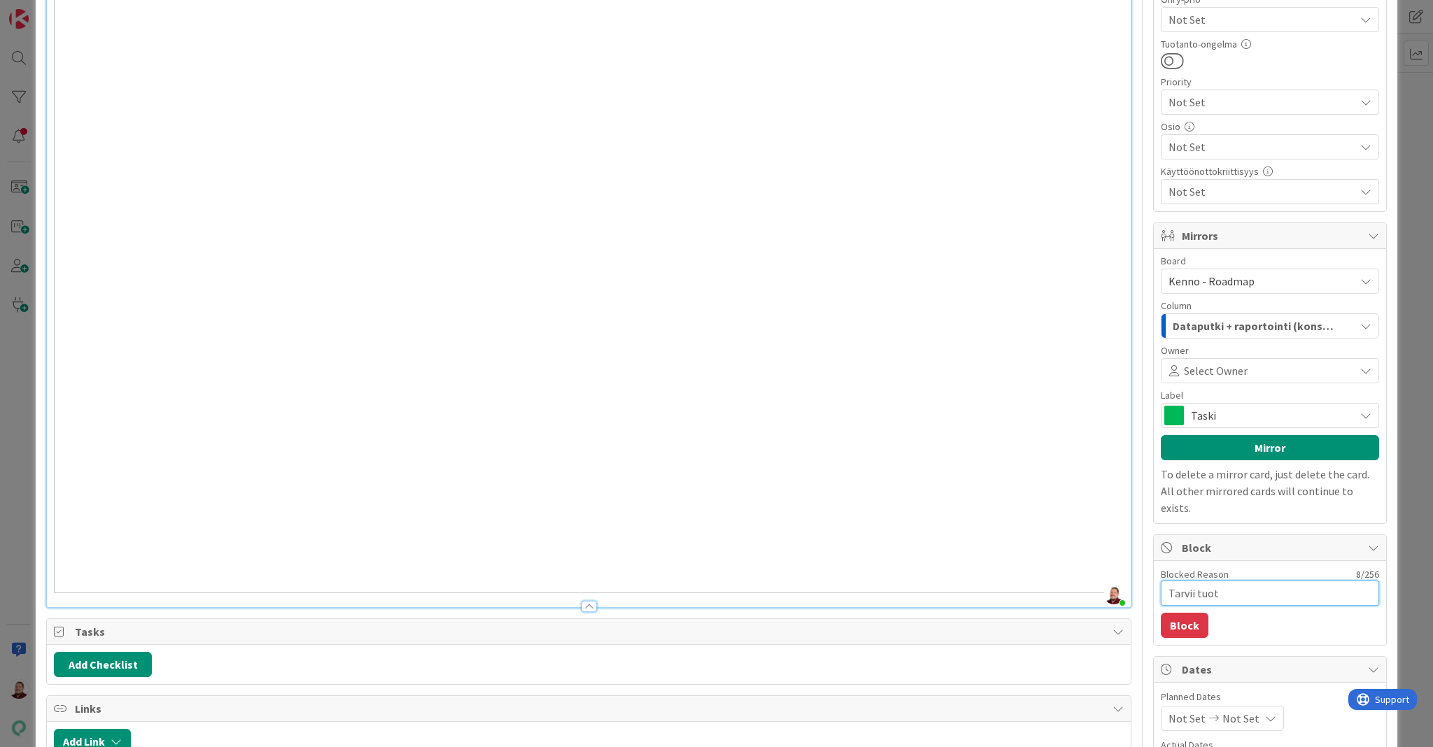
type textarea "x"
type textarea "Tarvii tuota"
type textarea "x"
type textarea "Tarvii tuotah"
type textarea "x"
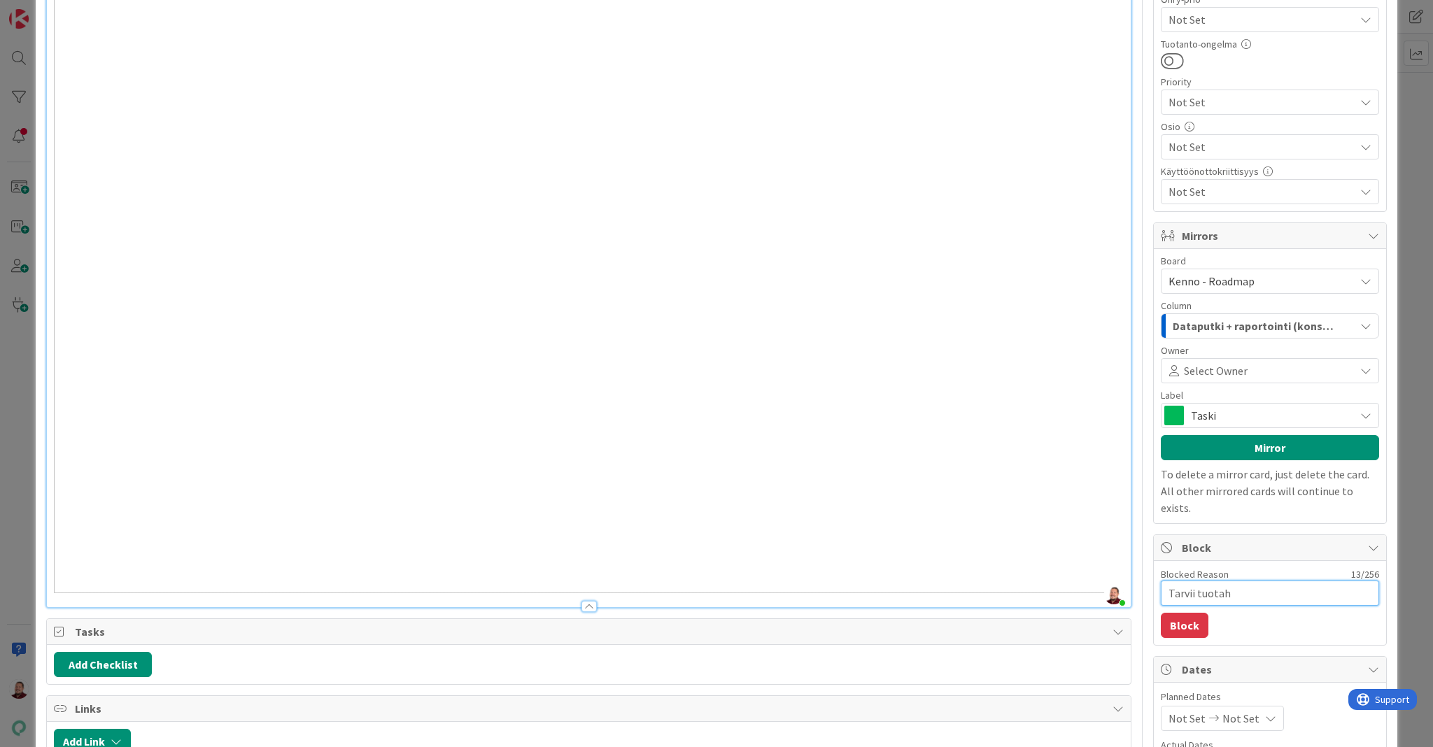
type textarea "Tarvii tuotahl"
type textarea "x"
type textarea "Tarvii tuotah"
type textarea "x"
type textarea "Tarvii tuotaha"
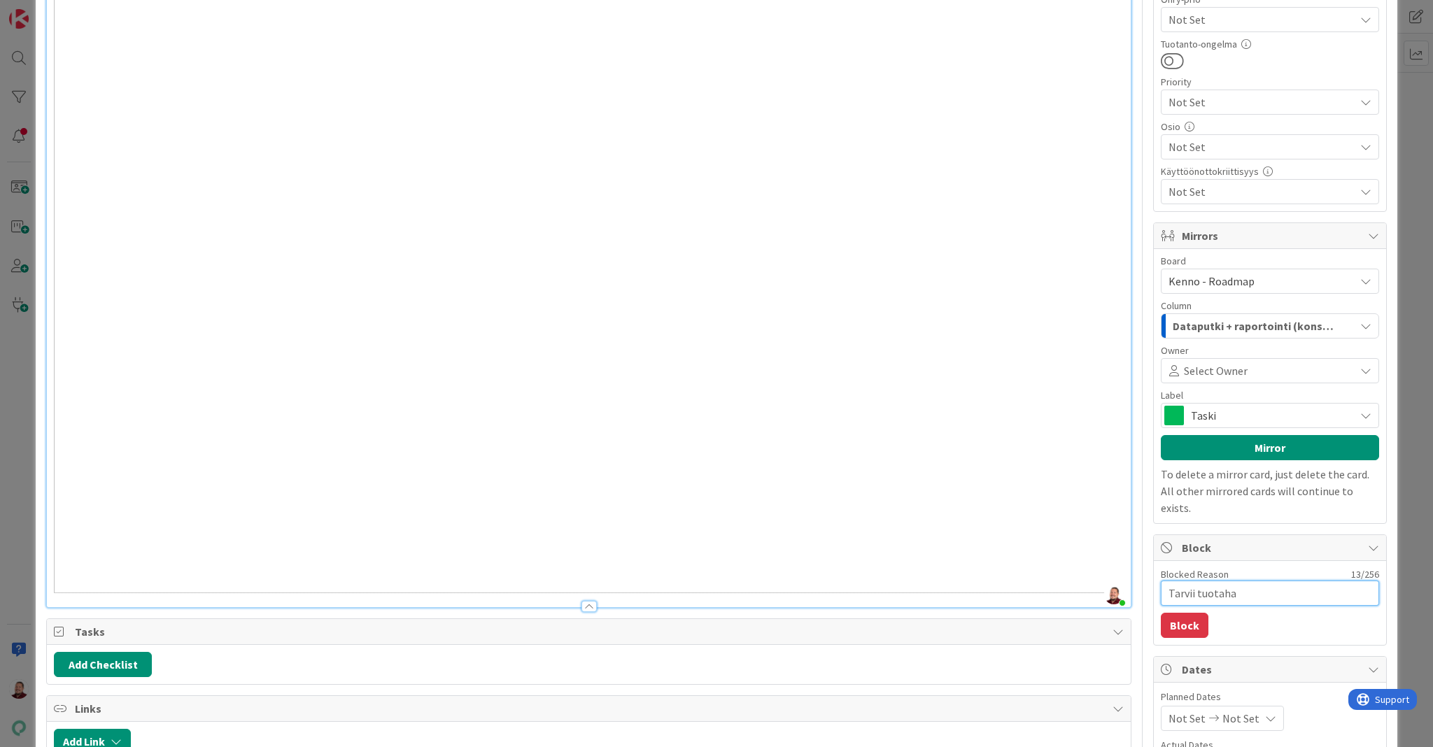
type textarea "x"
type textarea "Tarvii tuotahal"
type textarea "x"
type textarea "Tarvii tuotahall"
type textarea "x"
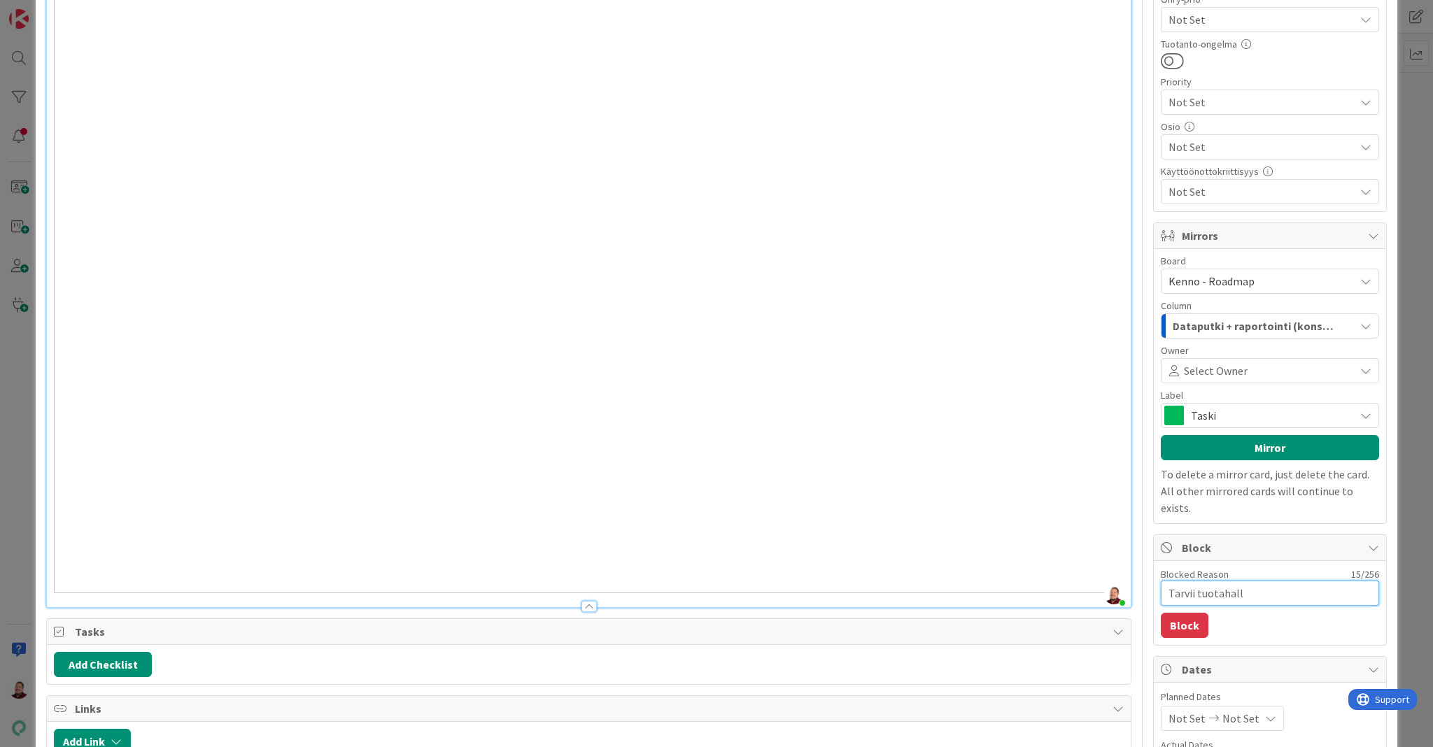
type textarea "Tarvii tuotahalli"
type textarea "x"
type textarea "Tarvii tuotahallin"
type textarea "x"
type textarea "Tarvii tuotahallinn"
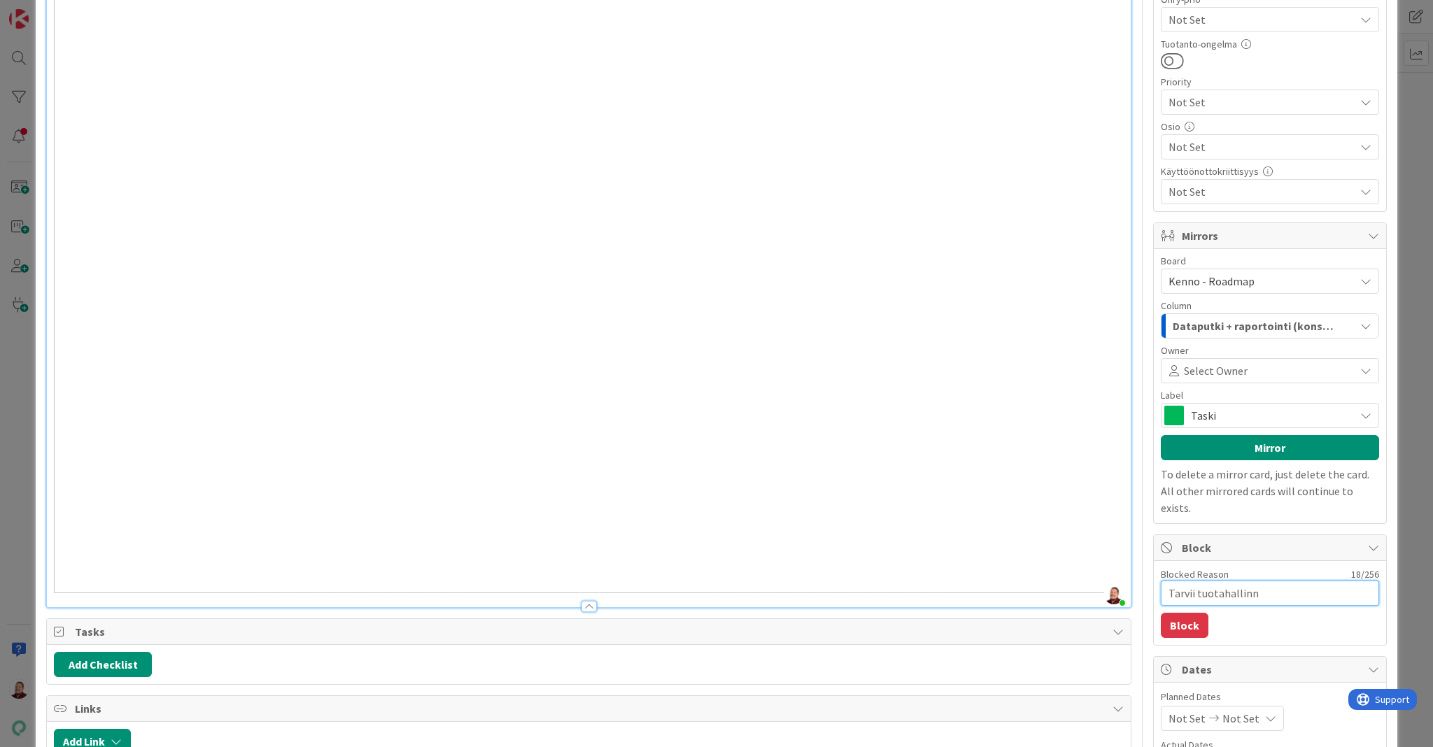
type textarea "x"
type textarea "Tarvii tuotahallinna"
type textarea "x"
type textarea "Tarvii tuotahallinnan"
type textarea "x"
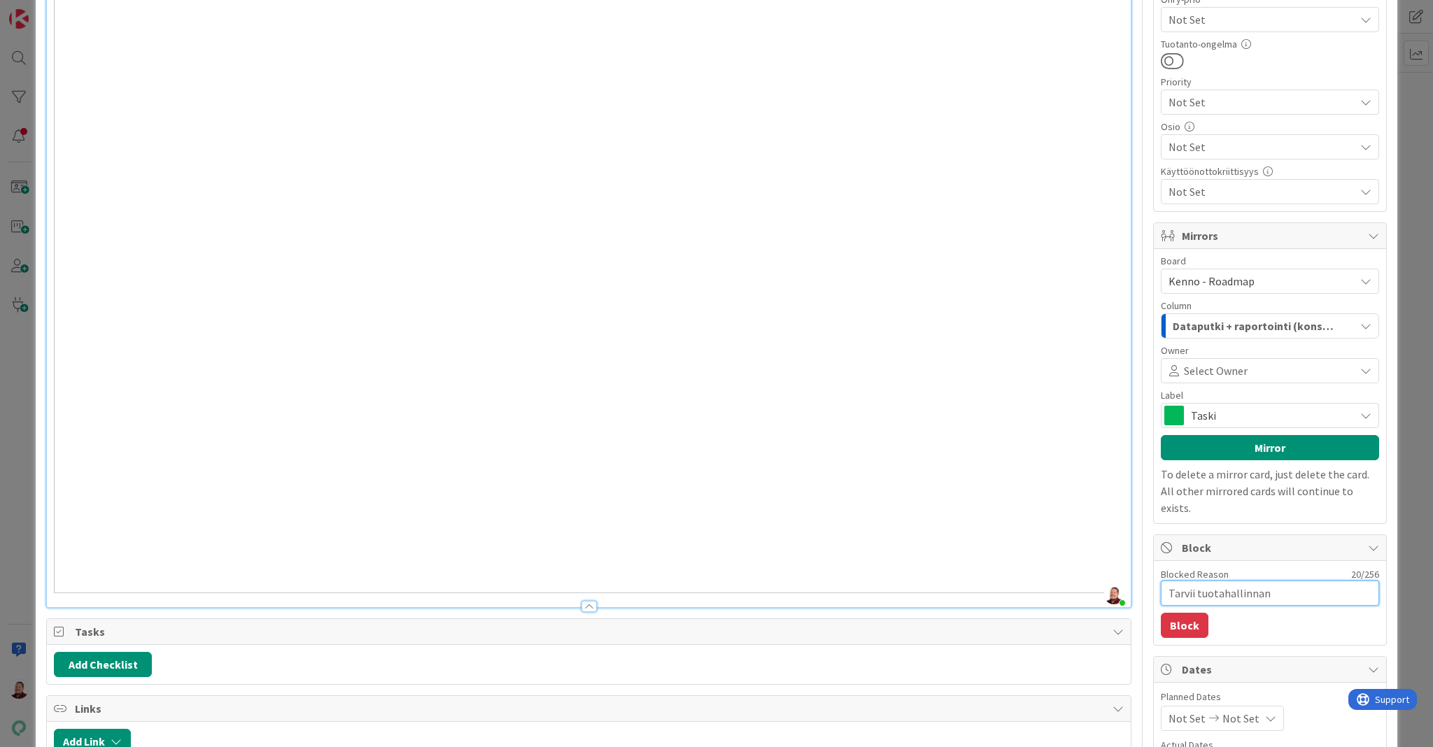
type textarea "Tarvii tuotahallinnan"
type textarea "x"
type textarea "Tarvii tuotahallinnan a"
type textarea "x"
click at [1192, 581] on textarea "Tarvii tuotahallinnan apua" at bounding box center [1270, 593] width 218 height 25
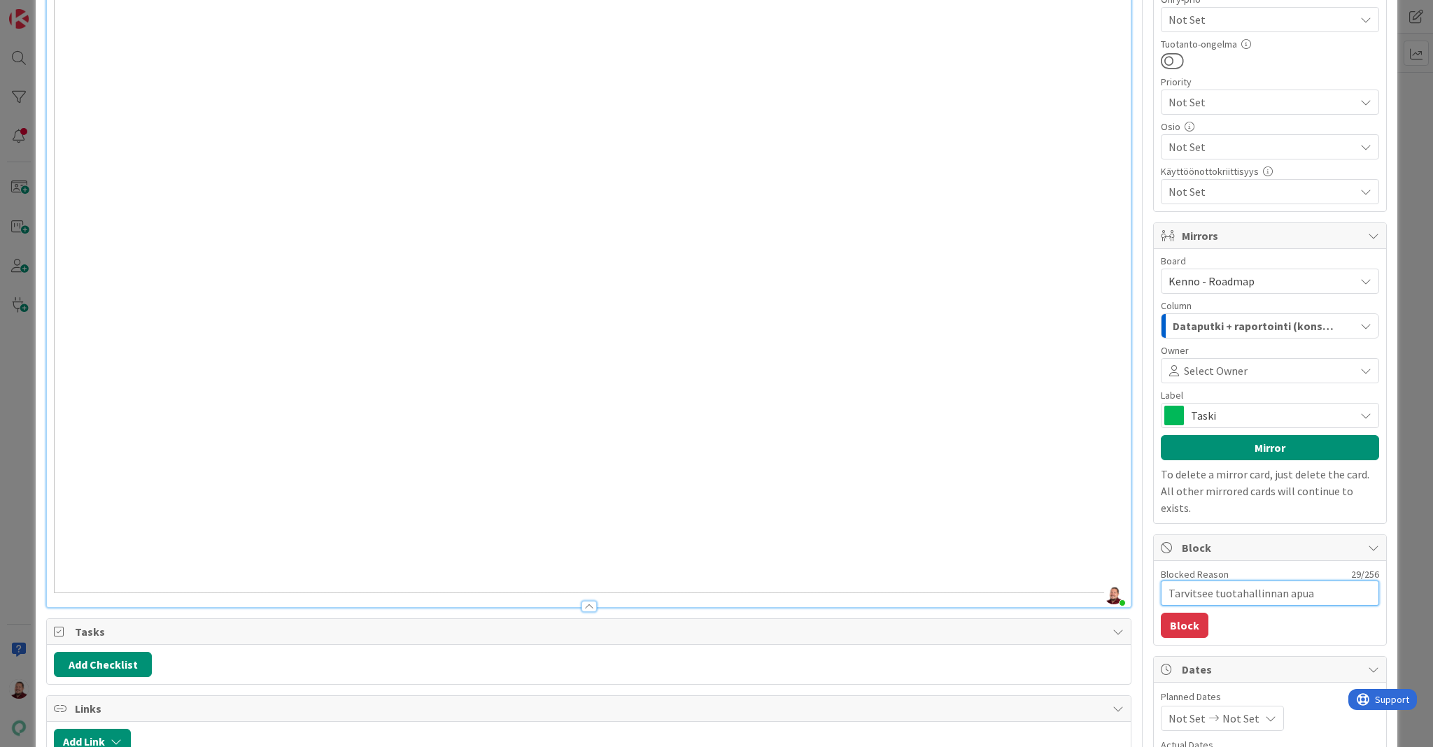
click at [1223, 581] on textarea "Tarvitsee tuotahallinnan apua" at bounding box center [1270, 593] width 218 height 25
click at [1188, 613] on button "Block" at bounding box center [1185, 625] width 48 height 25
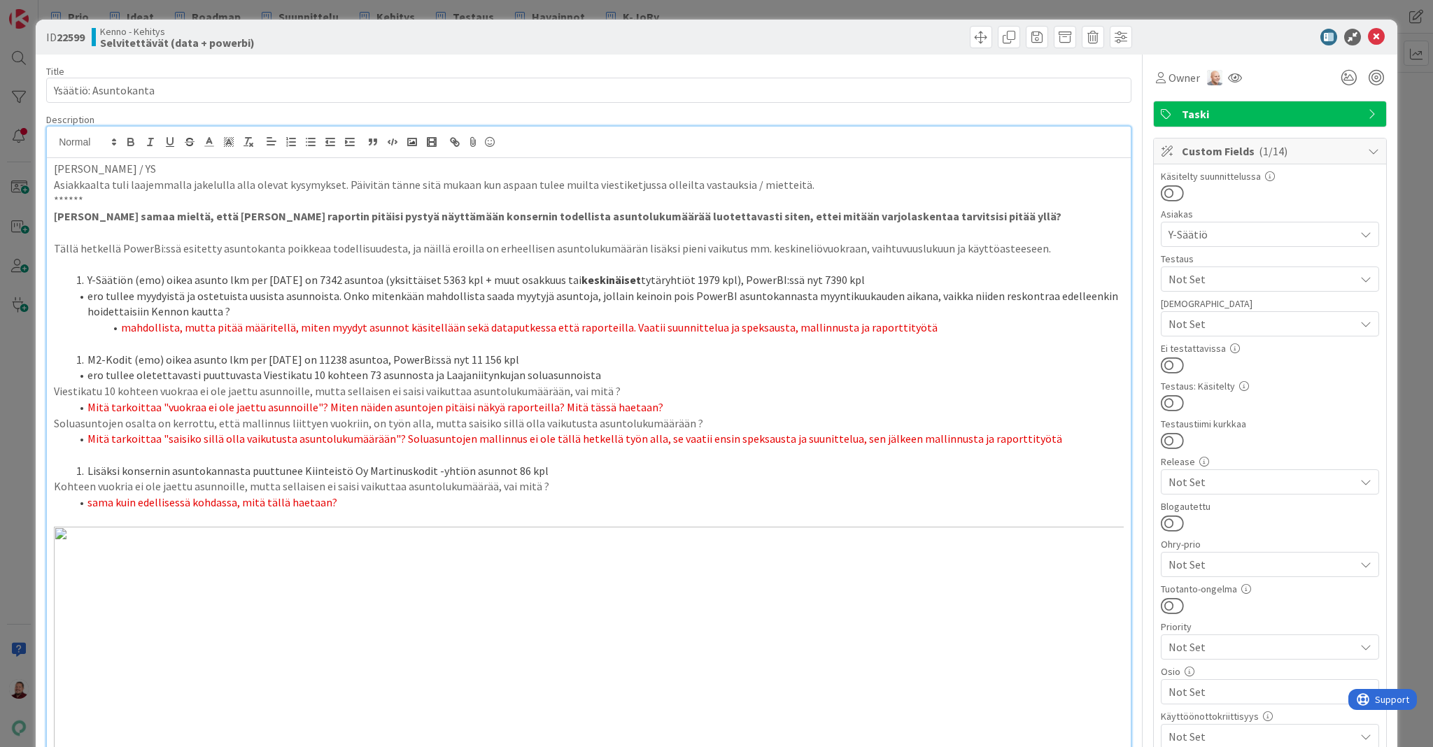
scroll to position [0, 0]
click at [1381, 31] on icon at bounding box center [1376, 37] width 17 height 17
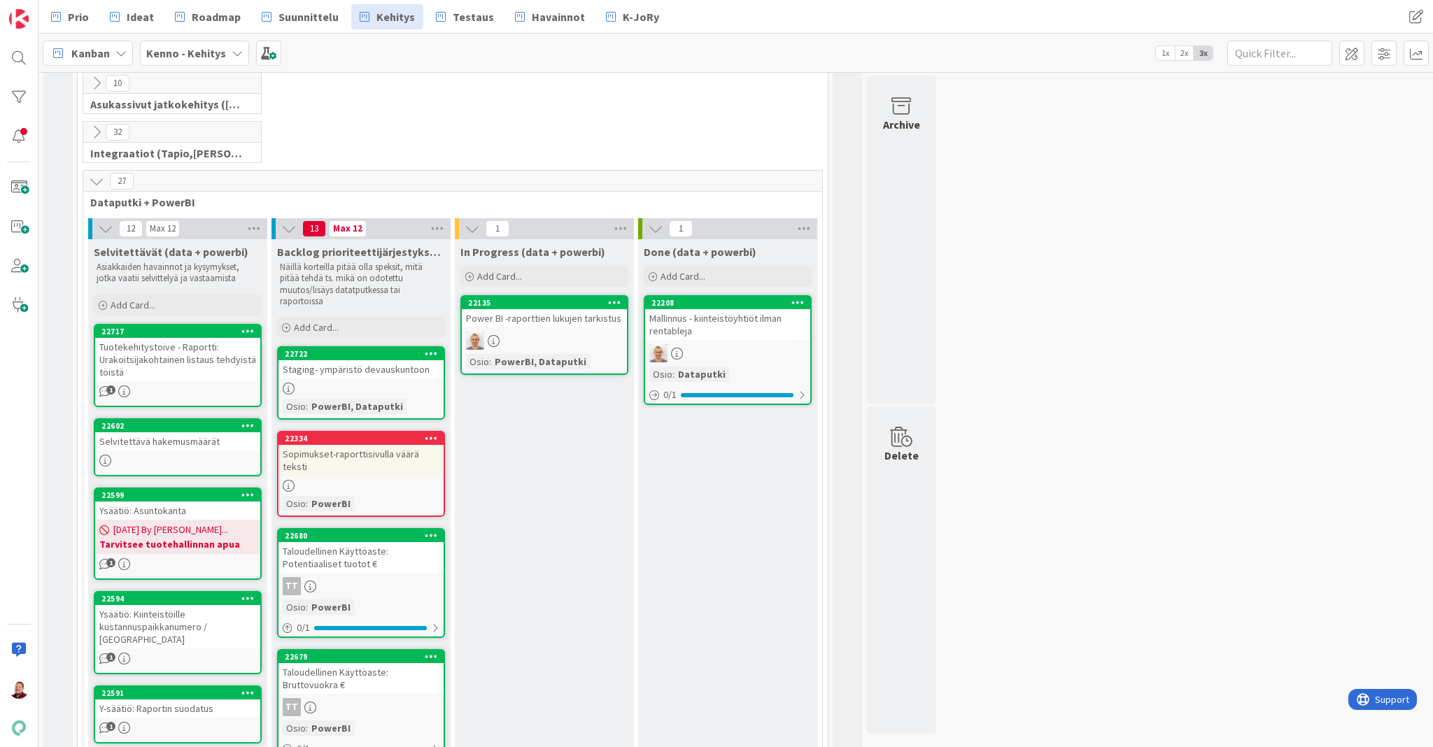
click at [150, 338] on div "Tuotekehitystoive - Raportti: Urakoitsijakohtainen listaus tehdyistä töistä" at bounding box center [177, 359] width 165 height 43
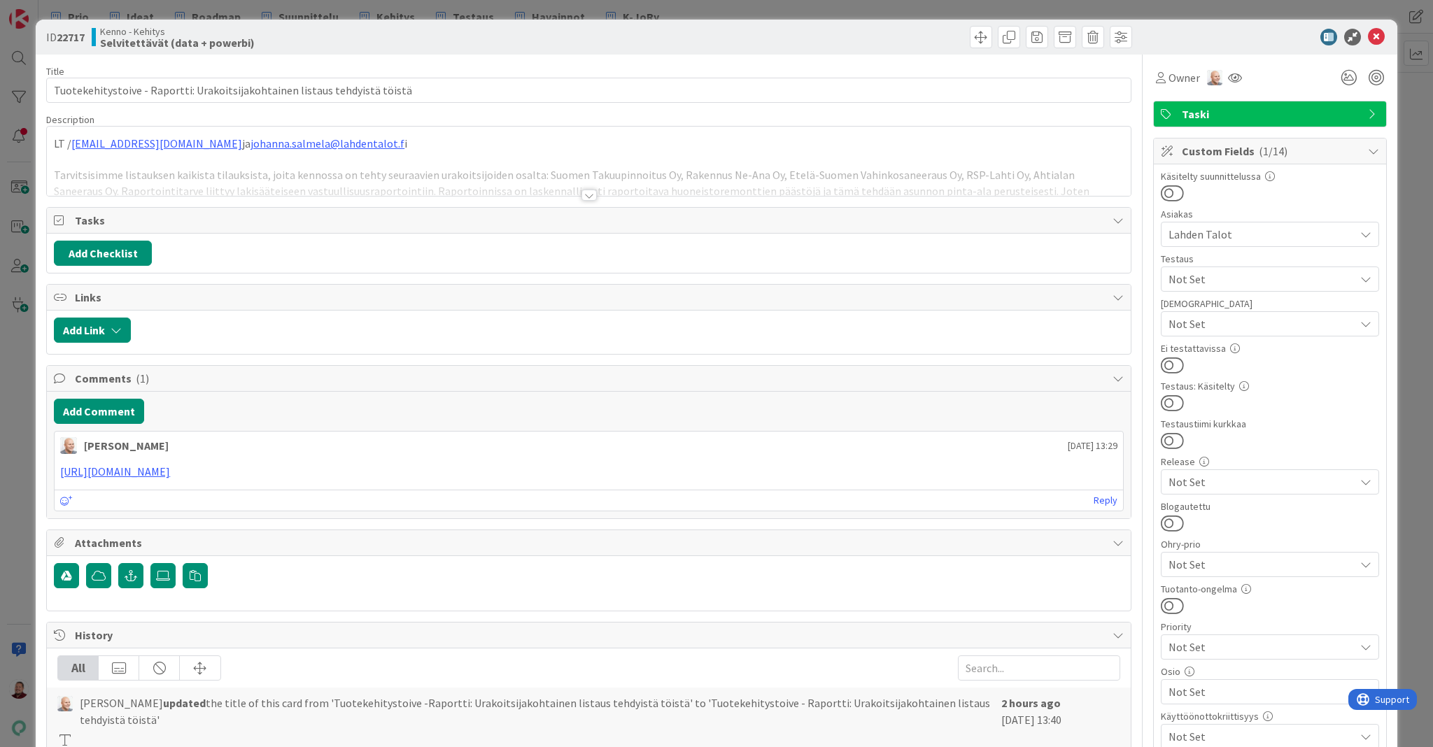
click at [593, 190] on div at bounding box center [589, 195] width 15 height 11
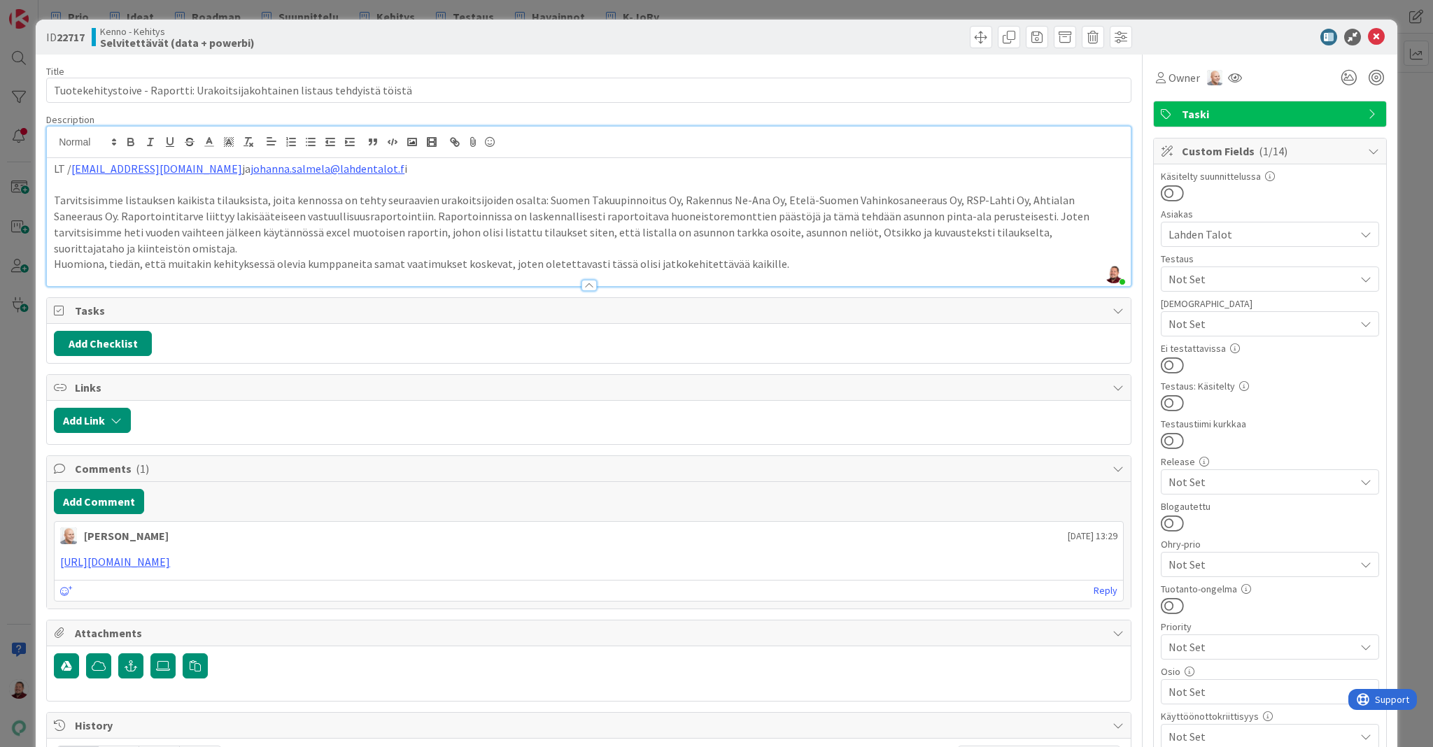
scroll to position [346, 0]
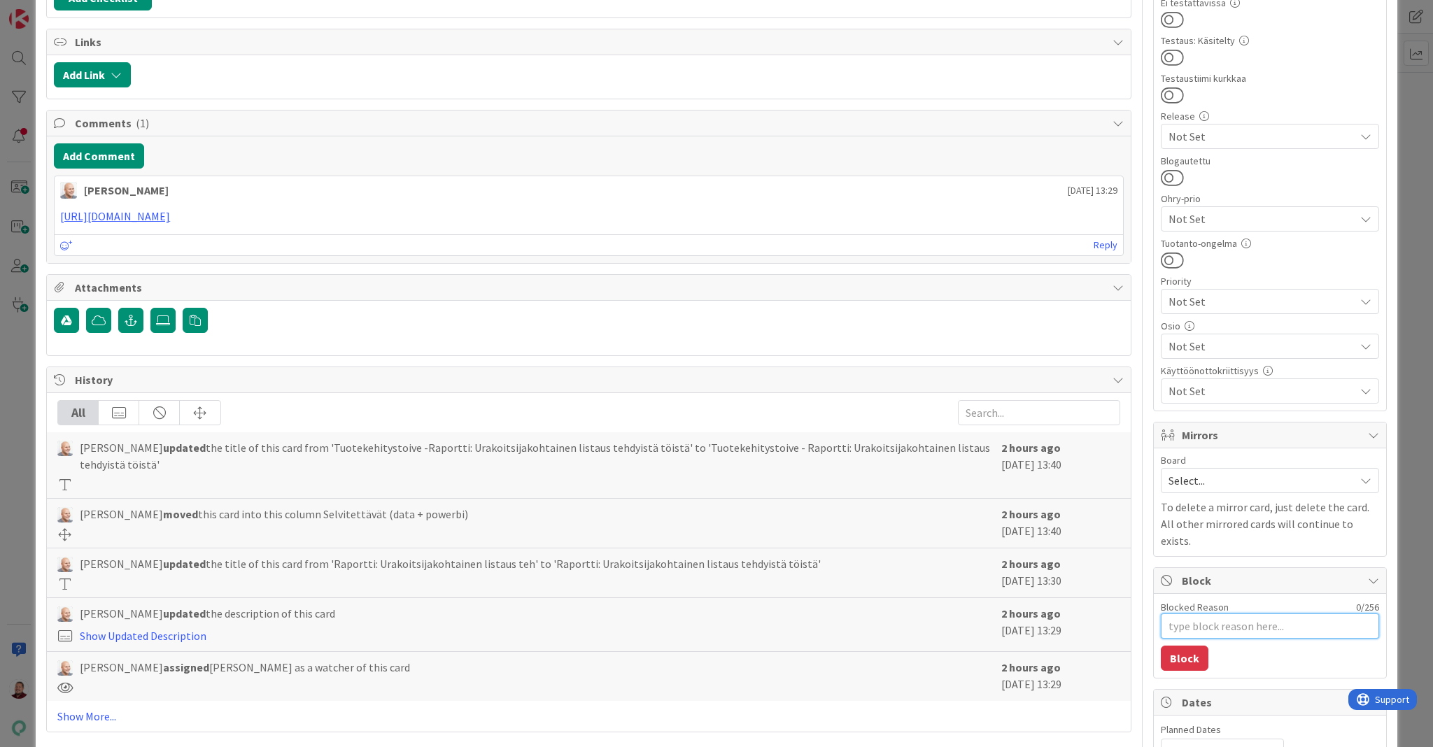
click at [1193, 614] on textarea "Blocked Reason" at bounding box center [1270, 626] width 218 height 25
click at [1183, 646] on button "Block" at bounding box center [1185, 658] width 48 height 25
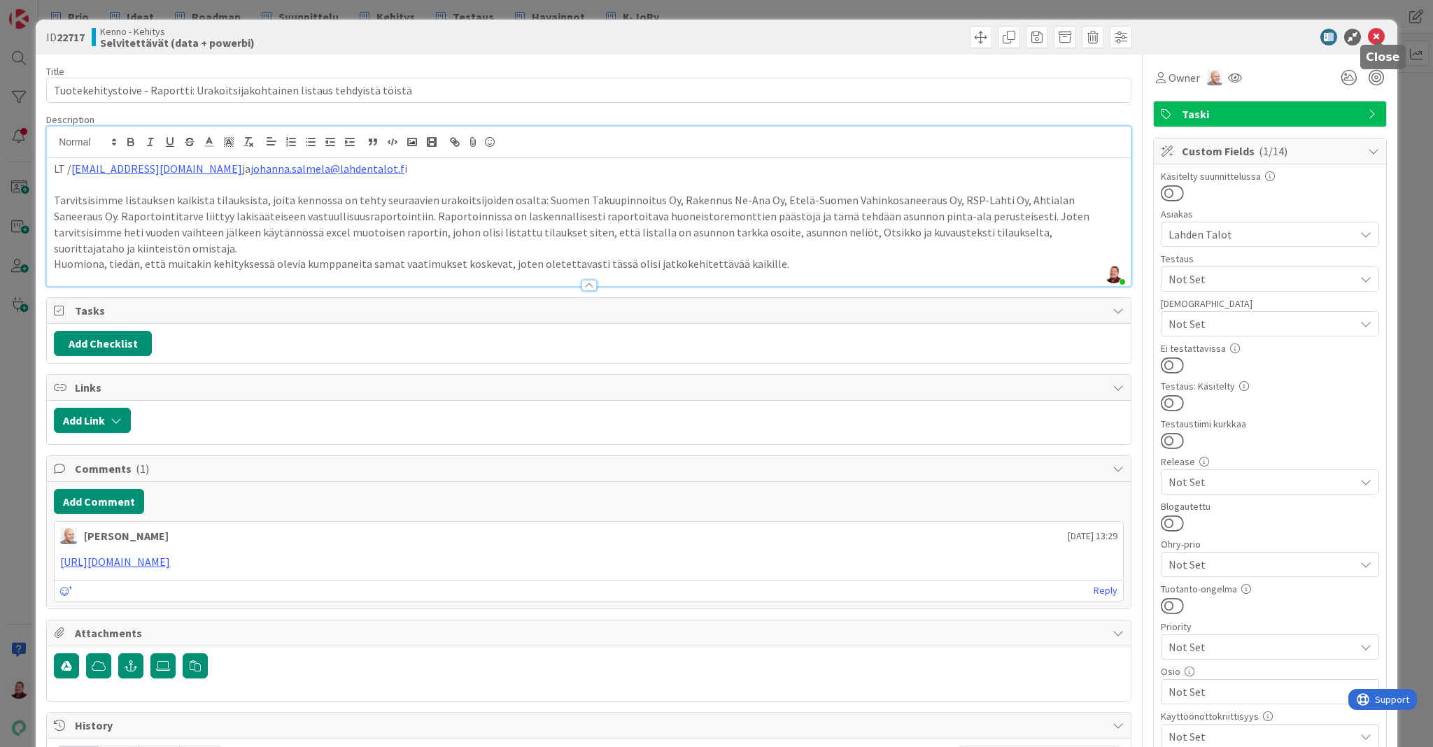
click at [1382, 34] on icon at bounding box center [1376, 37] width 17 height 17
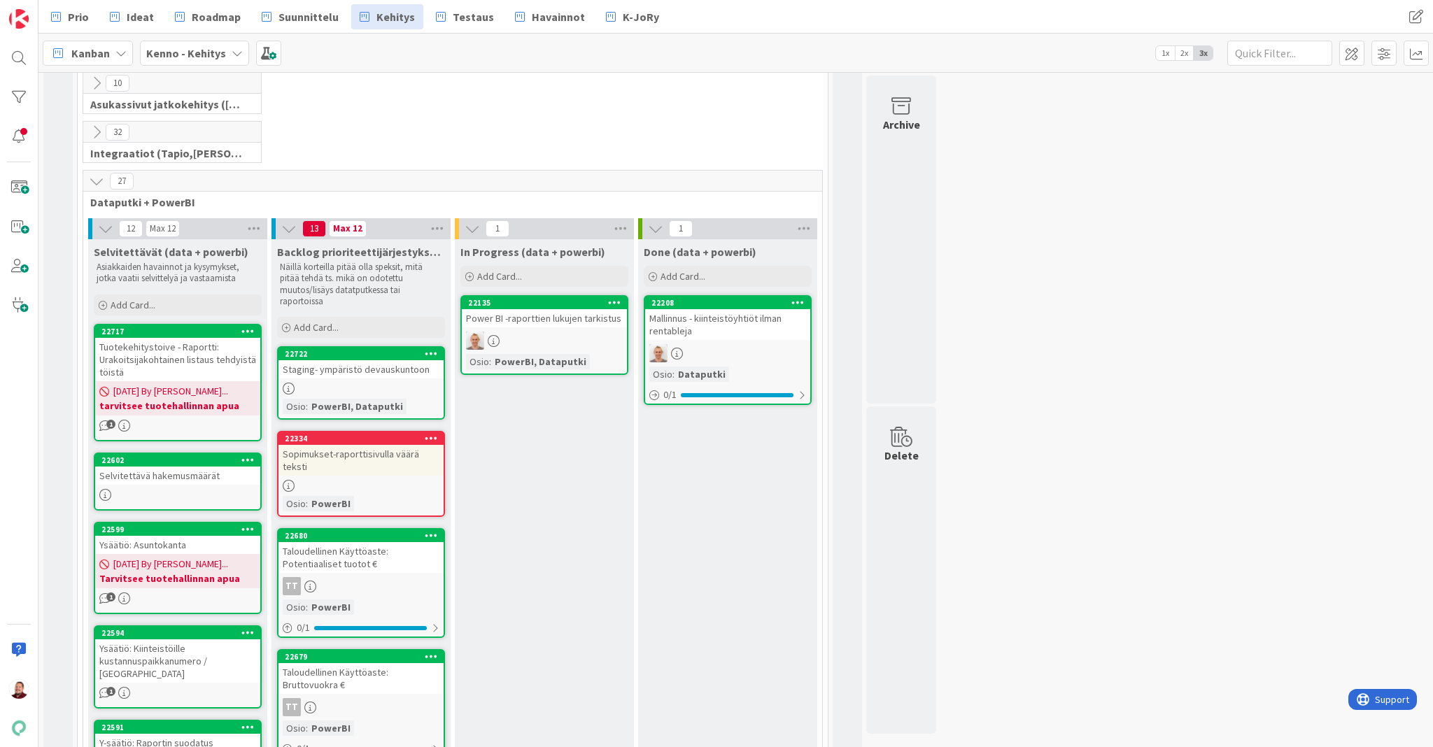
click at [139, 467] on div "Selvitettävä hakemusmäärät" at bounding box center [177, 476] width 165 height 18
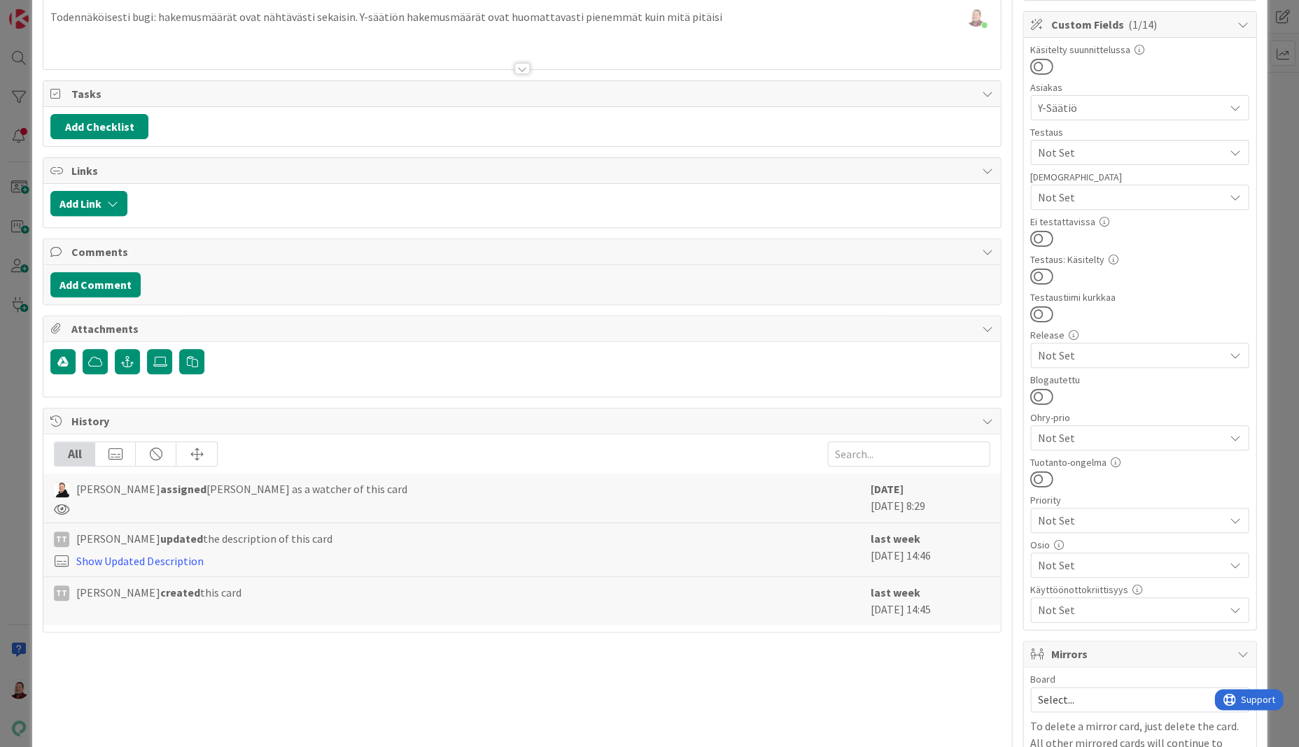
scroll to position [3, 0]
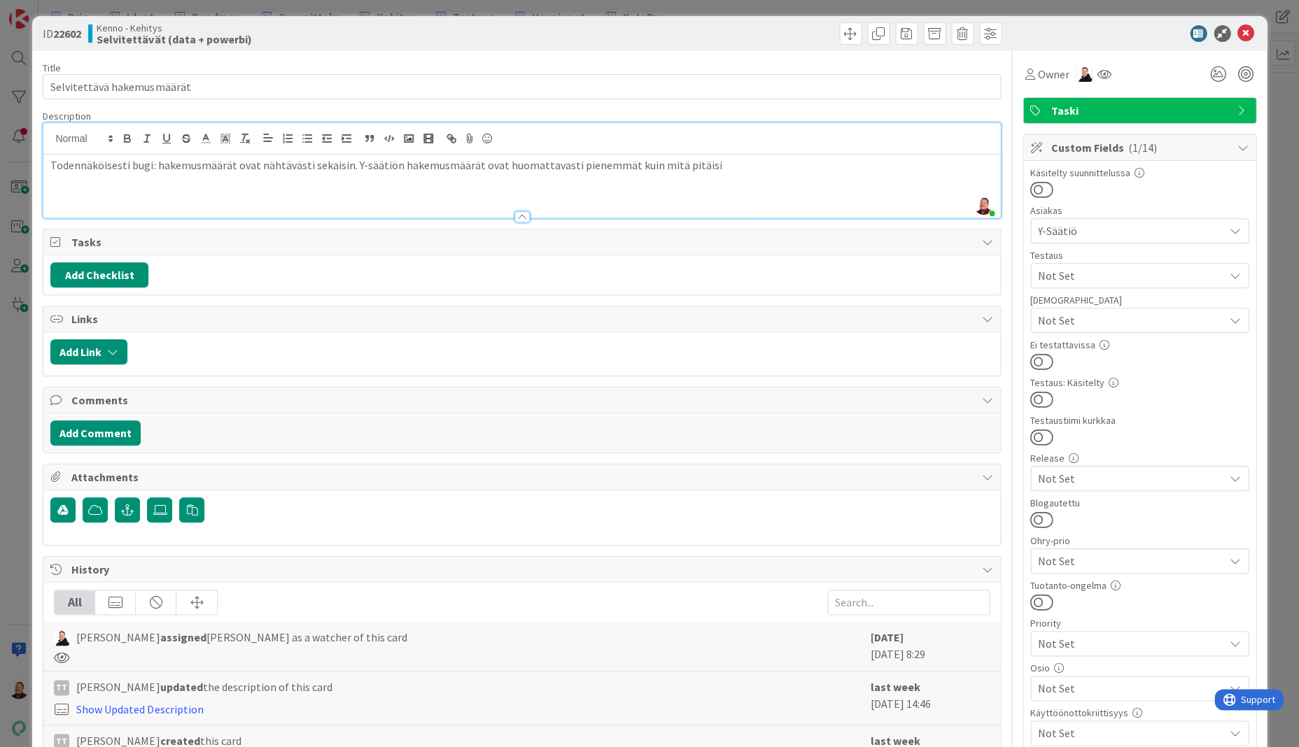
click at [663, 125] on div "Juhani Snellman just joined Todennäköisesti bugi: hakemusmäärät ovat nähtävästi…" at bounding box center [521, 170] width 956 height 94
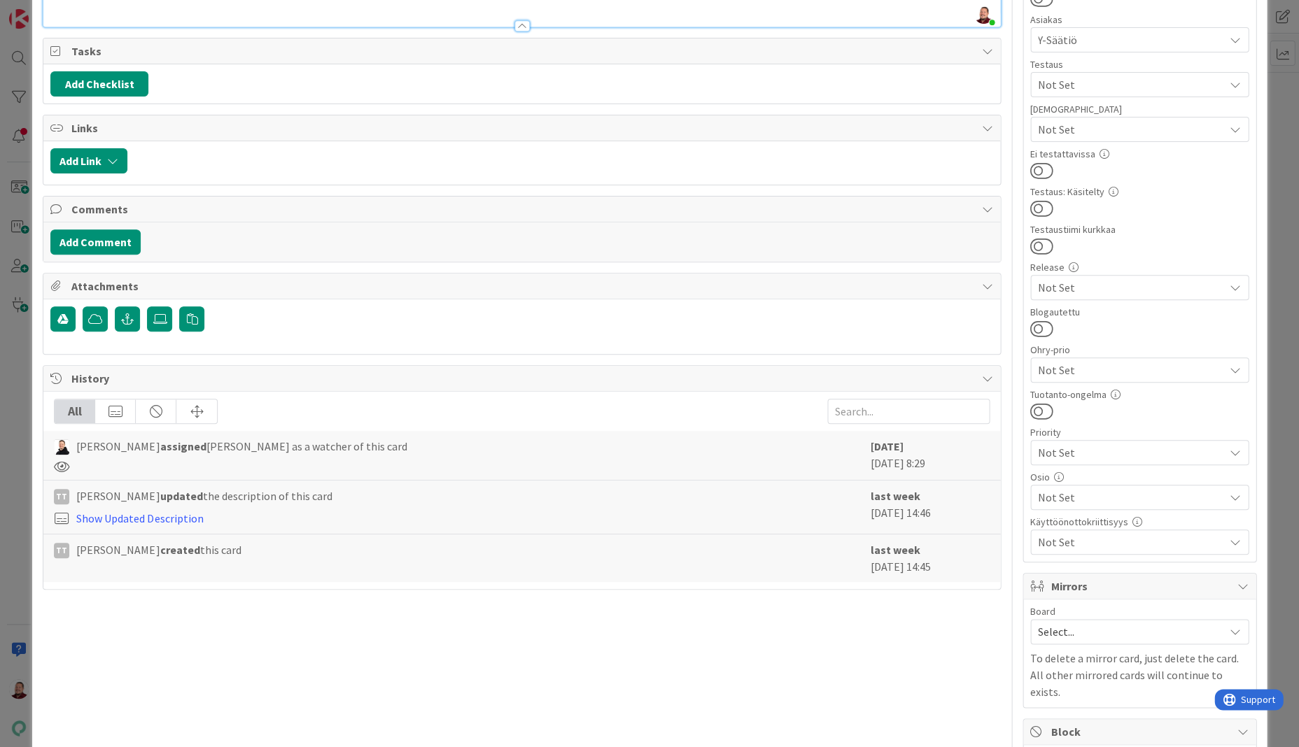
scroll to position [244, 0]
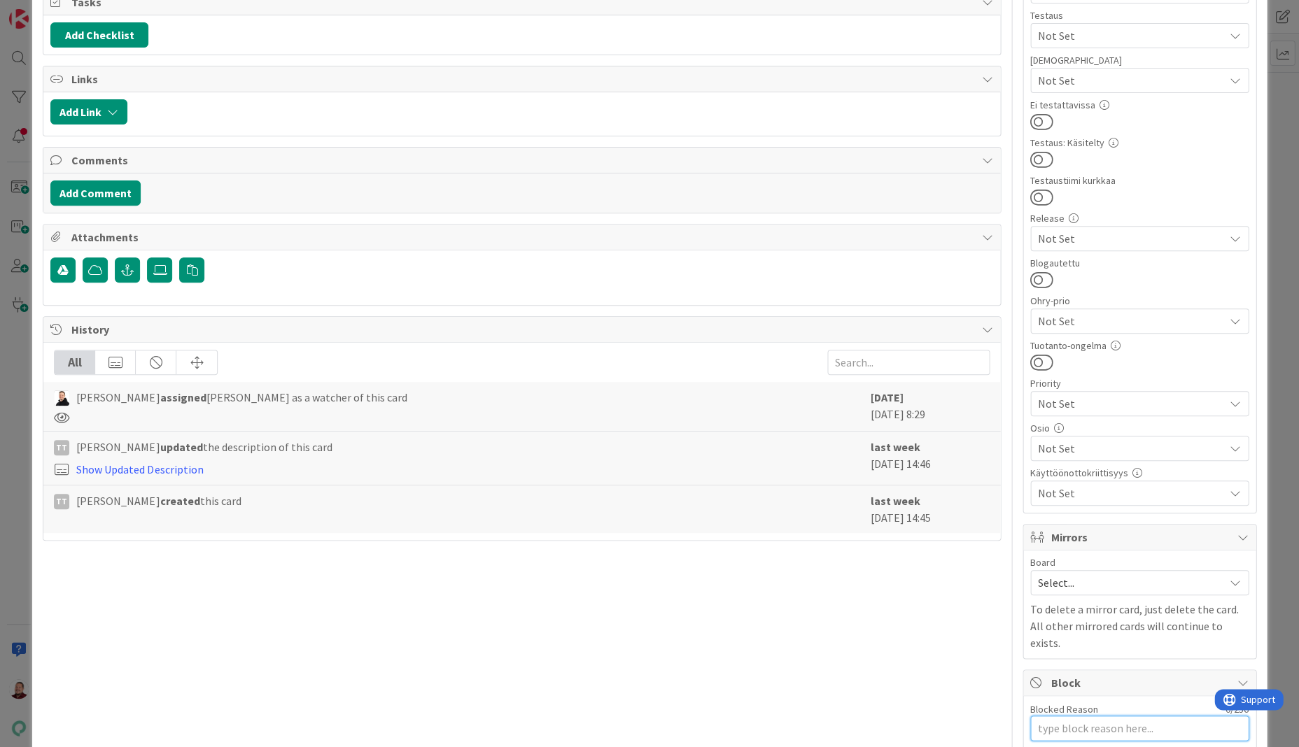
click at [1062, 716] on textarea "Blocked Reason" at bounding box center [1139, 728] width 218 height 25
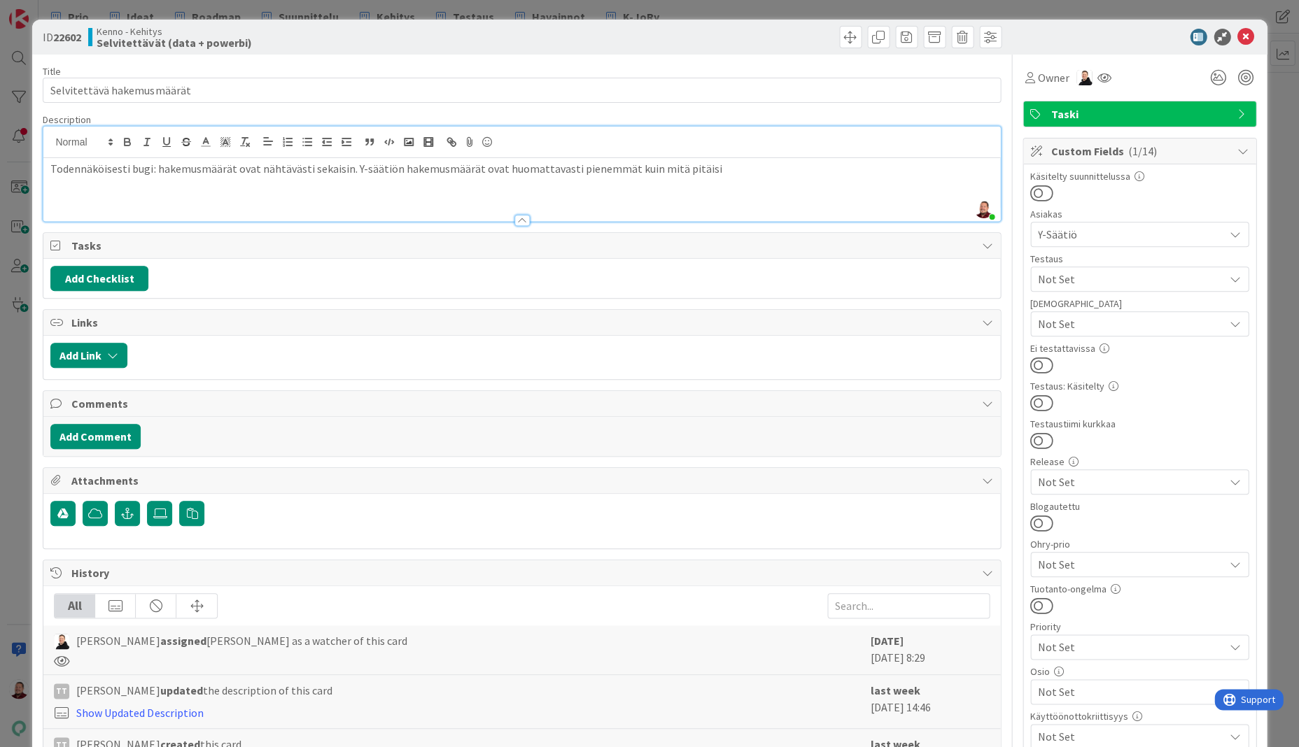
scroll to position [0, 0]
click at [1249, 34] on icon at bounding box center [1245, 37] width 17 height 17
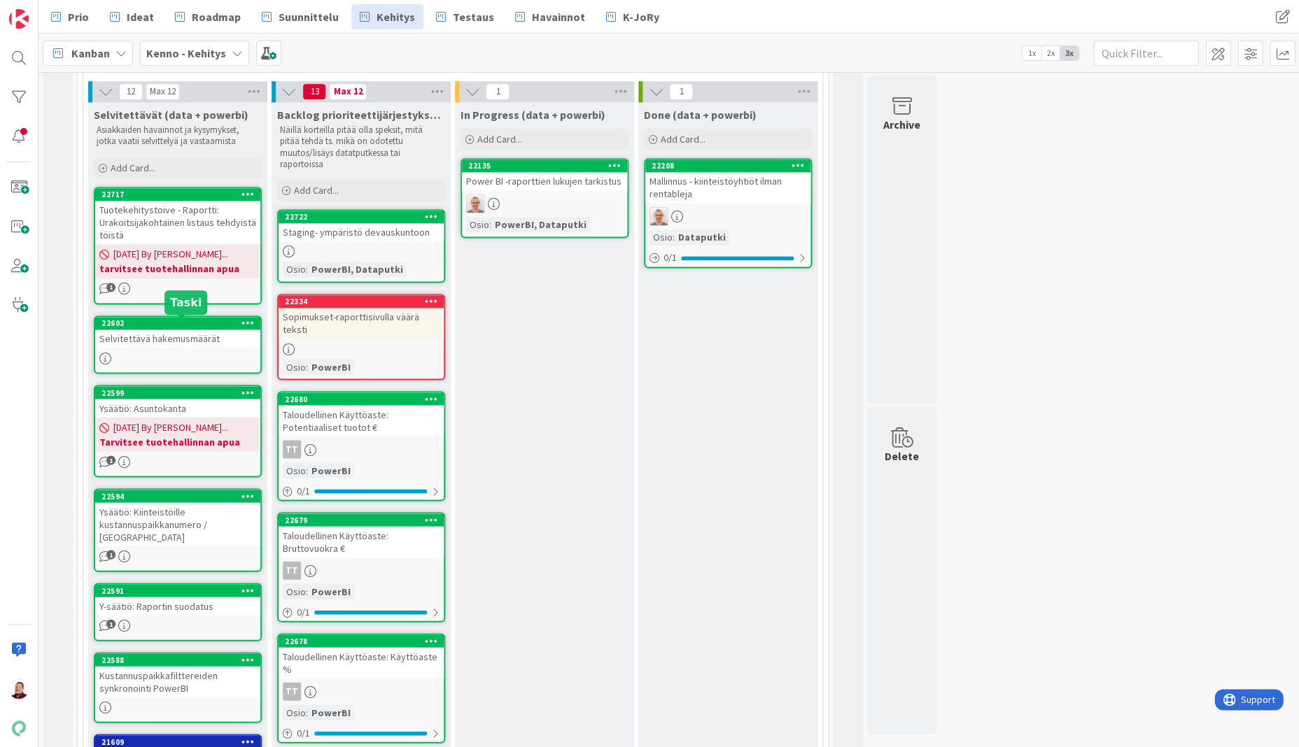
scroll to position [533, 0]
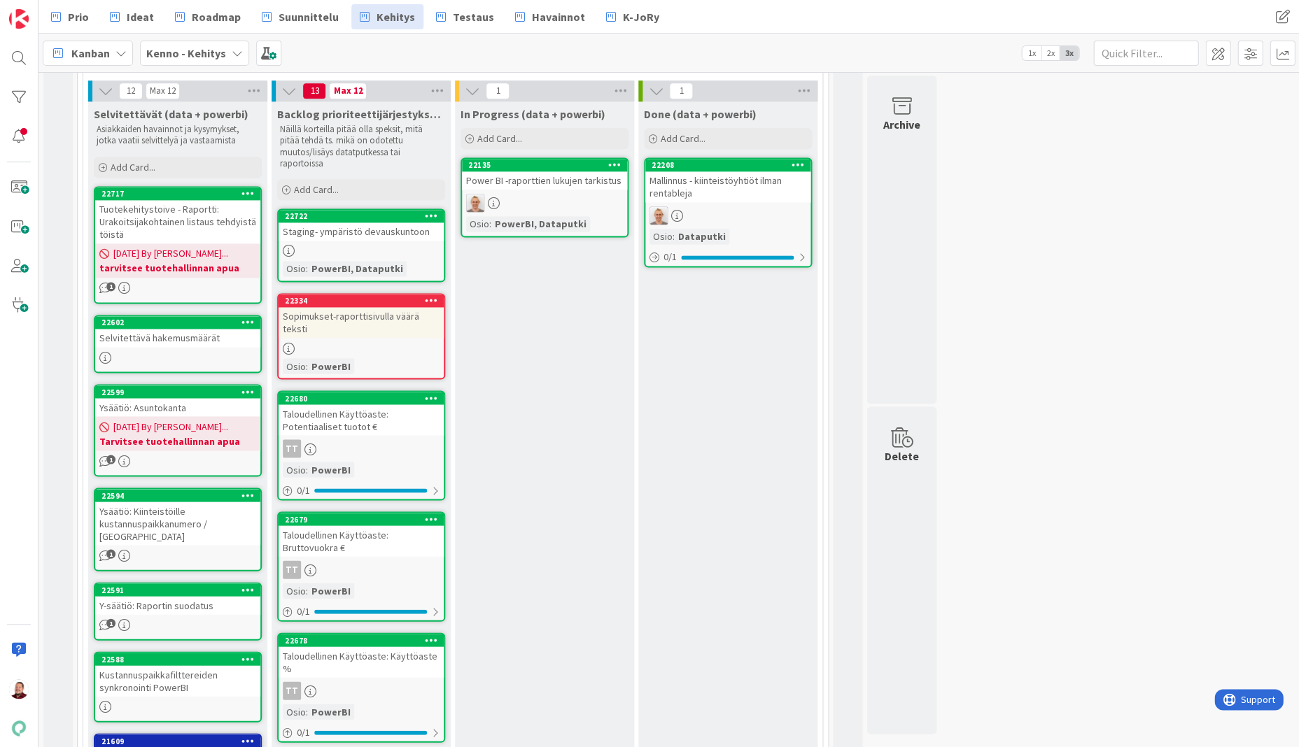
click at [178, 502] on div "Ysäätiö: Kiinteistöille kustannuspaikkanumero / Kehitystoive" at bounding box center [177, 523] width 165 height 43
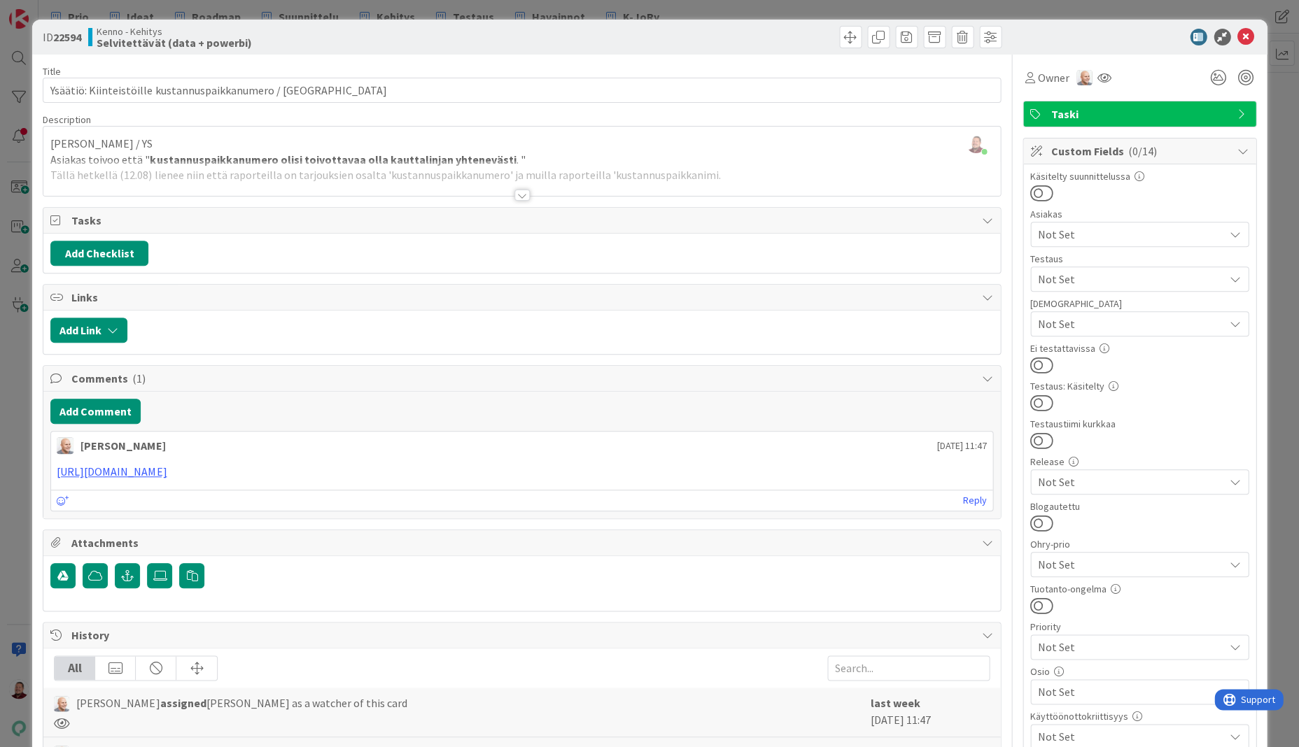
click at [519, 190] on div at bounding box center [521, 195] width 15 height 11
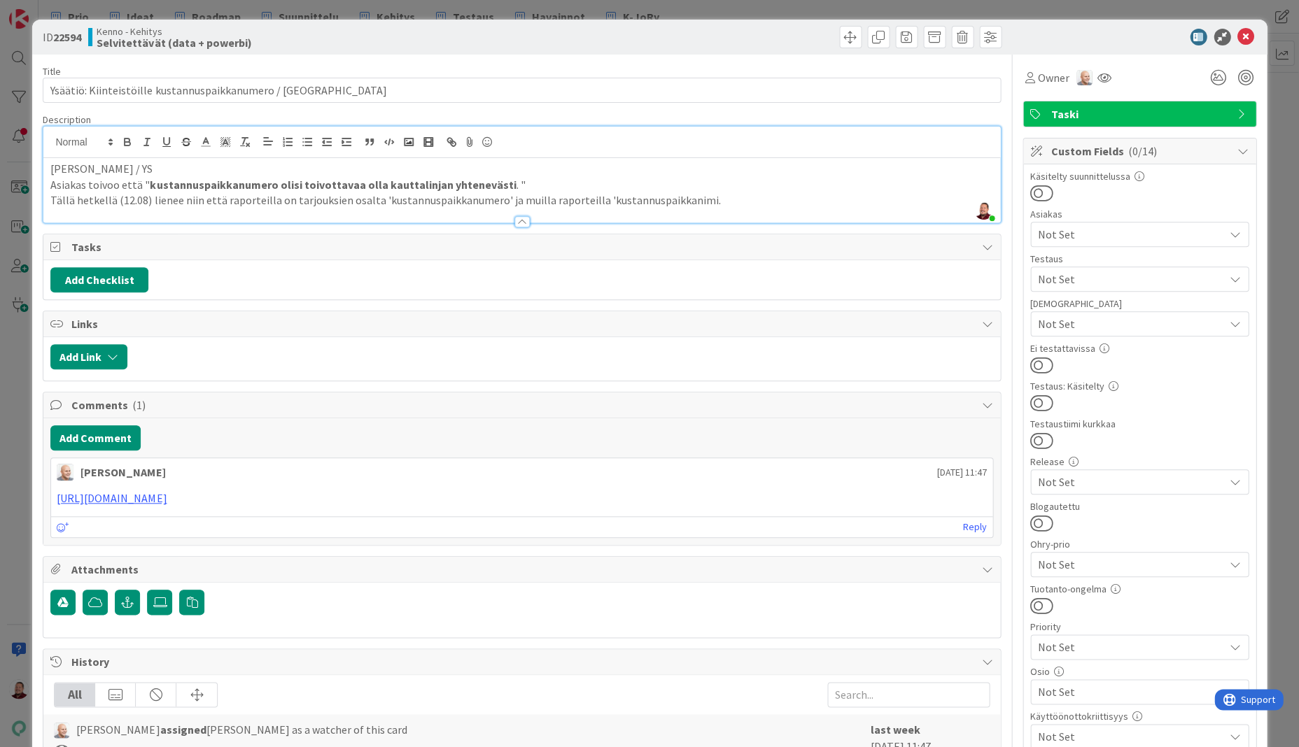
click at [587, 192] on p "Tällä hetkellä (12.08) lienee niin että raporteilla on tarjouksien osalta 'kust…" at bounding box center [521, 200] width 942 height 16
click at [1067, 108] on span "Taski" at bounding box center [1140, 114] width 179 height 17
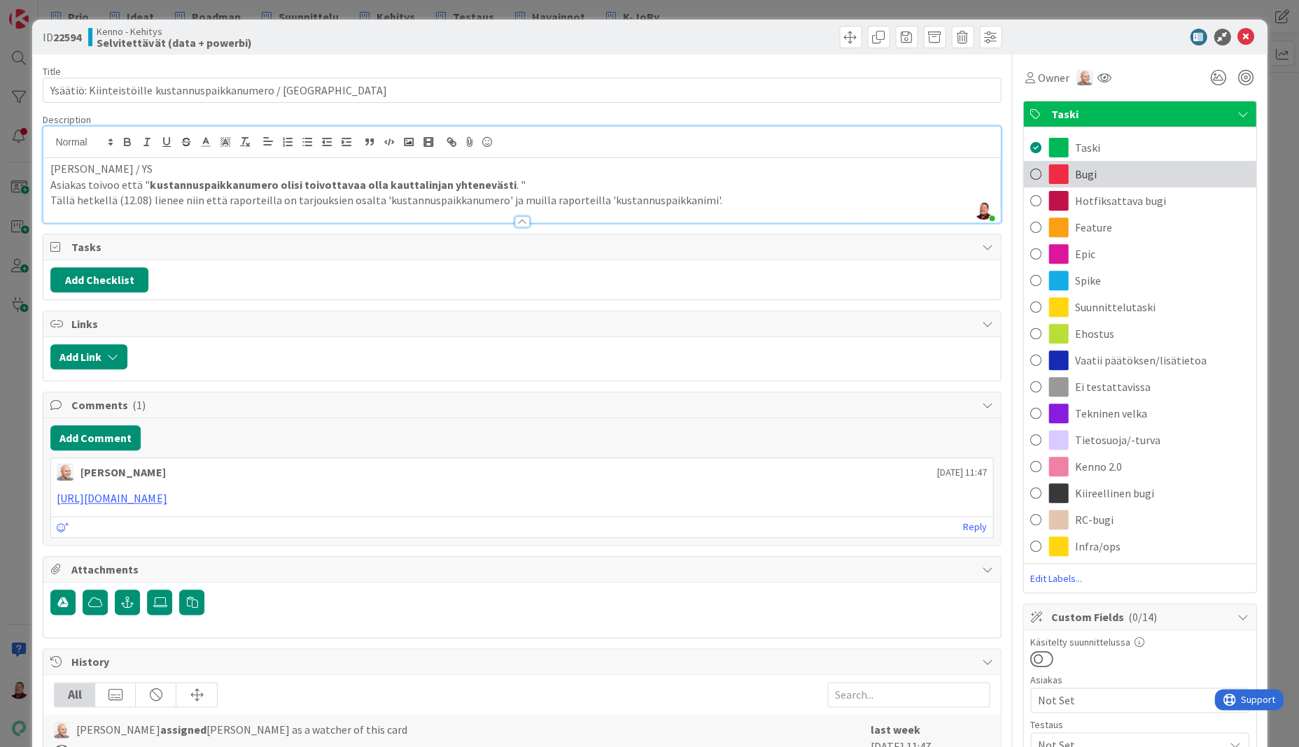
click at [1078, 170] on span "Bugi" at bounding box center [1086, 174] width 22 height 17
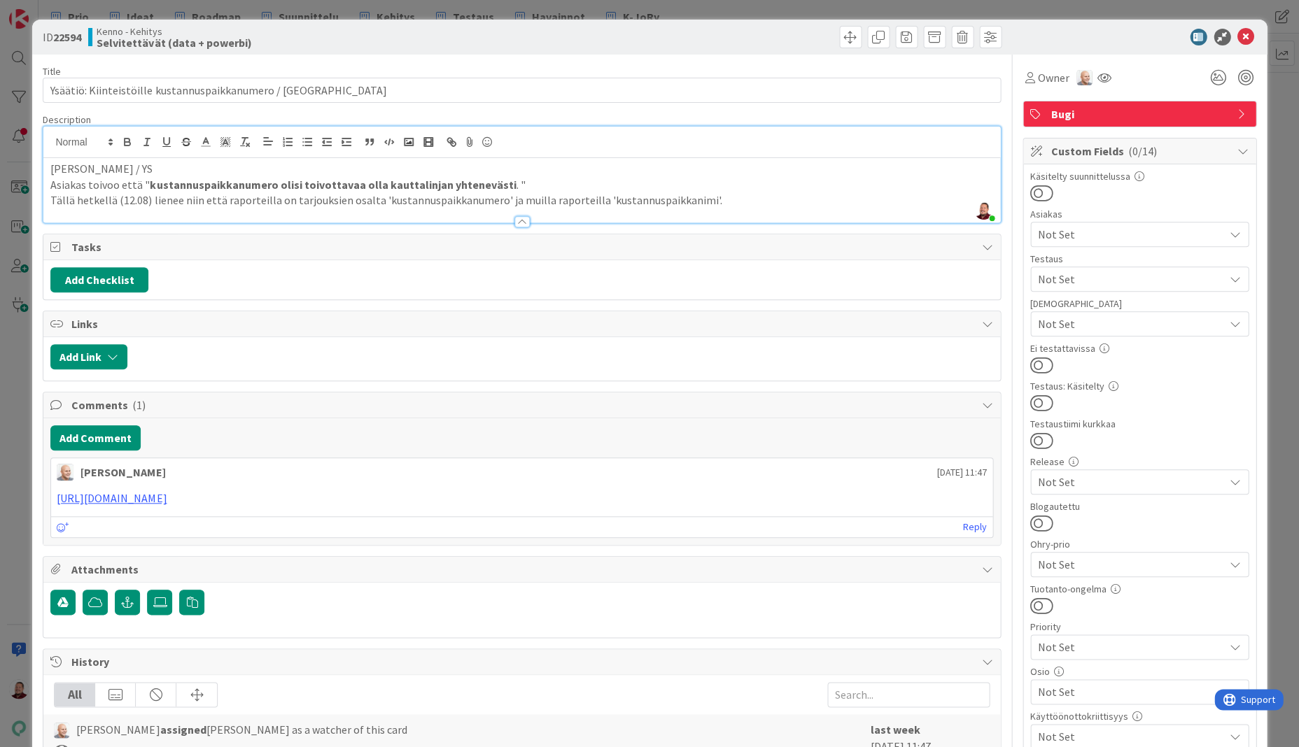
click at [1072, 684] on span "Not Set" at bounding box center [1131, 692] width 186 height 17
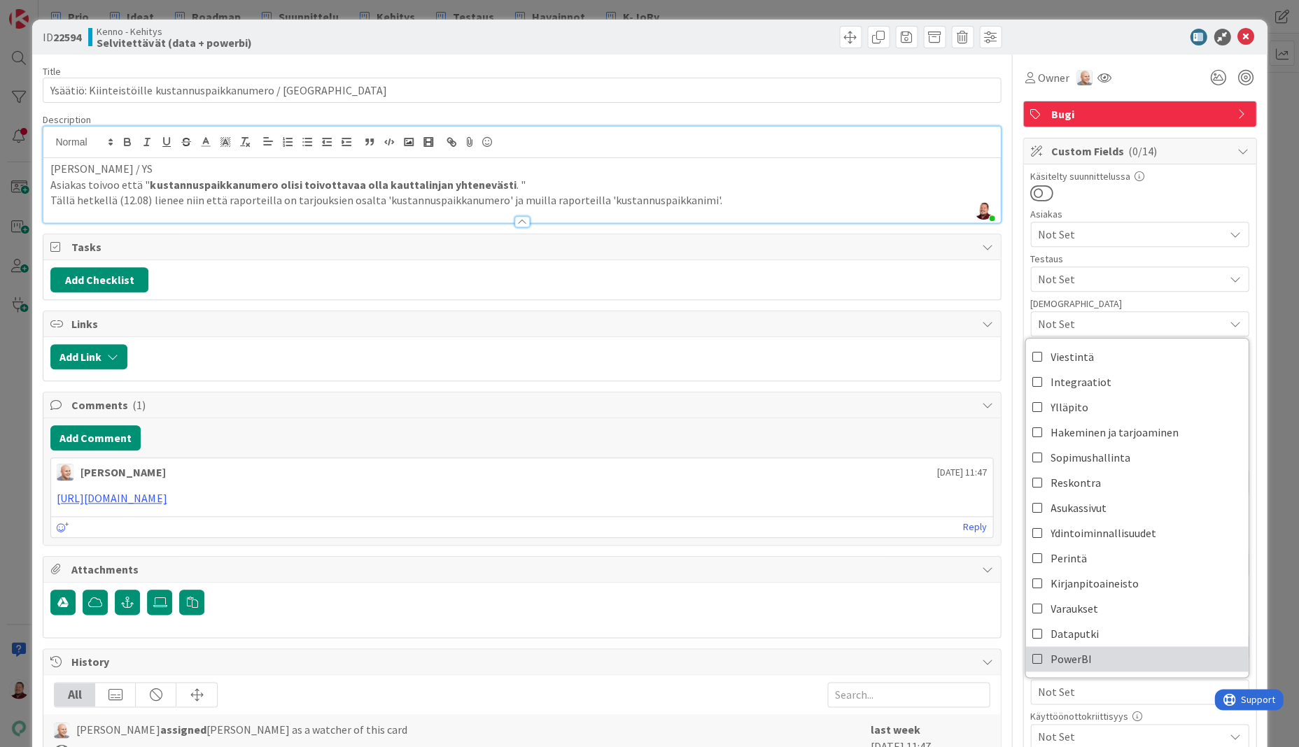
click at [1070, 649] on span "PowerBI" at bounding box center [1071, 659] width 41 height 21
click at [1151, 29] on div at bounding box center [1133, 37] width 248 height 17
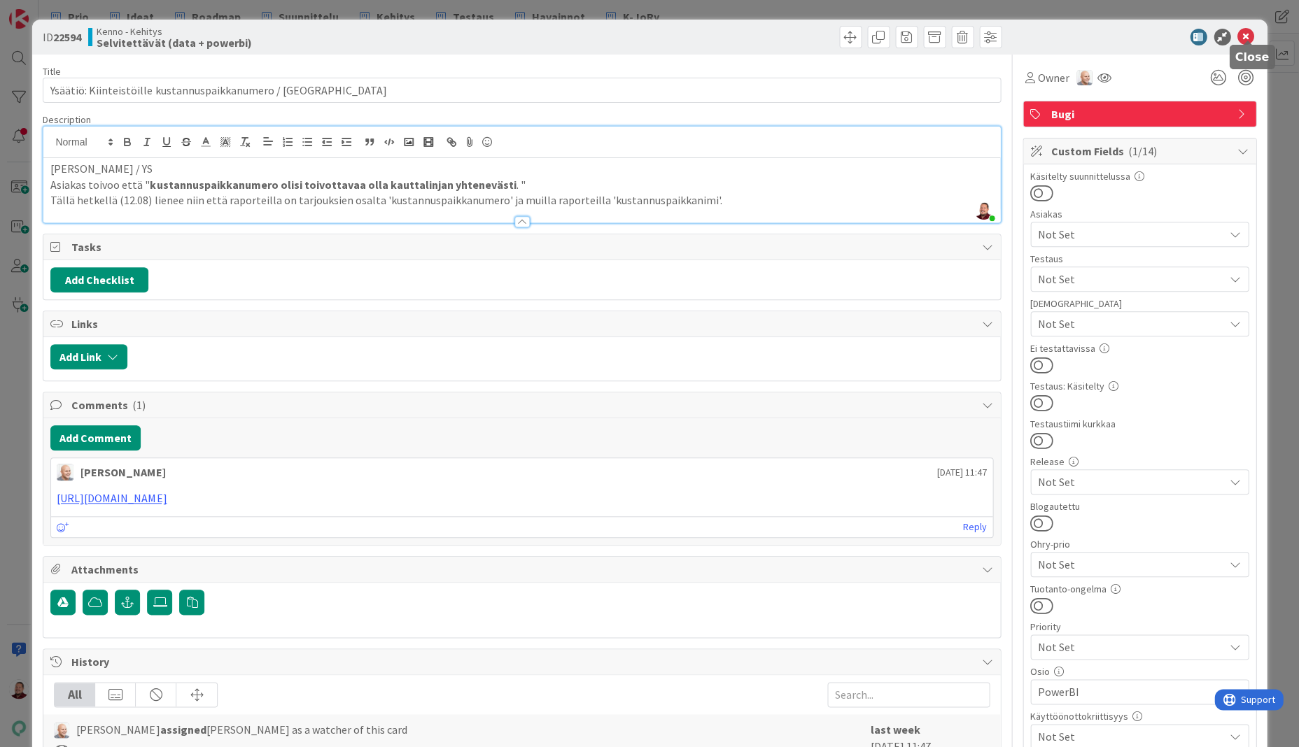
click at [1243, 29] on icon at bounding box center [1245, 37] width 17 height 17
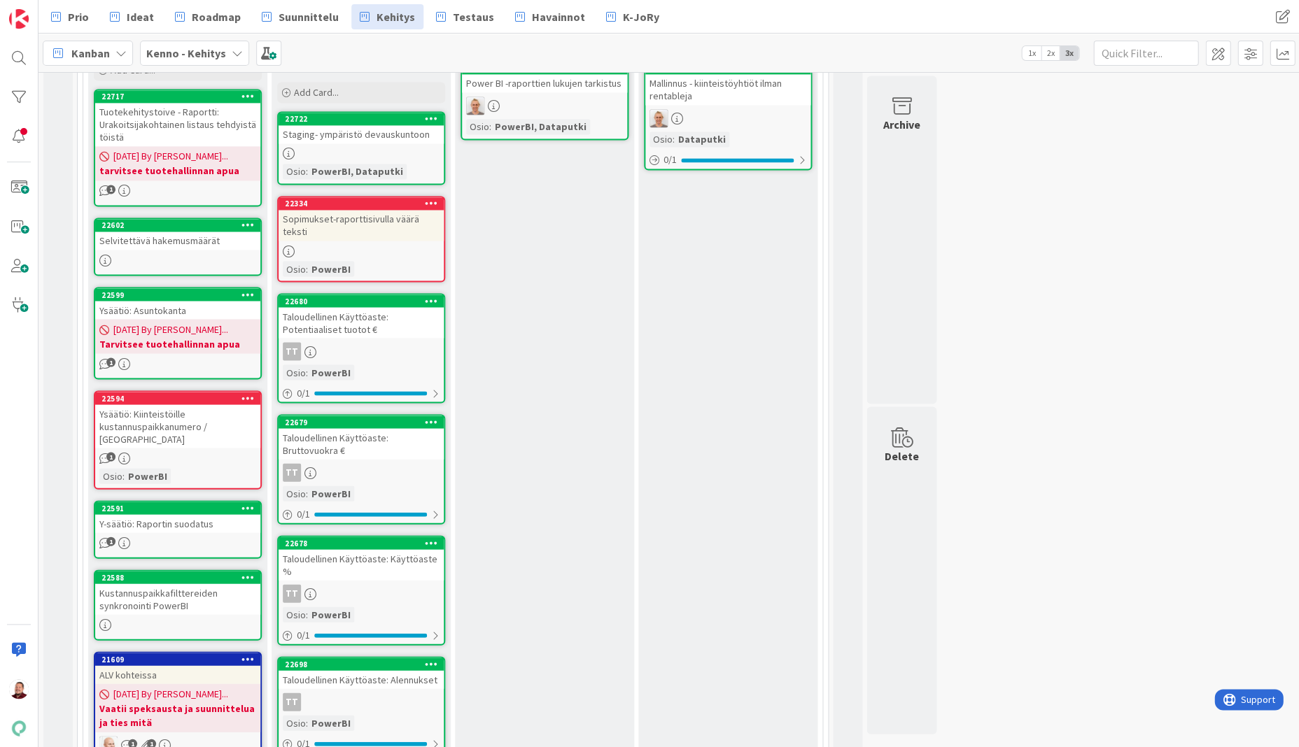
scroll to position [633, 0]
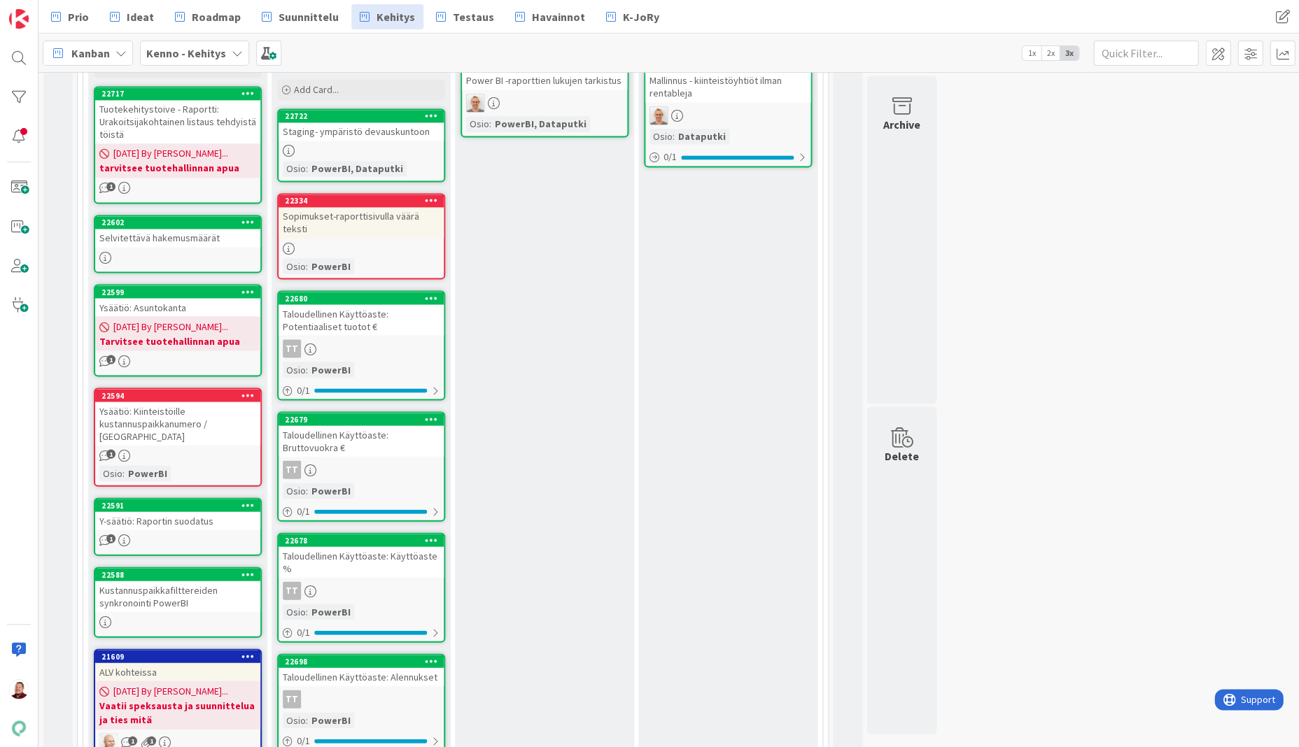
click at [164, 512] on div "Y-säätiö: Raportin suodatus" at bounding box center [177, 521] width 165 height 18
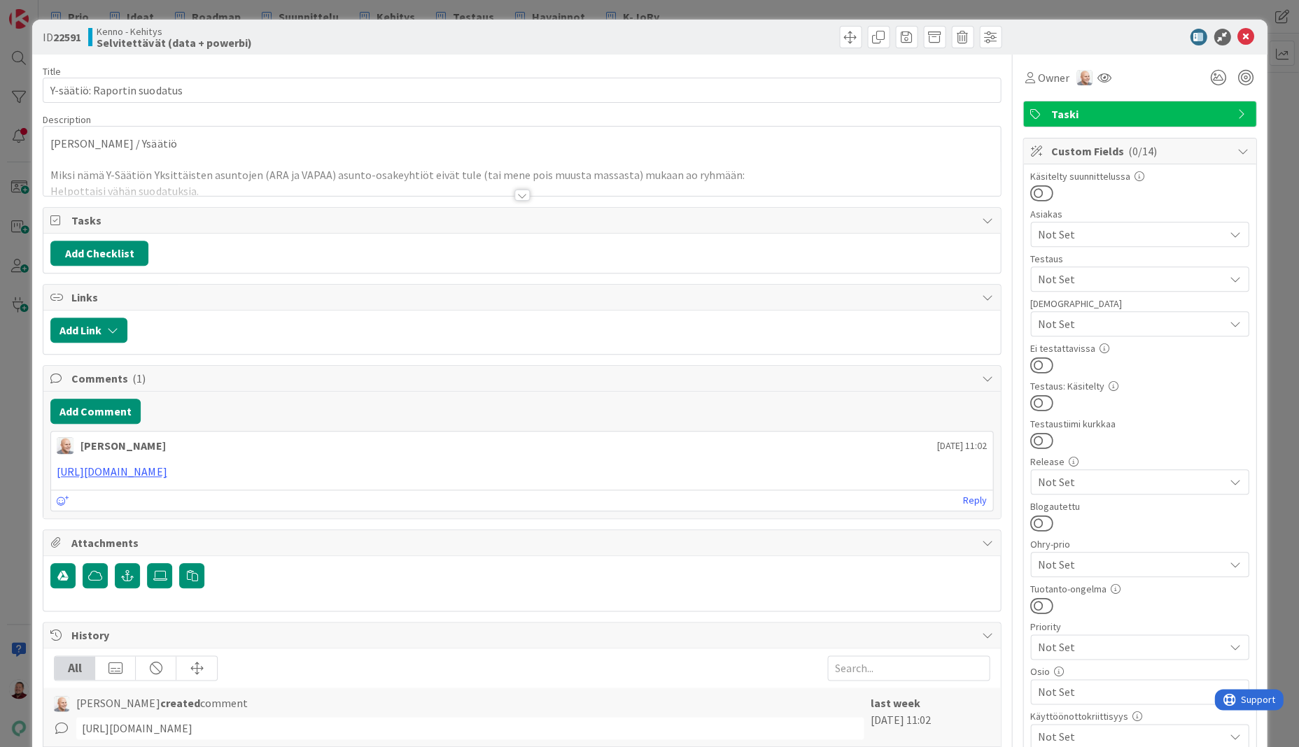
click at [523, 190] on div at bounding box center [521, 195] width 15 height 11
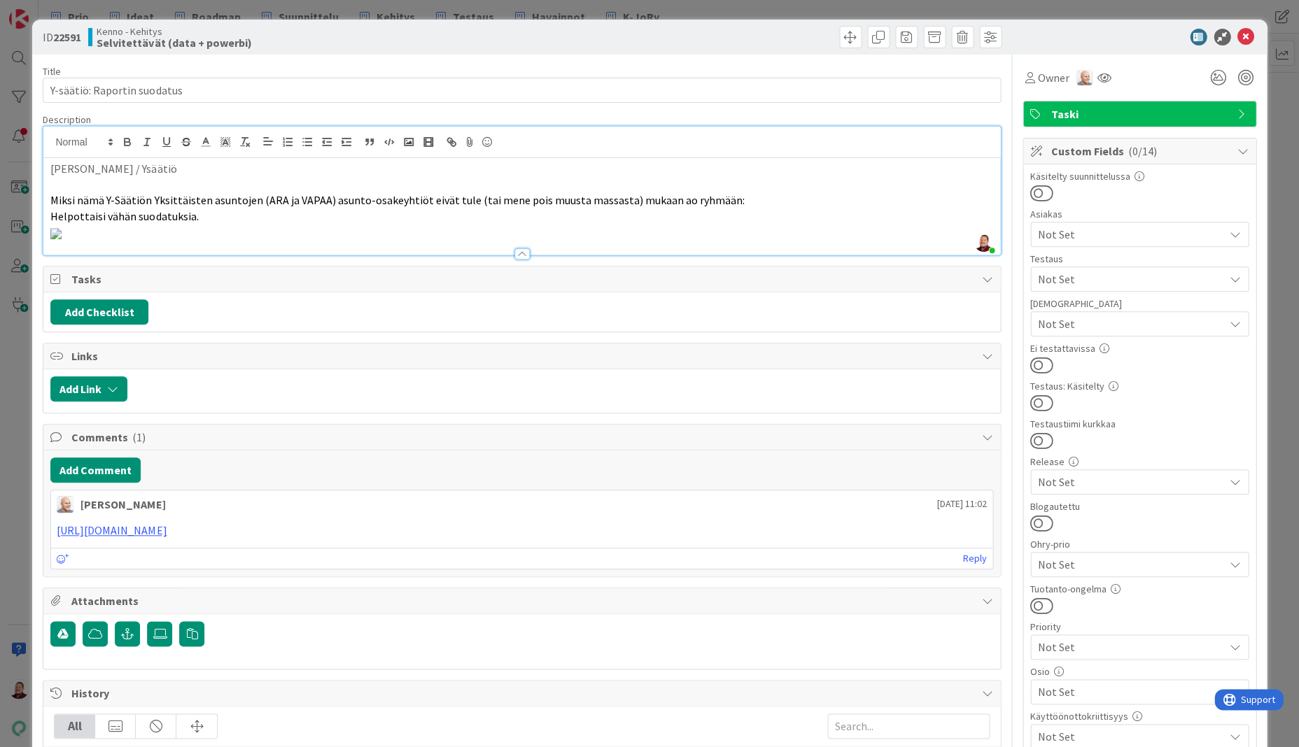
click at [199, 209] on p "Helpottaisi vähän suodatuksia." at bounding box center [521, 217] width 942 height 16
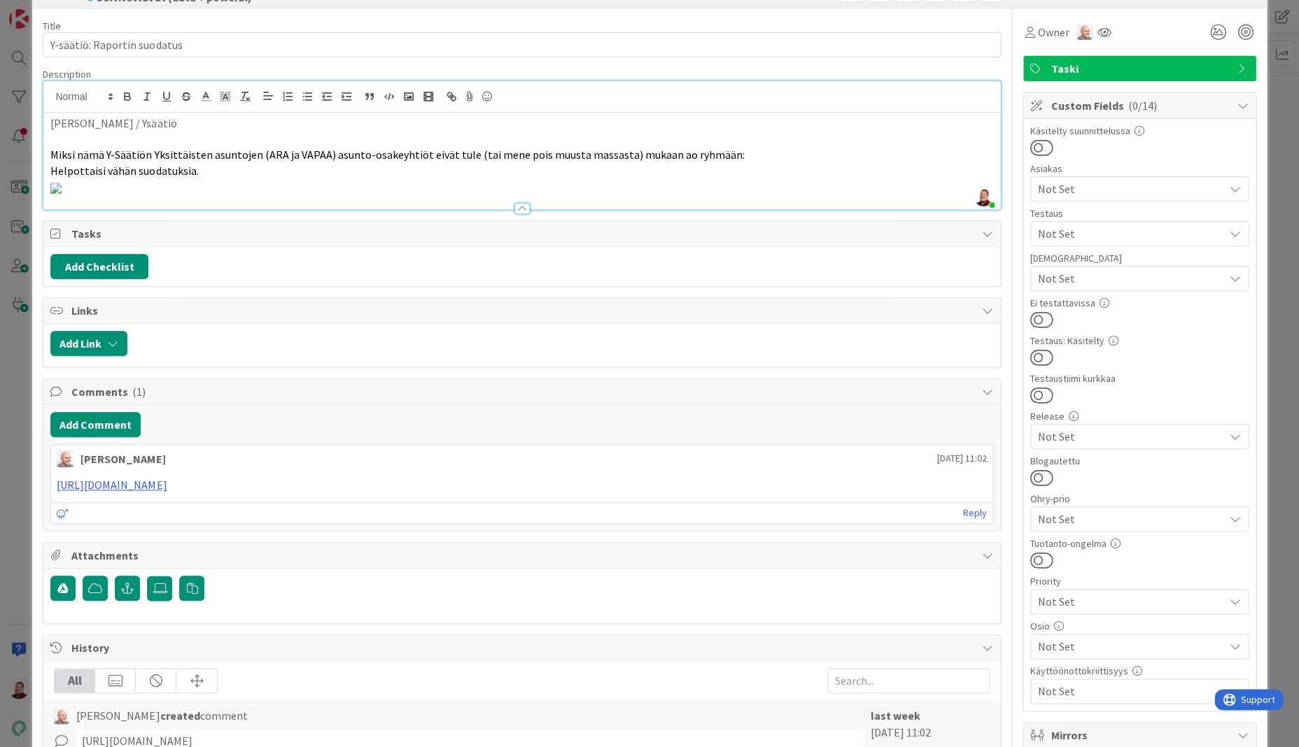
scroll to position [70, 0]
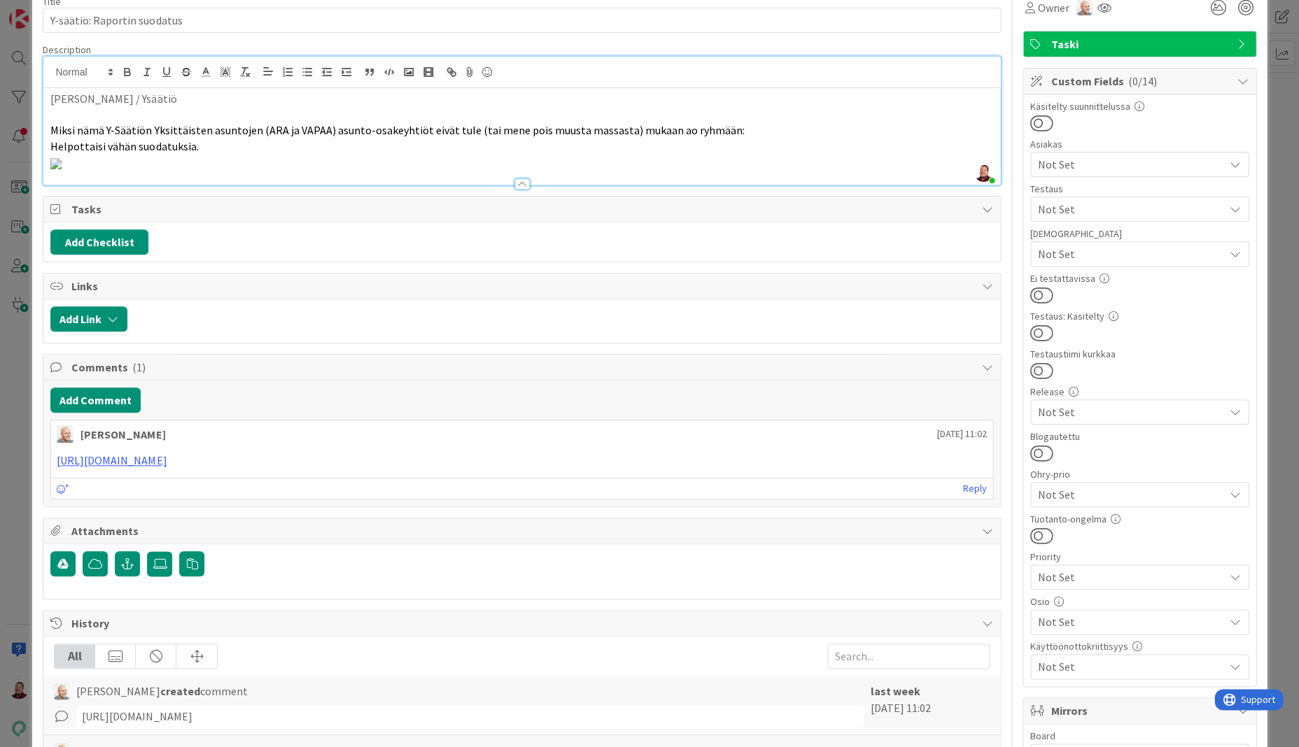
drag, startPoint x: 51, startPoint y: 108, endPoint x: 514, endPoint y: 127, distance: 463.0
click at [514, 127] on div "Mervi Kolehmainen / Ysäätiö Miksi nämä Y-Säätiön Yksittäisten asuntojen (ARA ja…" at bounding box center [521, 136] width 956 height 97
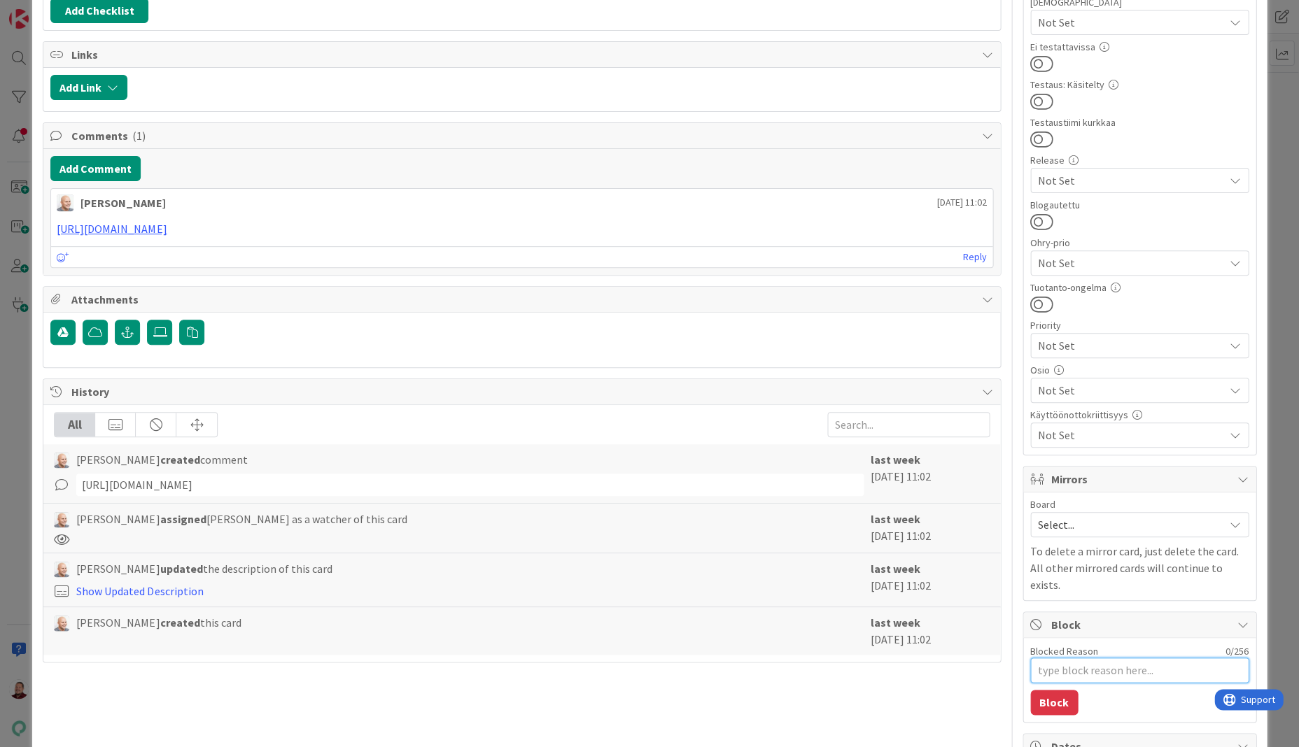
click at [1075, 658] on textarea "Blocked Reason" at bounding box center [1139, 670] width 218 height 25
click at [1047, 690] on button "Block" at bounding box center [1054, 702] width 48 height 25
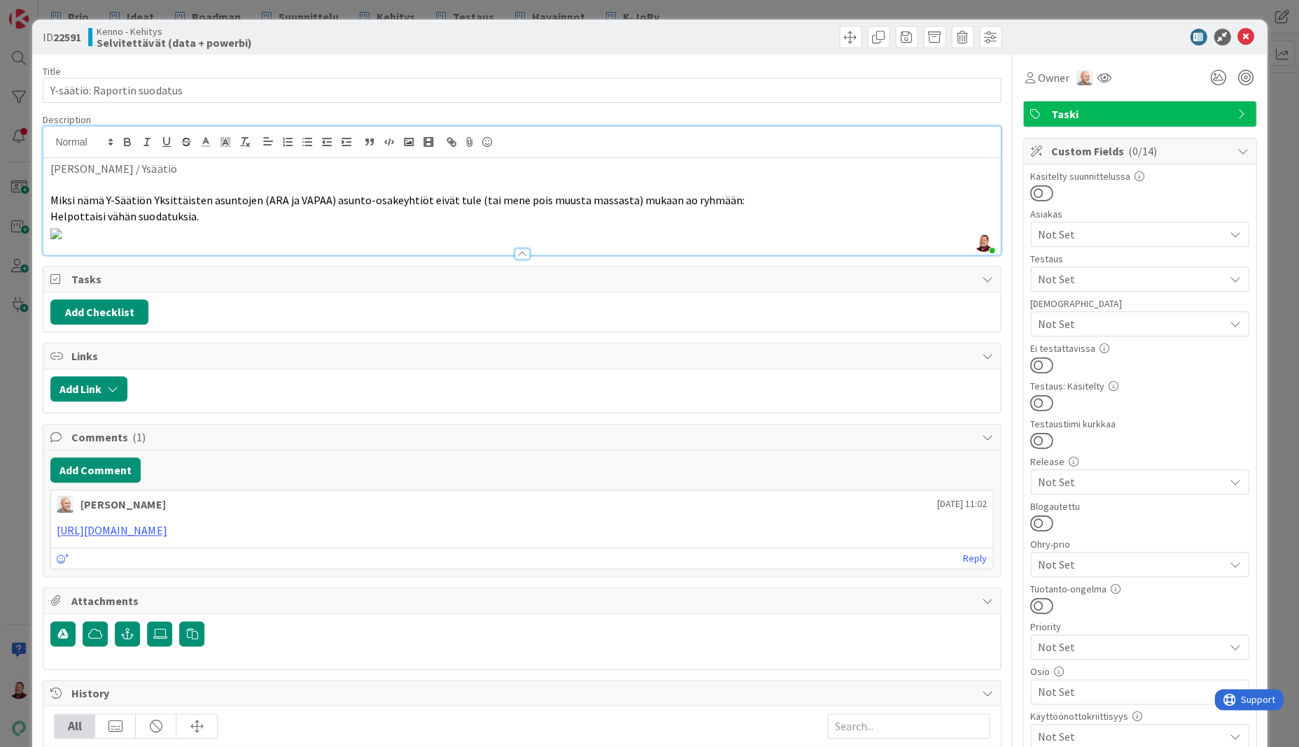
scroll to position [0, 0]
click at [1247, 29] on icon at bounding box center [1245, 37] width 17 height 17
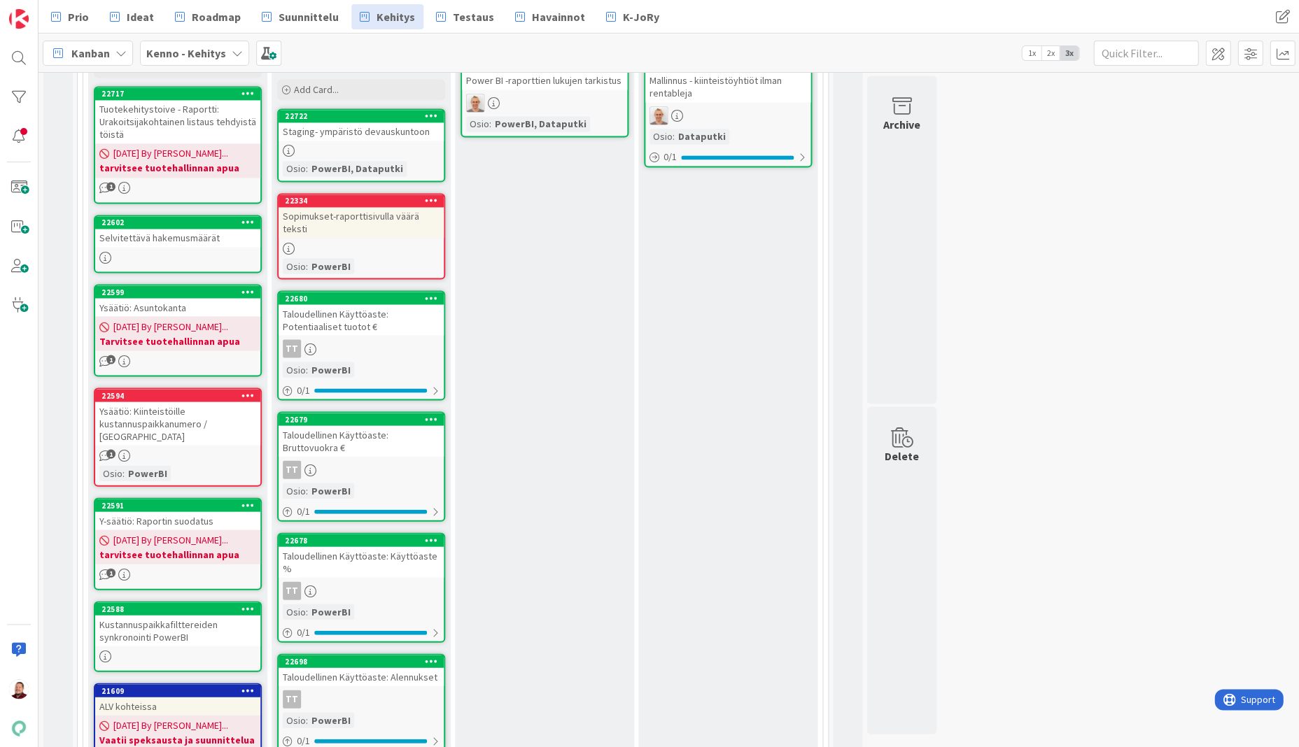
click at [127, 615] on div "Kustannuspaikkafilttereiden synkronointi PowerBI" at bounding box center [177, 630] width 165 height 31
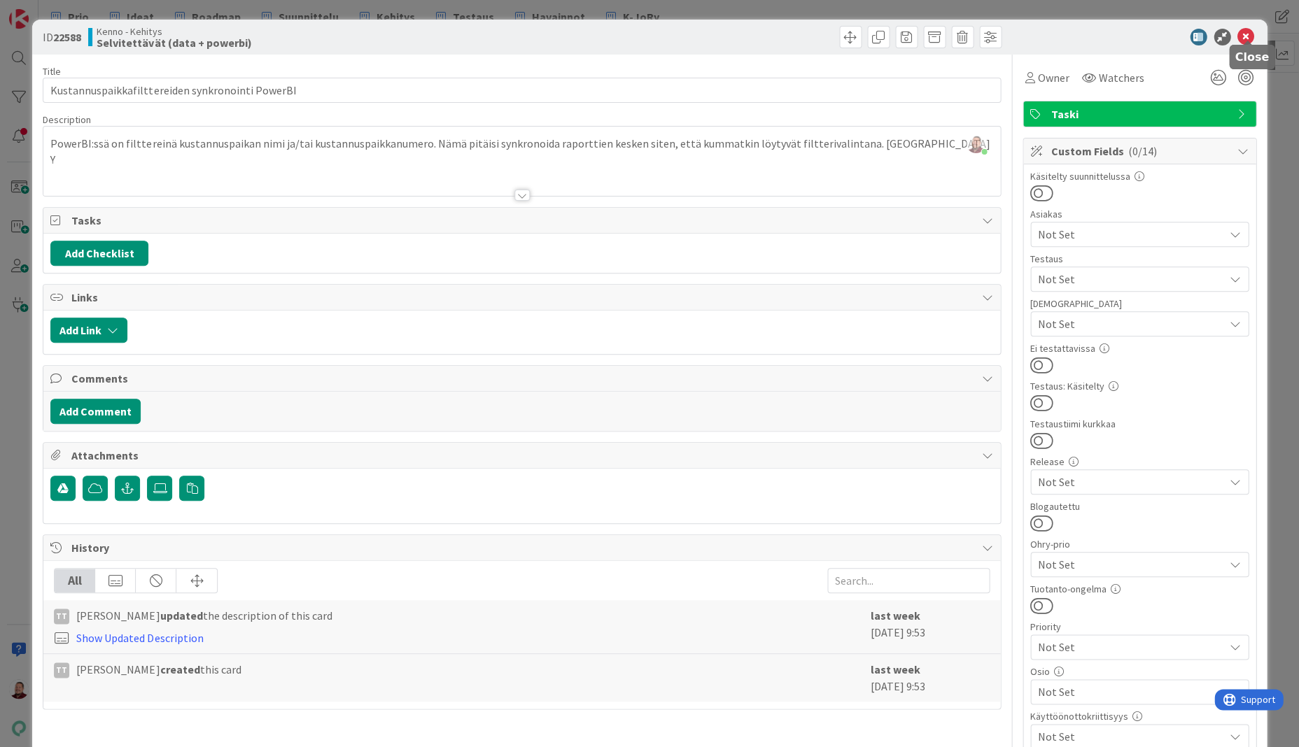
click at [1246, 29] on icon at bounding box center [1245, 37] width 17 height 17
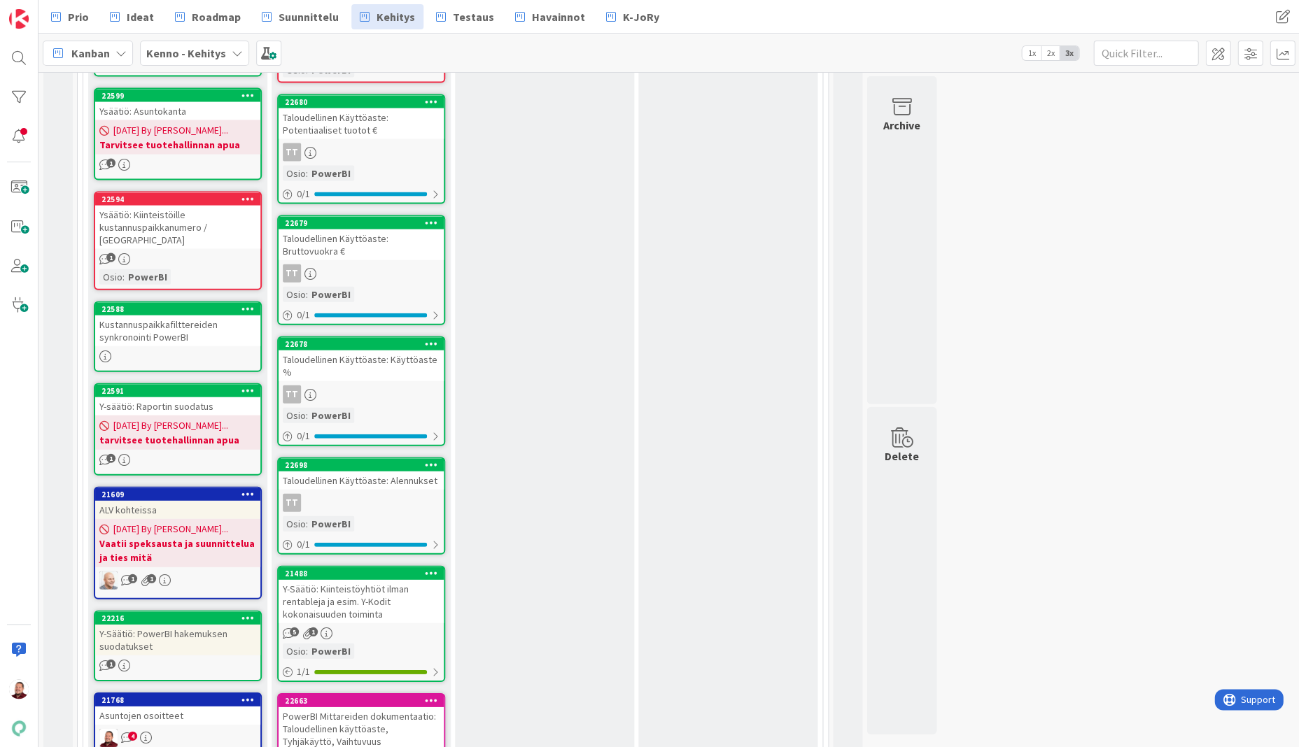
scroll to position [834, 0]
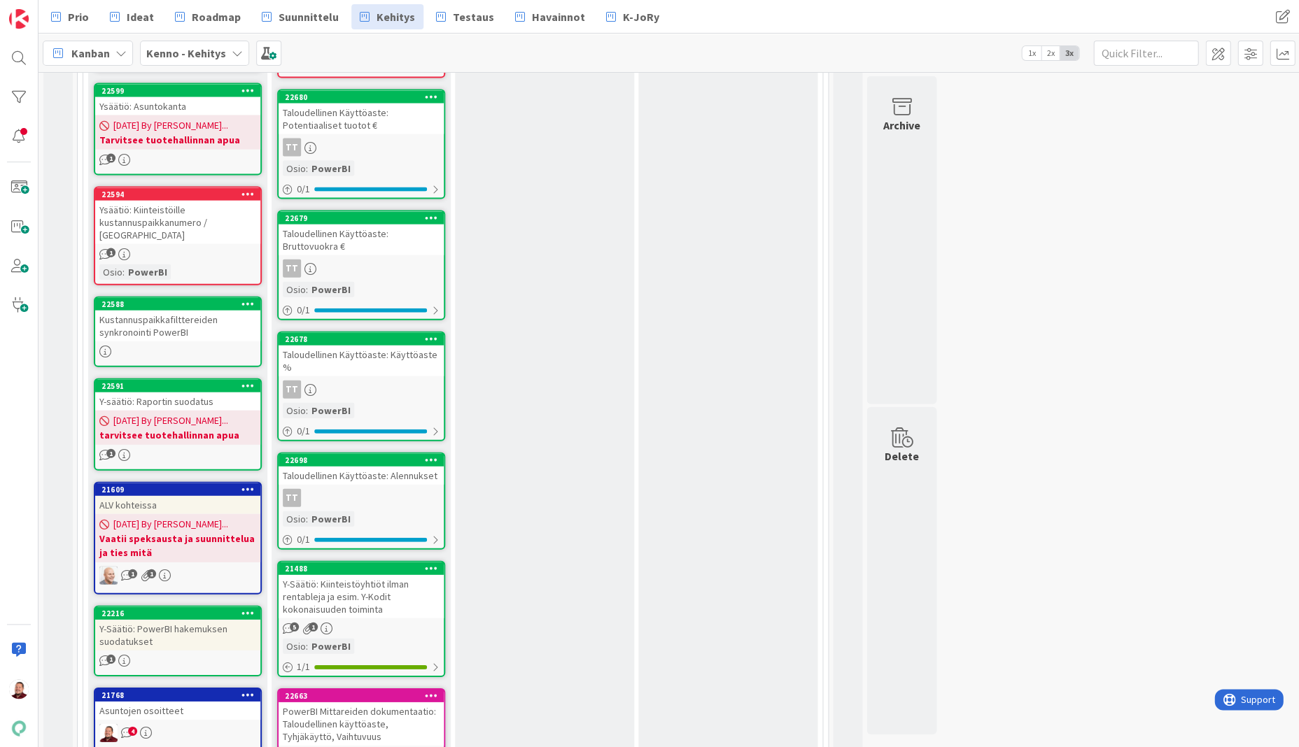
click at [154, 531] on b "Vaatii speksausta ja suunnittelua ja ties mitä" at bounding box center [177, 545] width 157 height 28
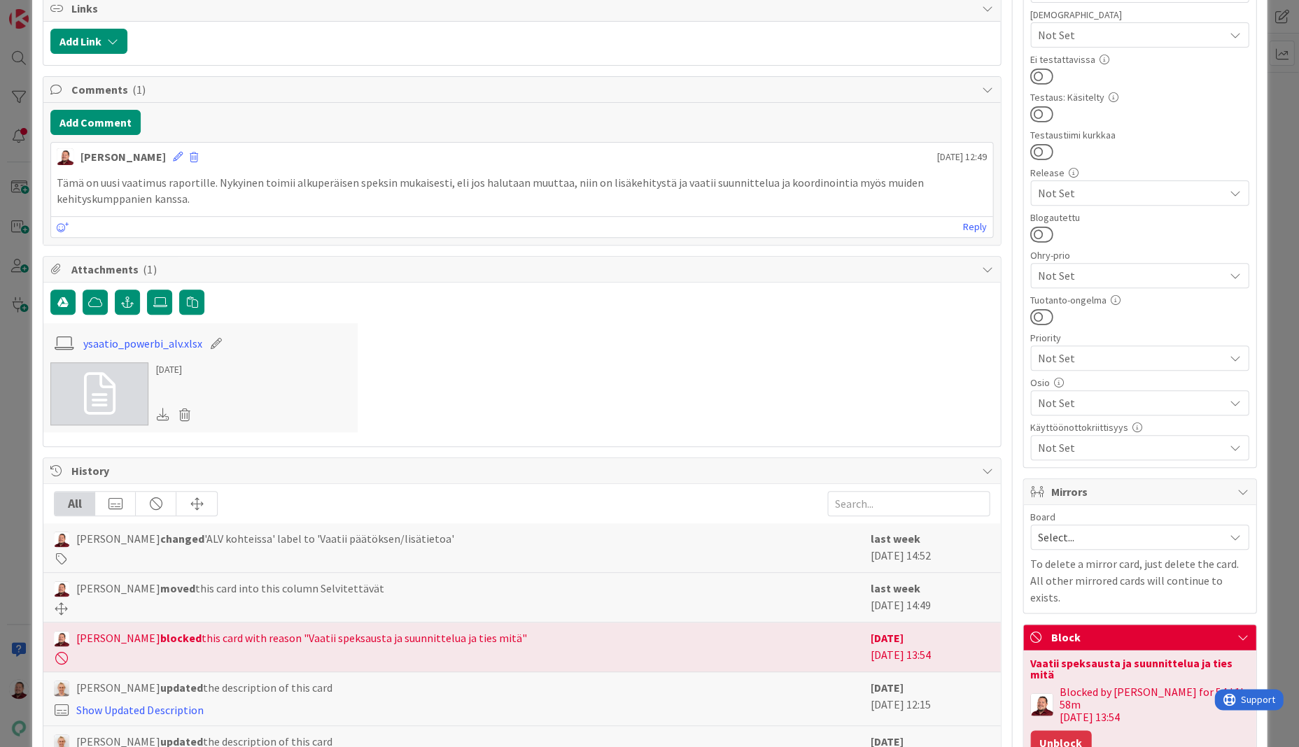
click at [1064, 731] on button "Unblock" at bounding box center [1060, 743] width 61 height 25
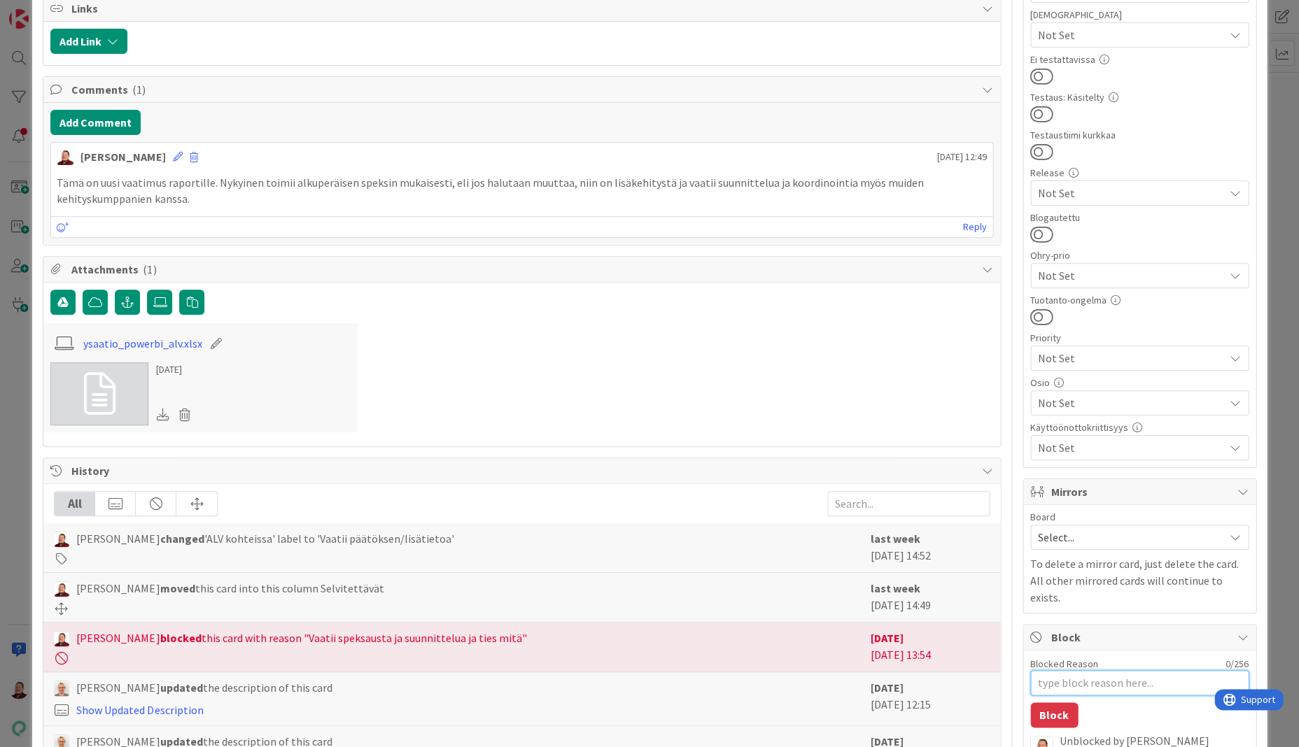
click at [1051, 670] on textarea "Blocked Reason" at bounding box center [1139, 682] width 218 height 25
click at [1047, 709] on button "Block" at bounding box center [1054, 721] width 48 height 25
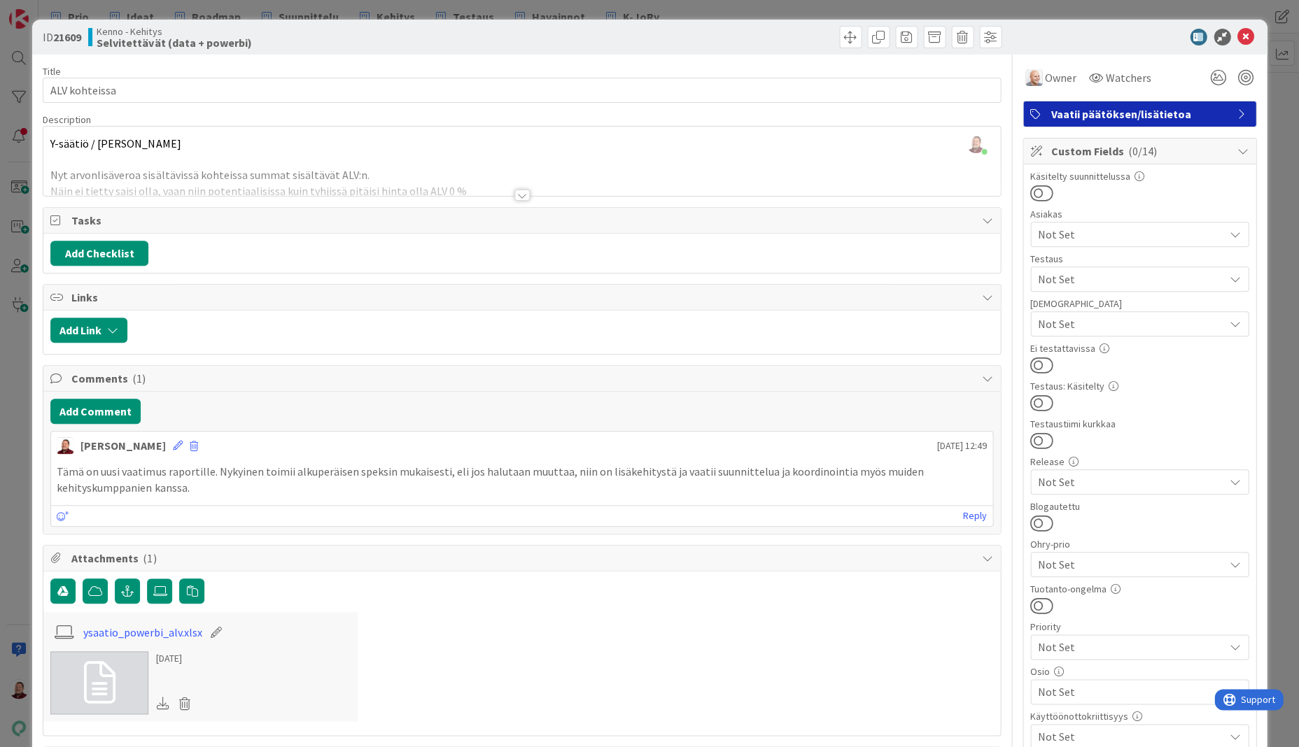
scroll to position [0, 0]
click at [1251, 29] on icon at bounding box center [1245, 37] width 17 height 17
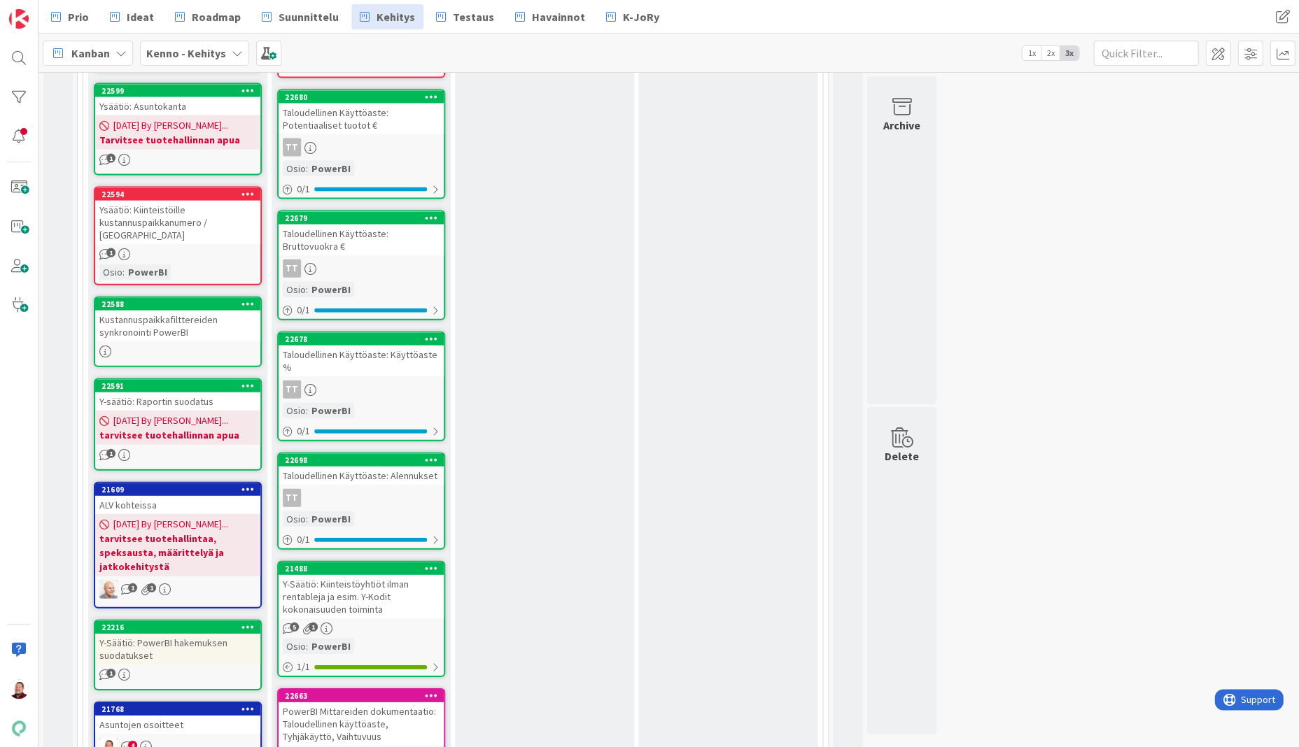
click at [169, 715] on div "Asuntojen osoitteet" at bounding box center [177, 724] width 165 height 18
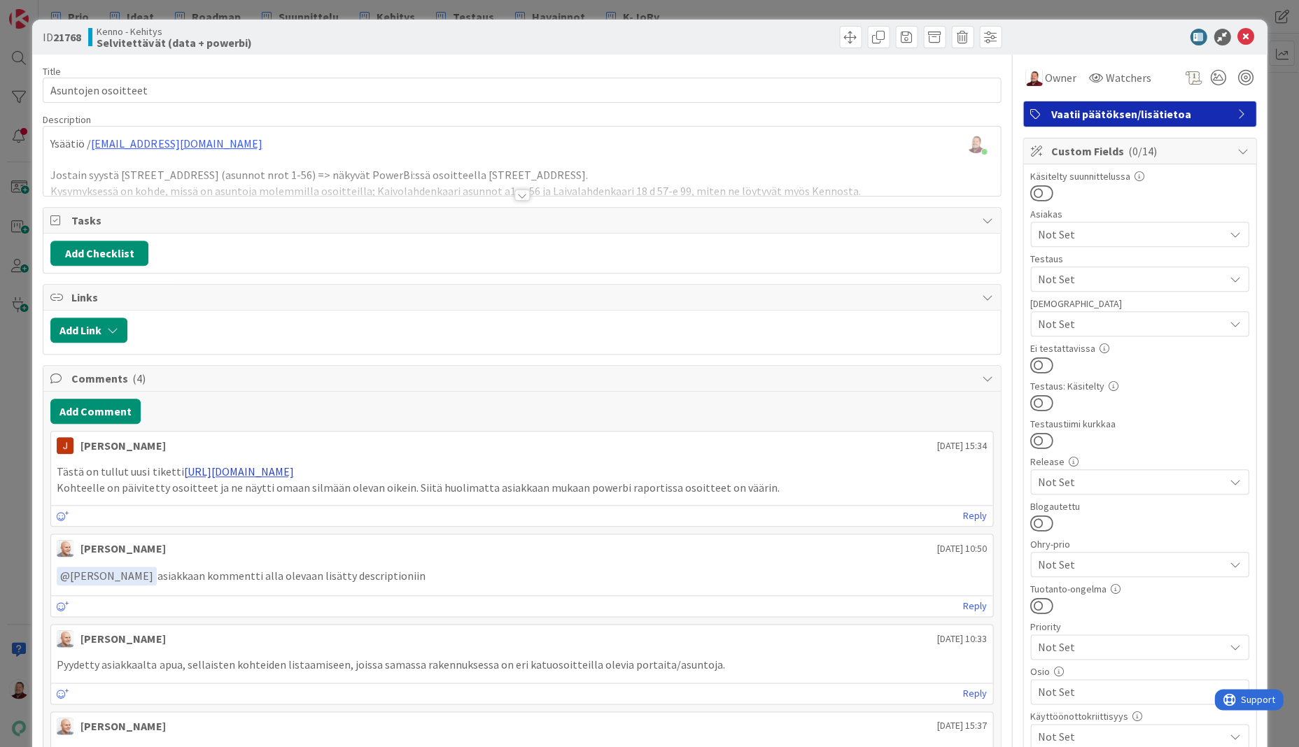
click at [244, 465] on link "https://pandia-help.freshdesk.com/a/tickets/131100" at bounding box center [238, 472] width 110 height 14
click at [561, 4] on div "ID 21768 Kenno - Kehitys Selvitettävät (data + powerbi) Title 19 / 128 Asuntoje…" at bounding box center [649, 373] width 1299 height 747
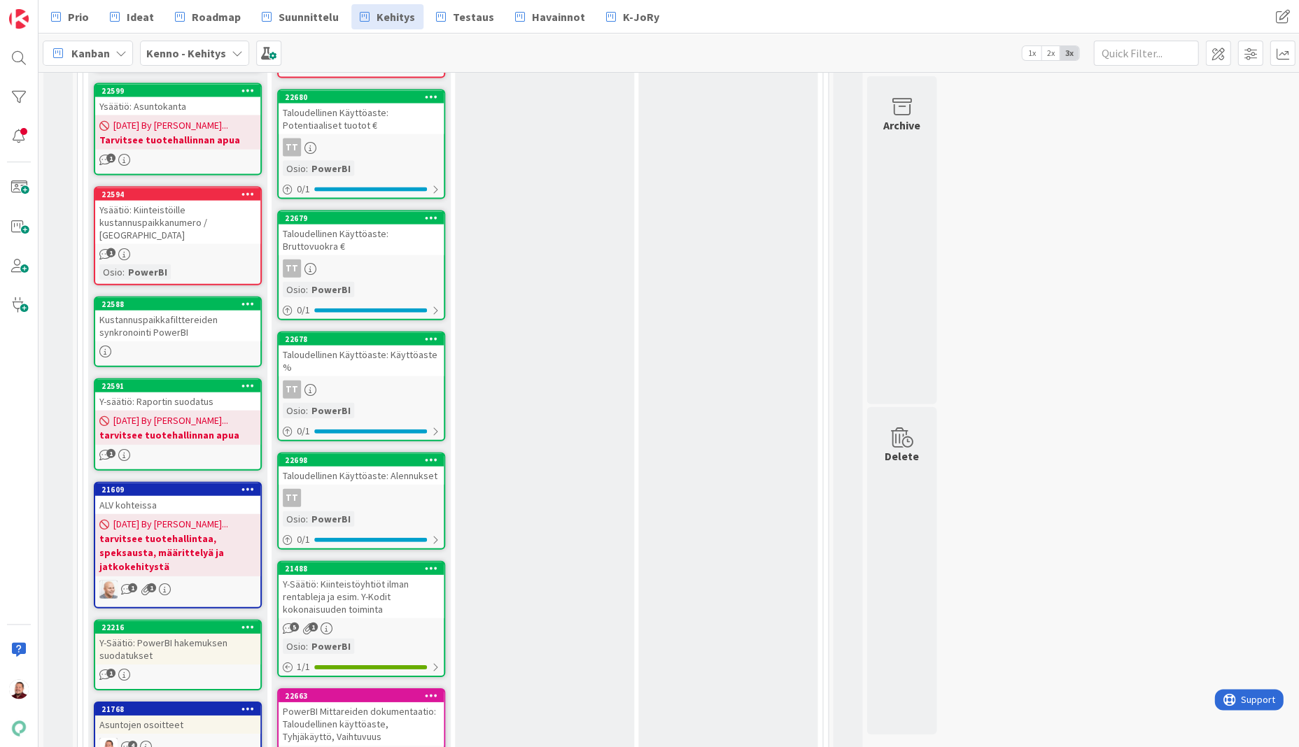
click at [153, 715] on div "Asuntojen osoitteet" at bounding box center [177, 724] width 165 height 18
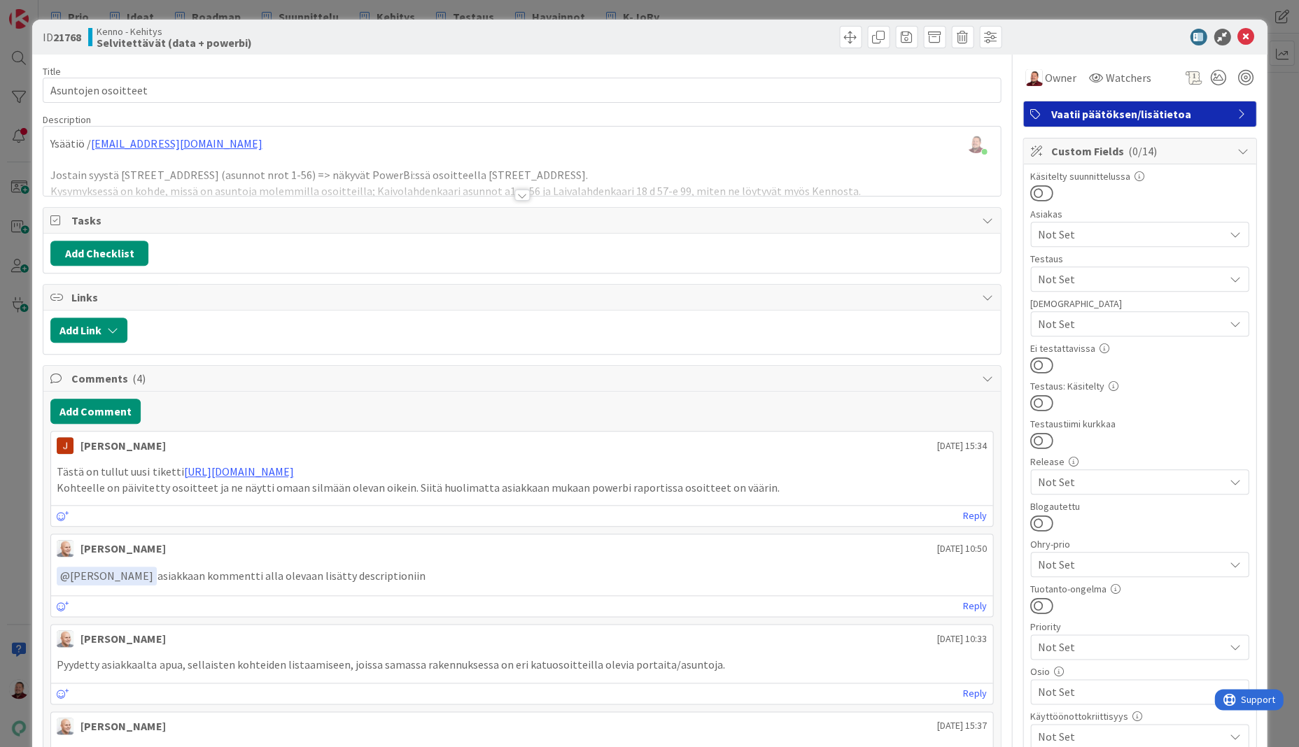
click at [514, 176] on div at bounding box center [521, 178] width 956 height 36
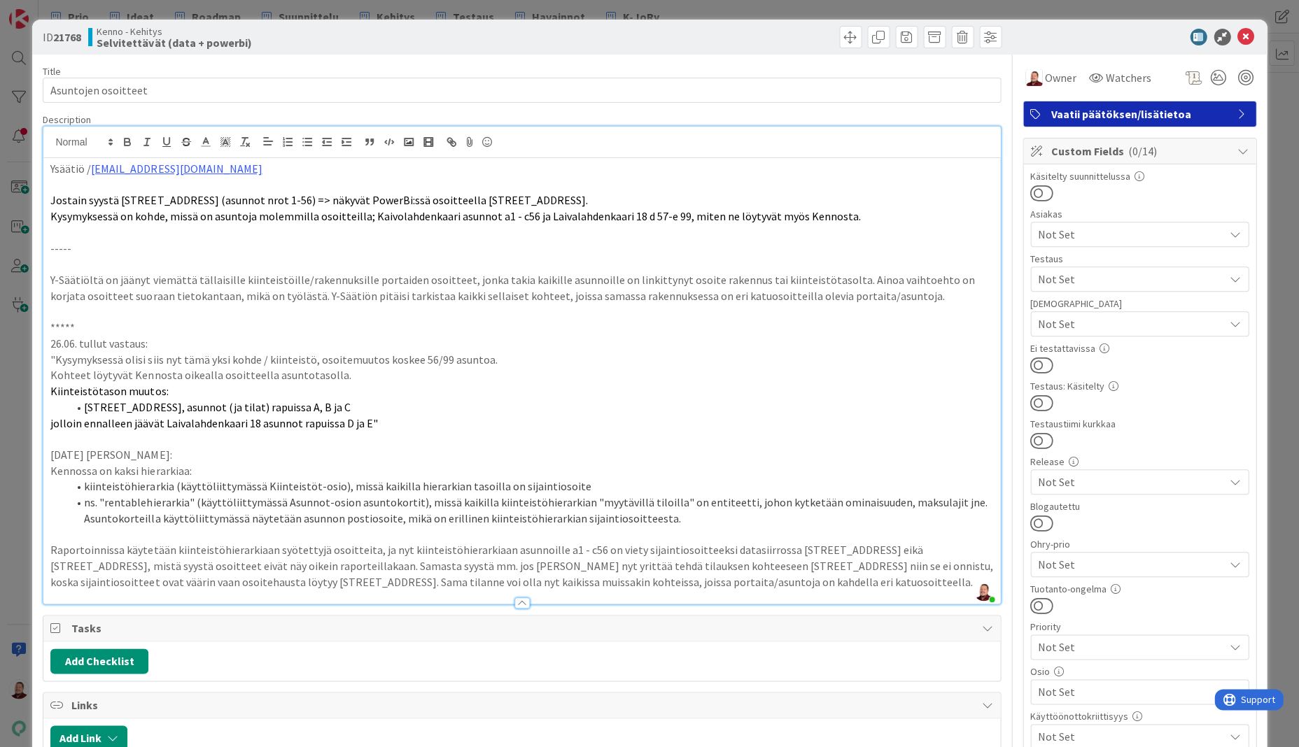
click at [1117, 115] on div "Vaatii päätöksen/lisätietoa" at bounding box center [1139, 113] width 232 height 25
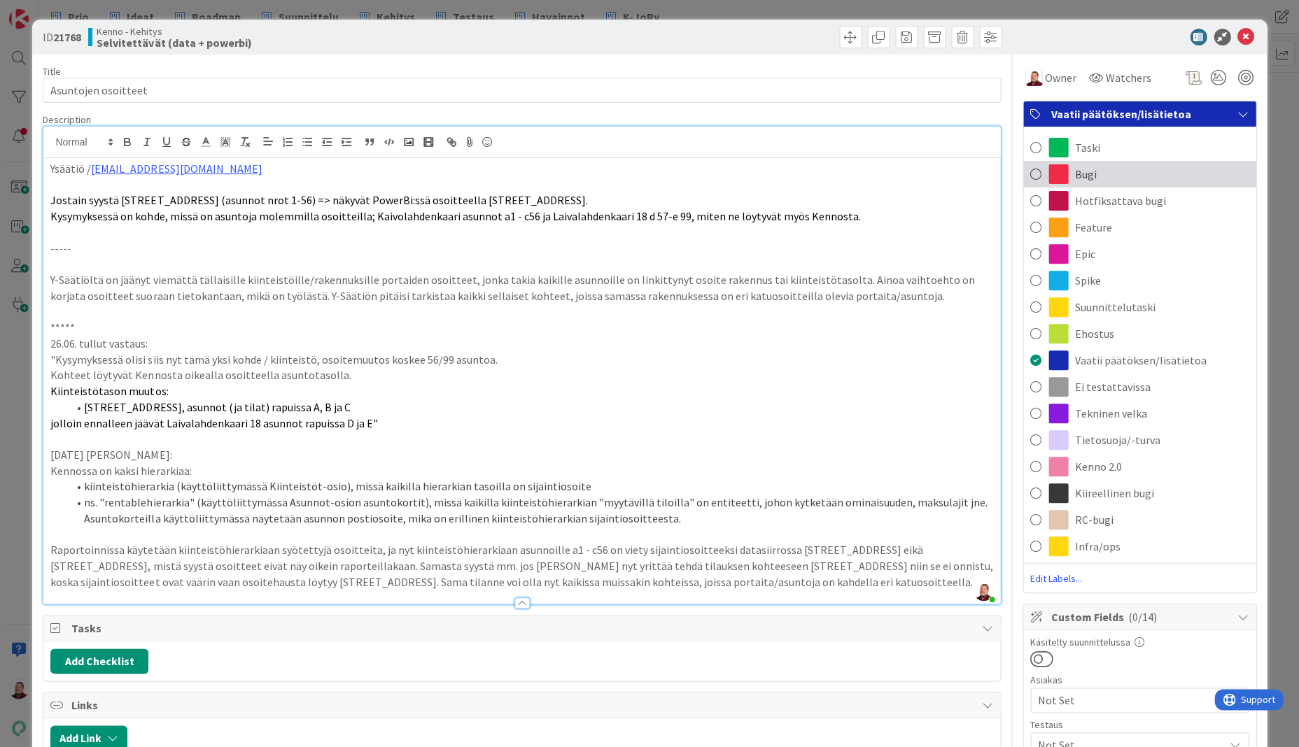
click at [1102, 165] on div "Bugi" at bounding box center [1139, 174] width 232 height 27
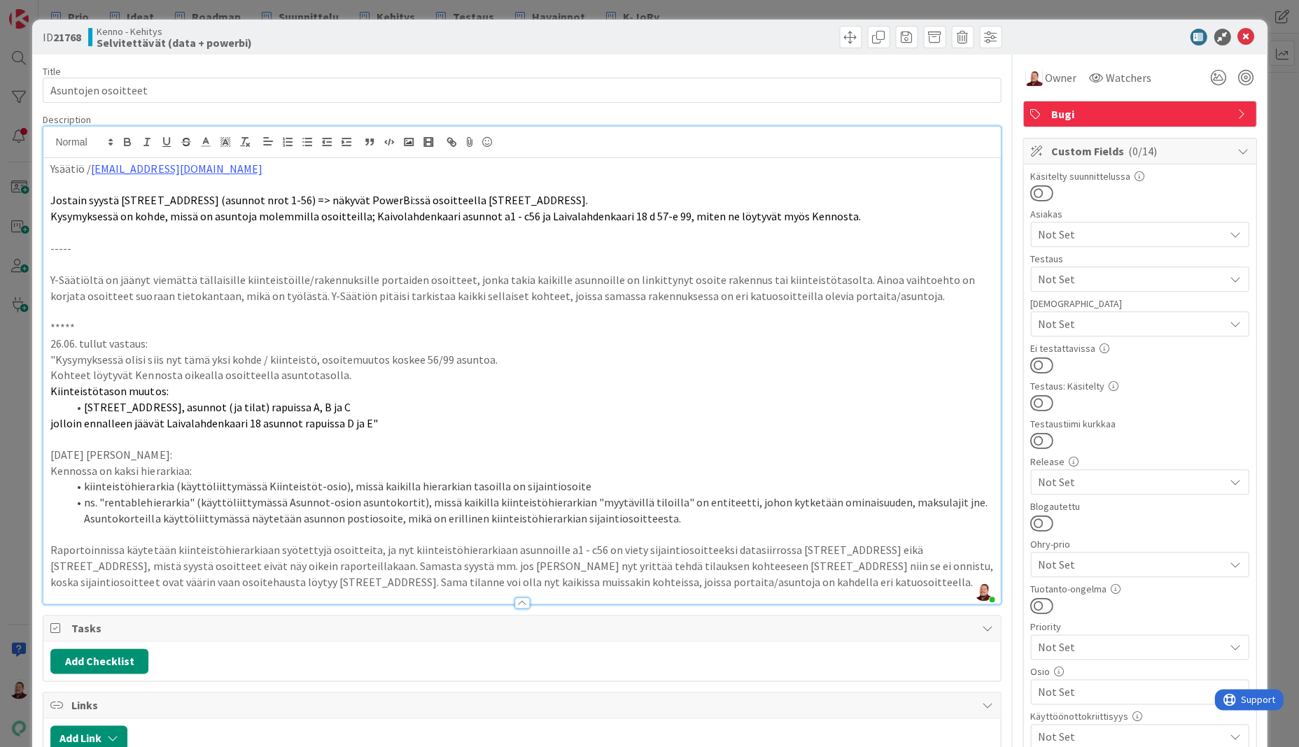
scroll to position [567, 0]
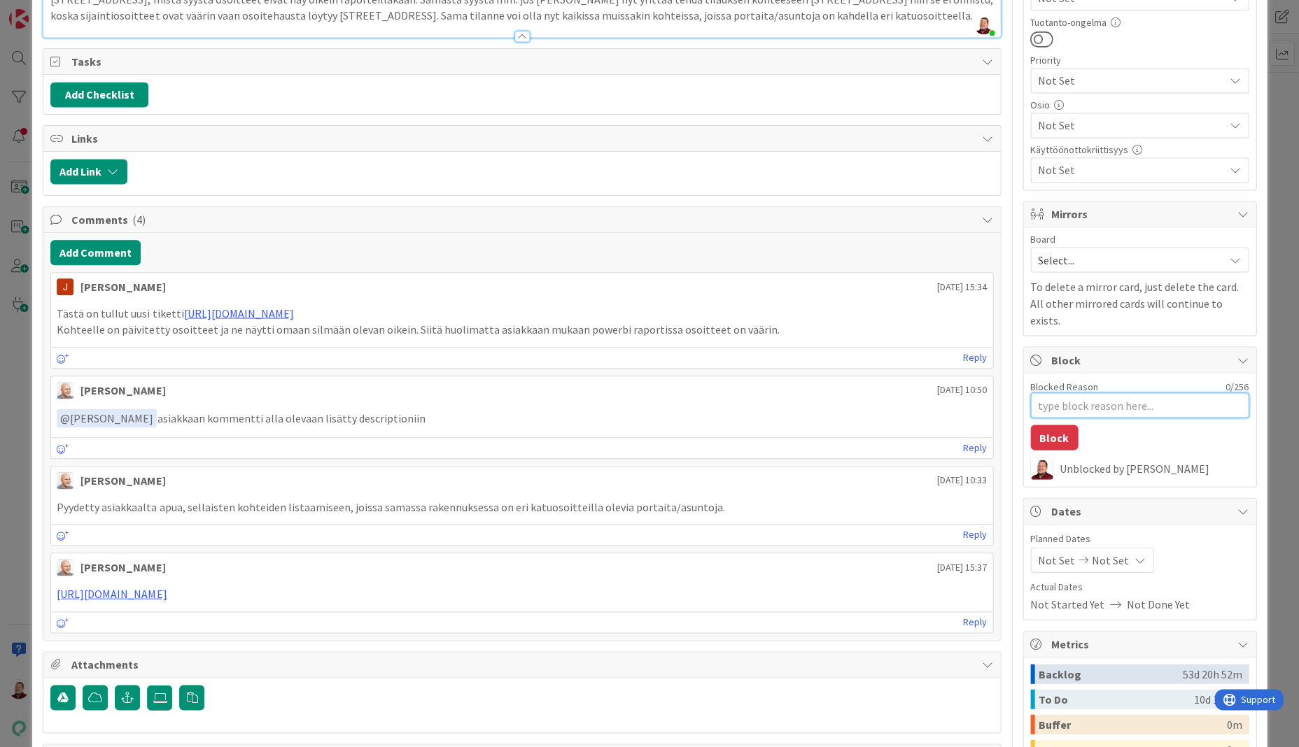
click at [1060, 393] on textarea "Blocked Reason" at bounding box center [1139, 405] width 218 height 25
click at [1056, 425] on button "Block" at bounding box center [1054, 437] width 48 height 25
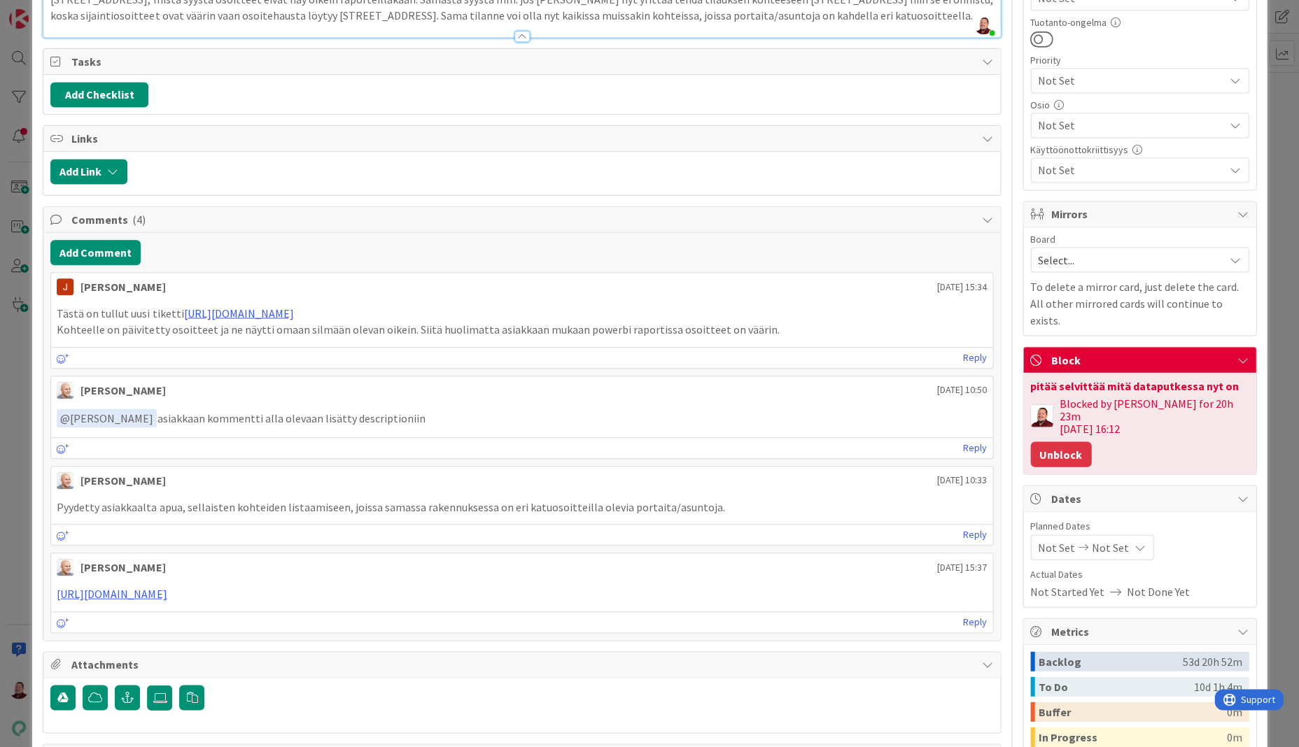
click at [1091, 442] on button "Unblock" at bounding box center [1060, 454] width 61 height 25
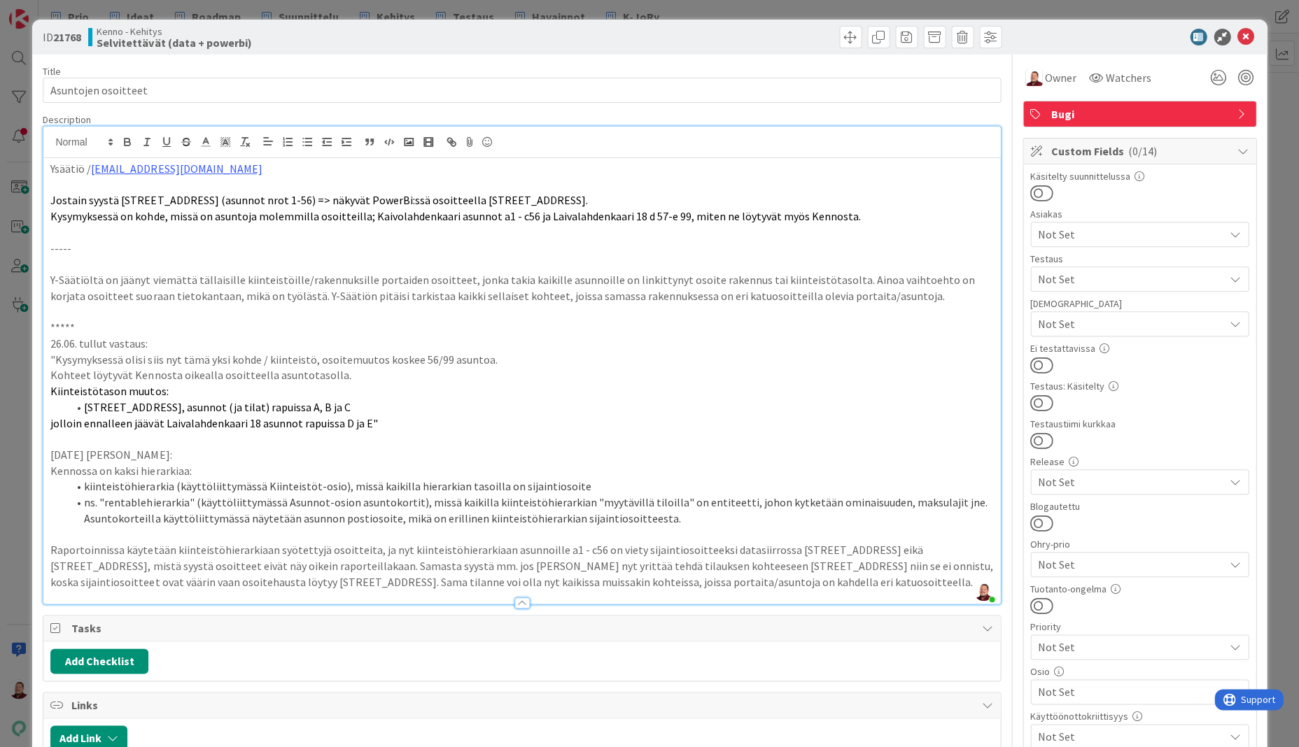
scroll to position [0, 0]
click at [340, 161] on p "Ysäätiö / mervi.kolehmainen@ysaatio.fi" at bounding box center [521, 169] width 942 height 16
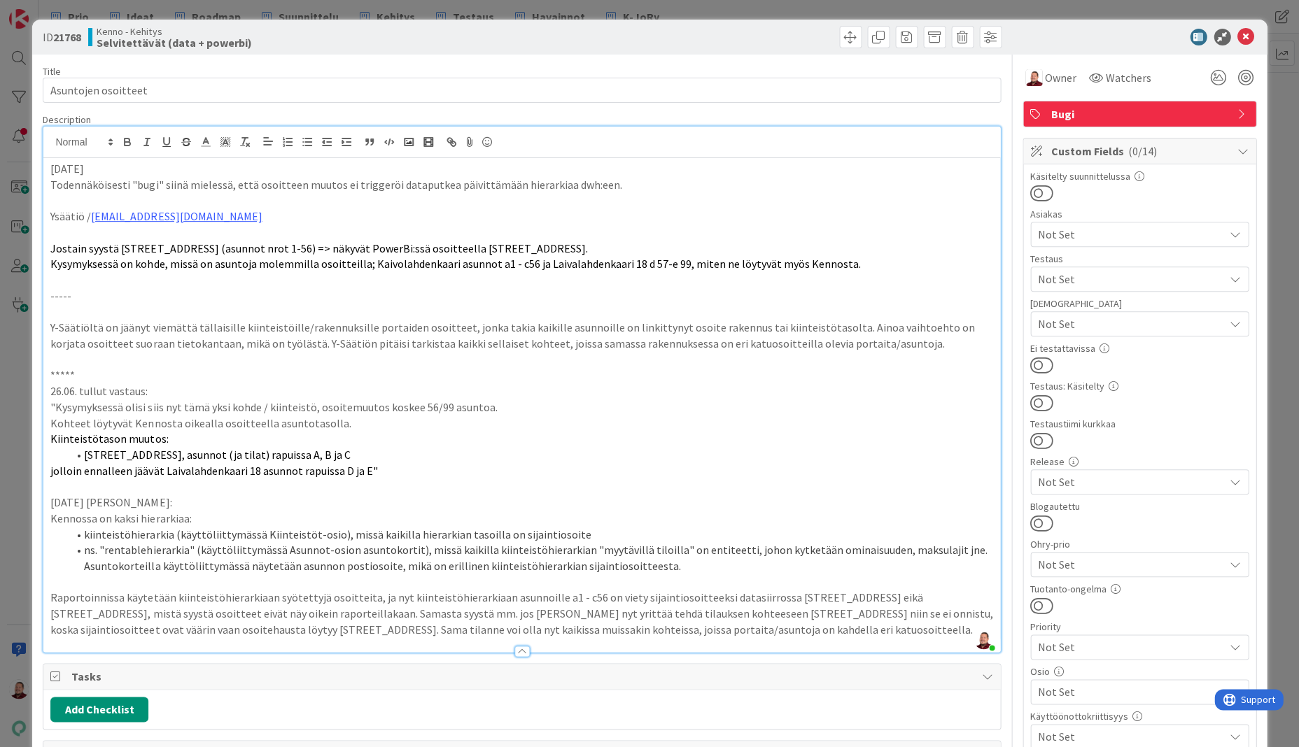
click at [658, 45] on div "ID 21768 Kenno - Kehitys Selvitettävät (data + powerbi)" at bounding box center [649, 37] width 1234 height 35
click at [540, 192] on p at bounding box center [521, 200] width 942 height 16
click at [540, 177] on p "Todennäköisesti "bugi" siinä mielessä, että osoitteen muutos ei triggeröi datap…" at bounding box center [521, 185] width 942 height 16
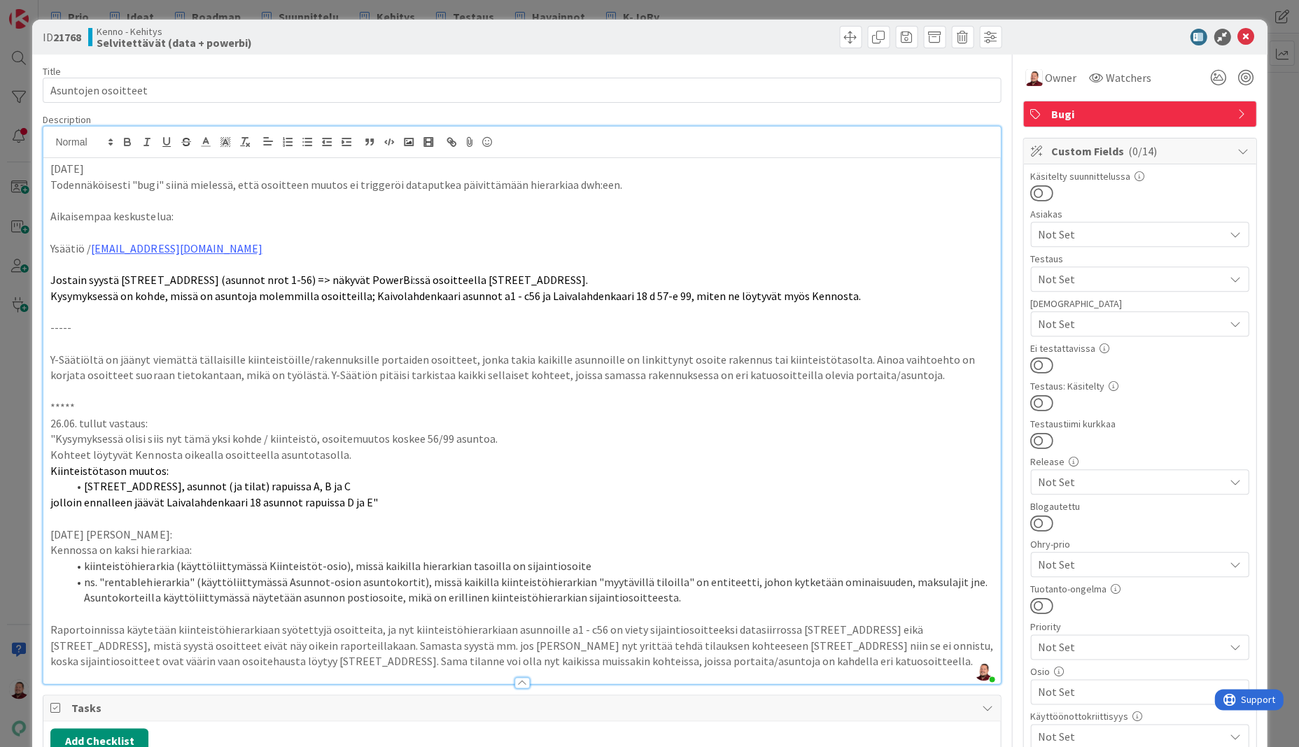
click at [554, 177] on p "Todennäköisesti "bugi" siinä mielessä, että osoitteen muutos ei triggeröi datap…" at bounding box center [521, 185] width 942 height 16
click at [1125, 48] on div "ID 21768 Kenno - Kehitys Selvitettävät (data + powerbi)" at bounding box center [649, 37] width 1234 height 35
click at [1245, 34] on icon at bounding box center [1245, 37] width 17 height 17
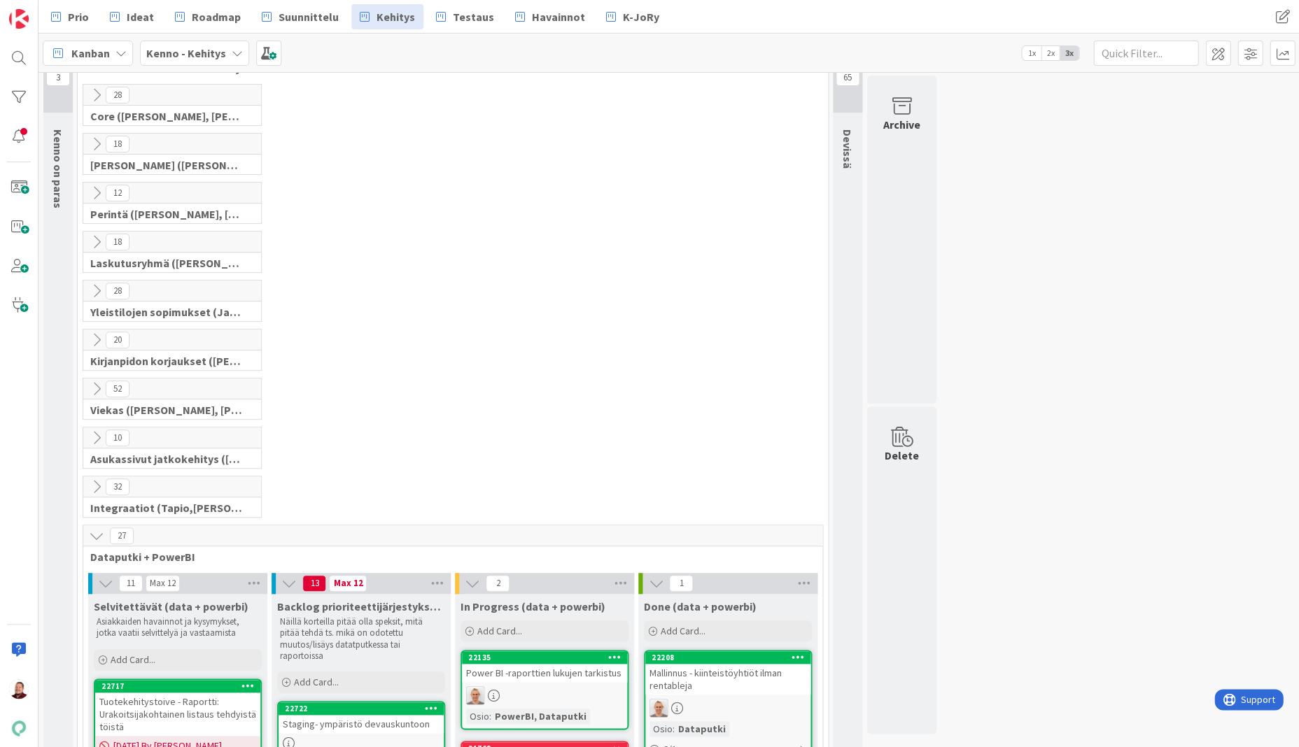
scroll to position [134, 0]
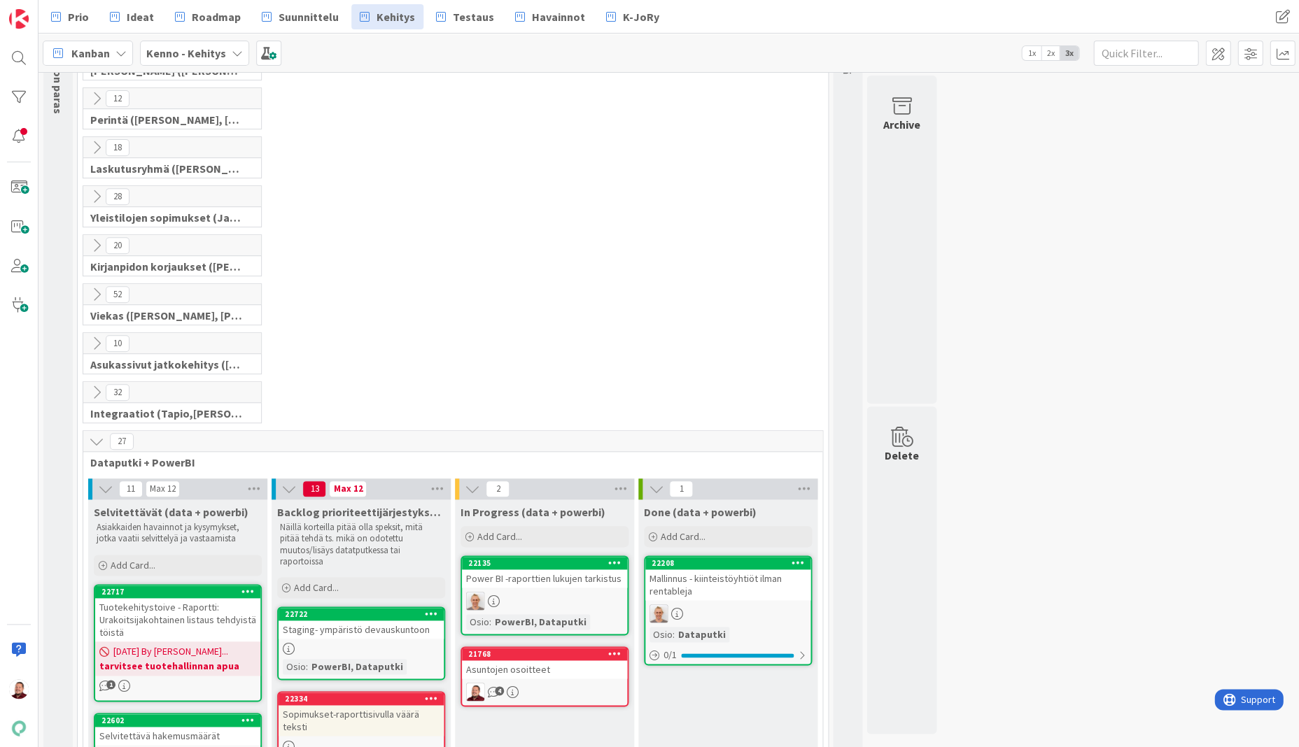
click at [517, 647] on link "21768 Asuntojen osoitteet 4" at bounding box center [545, 677] width 168 height 60
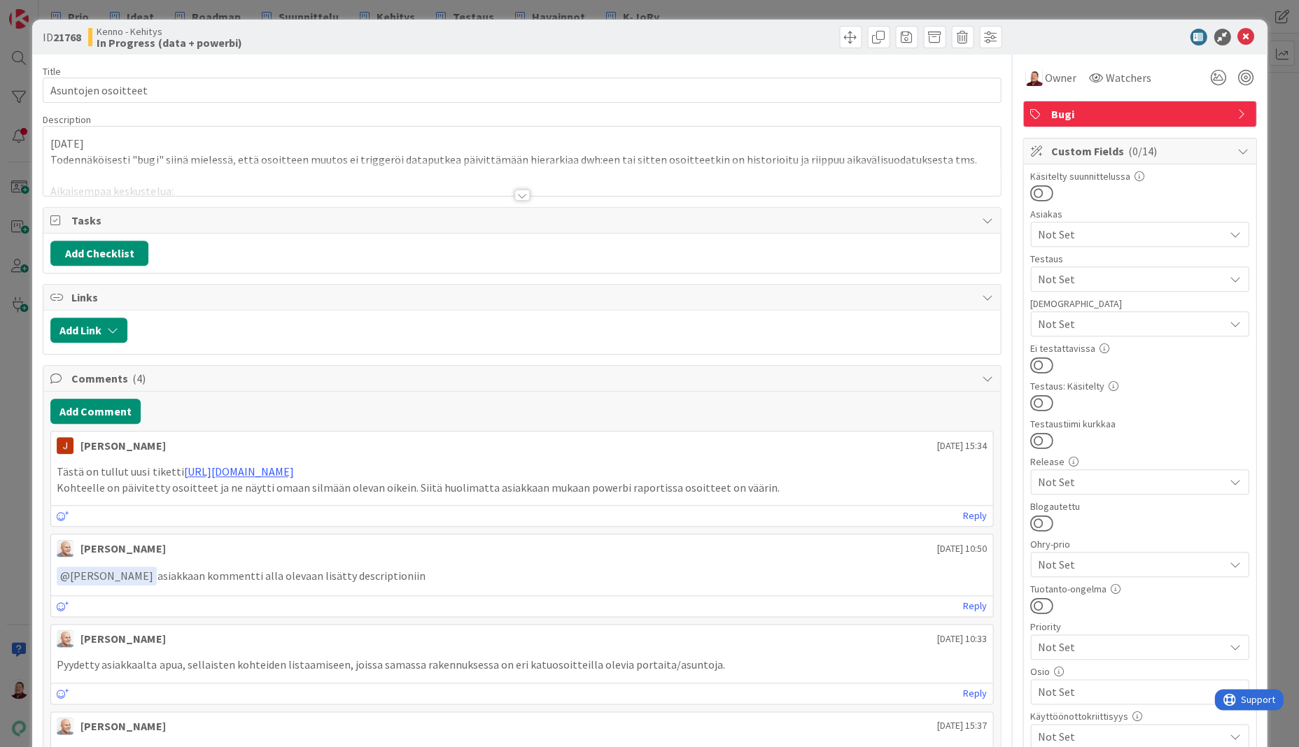
click at [522, 190] on div at bounding box center [521, 195] width 15 height 11
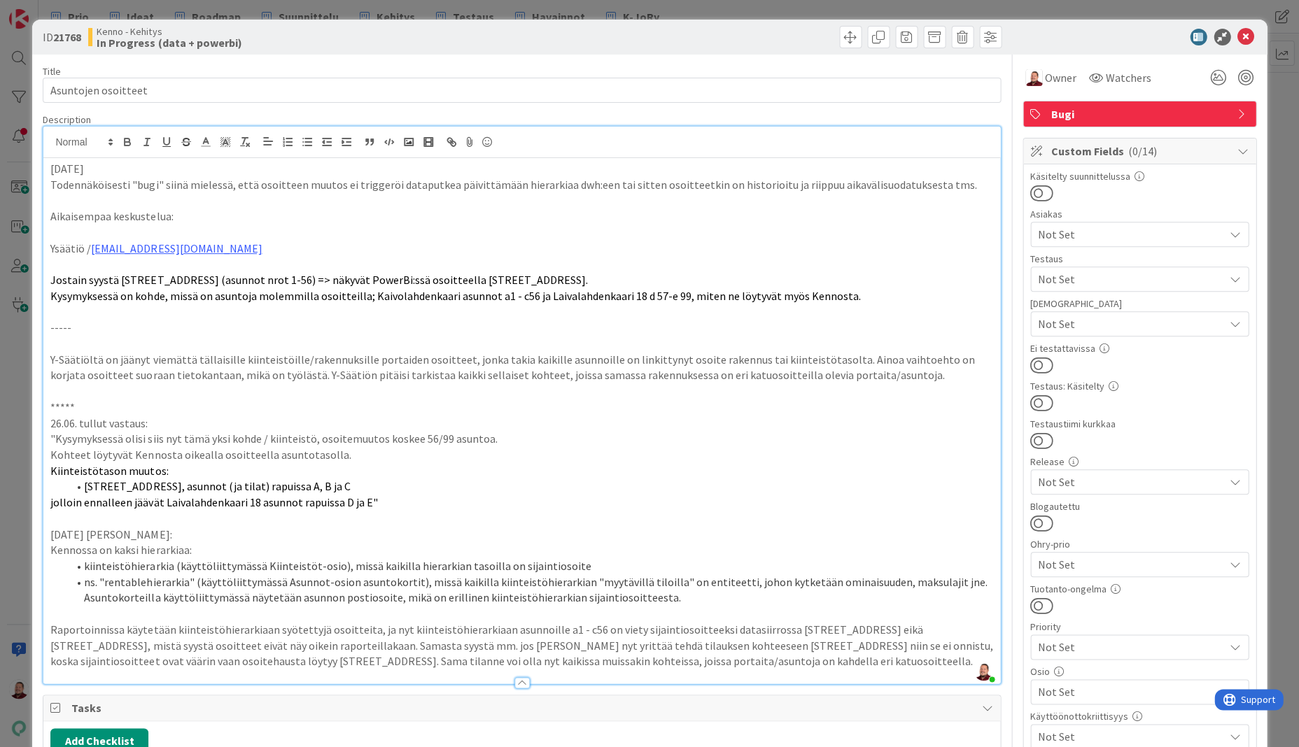
click at [802, 177] on p "Todennäköisesti "bugi" siinä mielessä, että osoitteen muutos ei triggeröi datap…" at bounding box center [521, 185] width 942 height 16
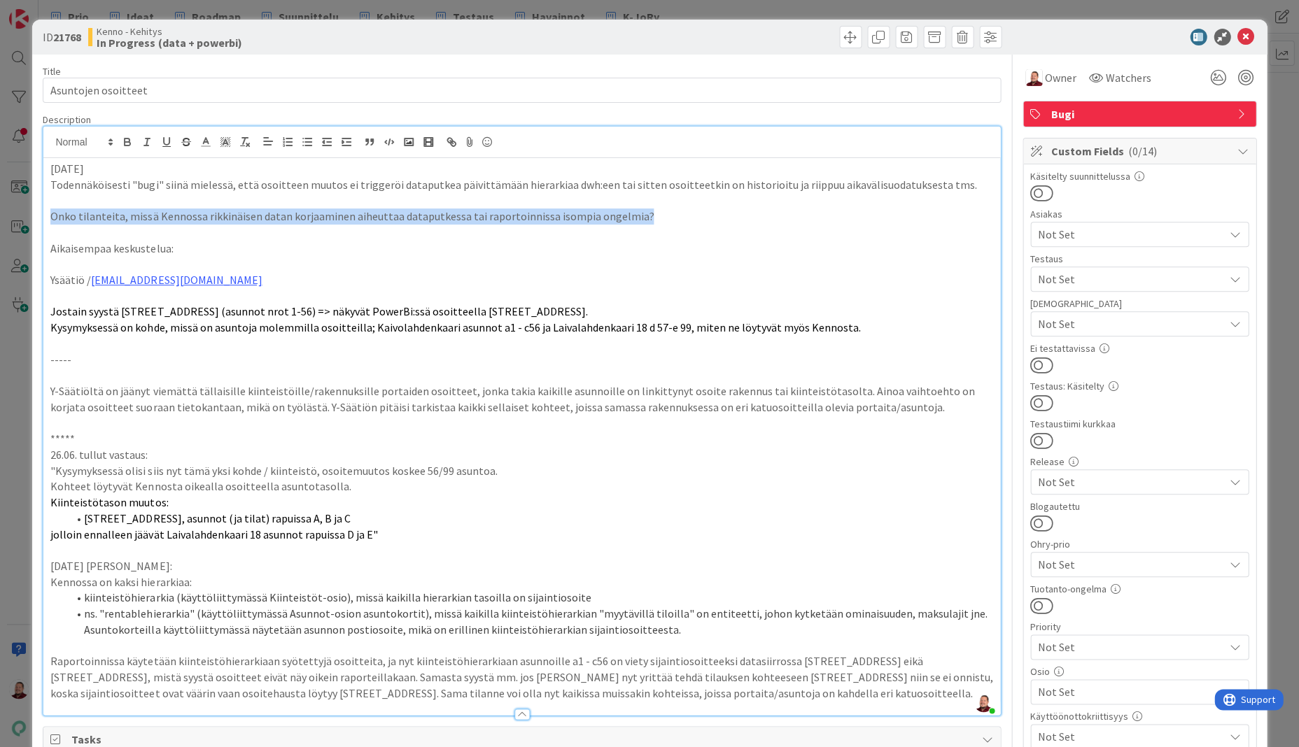
click at [549, 209] on p "Onko tilanteita, missä Kennossa rikkinäisen datan korjaaminen aiheuttaa dataput…" at bounding box center [521, 217] width 942 height 16
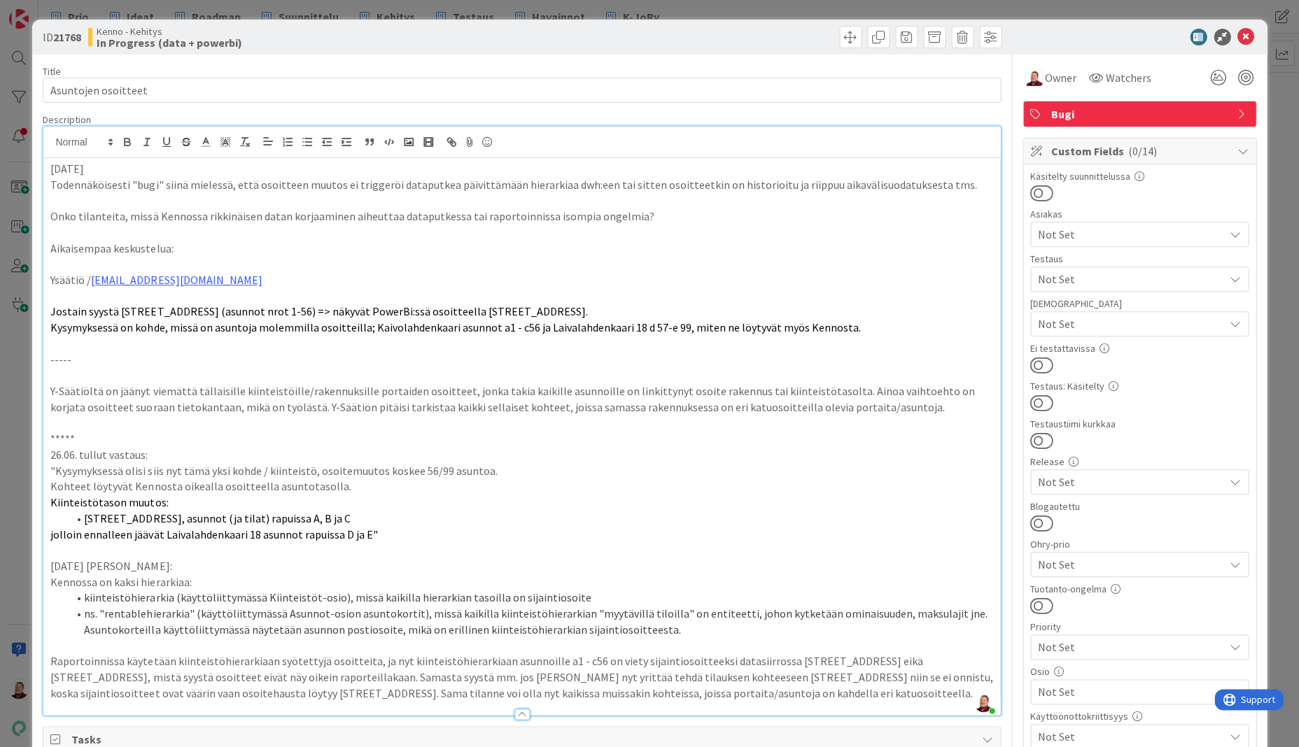
click at [391, 209] on p "Onko tilanteita, missä Kennossa rikkinäisen datan korjaaminen aiheuttaa dataput…" at bounding box center [521, 217] width 942 height 16
click at [1246, 36] on icon at bounding box center [1245, 37] width 17 height 17
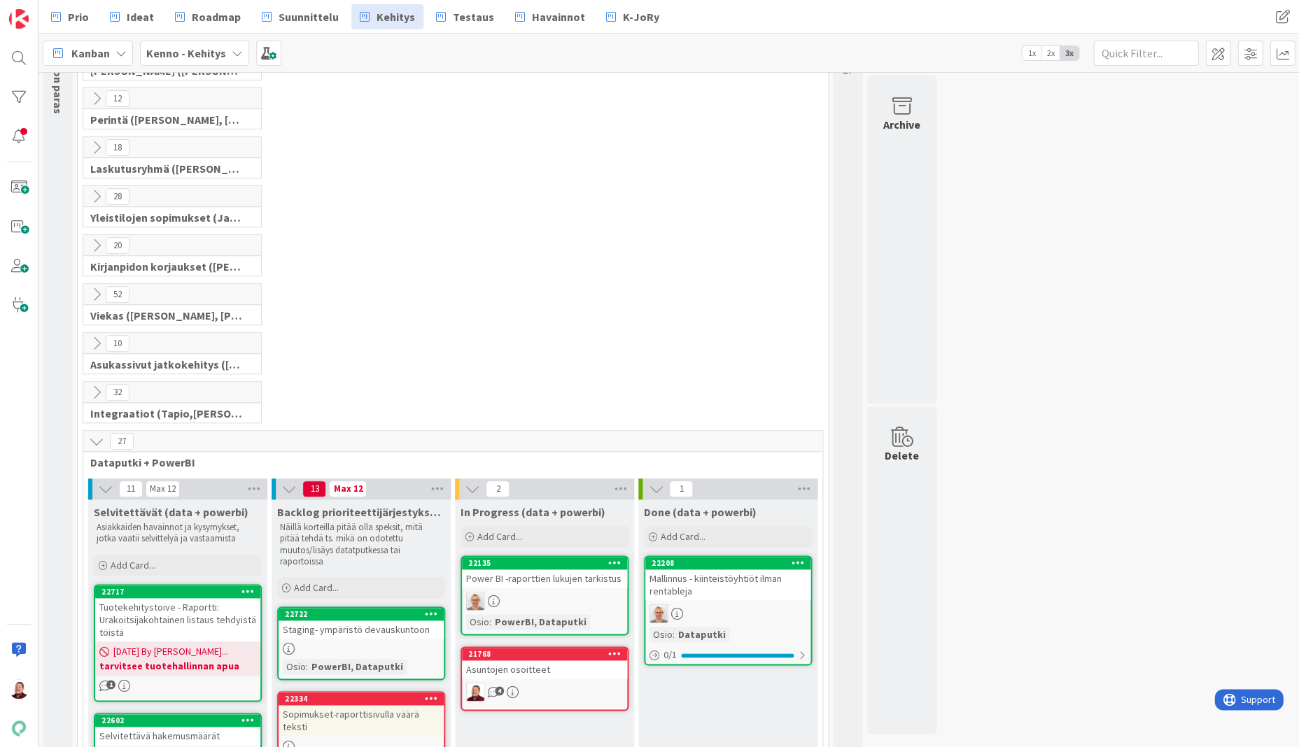
scroll to position [303, 0]
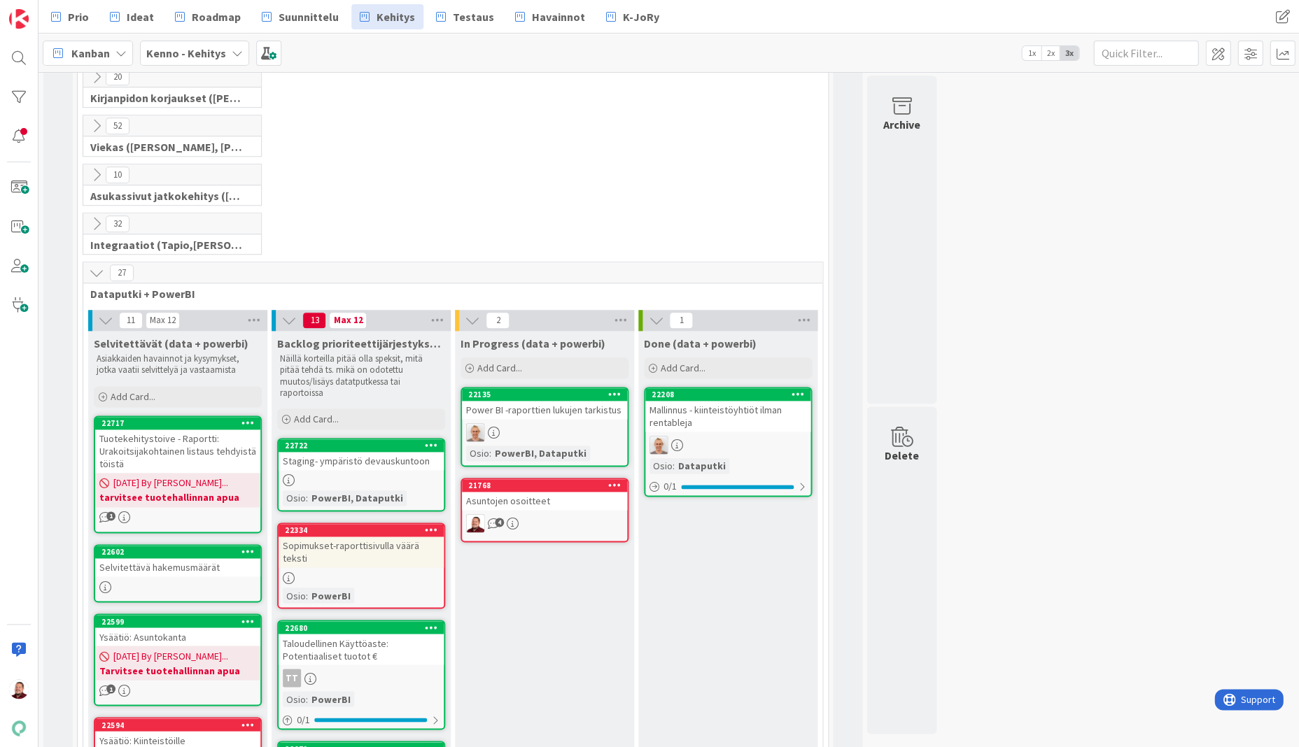
click at [528, 492] on div "Asuntojen osoitteet" at bounding box center [544, 501] width 165 height 18
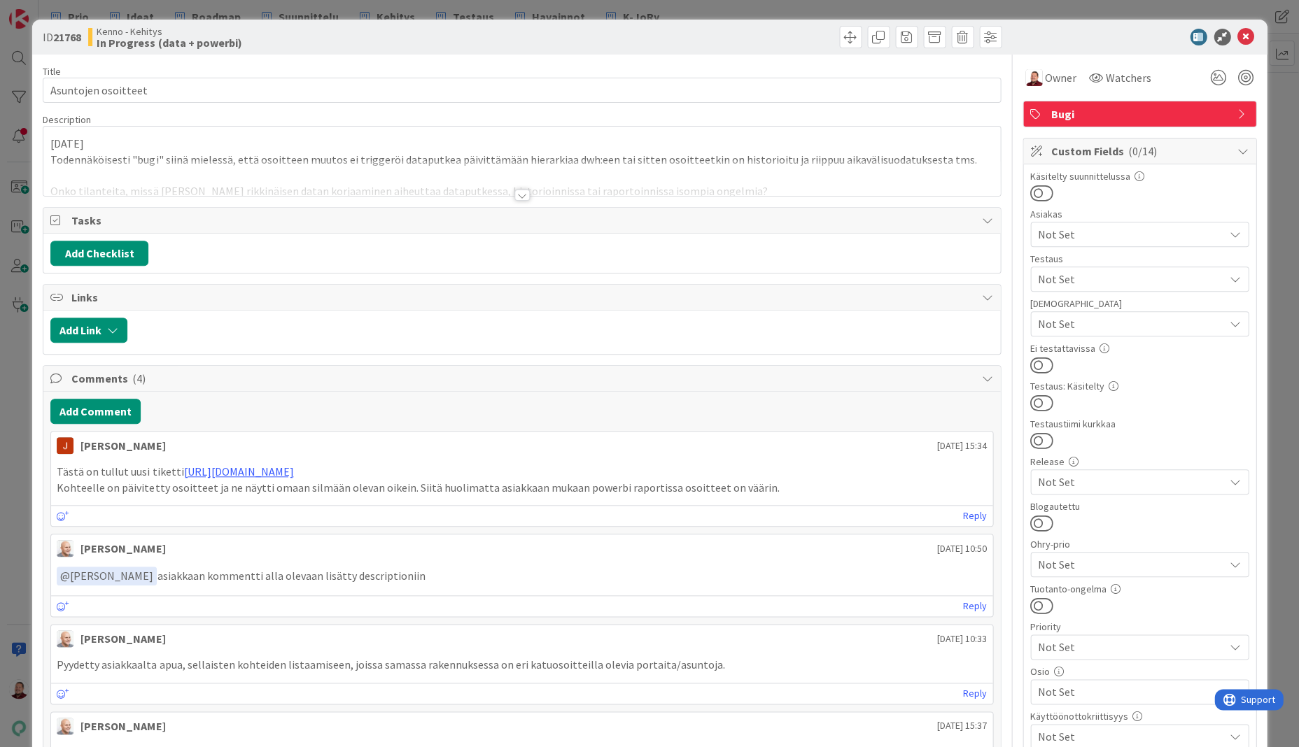
click at [519, 190] on div at bounding box center [521, 195] width 15 height 11
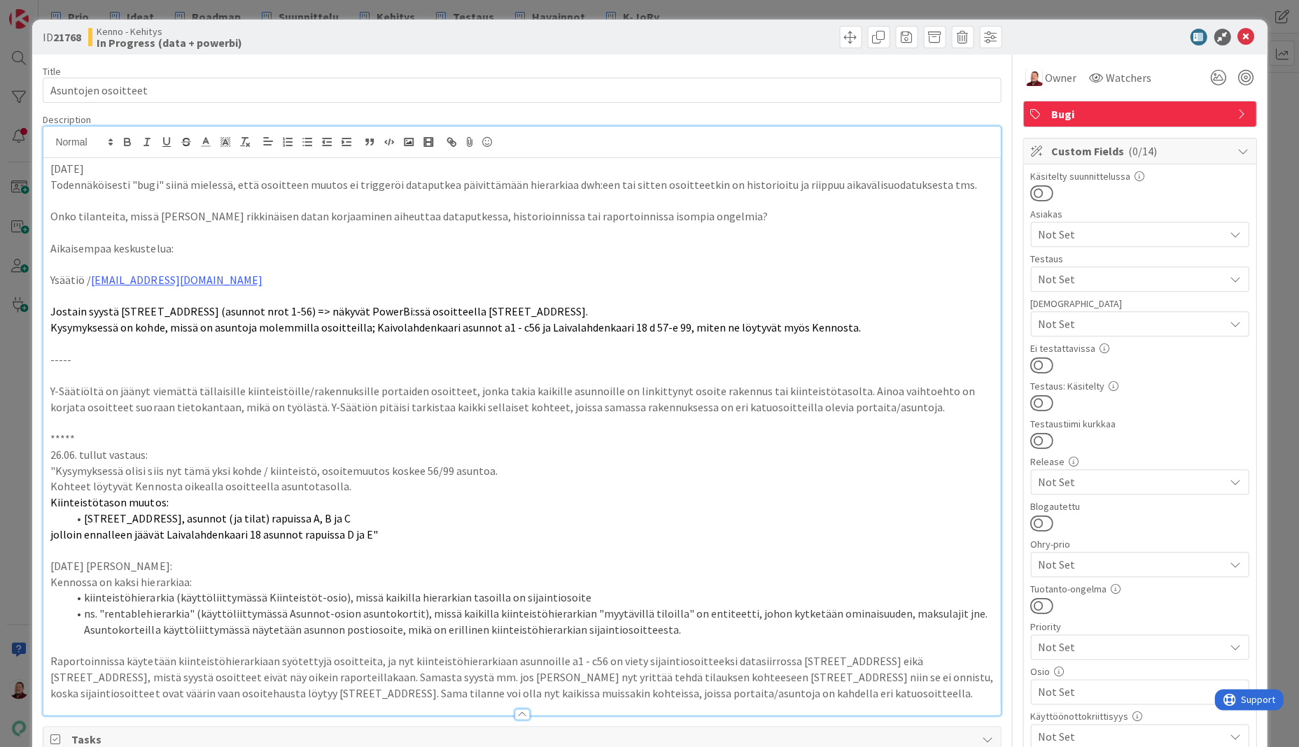
click at [796, 177] on p "Todennäköisesti "bugi" siinä mielessä, että osoitteen muutos ei triggeröi datap…" at bounding box center [521, 185] width 942 height 16
click at [633, 45] on div at bounding box center [764, 37] width 476 height 22
click at [742, 26] on div at bounding box center [764, 37] width 476 height 22
click at [1048, 70] on span "Owner" at bounding box center [1060, 77] width 31 height 17
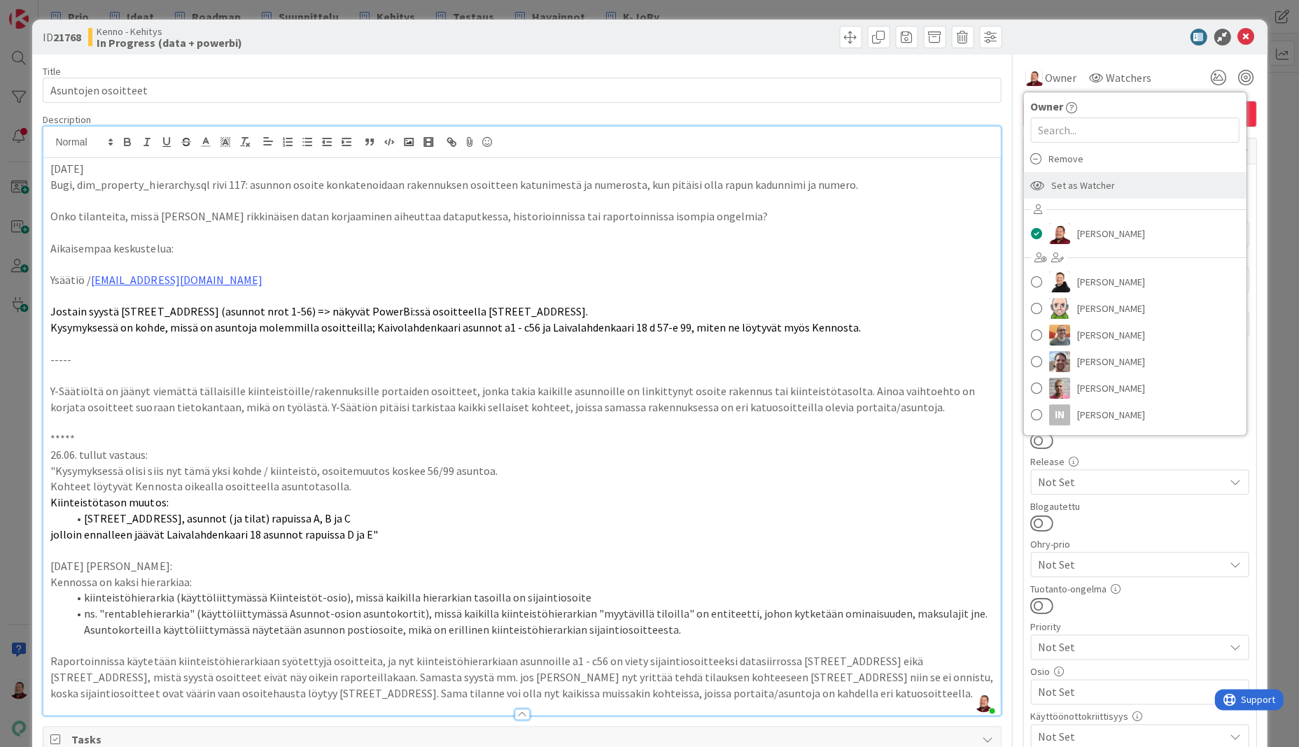
click at [1057, 175] on span "Set as Watcher" at bounding box center [1083, 185] width 64 height 21
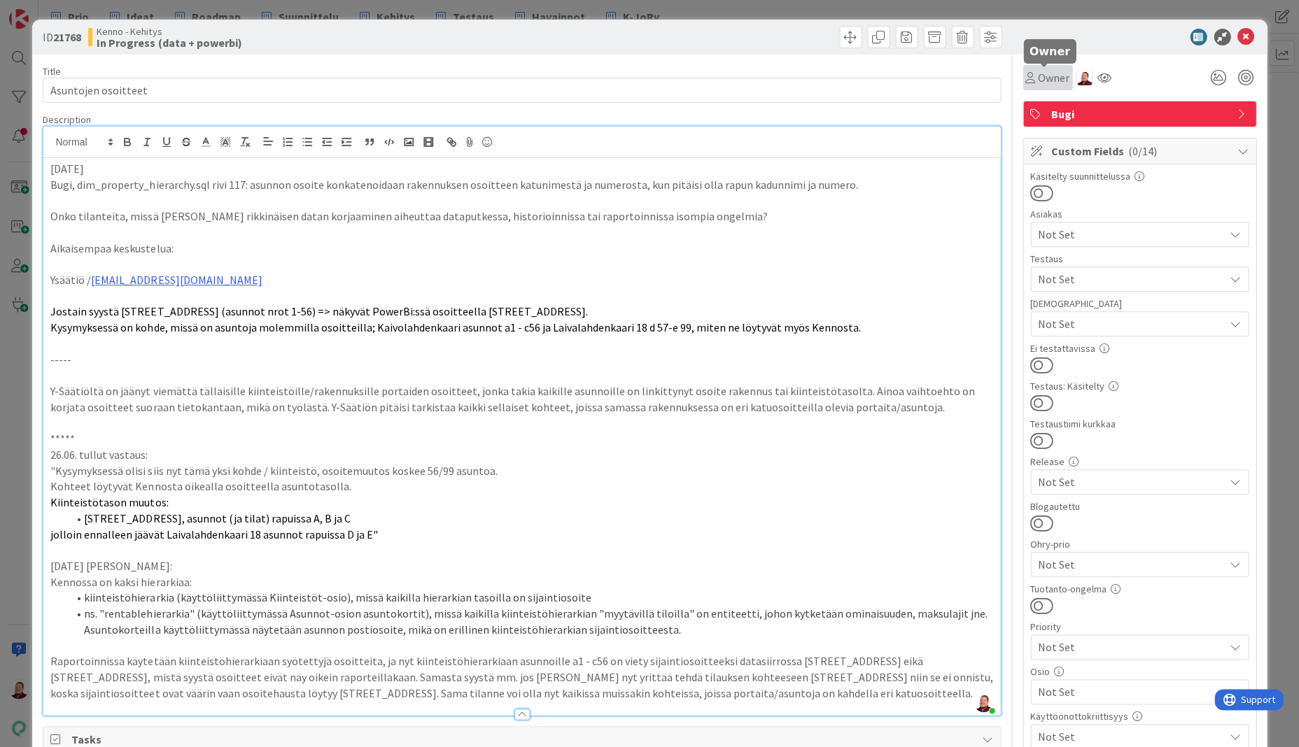
click at [1050, 66] on div "Owner" at bounding box center [1048, 77] width 50 height 25
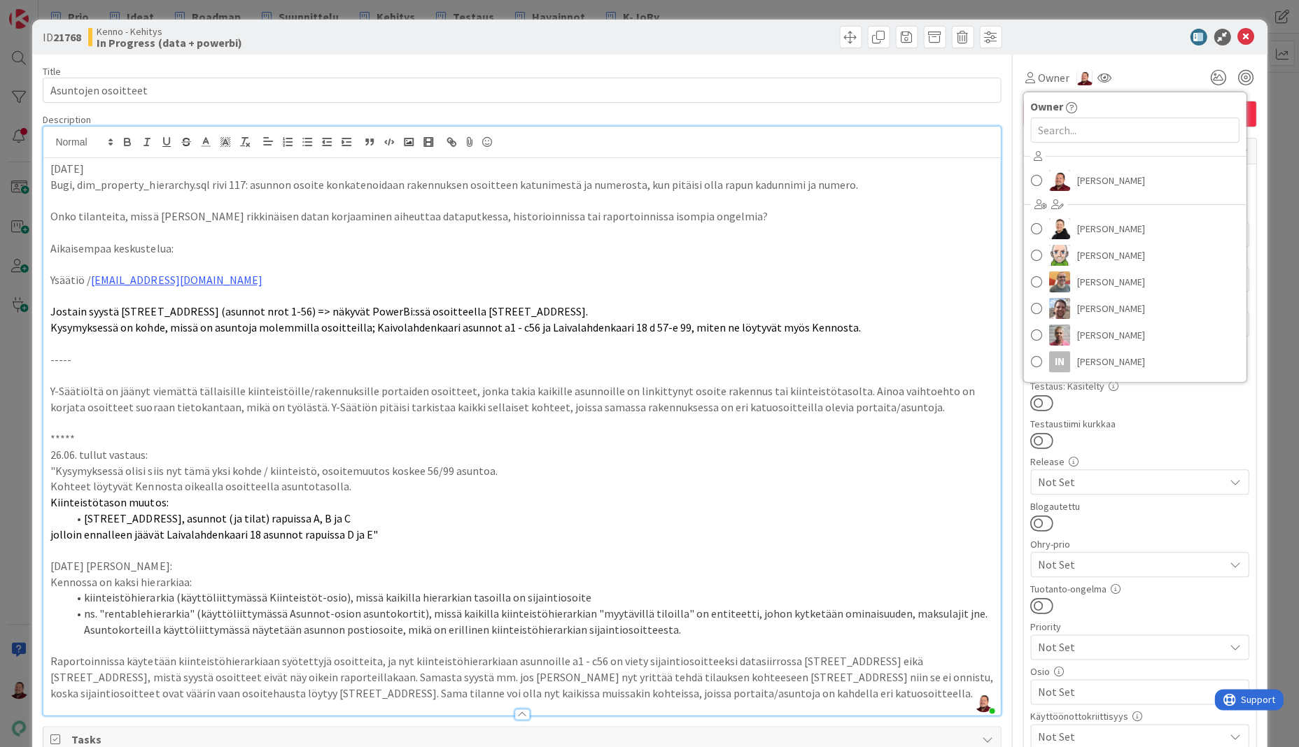
click at [1148, 41] on div at bounding box center [1133, 37] width 248 height 17
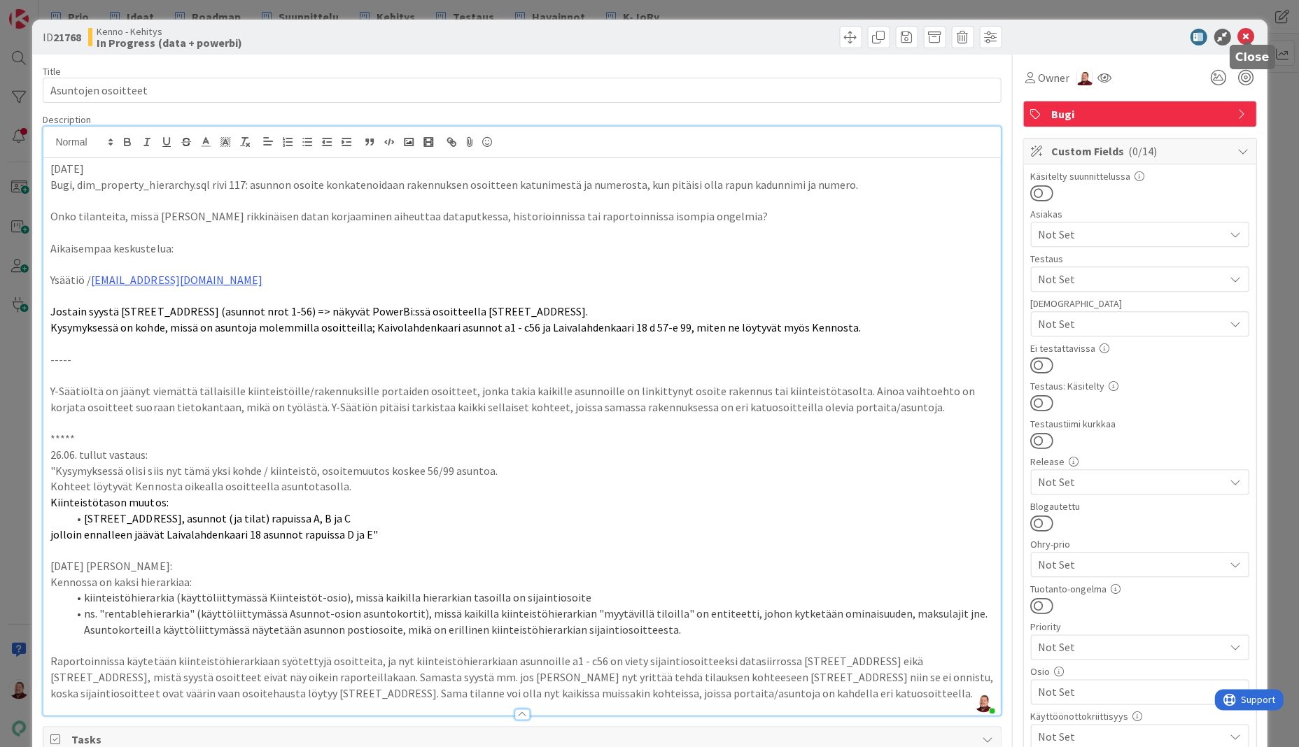
click at [1249, 29] on icon at bounding box center [1245, 37] width 17 height 17
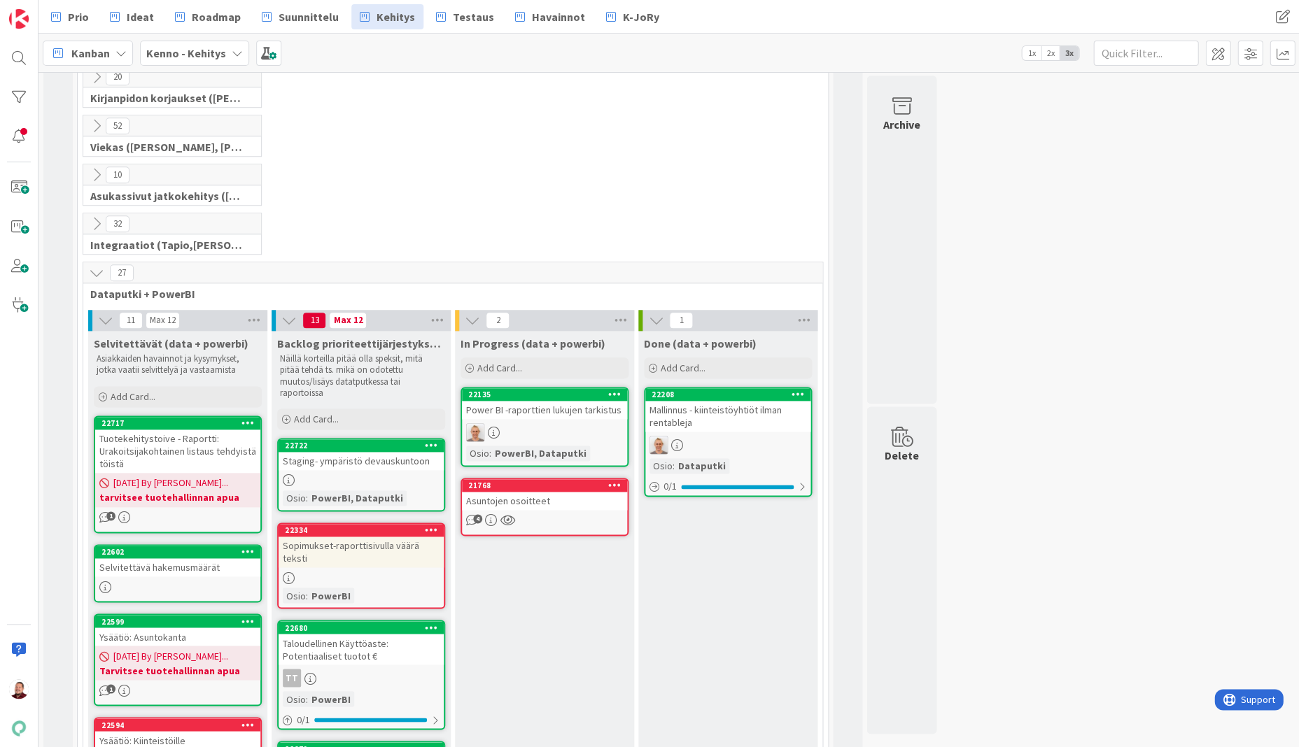
click at [520, 492] on div "Asuntojen osoitteet" at bounding box center [544, 501] width 165 height 18
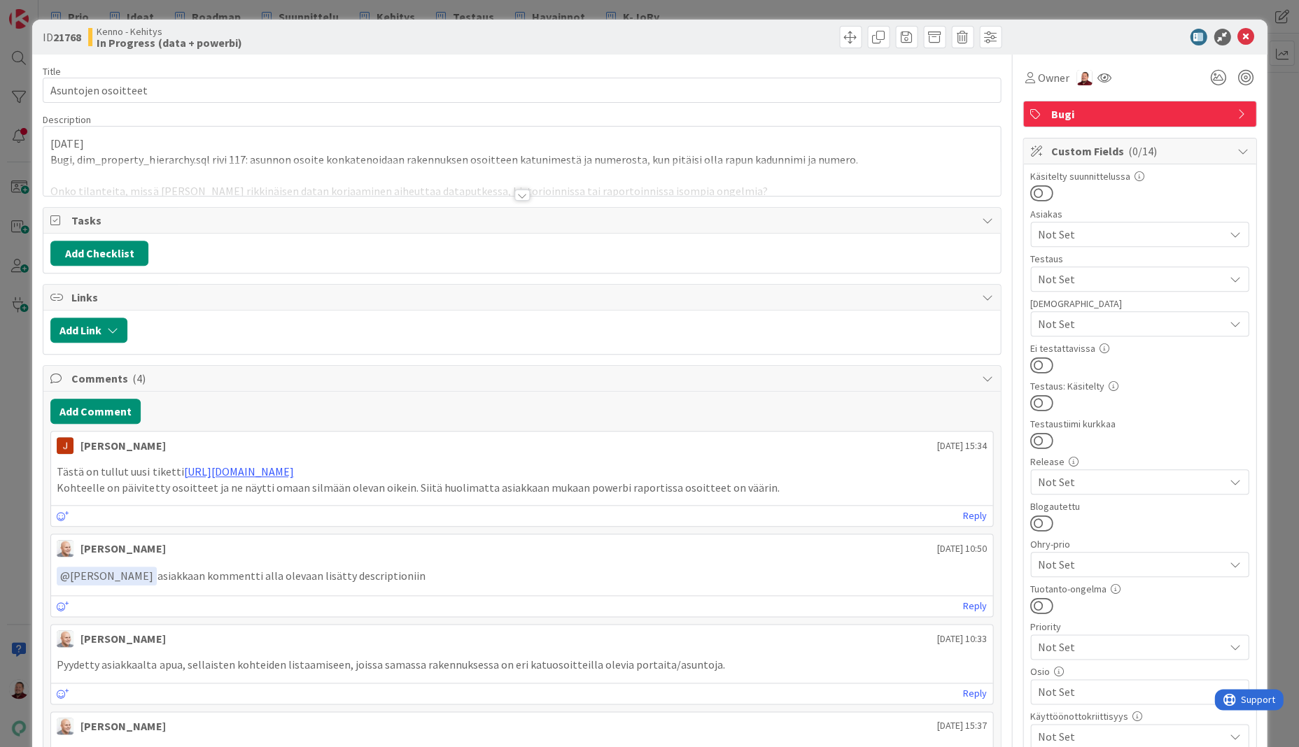
click at [725, 140] on div "18.8.2025 Bugi, dim_property_hierarchy.sql rivi 117: asunnon osoite konkatenoid…" at bounding box center [521, 161] width 956 height 69
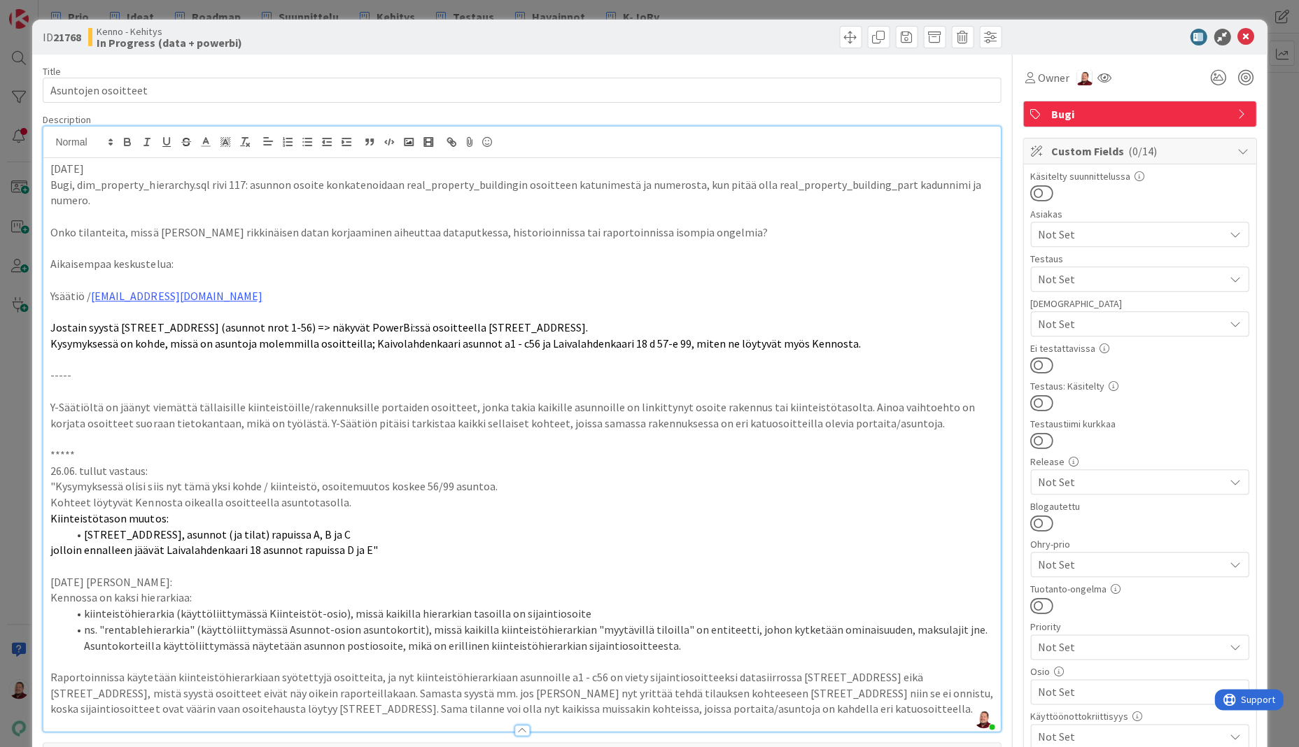
click at [757, 45] on div "ID 21768 Kenno - Kehitys In Progress (data + powerbi)" at bounding box center [649, 37] width 1234 height 35
click at [1244, 36] on icon at bounding box center [1245, 37] width 17 height 17
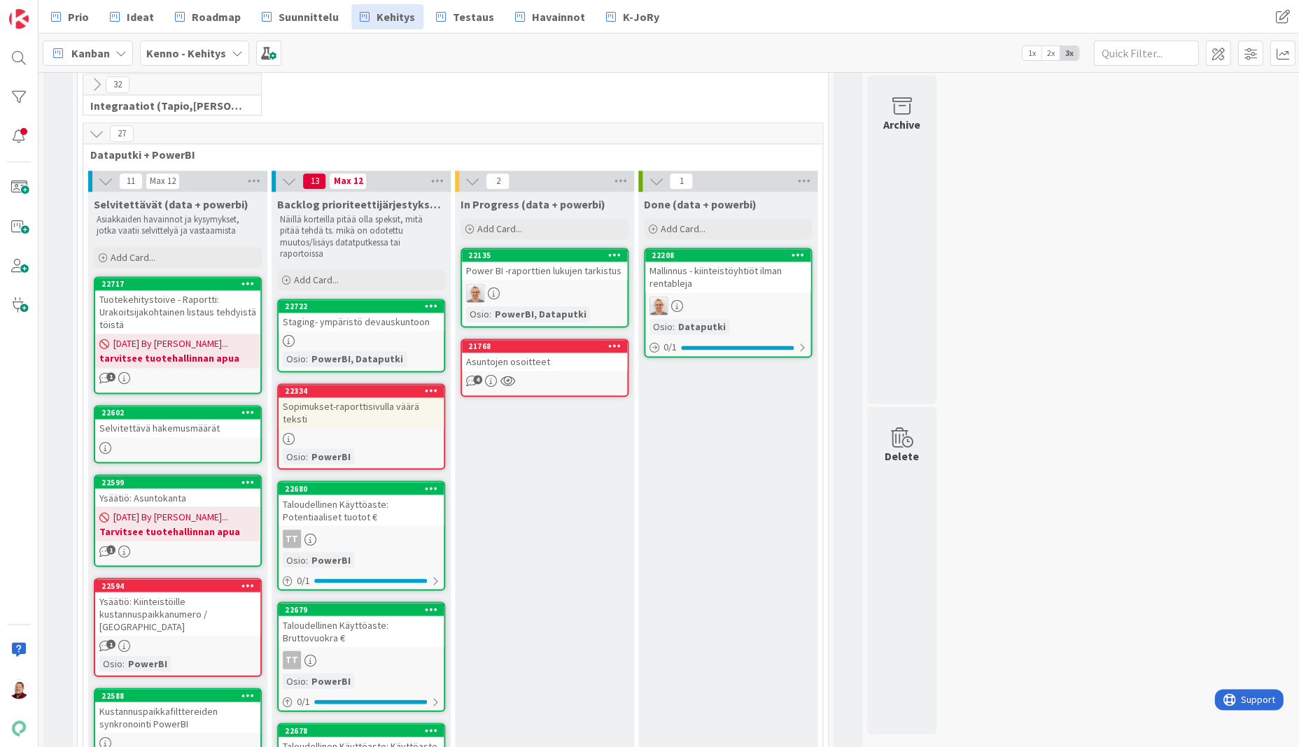
scroll to position [565, 0]
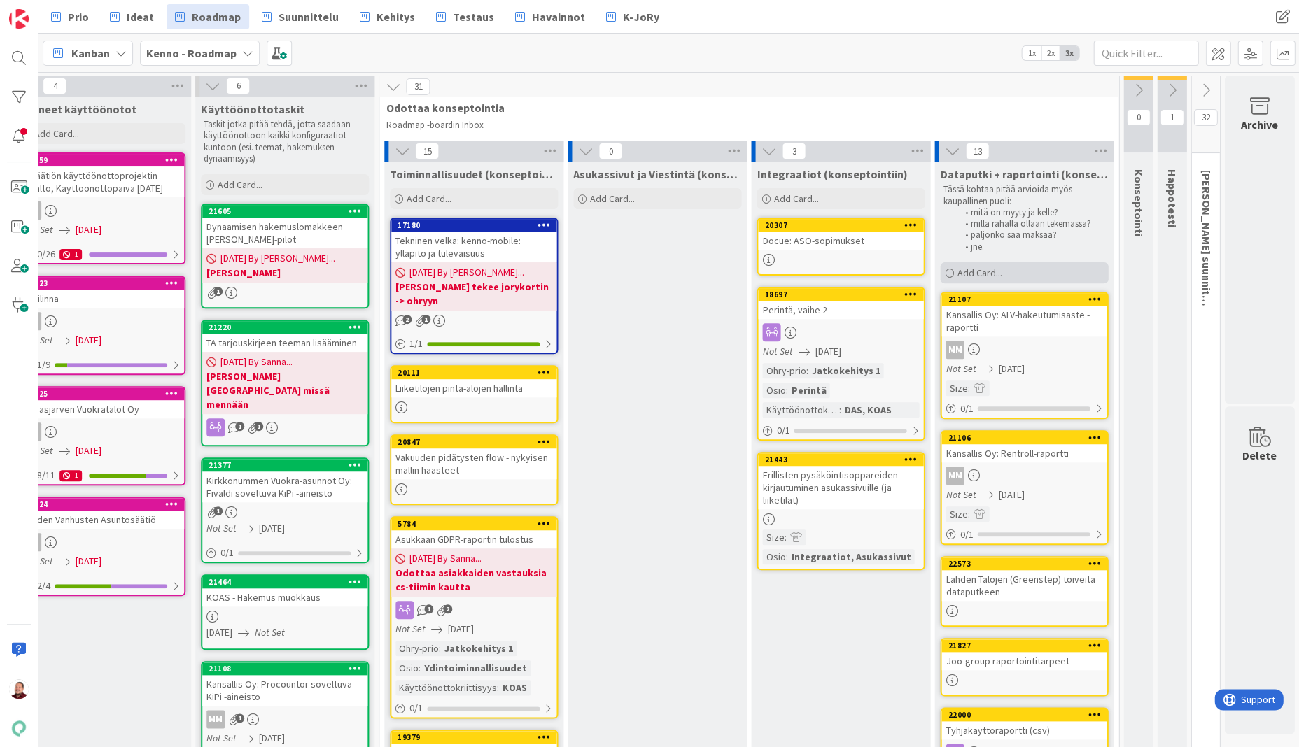
click at [988, 267] on span "Add Card..." at bounding box center [979, 273] width 45 height 13
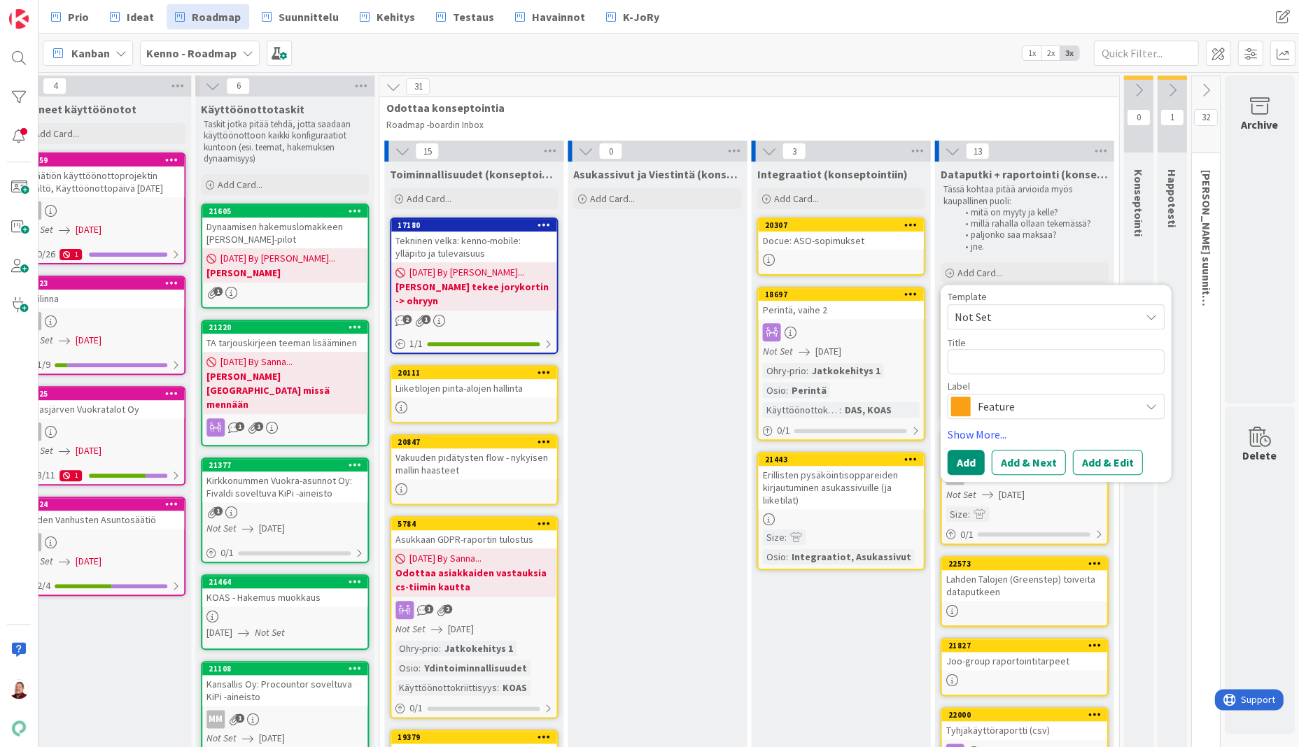
click at [977, 397] on span "Feature" at bounding box center [1054, 407] width 155 height 20
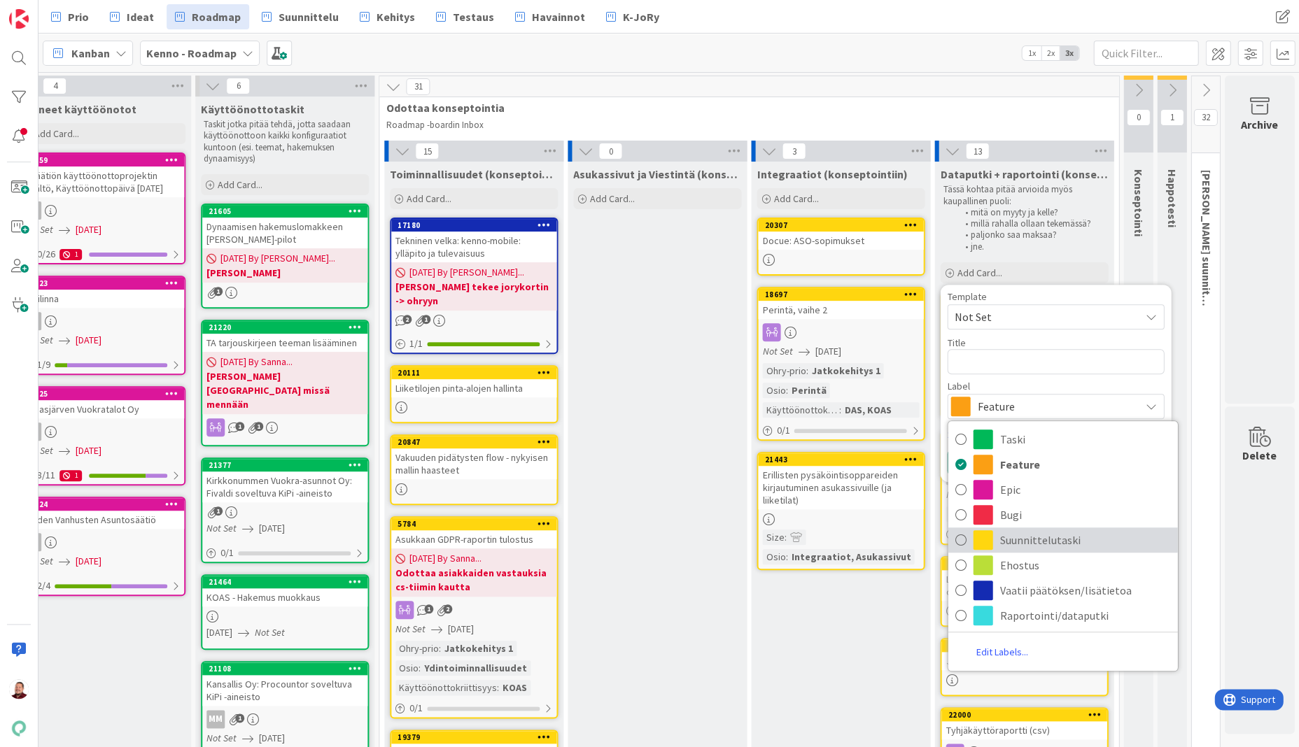
click at [981, 531] on span at bounding box center [983, 541] width 20 height 20
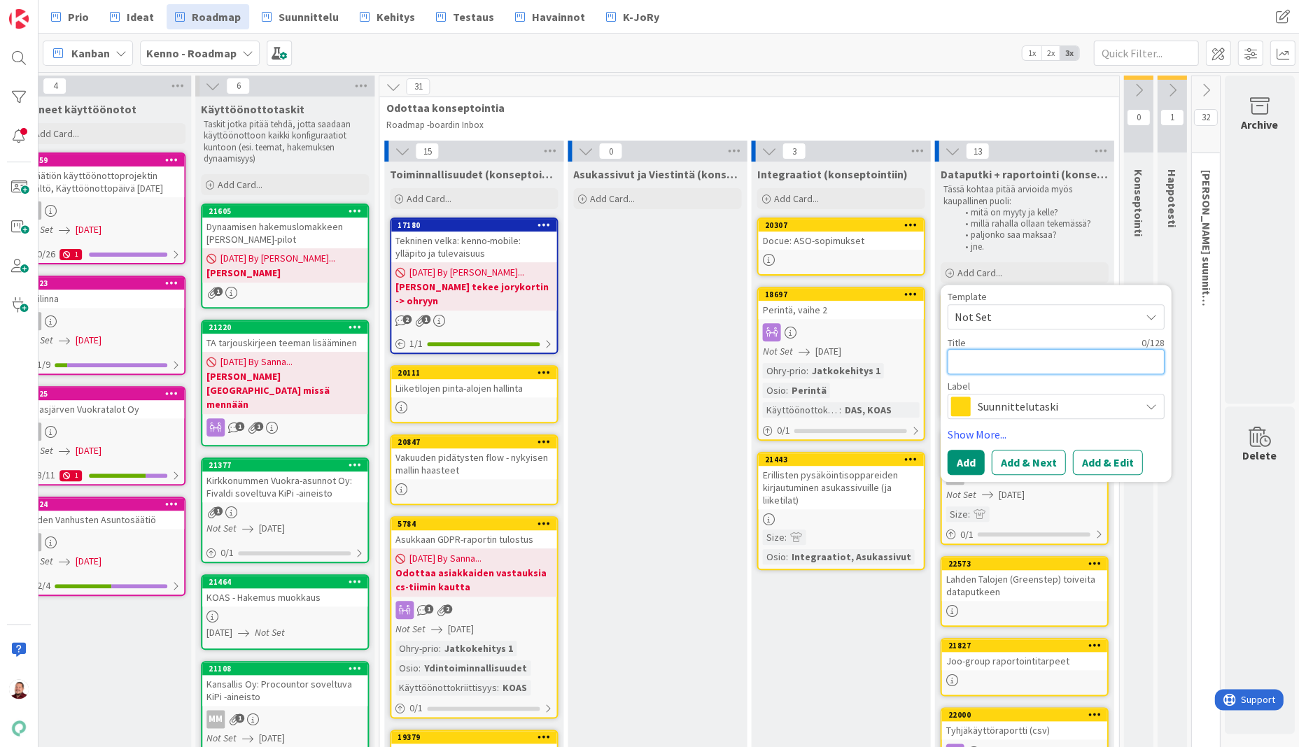
click at [965, 349] on textarea at bounding box center [1055, 361] width 217 height 25
type textarea "x"
type textarea "D"
type textarea "x"
type textarea "Da"
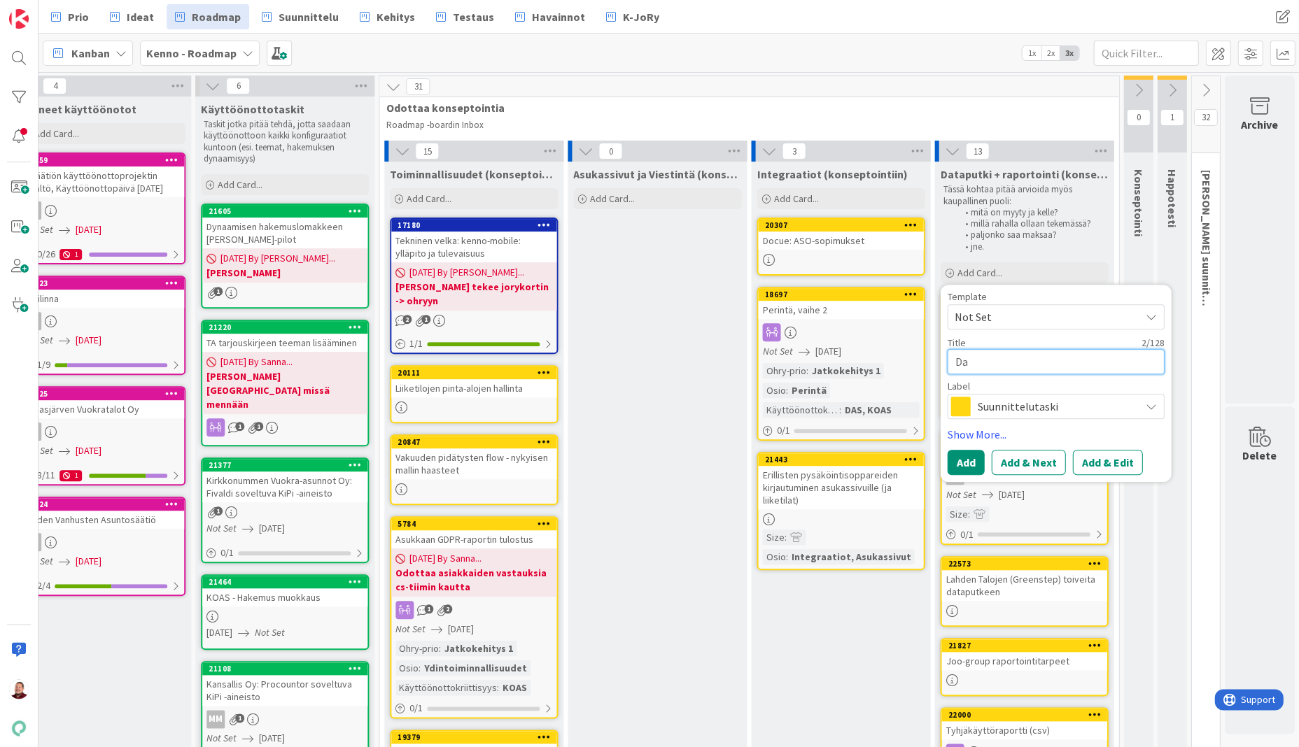
type textarea "x"
type textarea "D"
type textarea "x"
type textarea "DW"
type textarea "x"
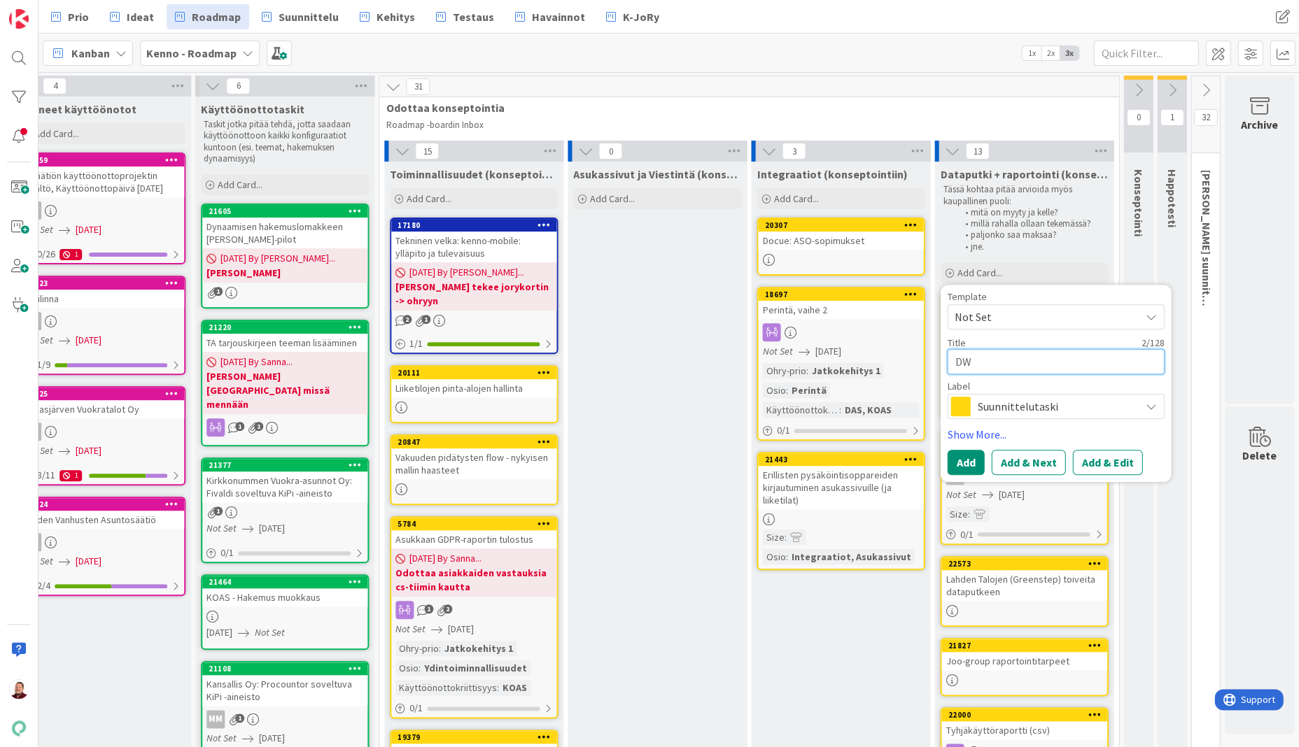
type textarea "DWH"
type textarea "x"
type textarea "DWH:"
type textarea "x"
type textarea "DWH:n"
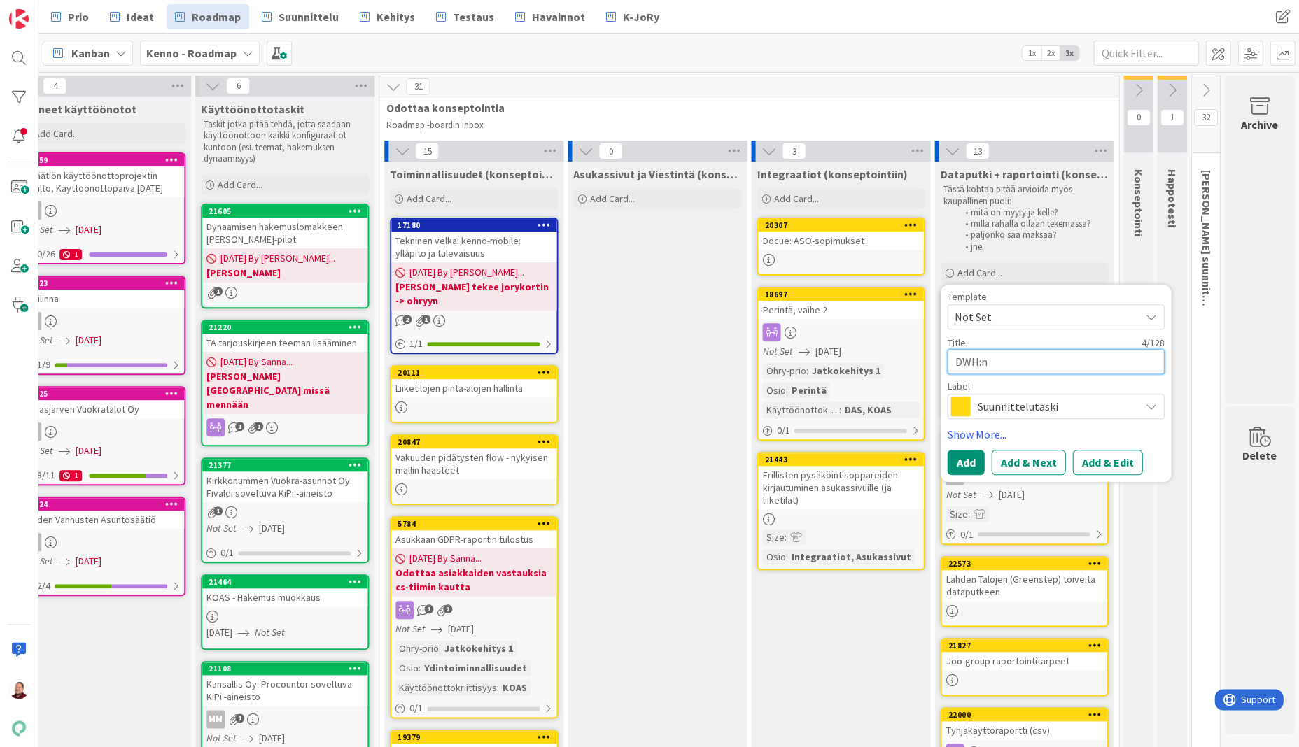
type textarea "x"
type textarea "DWH:n"
type textarea "x"
type textarea "DWH:n h"
type textarea "x"
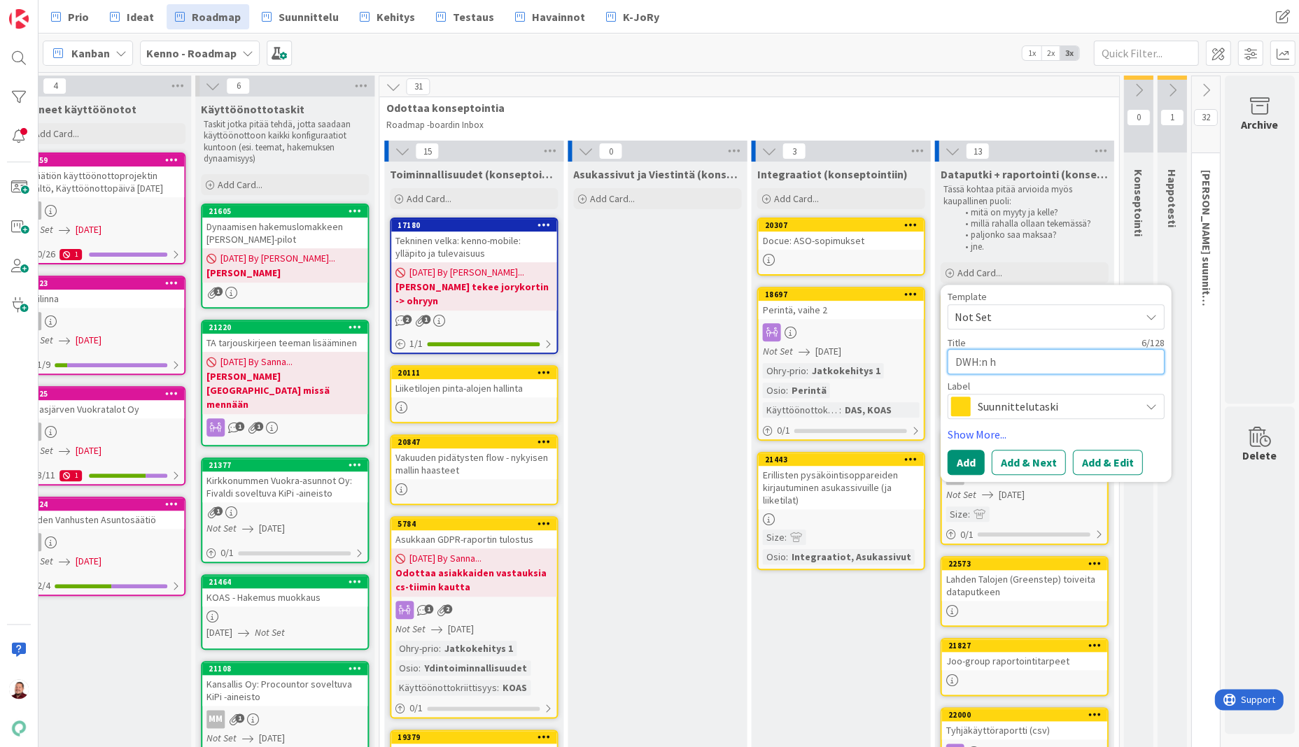
type textarea "DWH:n hi"
type textarea "x"
type textarea "DWH:n his"
type textarea "x"
type textarea "DWH:n hist"
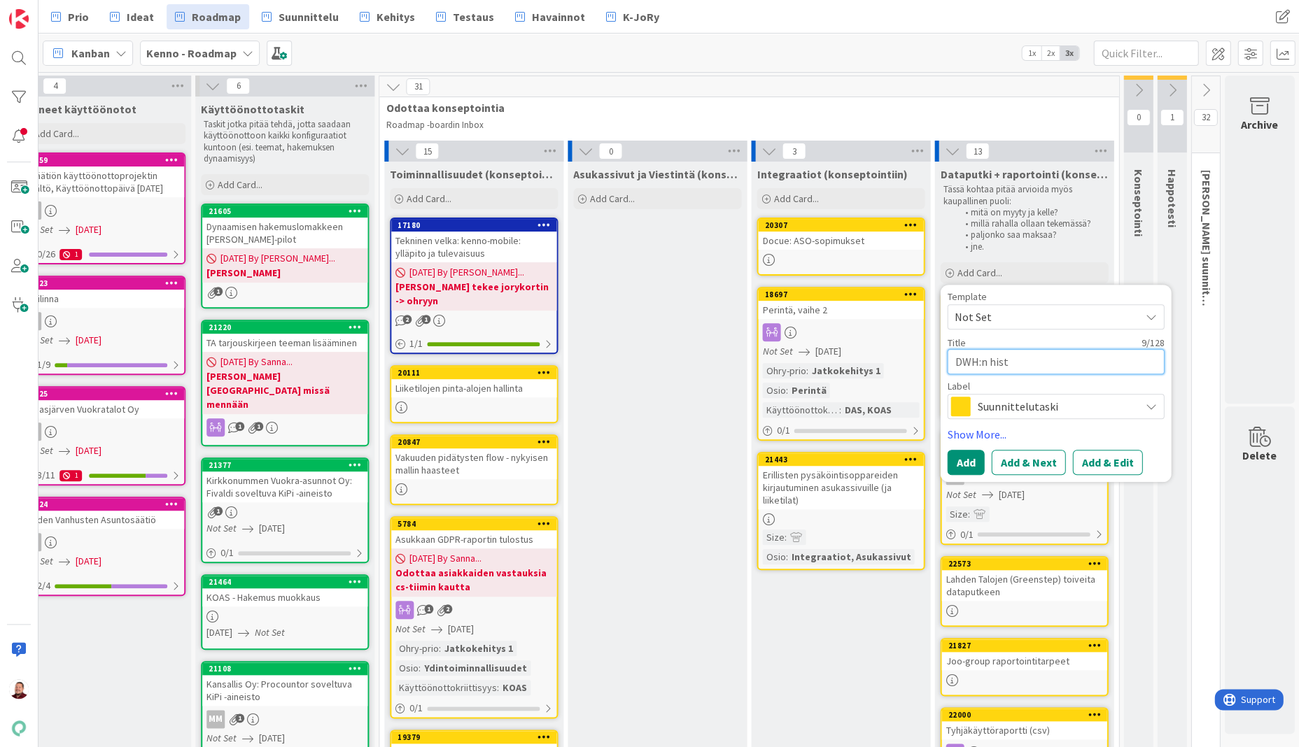
type textarea "x"
type textarea "DWH:n histo"
type textarea "x"
type textarea "DWH:n histor"
type textarea "x"
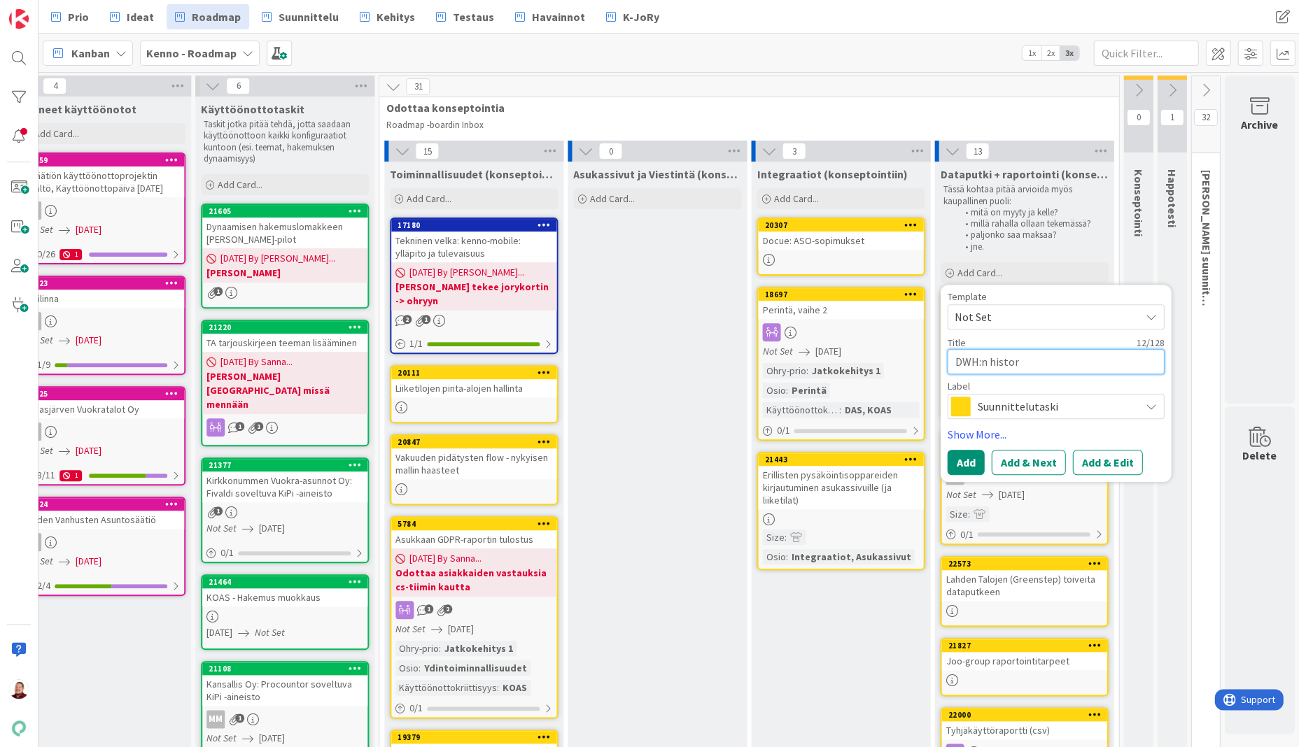
type textarea "DWH:n histori"
type textarea "x"
type textarea "DWH:n historio"
type textarea "x"
type textarea "DWH:n historioi"
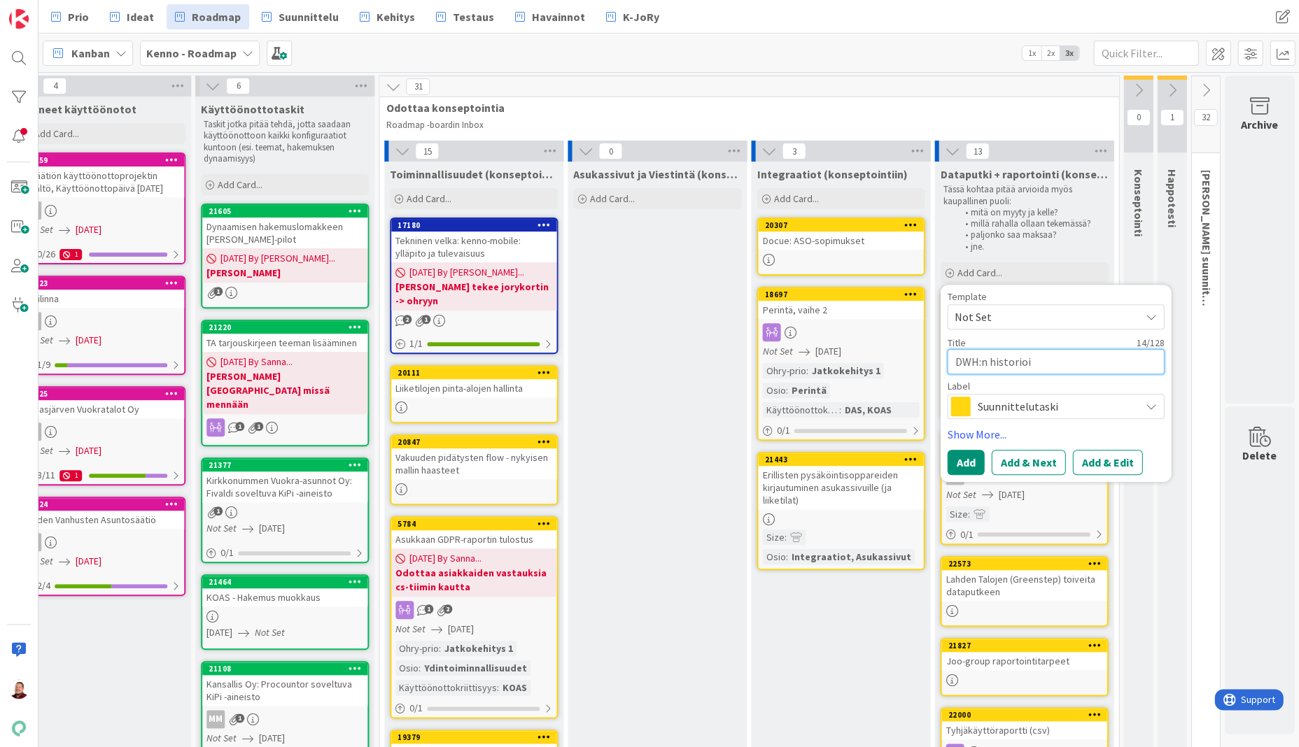
type textarea "x"
type textarea "DWH:n historioin"
type textarea "x"
type textarea "DWH:n historioinn"
type textarea "x"
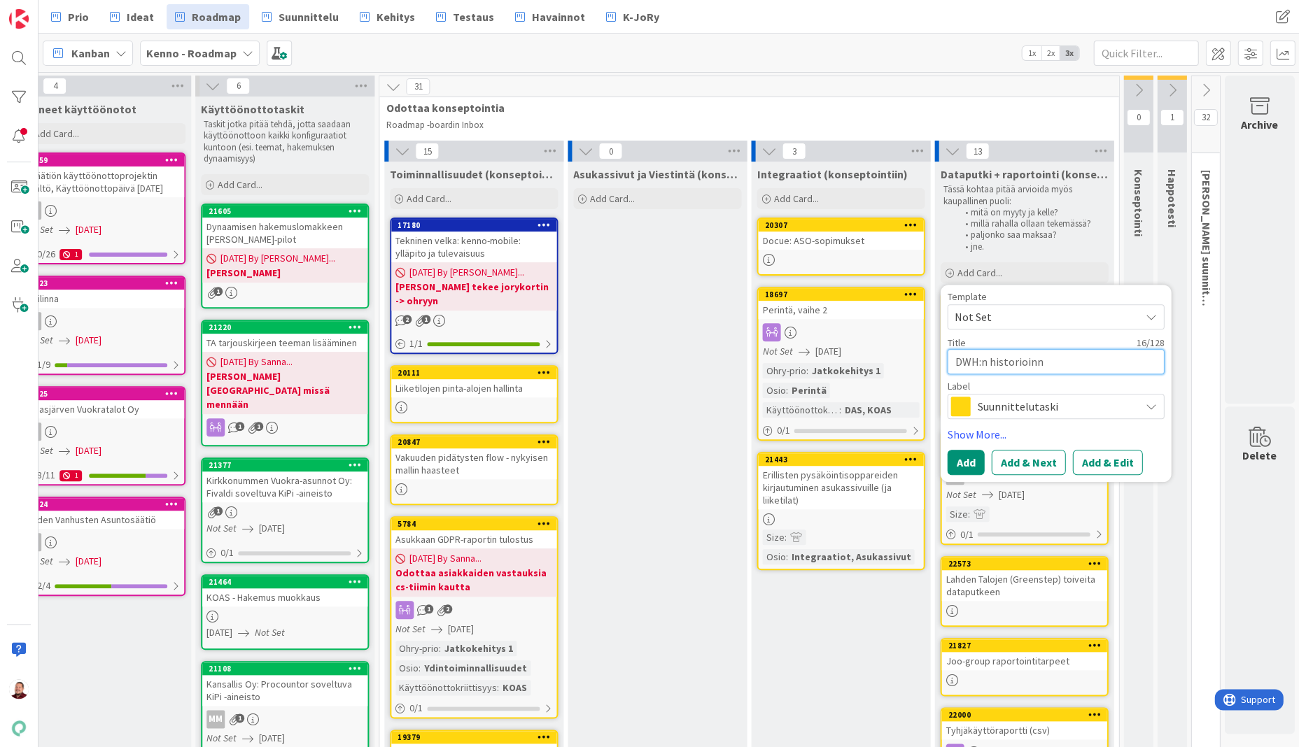
type textarea "DWH:n historioinni"
type textarea "x"
type textarea "DWH:n historioinnin"
type textarea "x"
type textarea "DWH:n historioinnin"
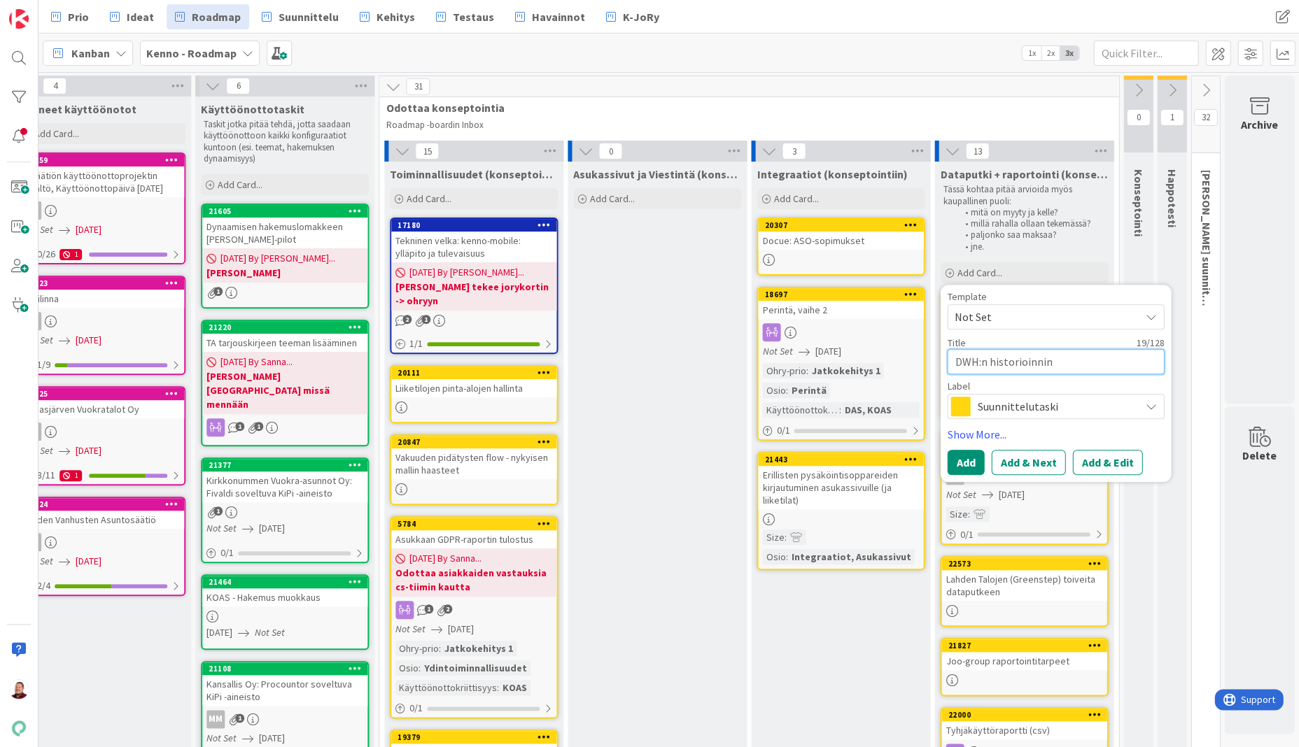
type textarea "x"
type textarea "DWH:n historioinnin l"
type textarea "x"
type textarea "DWH:n historioinnin li"
type textarea "x"
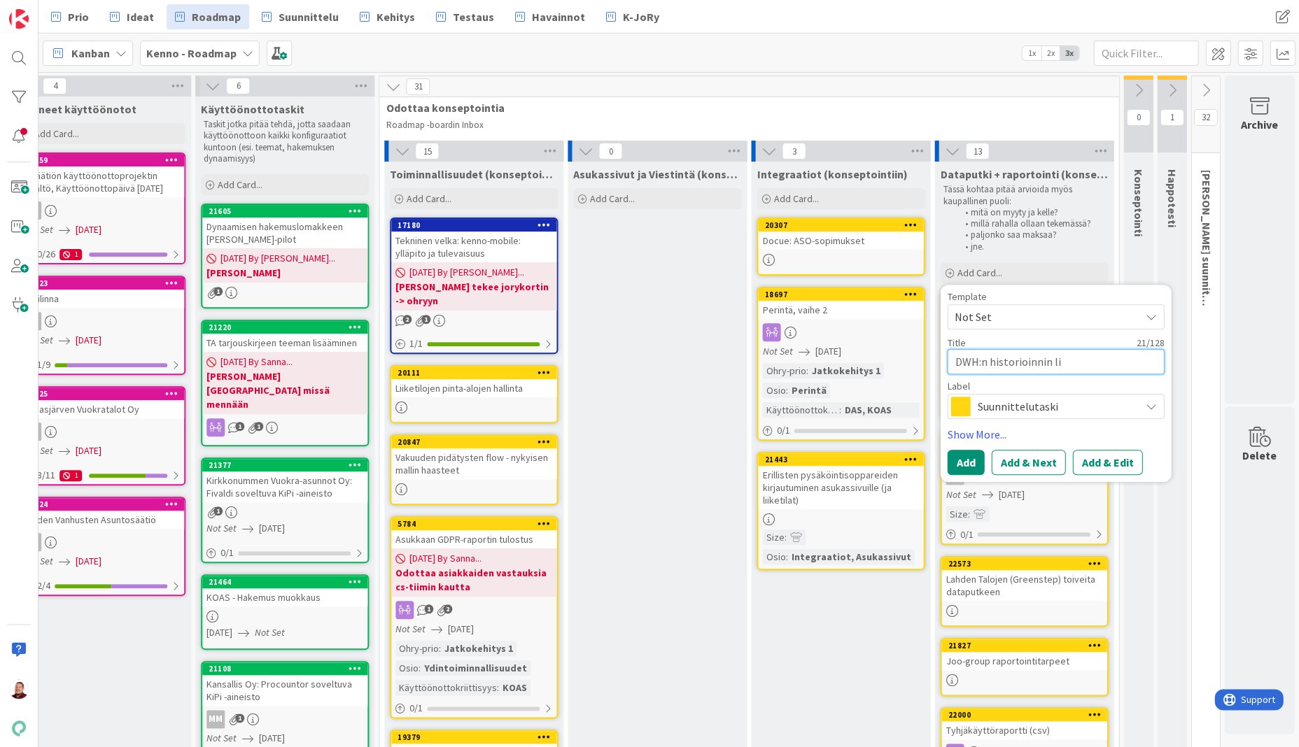
type textarea "DWH:n historioinnin lii"
type textarea "x"
type textarea "DWH:n historioinnin liik"
type textarea "x"
type textarea "DWH:n historioinnin liike"
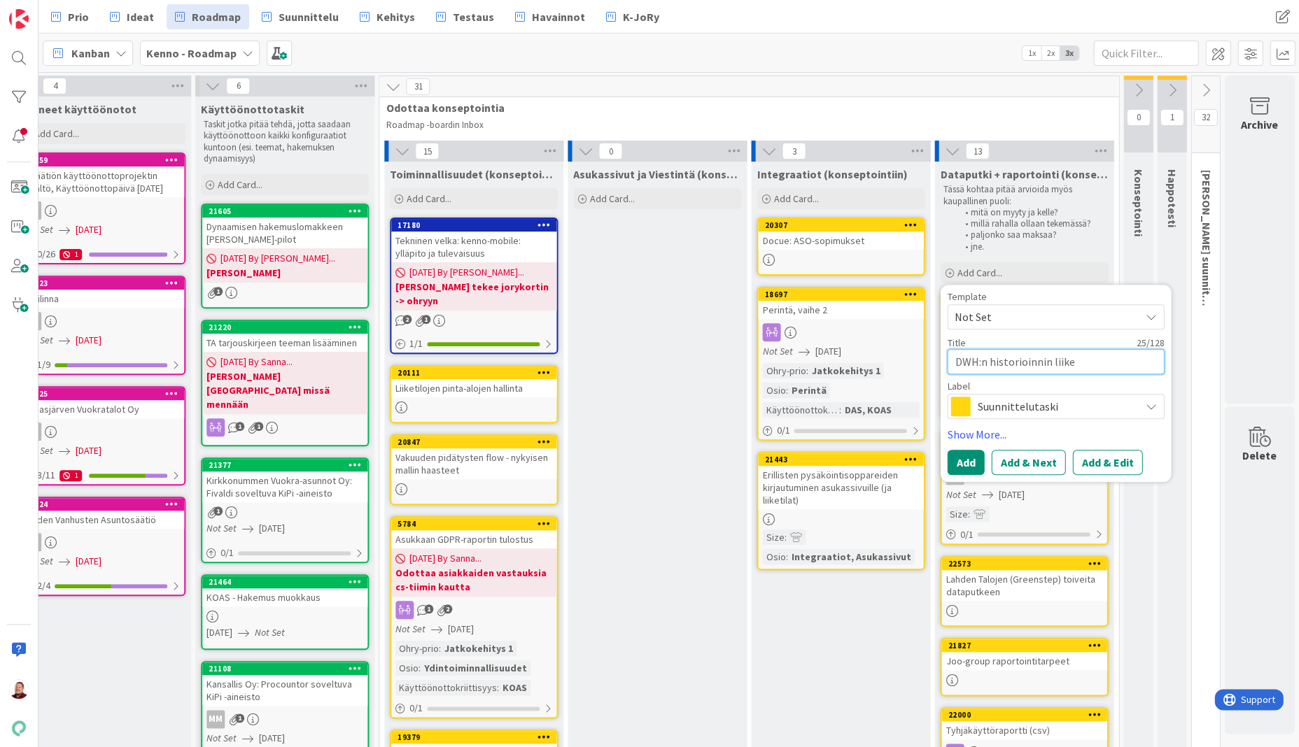
type textarea "x"
type textarea "DWH:n historioinnin liiket"
type textarea "x"
type textarea "DWH:n historioinnin liiketo"
type textarea "x"
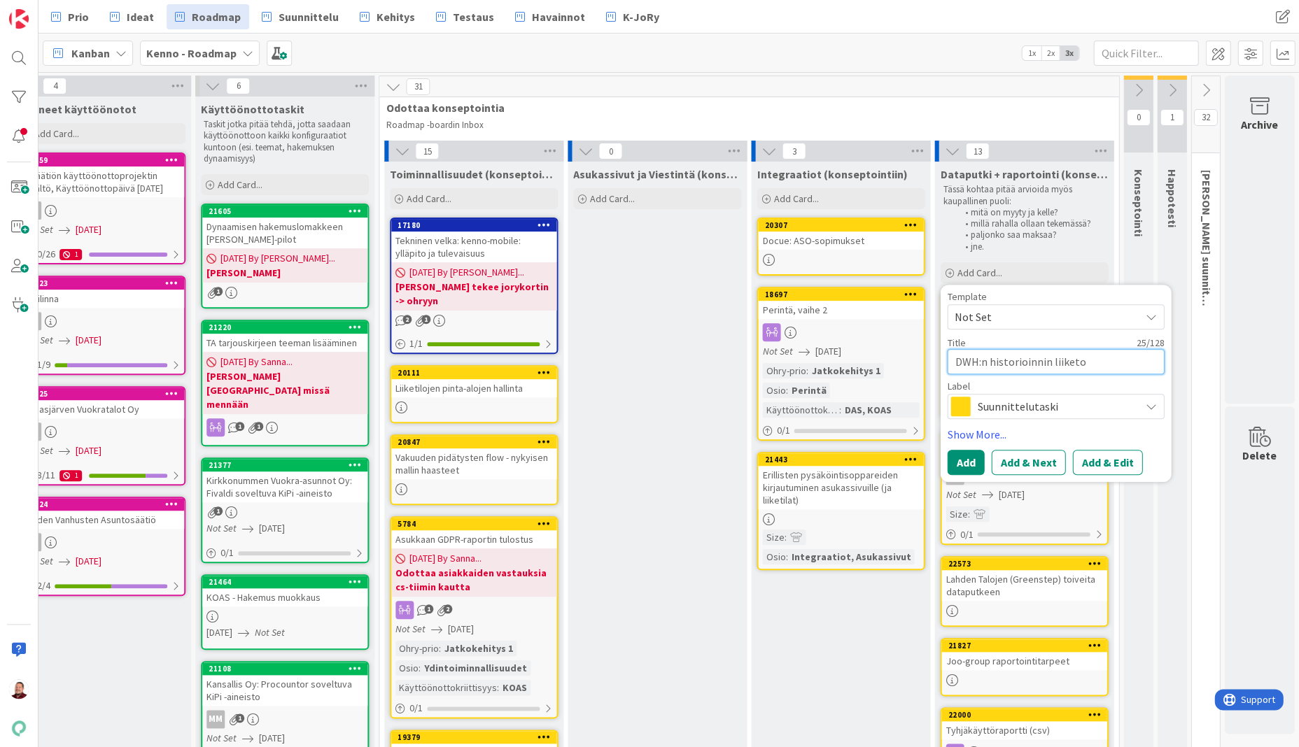
type textarea "DWH:n historioinnin liiketoi"
type textarea "x"
type textarea "DWH:n historioinnin liiketoim"
type textarea "x"
type textarea "DWH:n historioinnin liiketoimi"
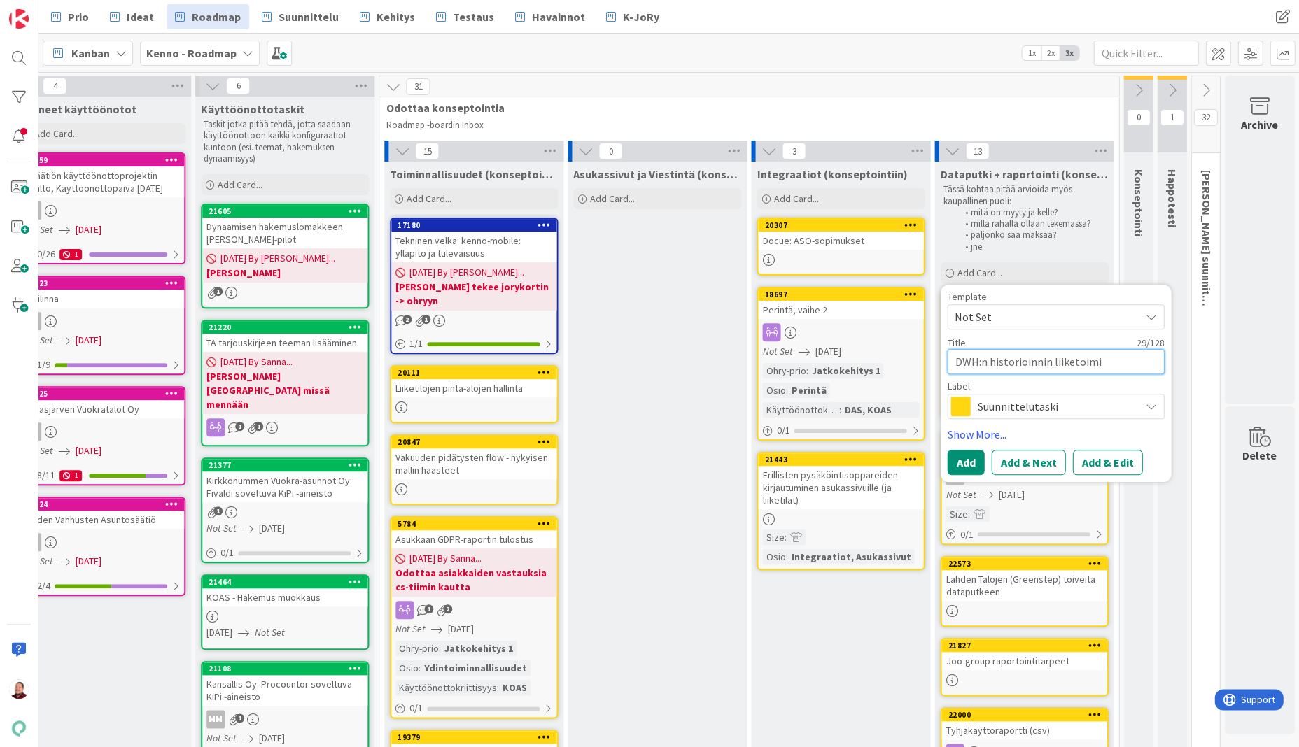
type textarea "x"
type textarea "DWH:n historioinnin liiketoimin"
type textarea "x"
type textarea "DWH:n historioinnin liiketoimint"
type textarea "x"
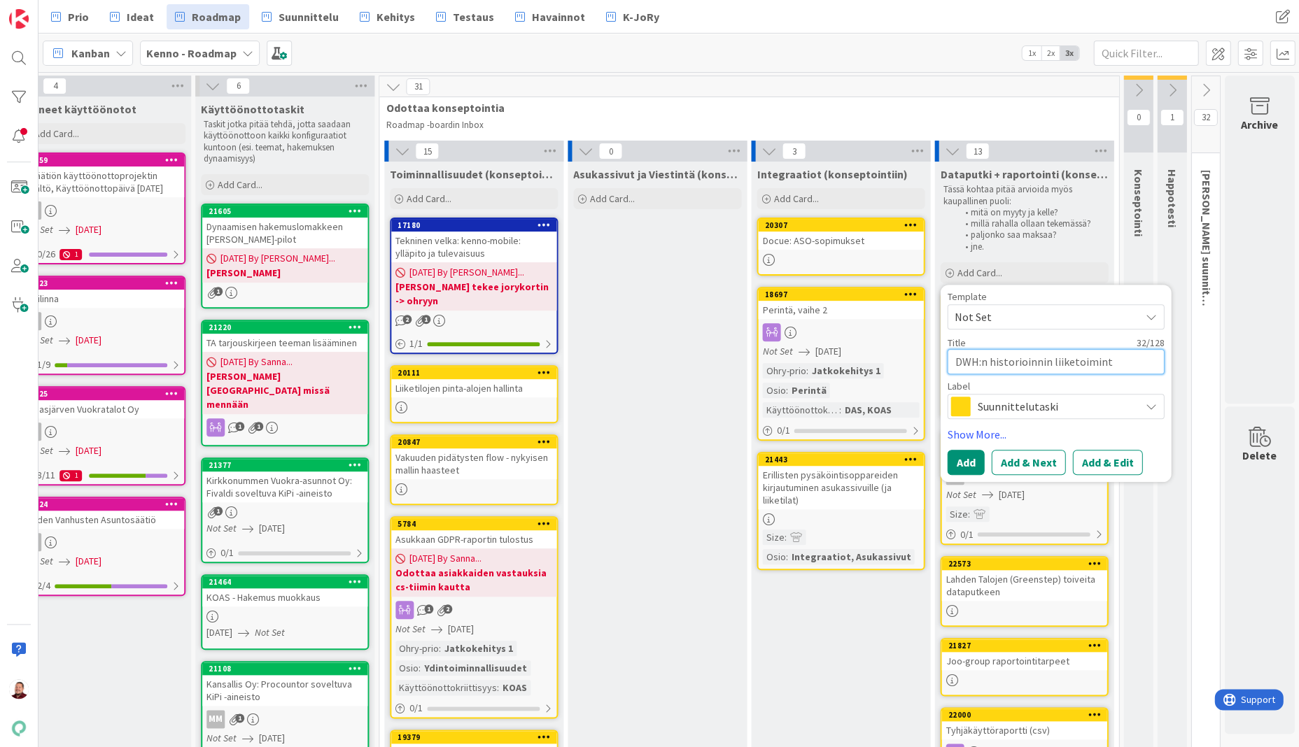
type textarea "DWH:n historioinnin liiketoiminta"
type textarea "x"
type textarea "DWH:n historioinnin liiketoimintat"
type textarea "x"
type textarea "DWH:n historioinnin liiketoimintata"
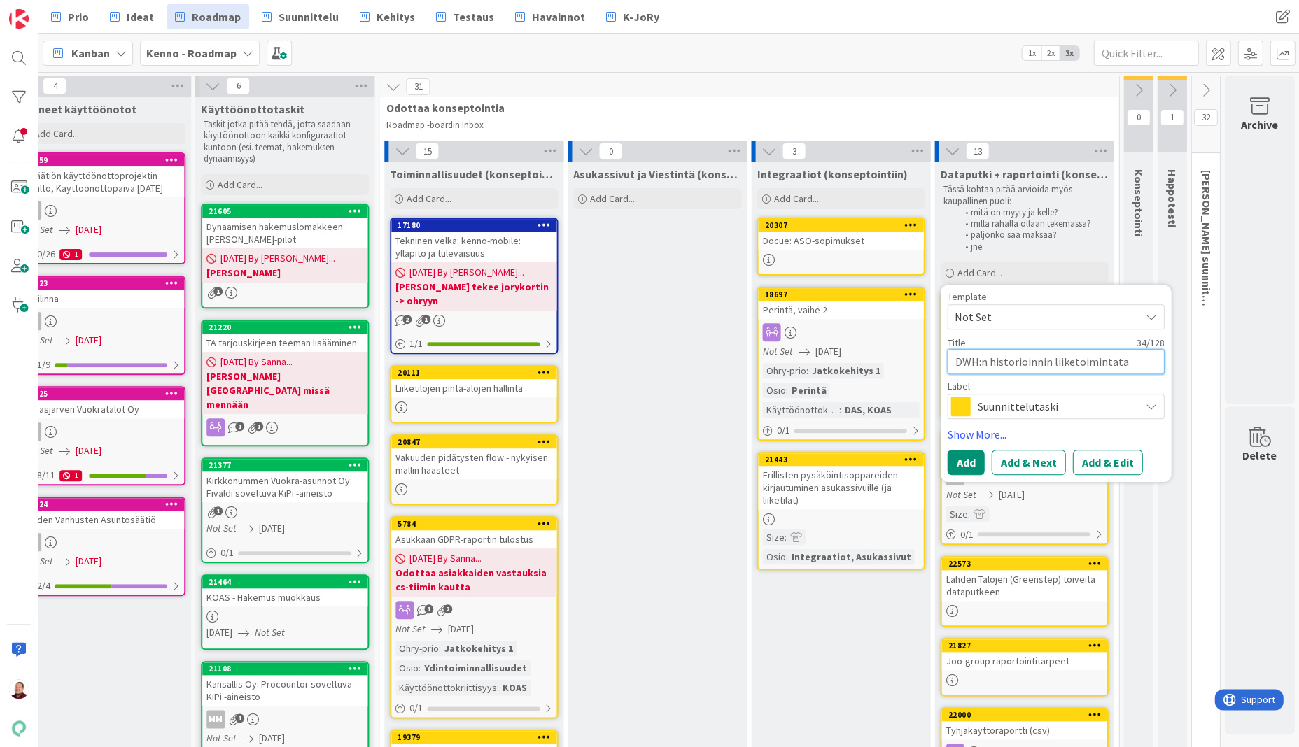
type textarea "x"
type textarea "DWH:n historioinnin liiketoimintatar"
type textarea "x"
type textarea "DWH:n historioinnin liiketoimintatarp"
type textarea "x"
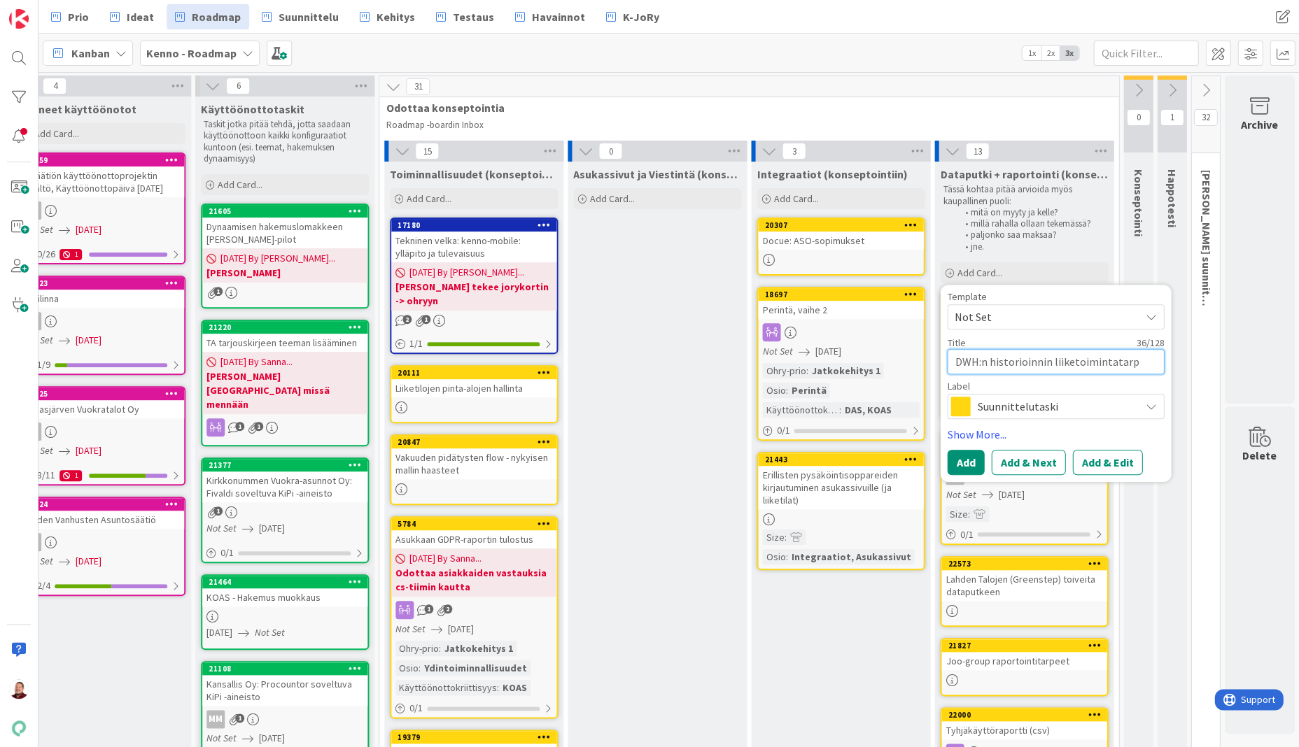
type textarea "DWH:n historioinnin liiketoimintatarpe"
type textarea "x"
type textarea "DWH:n historioinnin liiketoimintatarpee"
type textarea "x"
type textarea "DWH:n historioinnin liiketoimintatarpeet"
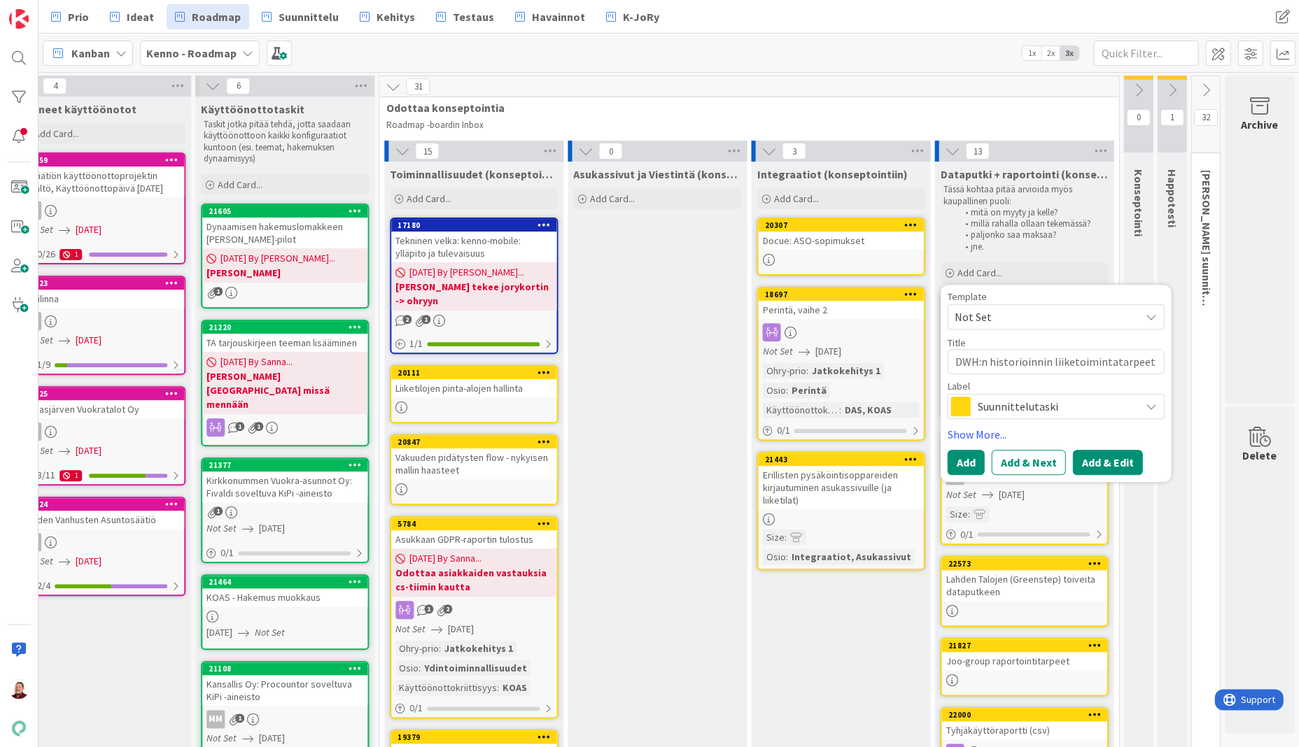
click at [1083, 450] on button "Add & Edit" at bounding box center [1107, 462] width 70 height 25
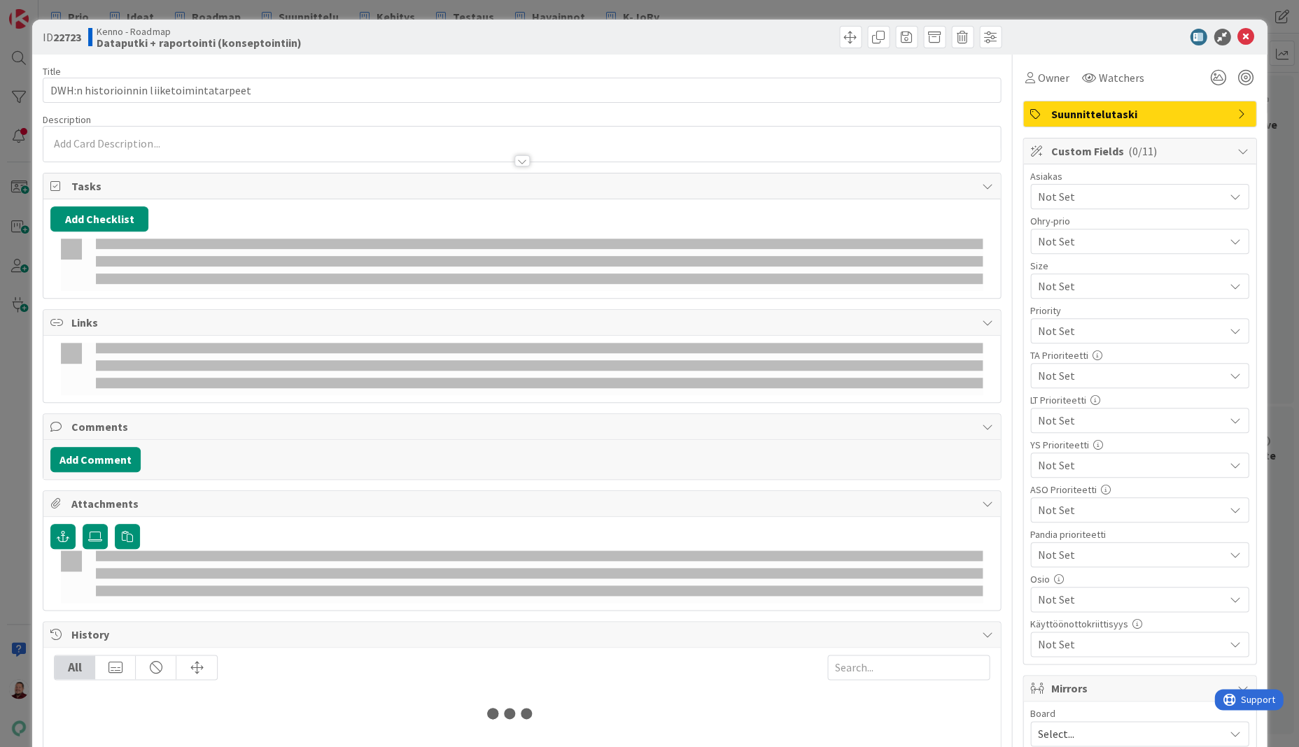
type textarea "x"
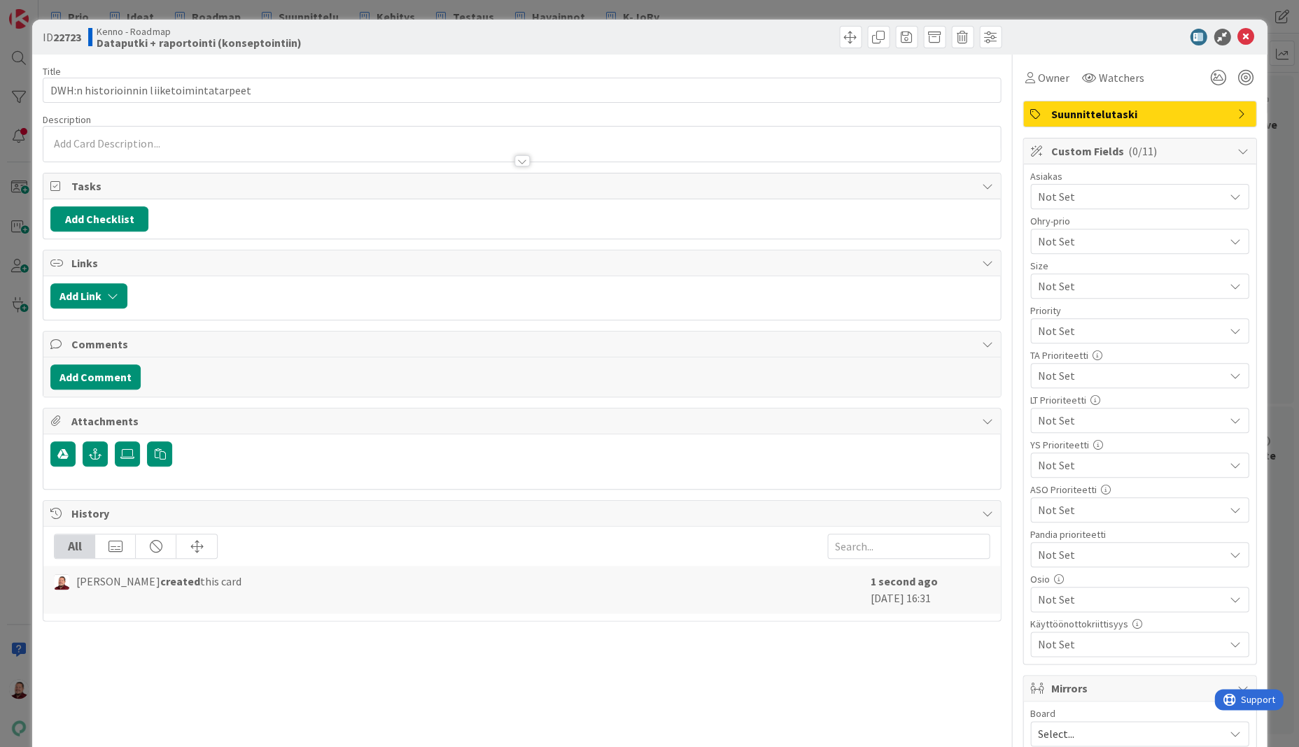
click at [204, 147] on div at bounding box center [521, 154] width 956 height 15
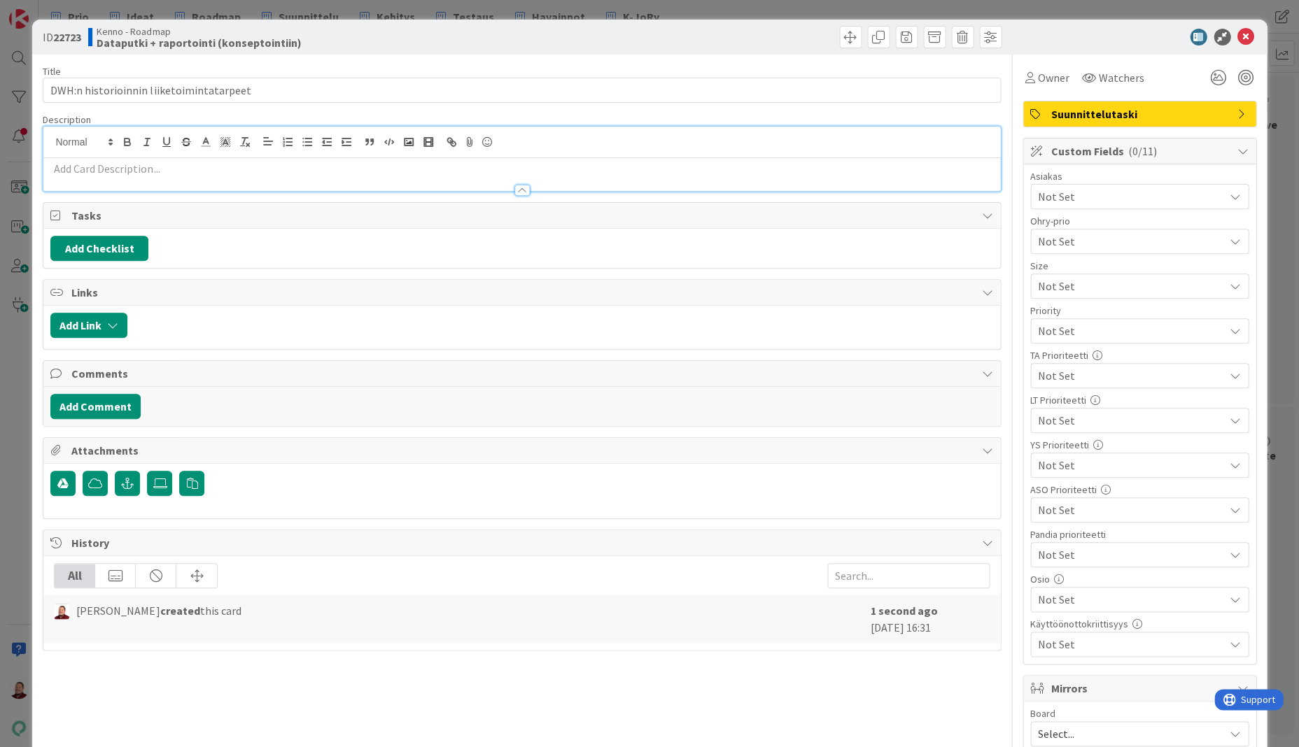
click at [145, 161] on p at bounding box center [521, 169] width 942 height 16
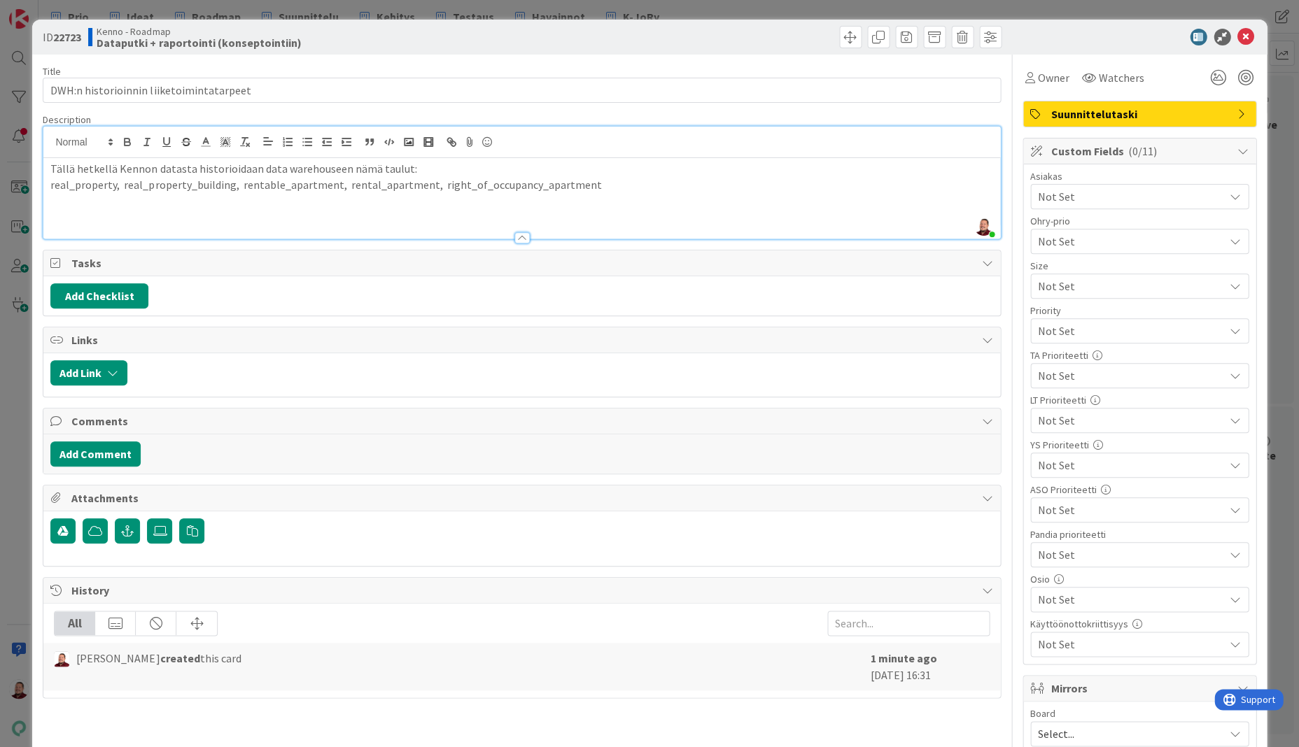
click at [551, 192] on p at bounding box center [521, 200] width 942 height 16
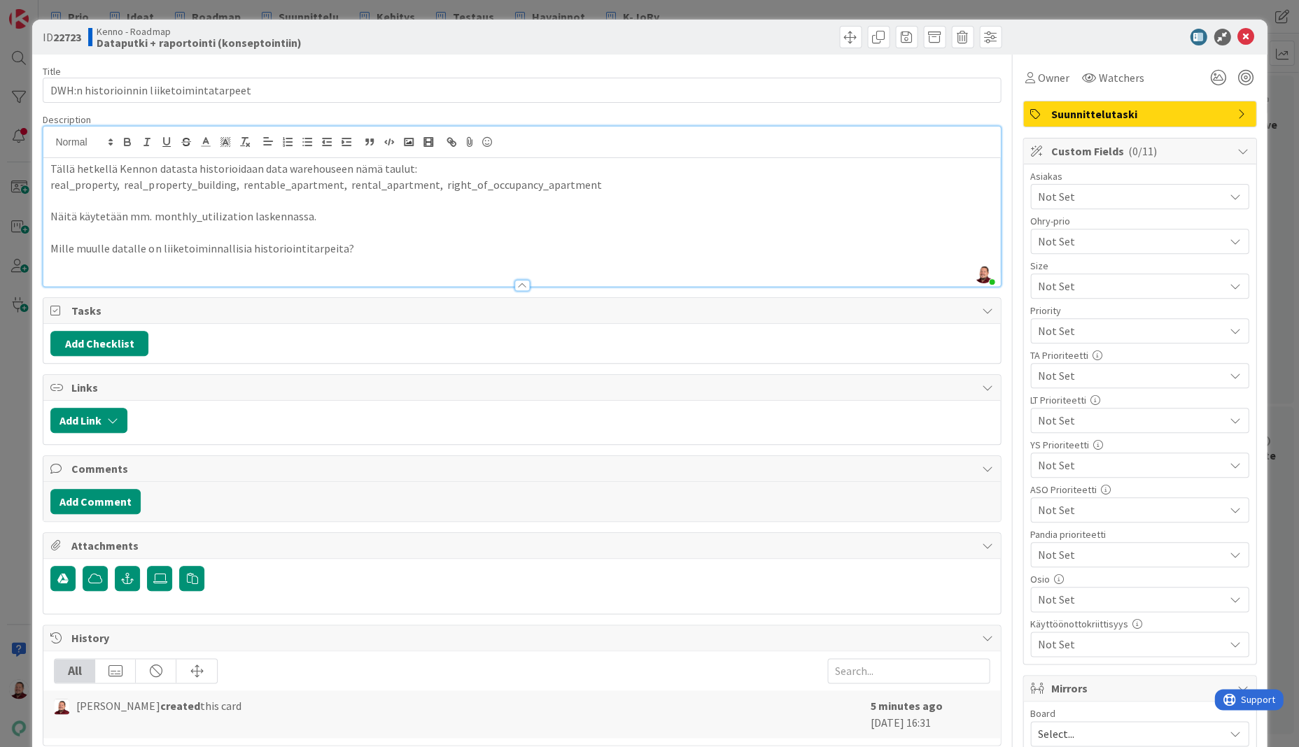
type textarea "x"
click at [1118, 29] on div at bounding box center [1133, 37] width 248 height 17
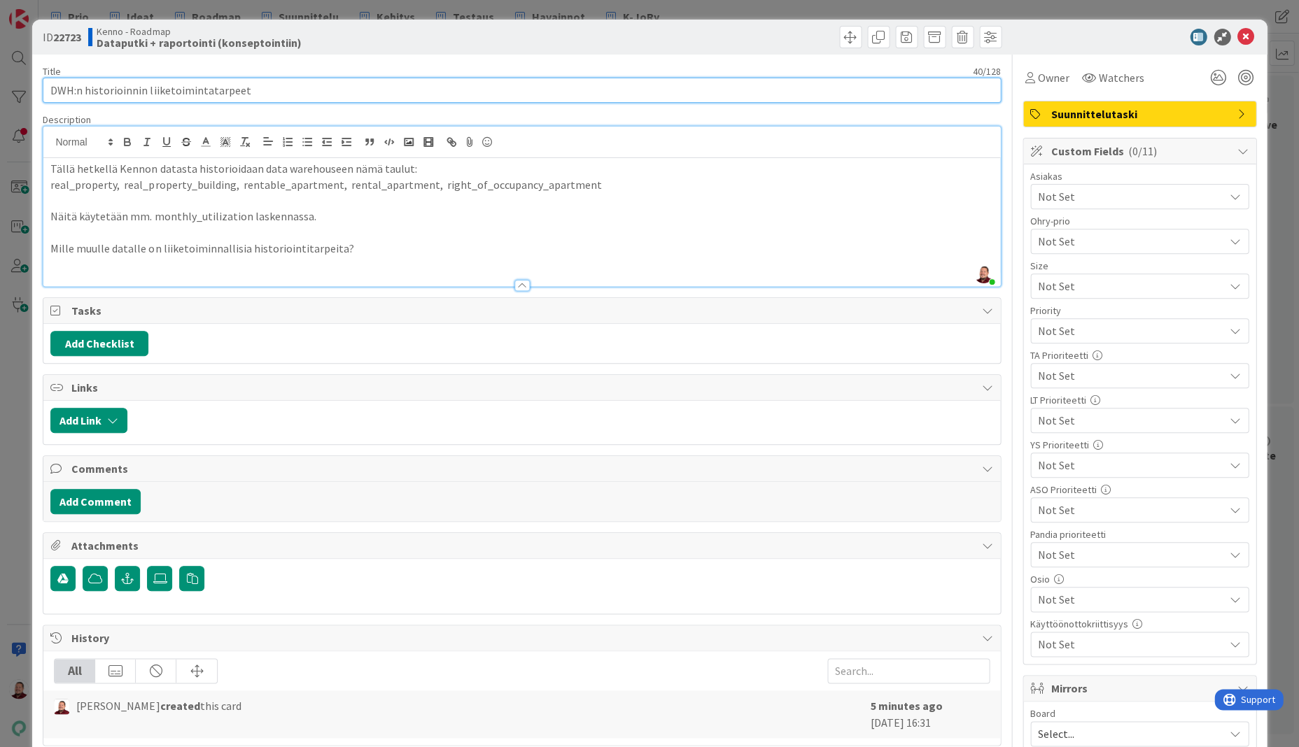
click at [78, 83] on input "DWH:n historioinnin liiketoimintatarpeet" at bounding box center [521, 90] width 957 height 25
type input "DWH:ndat historioinnin liiketoimintatarpeet"
type textarea "x"
type input "DWH:nda historioinnin liiketoimintatarpeet"
type textarea "x"
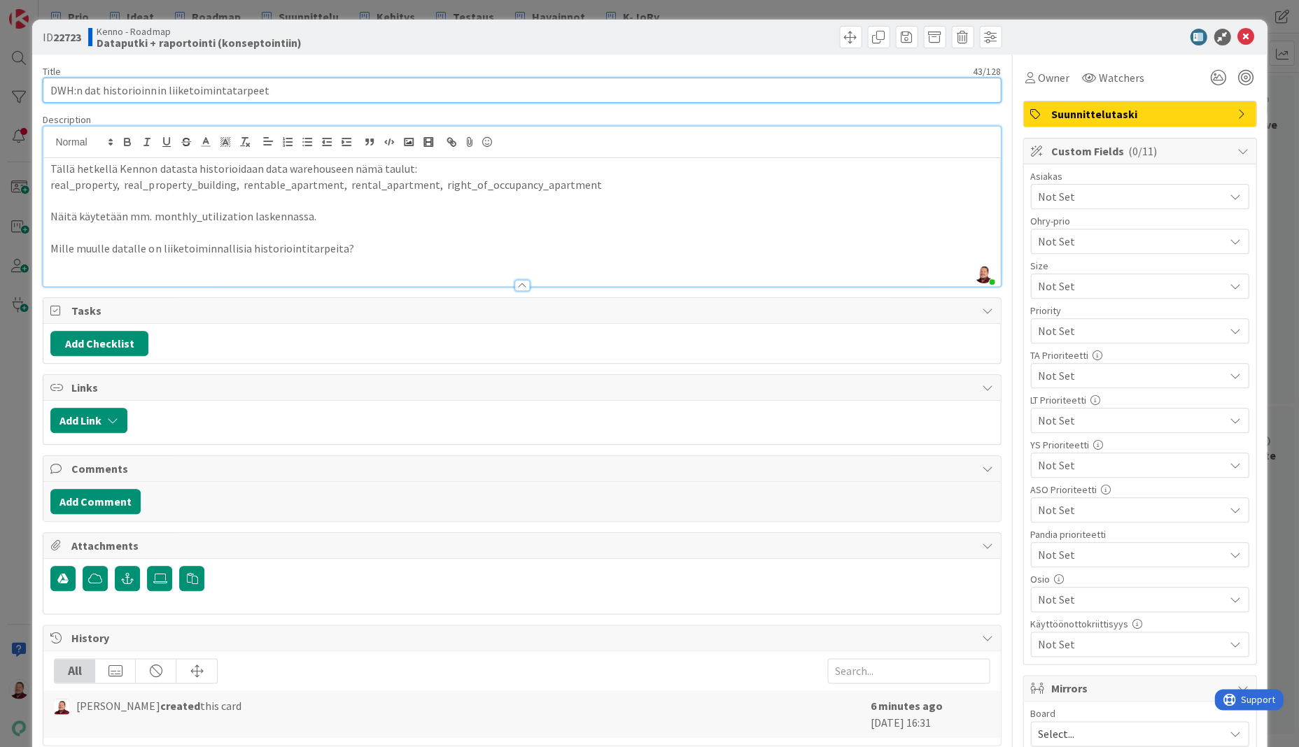
type input "DWH:n data historioinnin liiketoimintatarpeet"
type textarea "x"
type input "DWH:n datan historioinnin liiketoimintatarpeet"
type textarea "x"
type input "DWH:n datan historioinnin liiketoimintatarpeet"
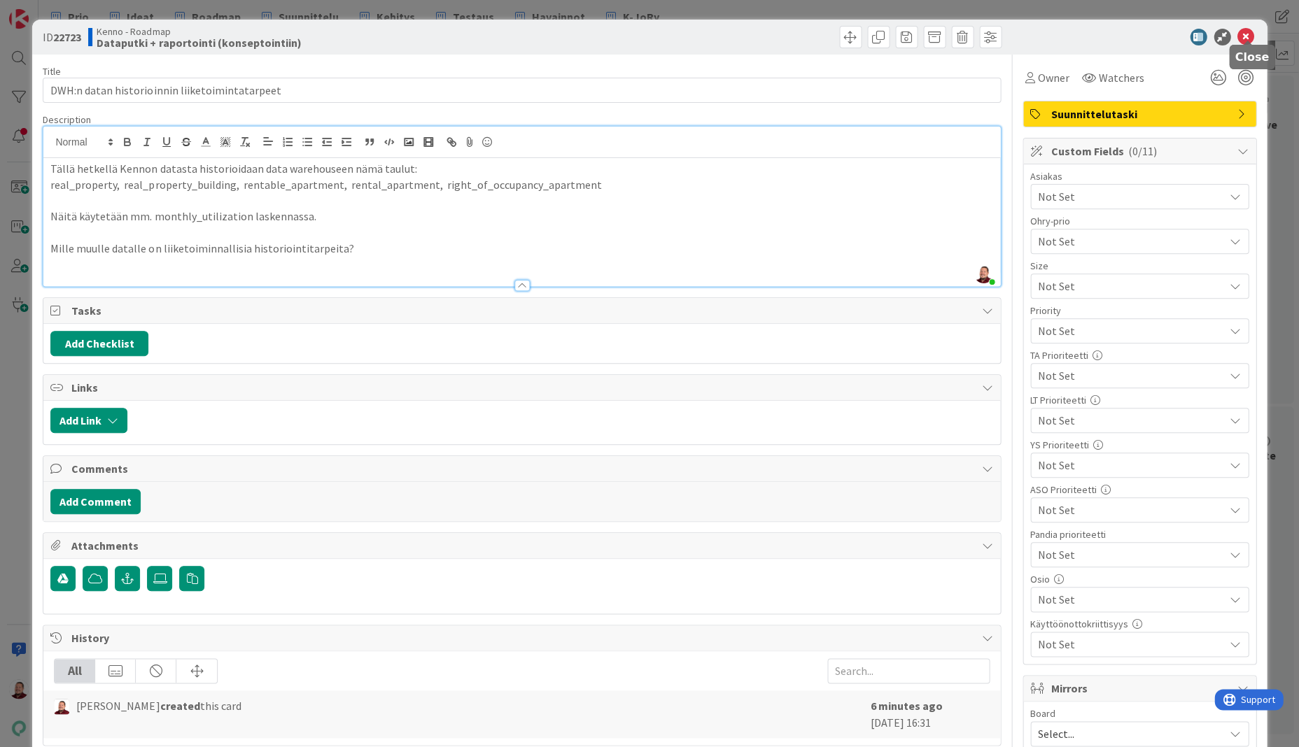
click at [1252, 31] on icon at bounding box center [1245, 37] width 17 height 17
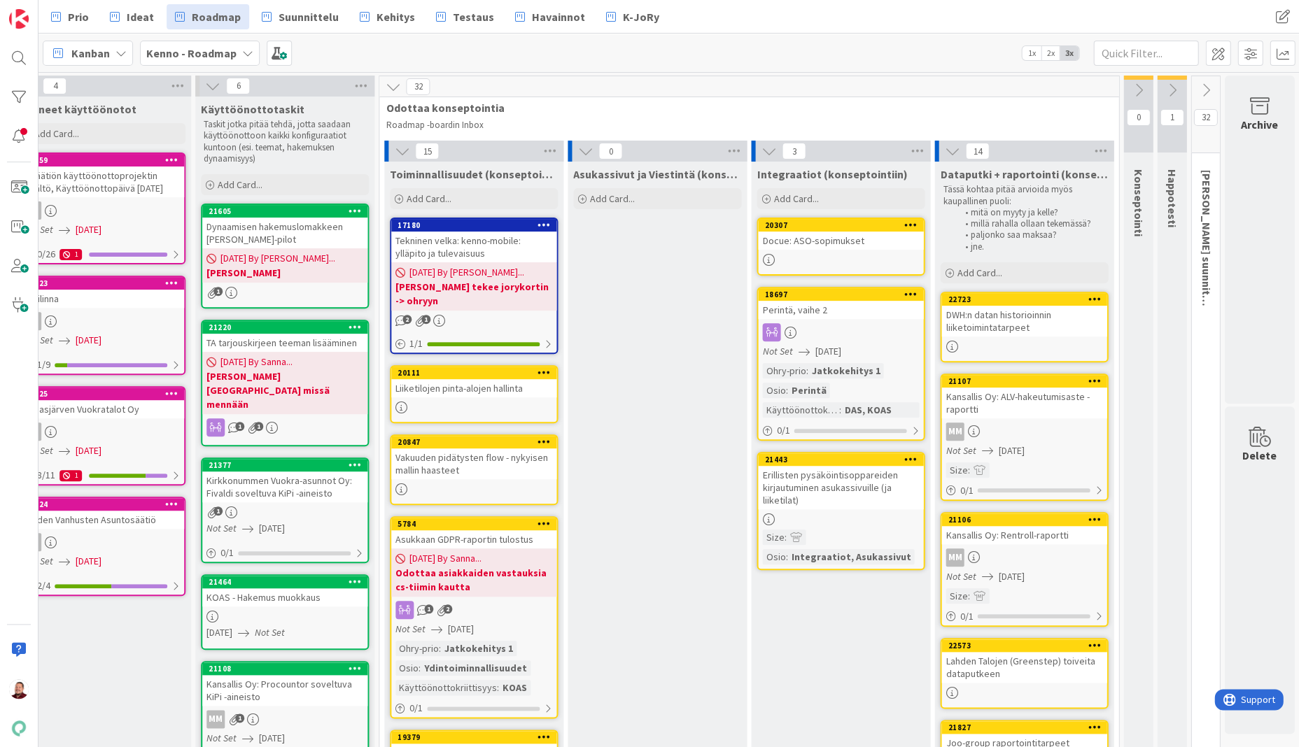
click at [980, 306] on div "DWH:n datan historioinnin liiketoimintatarpeet" at bounding box center [1023, 321] width 165 height 31
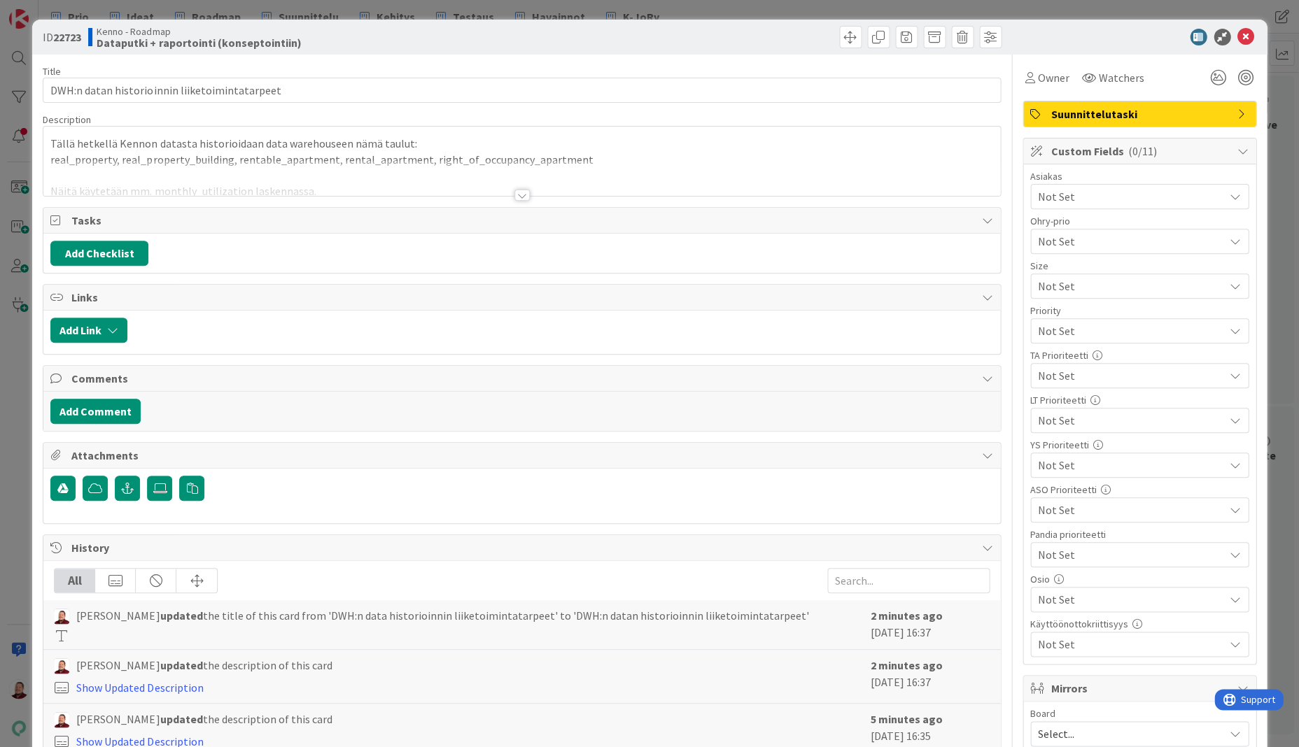
click at [295, 171] on div at bounding box center [521, 178] width 956 height 36
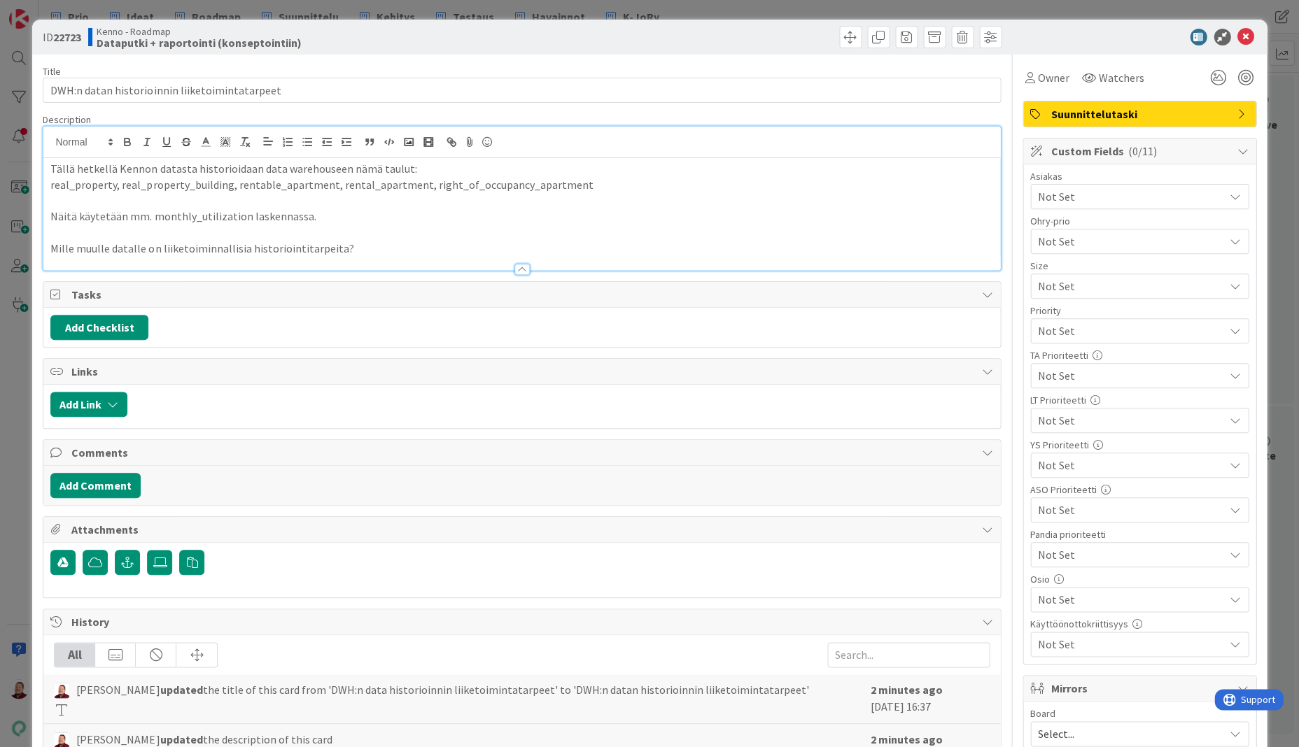
click at [314, 241] on p "Mille muulle datalle on liiketoiminnallisia historiointitarpeita?" at bounding box center [521, 249] width 942 height 16
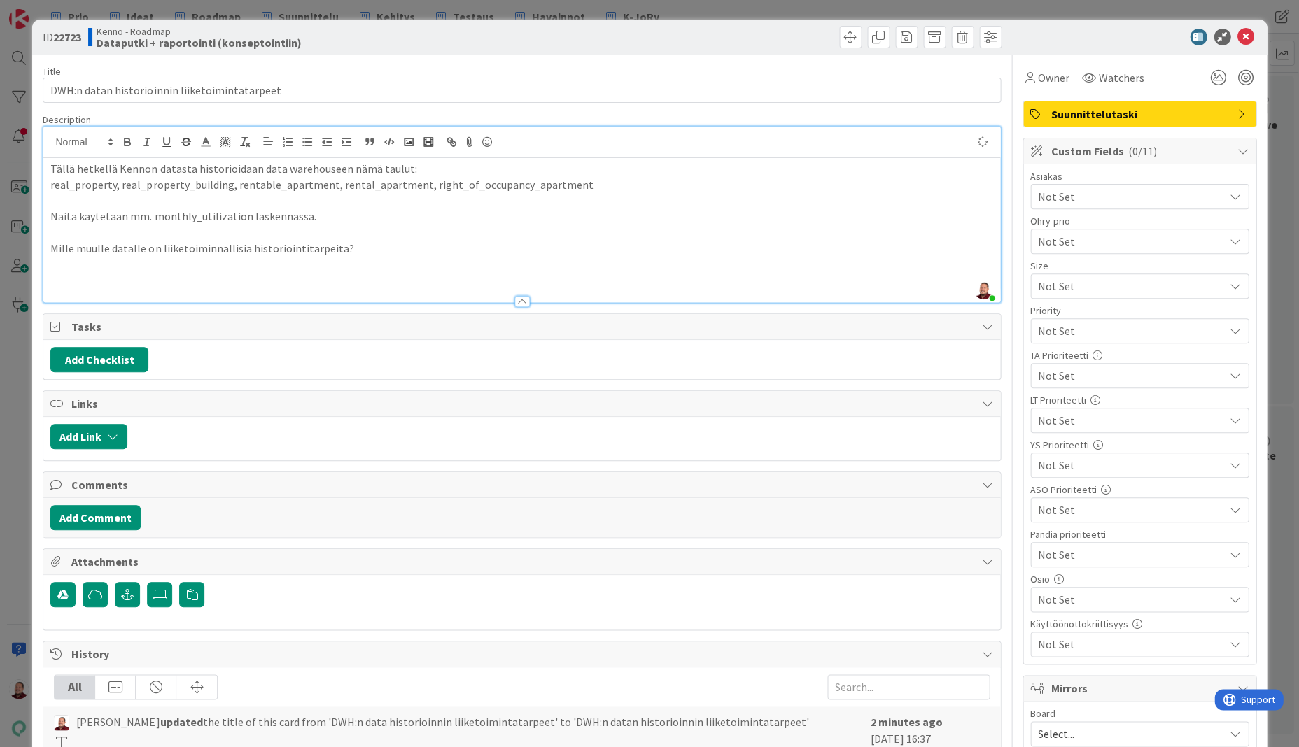
type textarea "x"
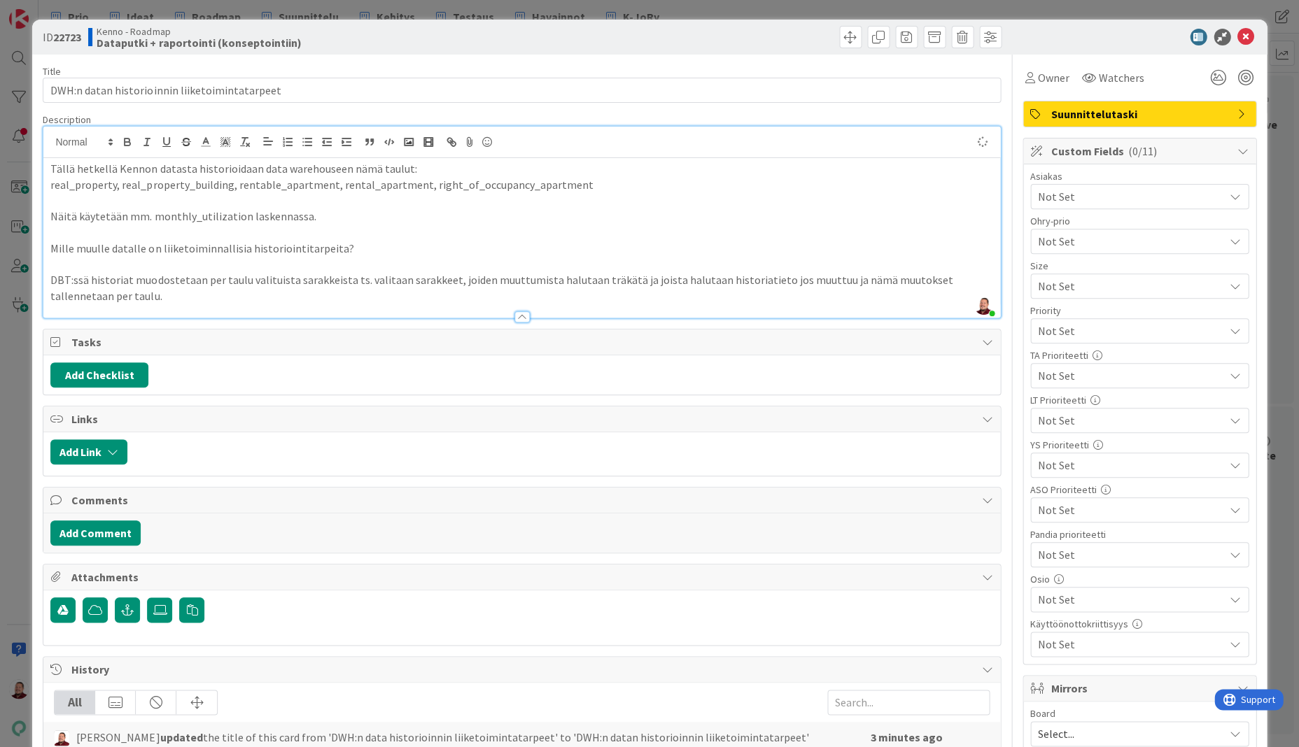
type textarea "x"
click at [1249, 32] on icon at bounding box center [1245, 37] width 17 height 17
